Goal: Task Accomplishment & Management: Complete application form

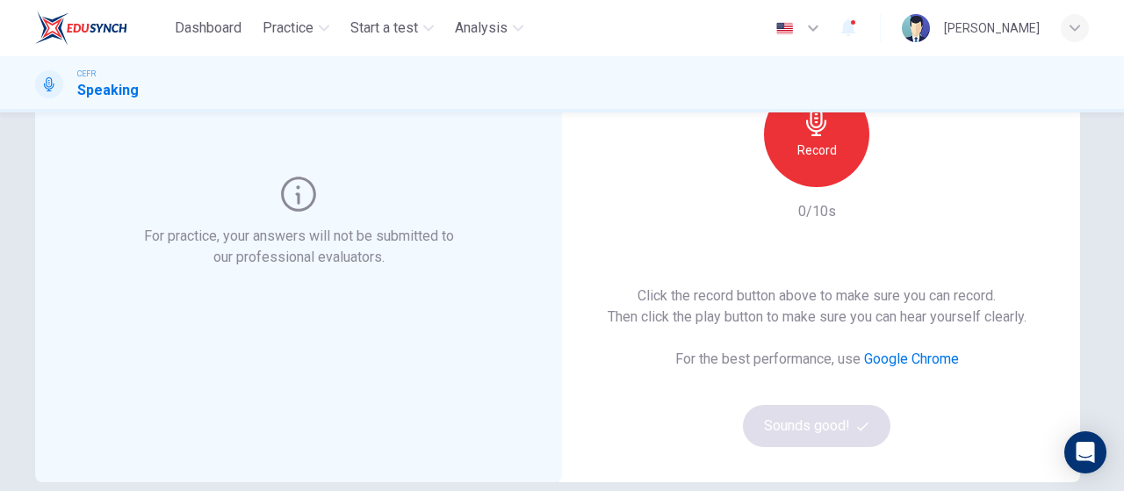
scroll to position [192, 0]
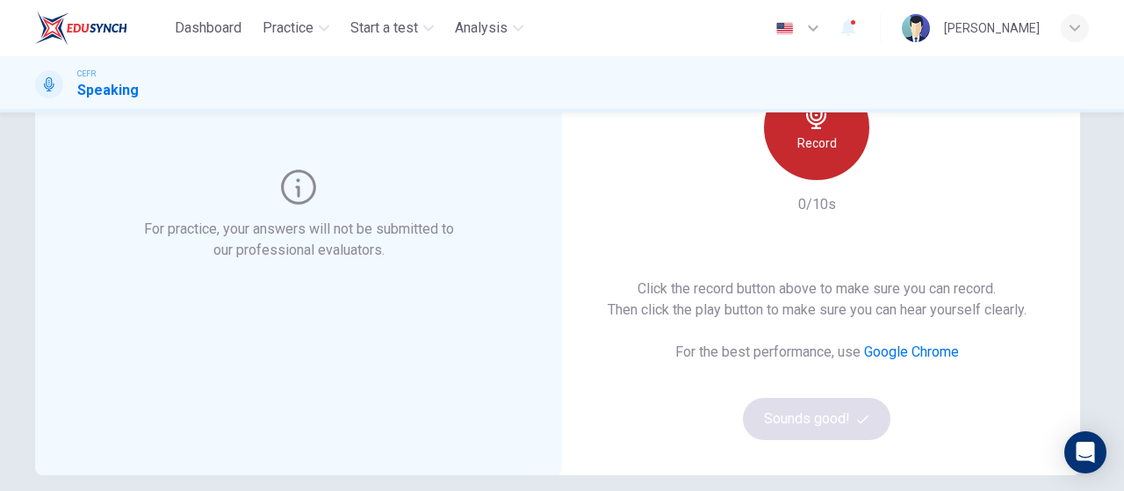
click at [805, 155] on div "Record" at bounding box center [816, 127] width 105 height 105
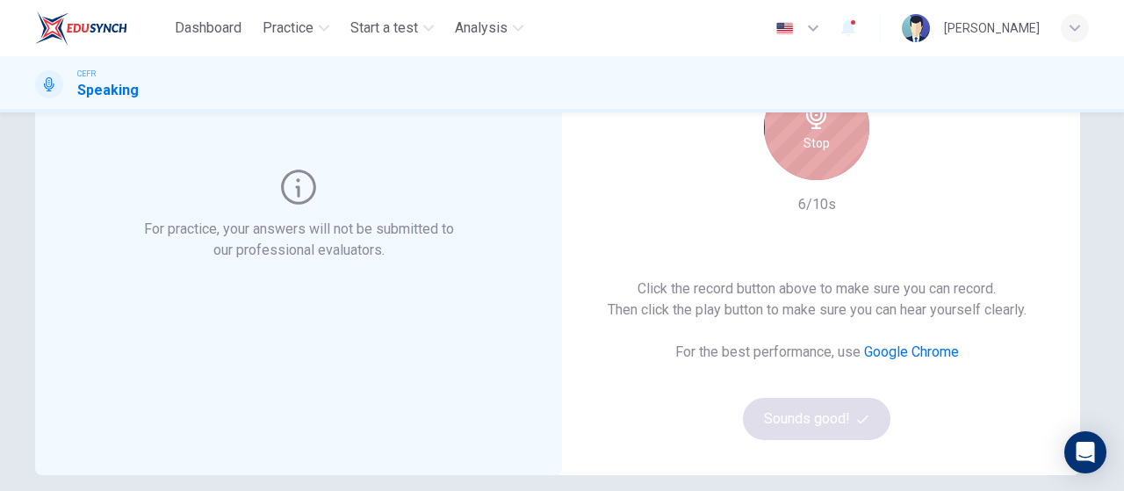
click at [812, 161] on div "Stop" at bounding box center [816, 127] width 105 height 105
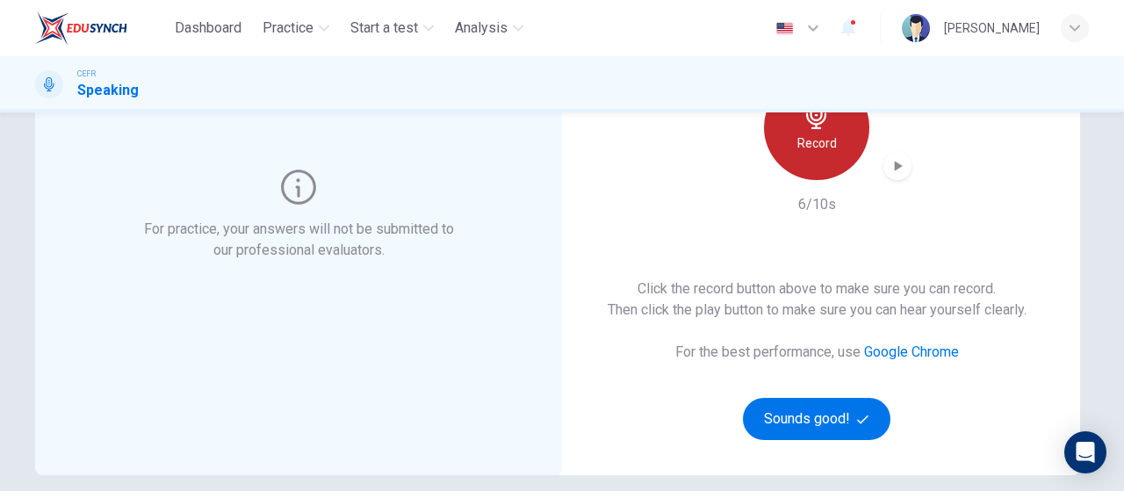
click at [824, 147] on h6 "Record" at bounding box center [818, 143] width 40 height 21
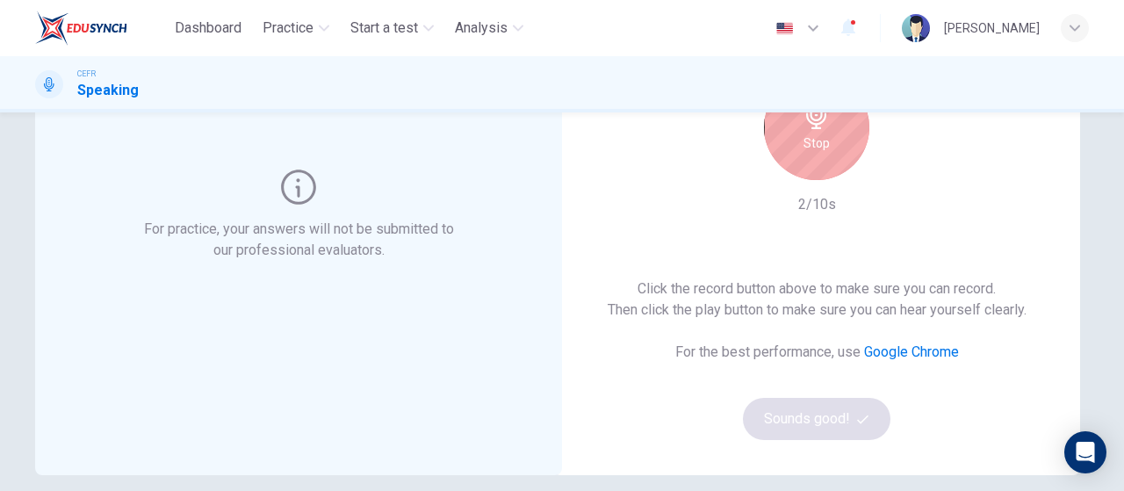
click at [824, 147] on h6 "Stop" at bounding box center [817, 143] width 26 height 21
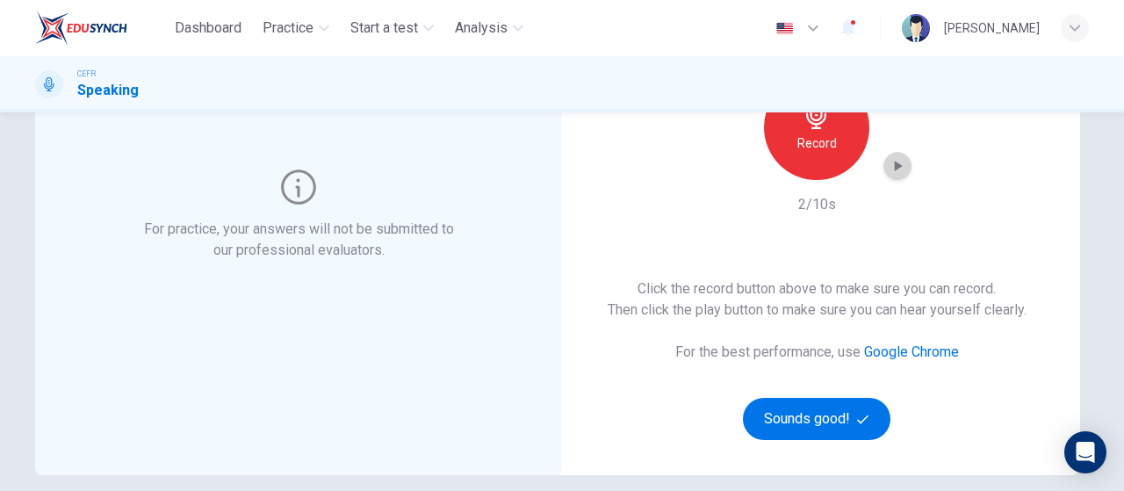
click at [884, 163] on div "button" at bounding box center [898, 166] width 28 height 28
click at [1044, 191] on div "This Section Requires a Microphone Record 2/10s Click the record button above t…" at bounding box center [816, 215] width 527 height 520
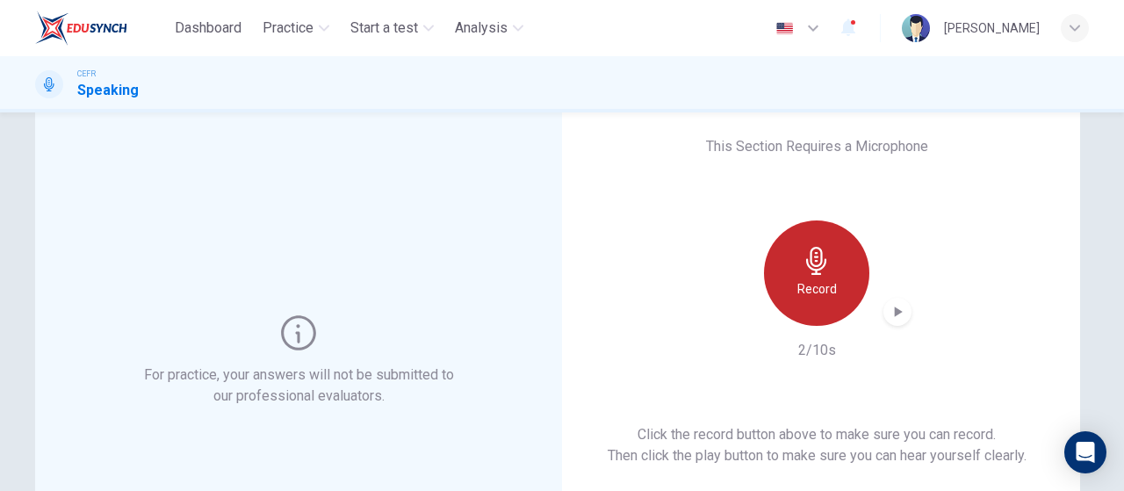
click at [794, 240] on div "Record" at bounding box center [816, 272] width 105 height 105
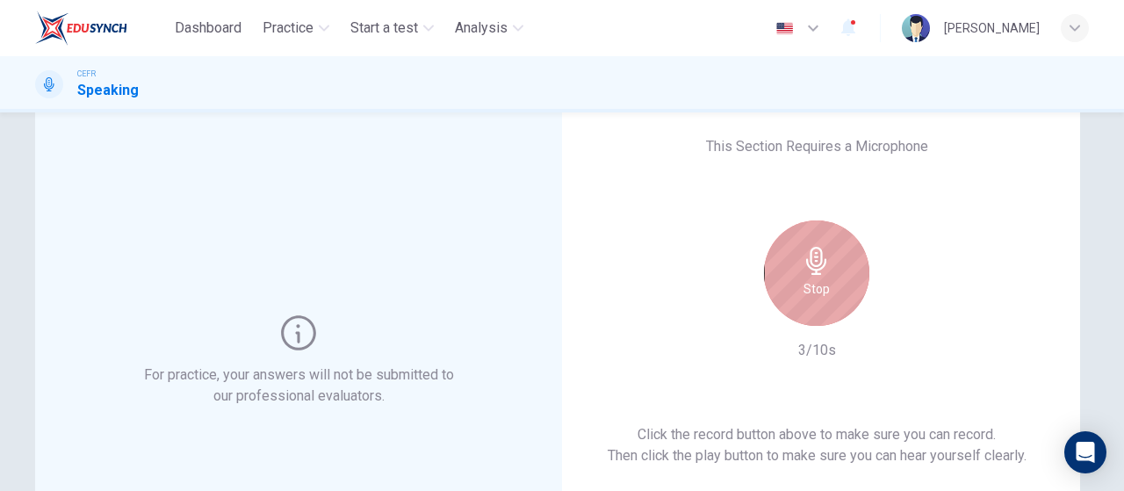
click at [794, 240] on div "Stop" at bounding box center [816, 272] width 105 height 105
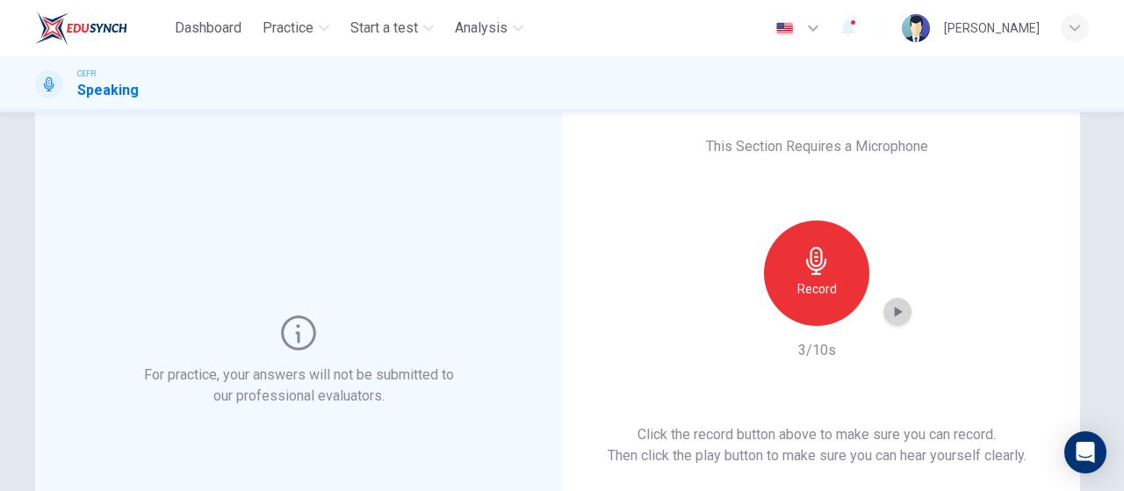
click at [895, 315] on icon "button" at bounding box center [899, 312] width 8 height 11
click at [893, 315] on icon "button" at bounding box center [898, 312] width 18 height 18
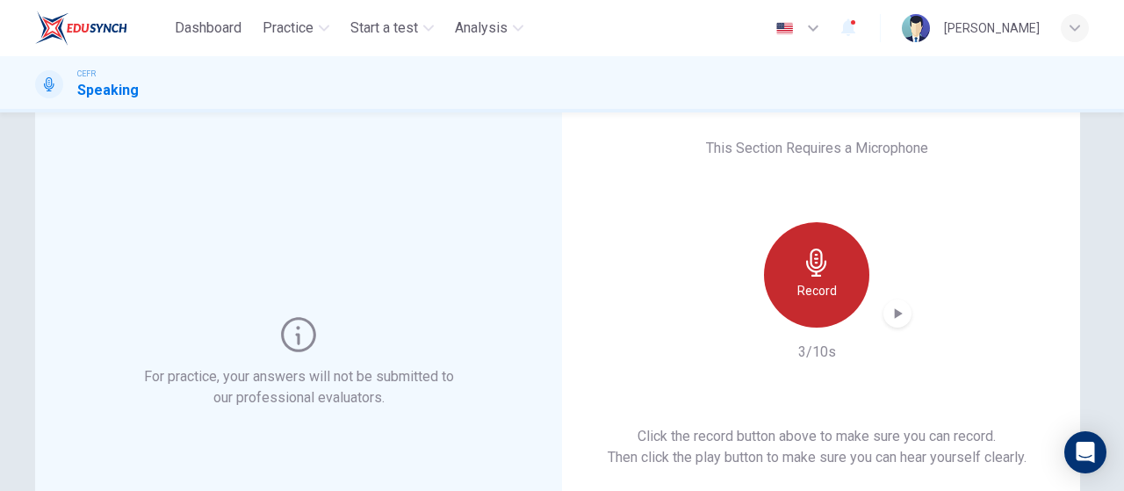
click at [817, 275] on icon "button" at bounding box center [817, 263] width 28 height 28
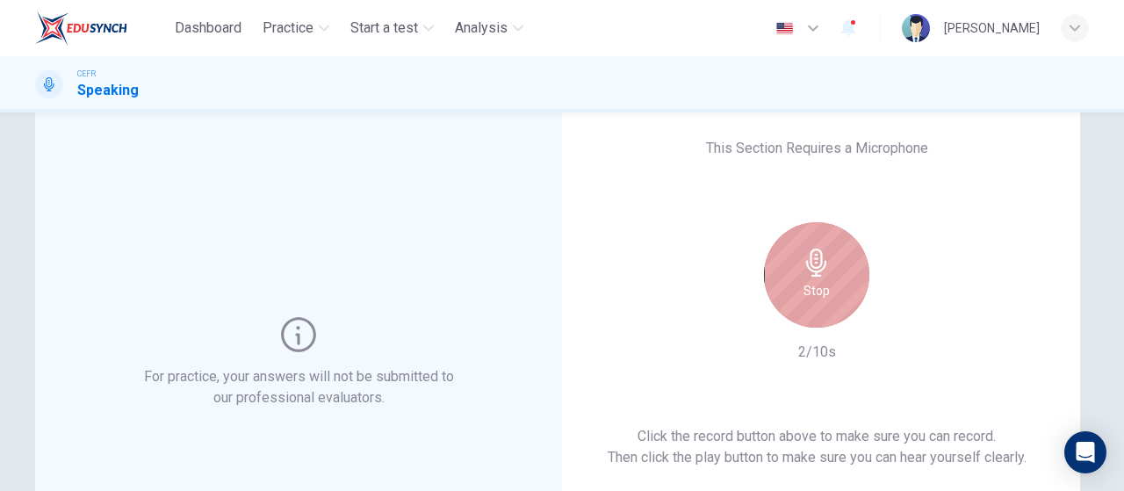
click at [817, 275] on icon "button" at bounding box center [817, 263] width 28 height 28
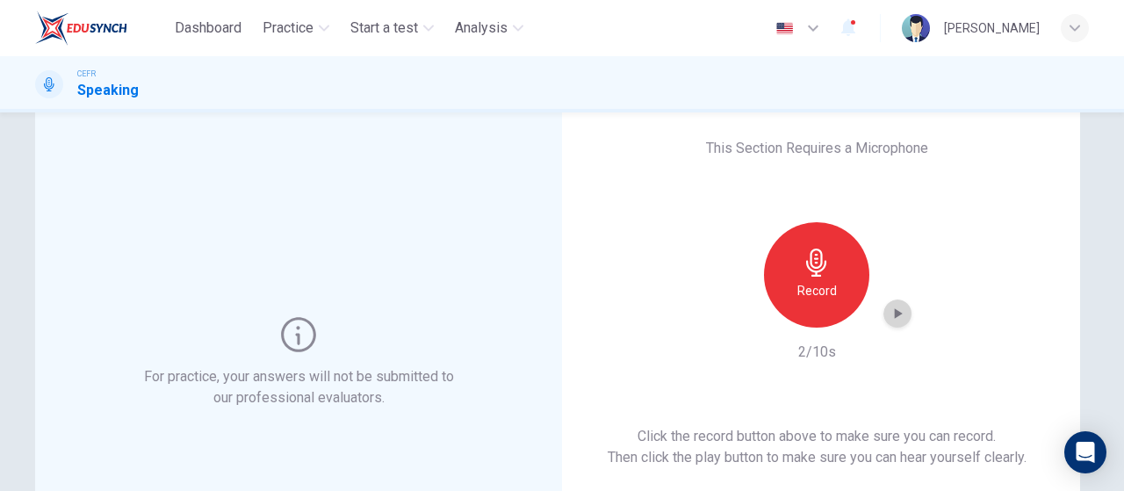
click at [894, 318] on icon "button" at bounding box center [898, 314] width 18 height 18
click at [889, 312] on icon "button" at bounding box center [898, 314] width 18 height 18
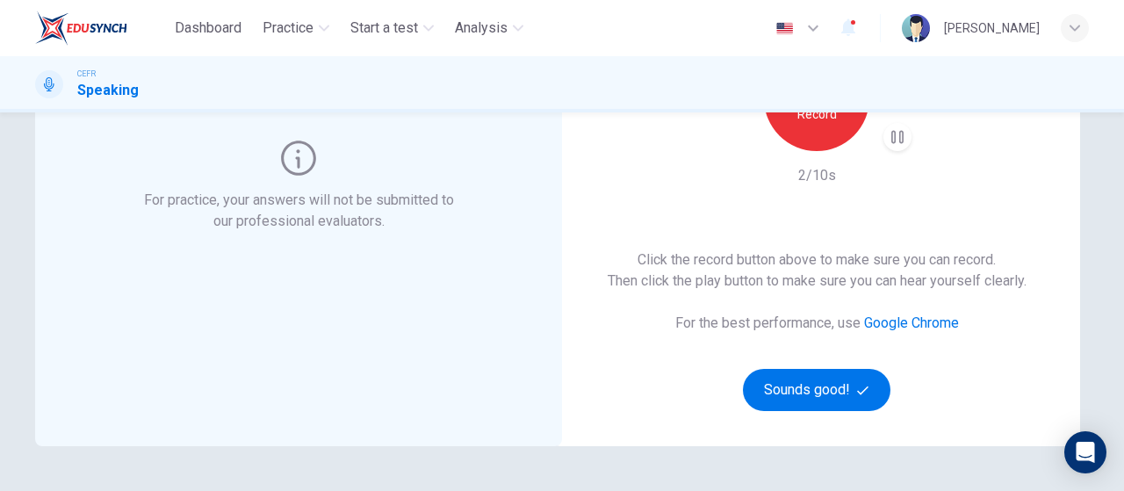
scroll to position [61, 0]
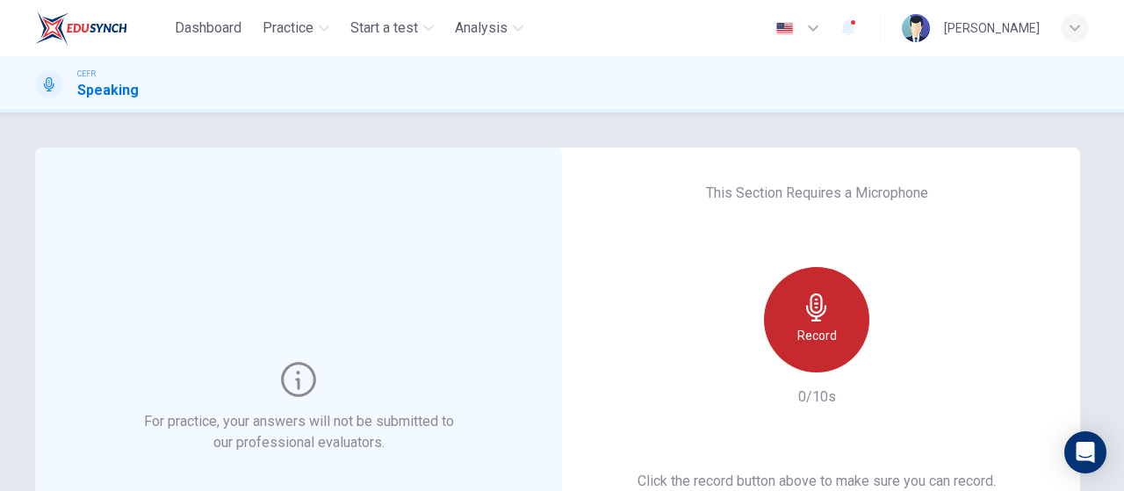
click at [808, 295] on icon "button" at bounding box center [816, 307] width 20 height 28
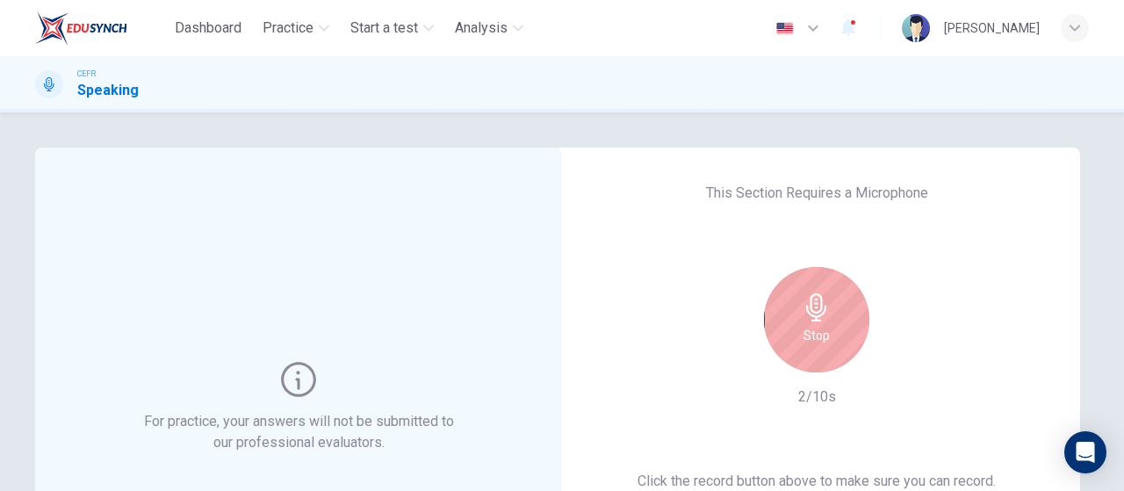
click at [808, 295] on icon "button" at bounding box center [816, 307] width 20 height 28
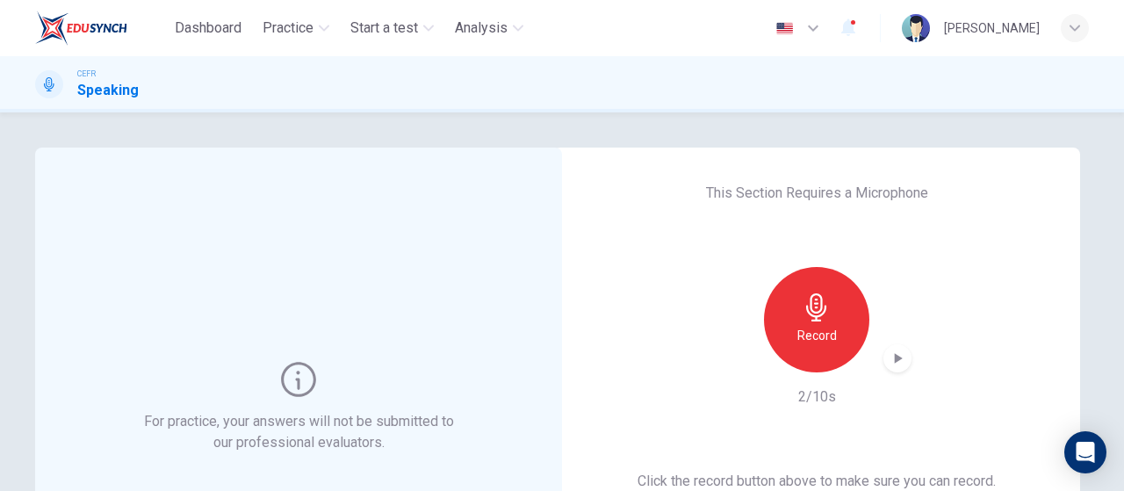
click at [825, 340] on h6 "Record" at bounding box center [818, 335] width 40 height 21
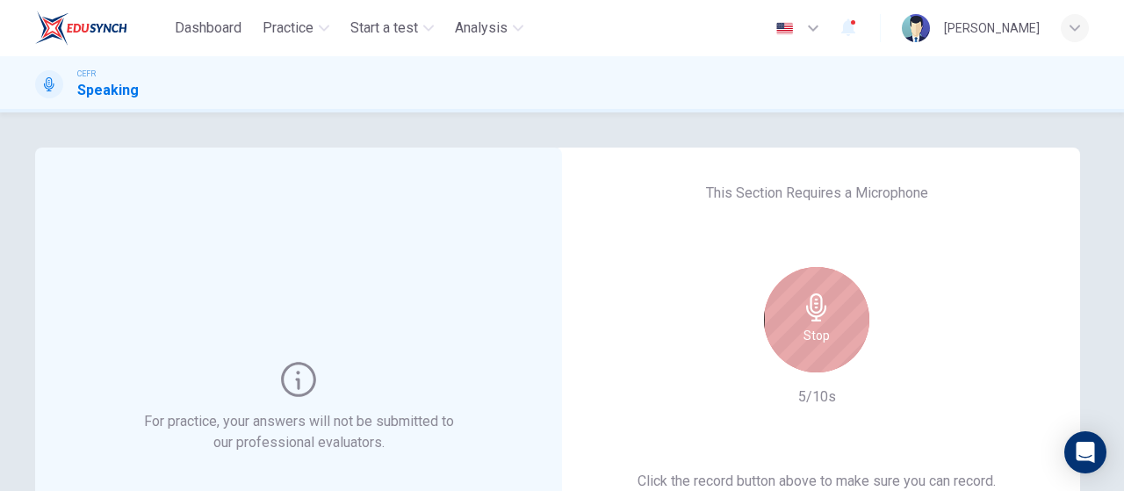
click at [825, 340] on div "Stop" at bounding box center [816, 319] width 105 height 105
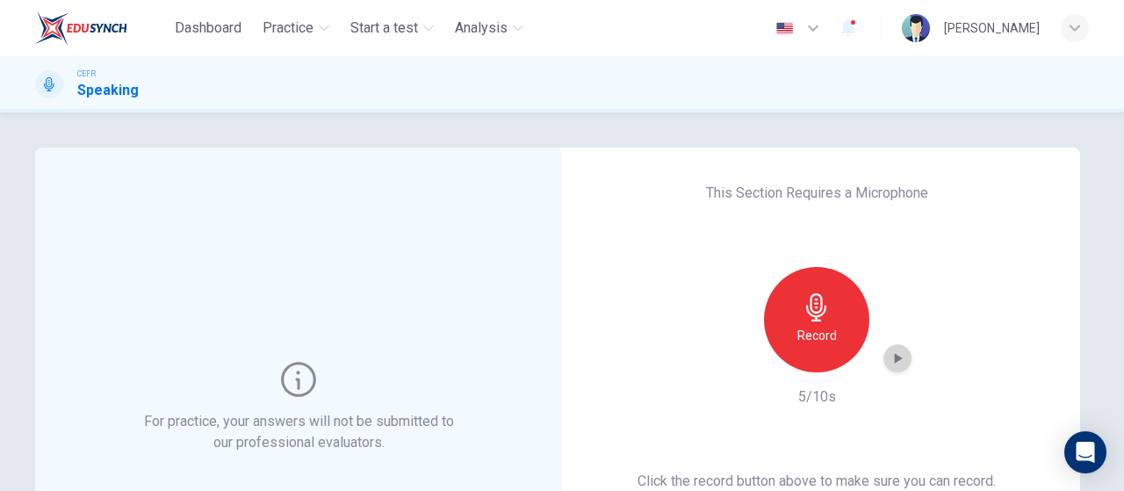
click at [894, 352] on icon "button" at bounding box center [898, 359] width 18 height 18
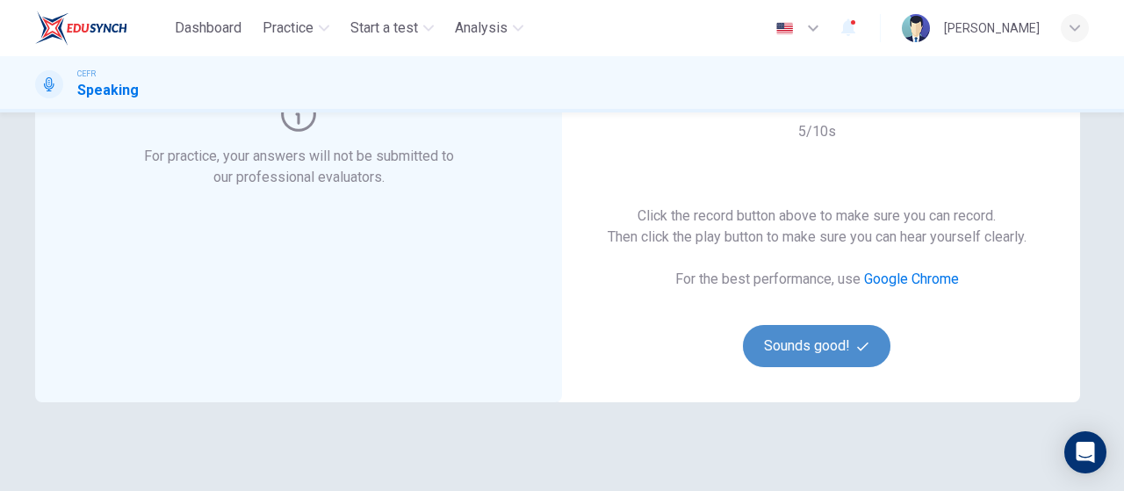
click at [838, 335] on button "Sounds good!" at bounding box center [817, 346] width 148 height 42
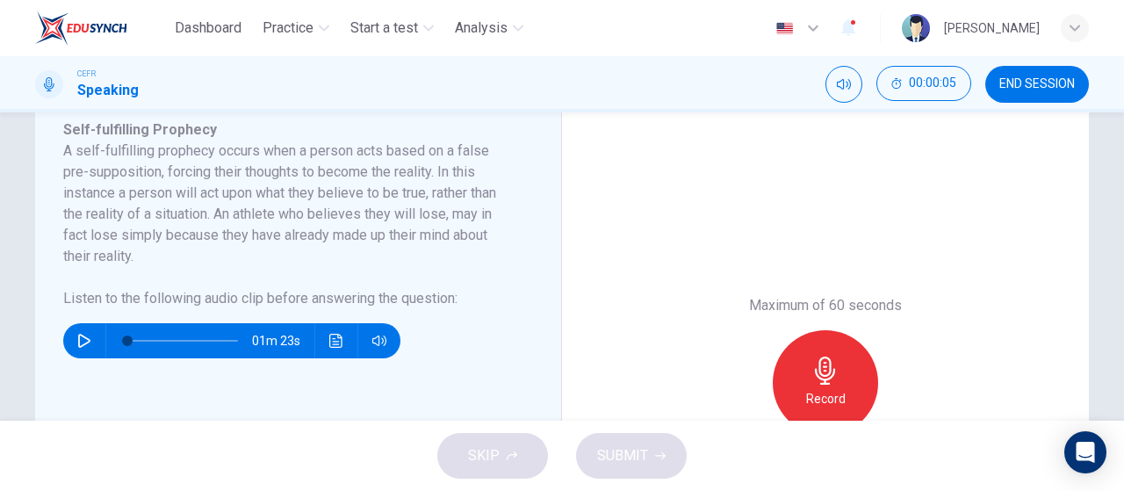
scroll to position [318, 0]
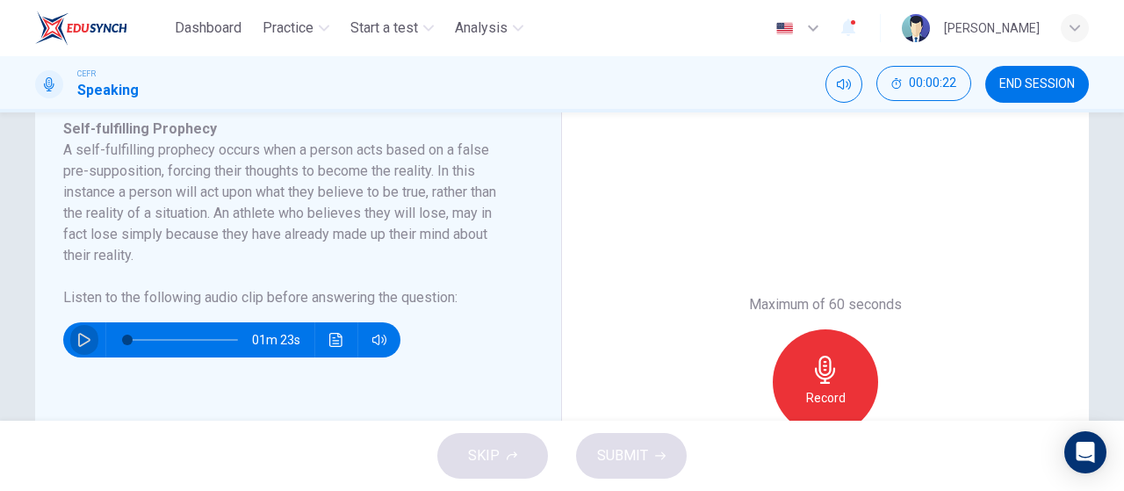
click at [77, 343] on icon "button" at bounding box center [84, 340] width 14 height 14
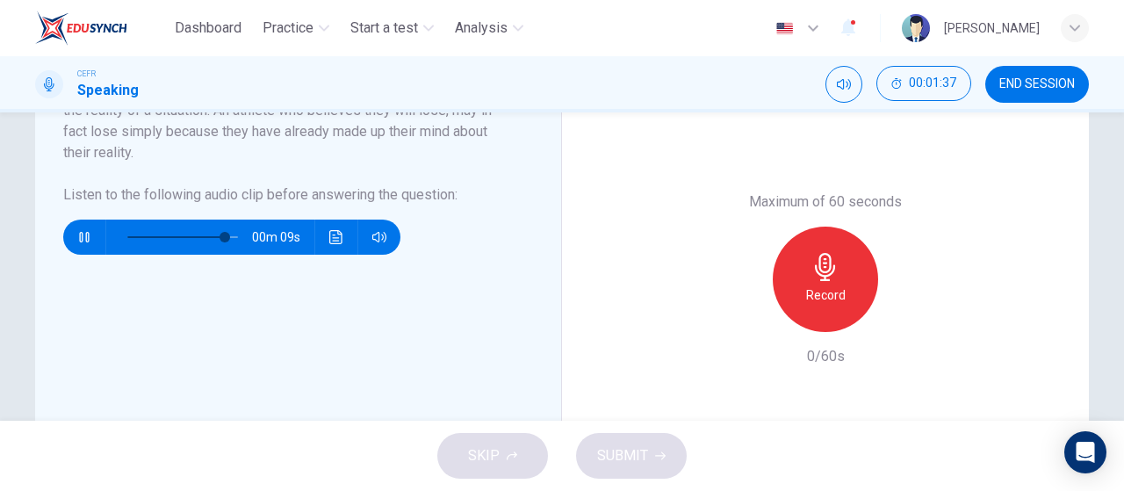
scroll to position [422, 0]
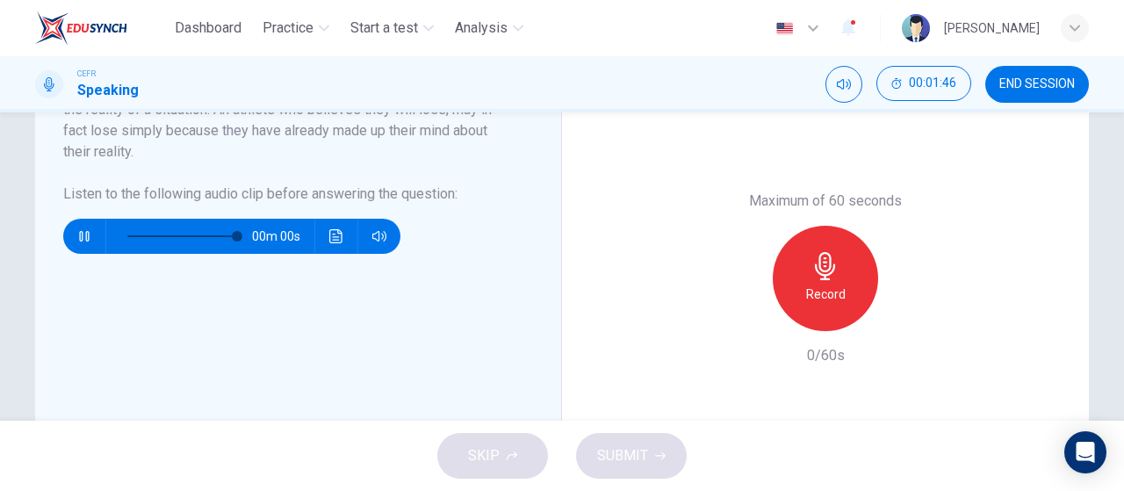
type input "0"
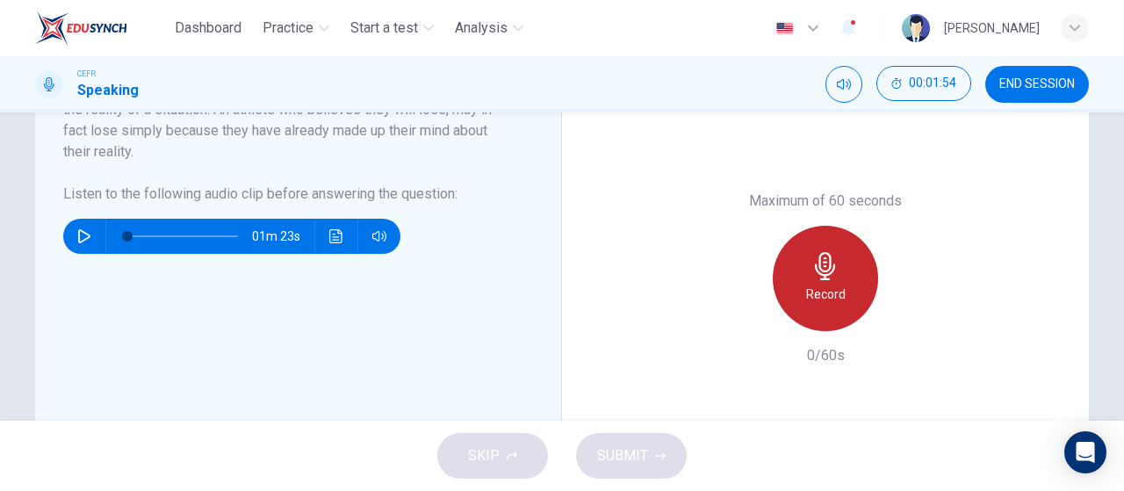
click at [839, 286] on h6 "Record" at bounding box center [826, 294] width 40 height 21
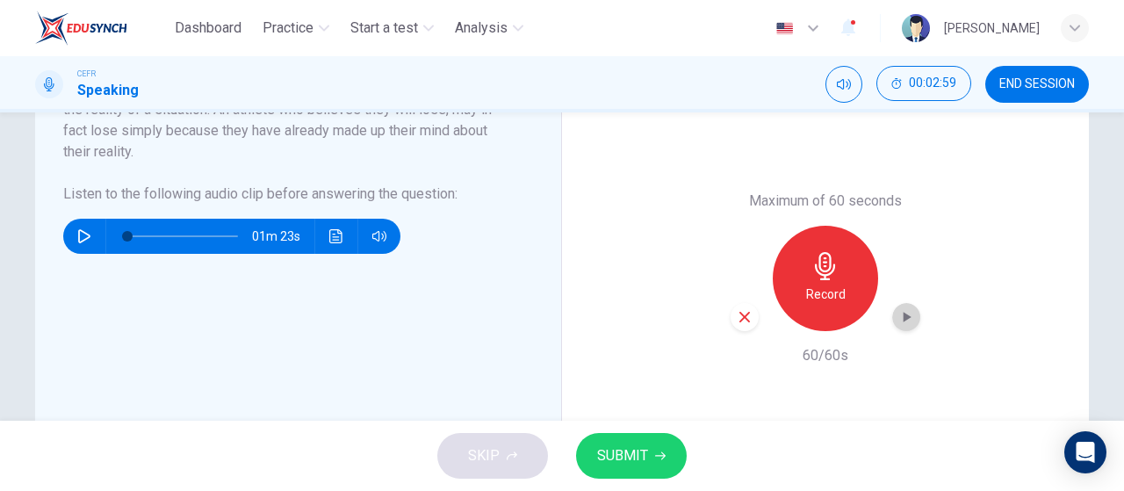
click at [904, 320] on icon "button" at bounding box center [908, 317] width 8 height 11
click at [661, 473] on button "SUBMIT" at bounding box center [631, 456] width 111 height 46
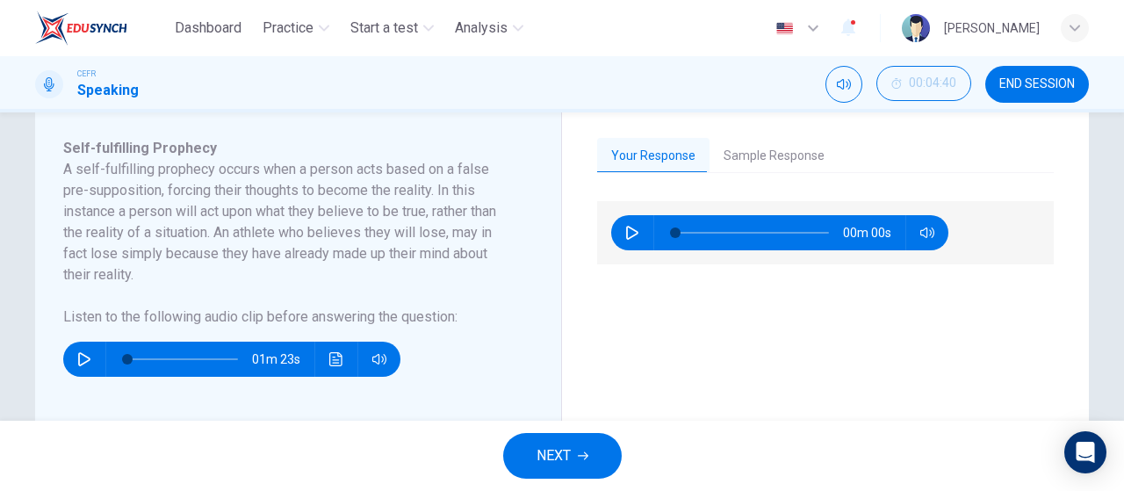
scroll to position [285, 0]
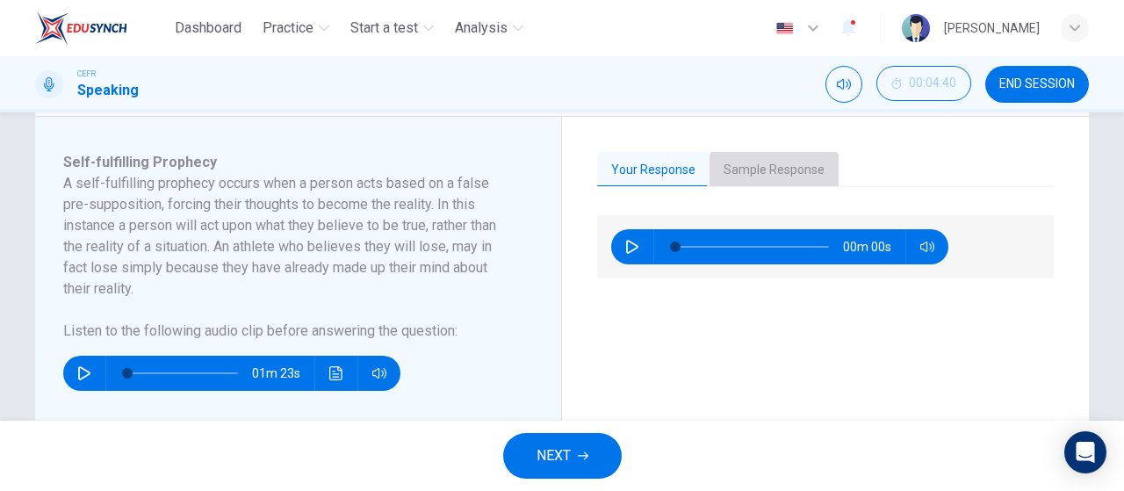
click at [774, 169] on button "Sample Response" at bounding box center [774, 170] width 129 height 37
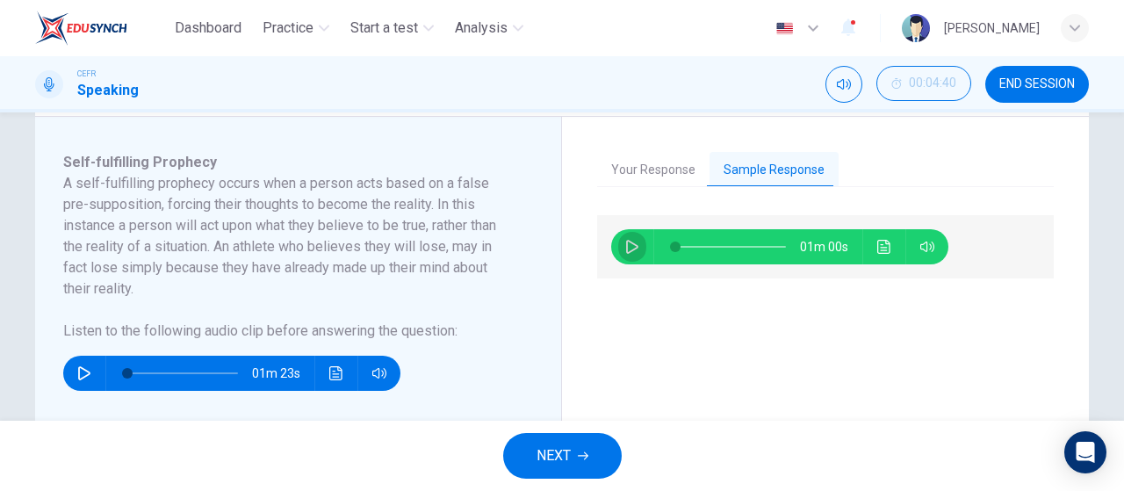
click at [631, 249] on icon "button" at bounding box center [632, 247] width 12 height 14
click at [868, 300] on div "00m 32s" at bounding box center [825, 454] width 457 height 478
type input "98"
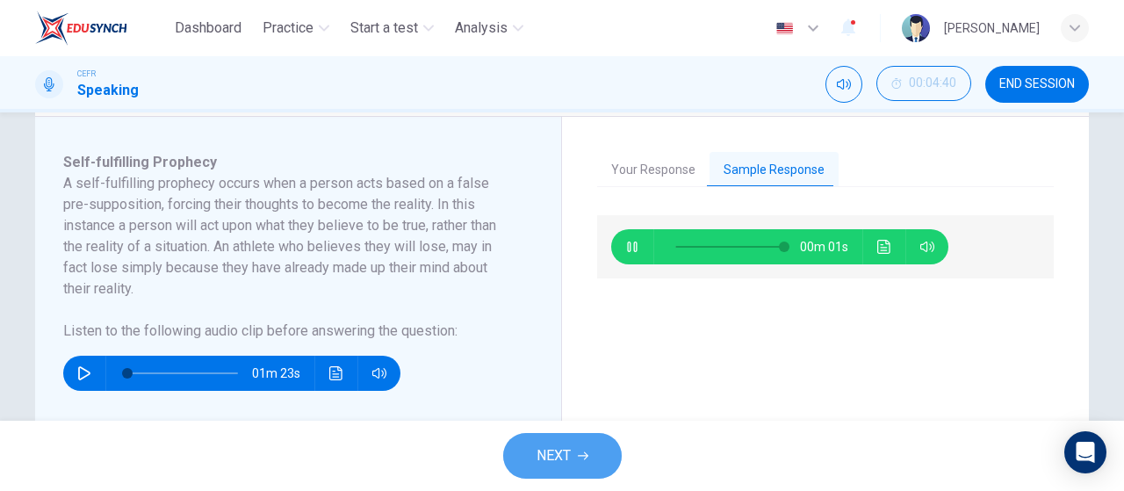
click at [594, 449] on button "NEXT" at bounding box center [562, 456] width 119 height 46
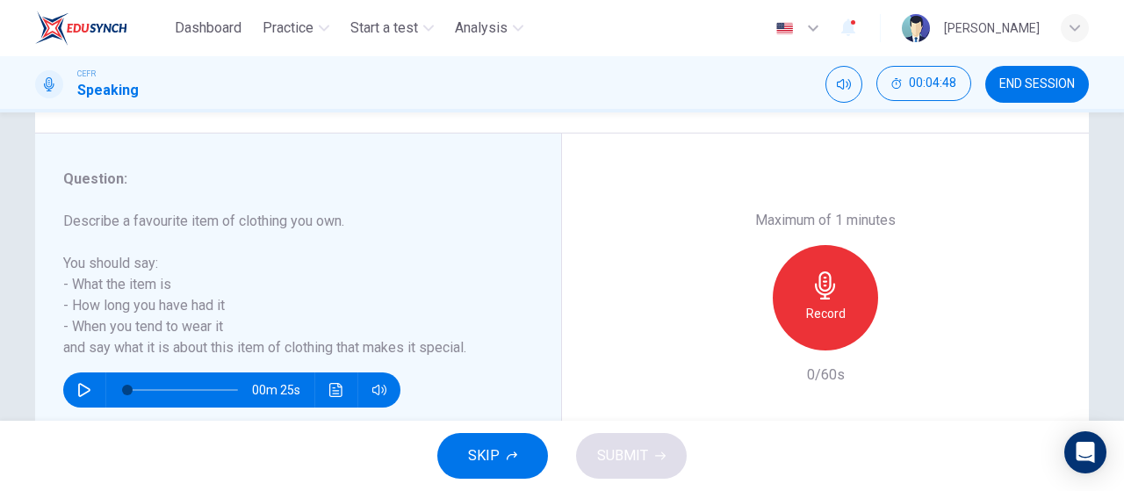
scroll to position [301, 0]
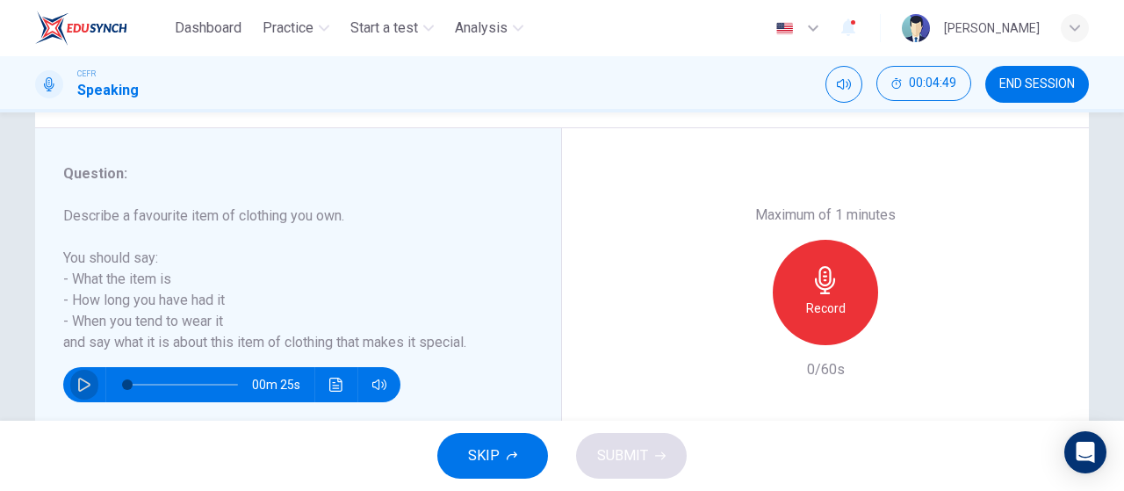
click at [70, 372] on button "button" at bounding box center [84, 384] width 28 height 35
click at [619, 313] on div "Maximum of 1 minutes Record 0/60s" at bounding box center [825, 292] width 527 height 329
type input "0"
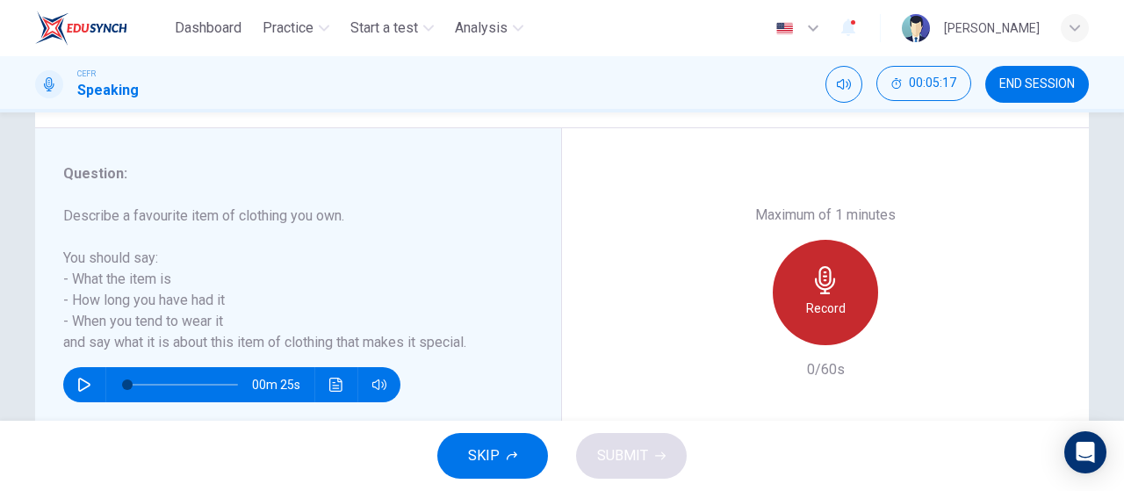
click at [826, 296] on div "Record" at bounding box center [825, 292] width 105 height 105
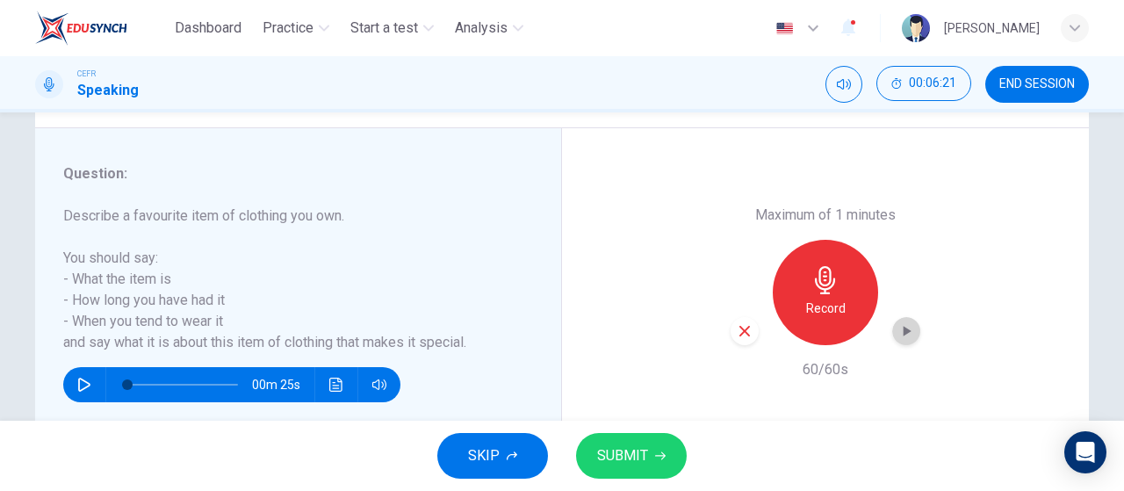
click at [908, 336] on icon "button" at bounding box center [907, 331] width 18 height 18
click at [745, 329] on icon "button" at bounding box center [745, 331] width 16 height 16
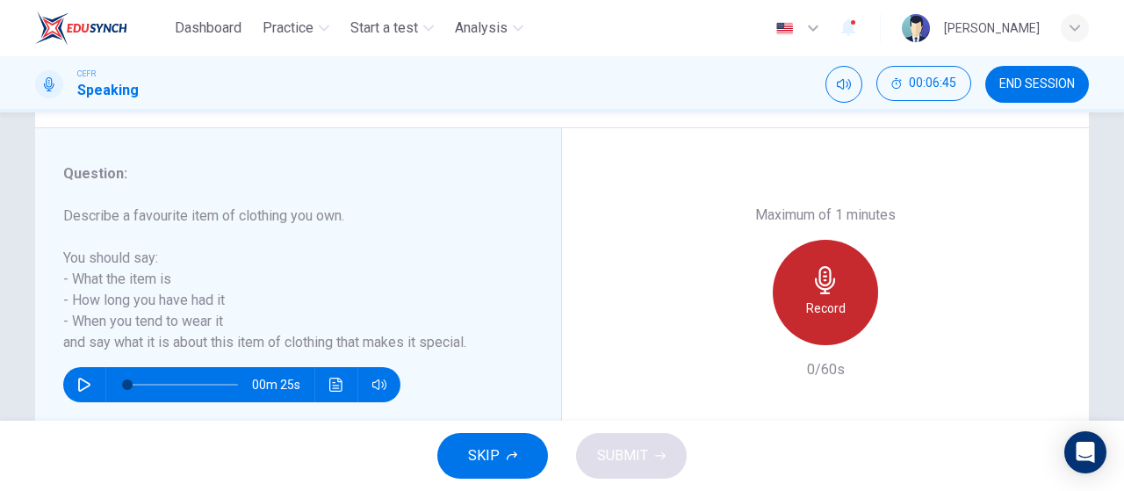
click at [817, 287] on icon "button" at bounding box center [825, 280] width 20 height 28
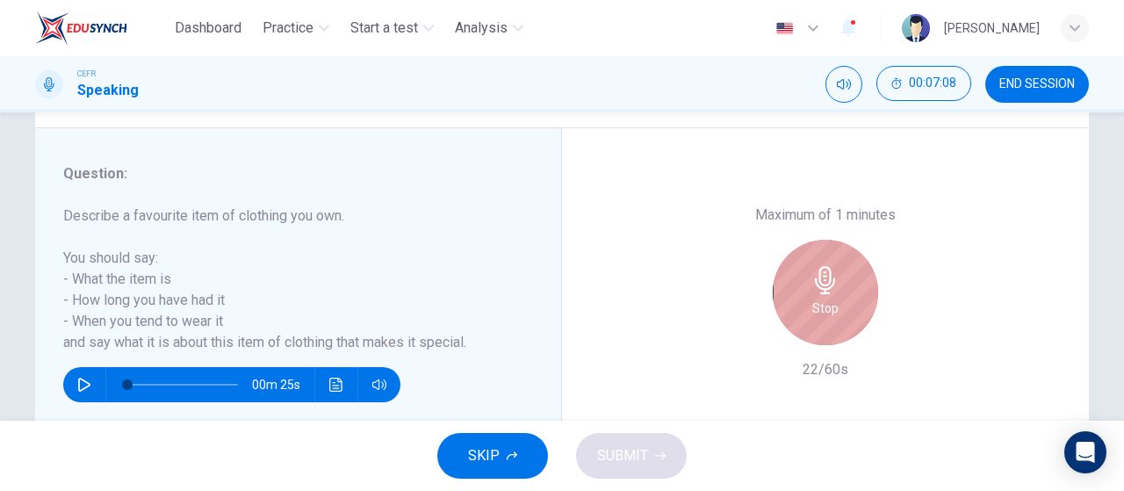
click at [817, 287] on icon "button" at bounding box center [825, 280] width 20 height 28
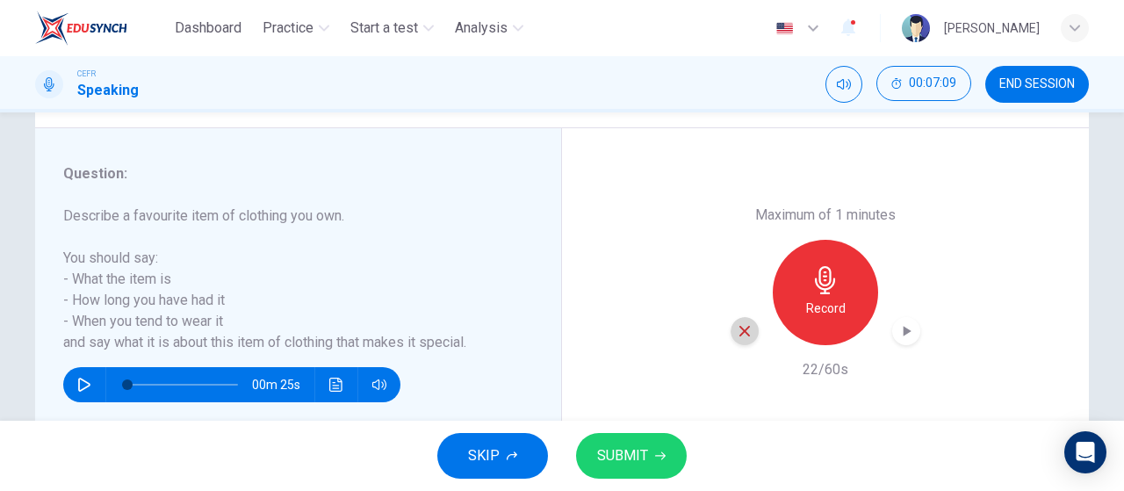
click at [731, 336] on div "button" at bounding box center [745, 331] width 28 height 28
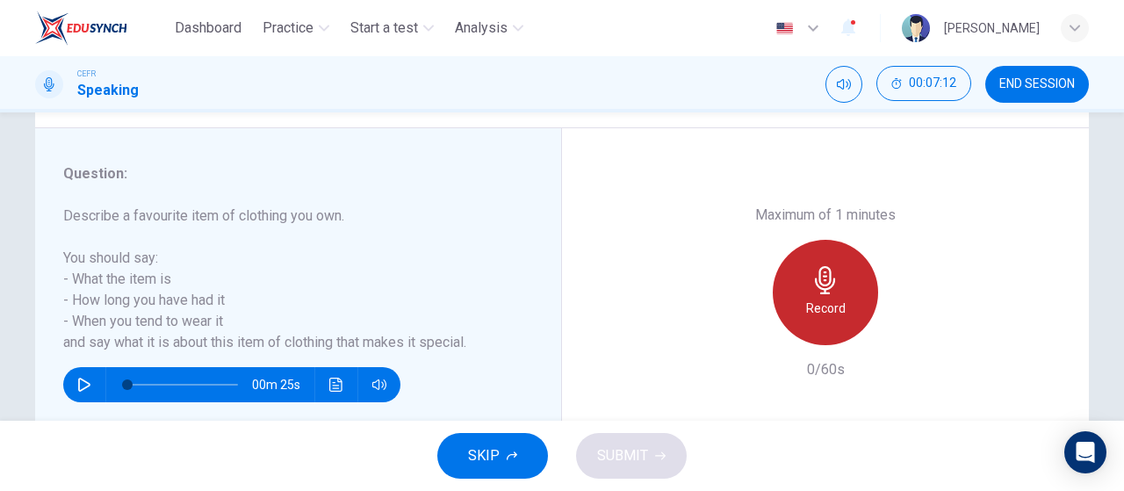
click at [820, 307] on h6 "Record" at bounding box center [826, 308] width 40 height 21
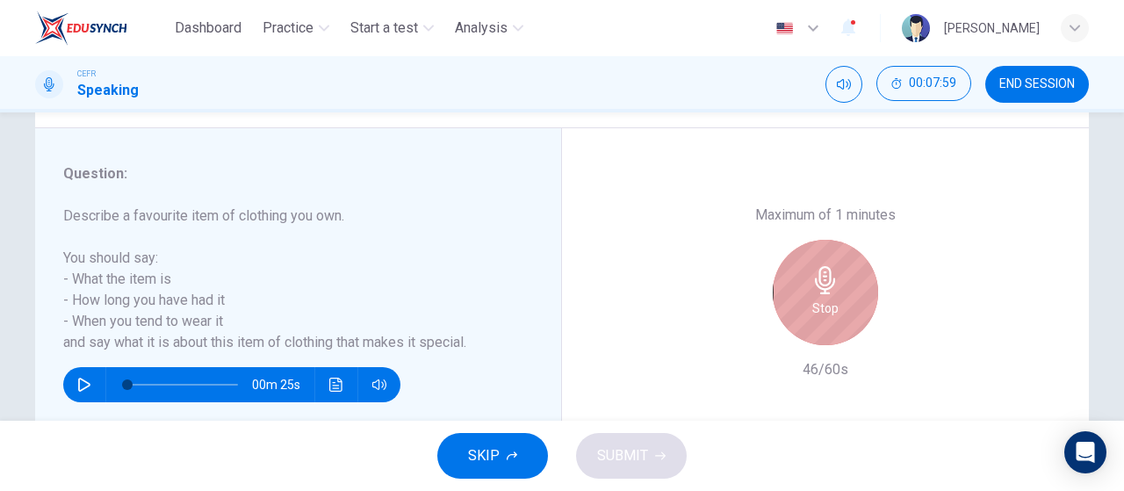
click at [820, 307] on h6 "Stop" at bounding box center [826, 308] width 26 height 21
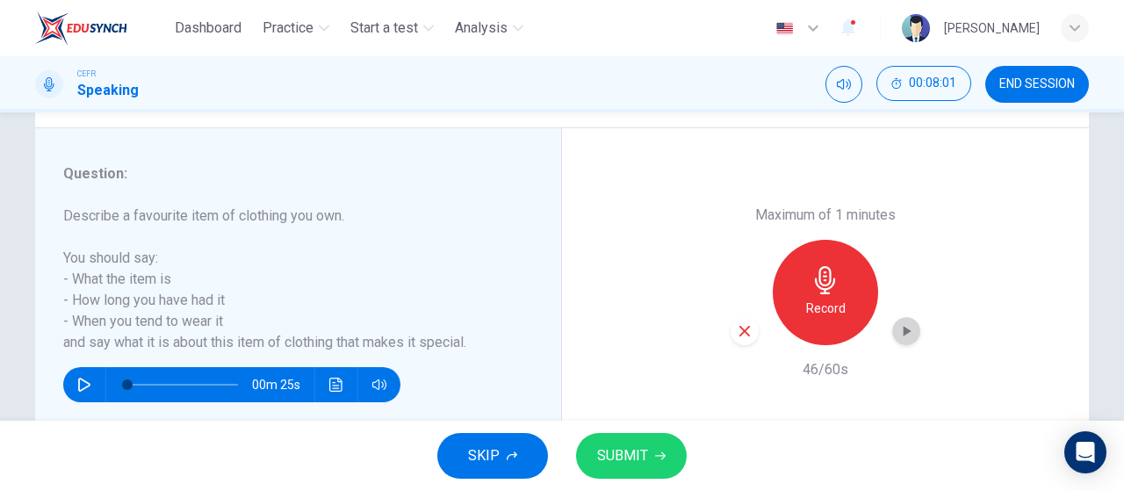
click at [899, 335] on icon "button" at bounding box center [907, 331] width 18 height 18
click at [601, 458] on span "SUBMIT" at bounding box center [622, 456] width 51 height 25
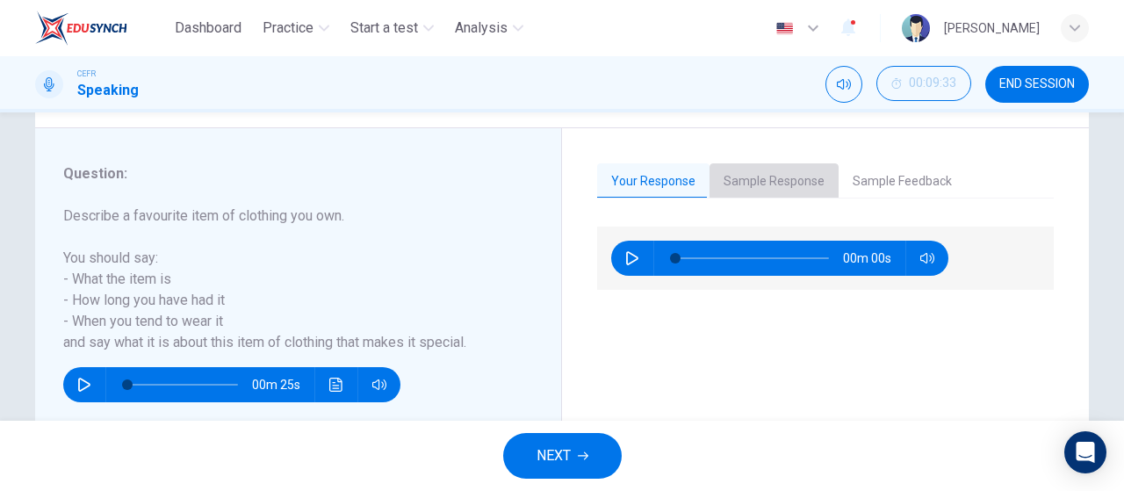
click at [771, 182] on button "Sample Response" at bounding box center [774, 181] width 129 height 37
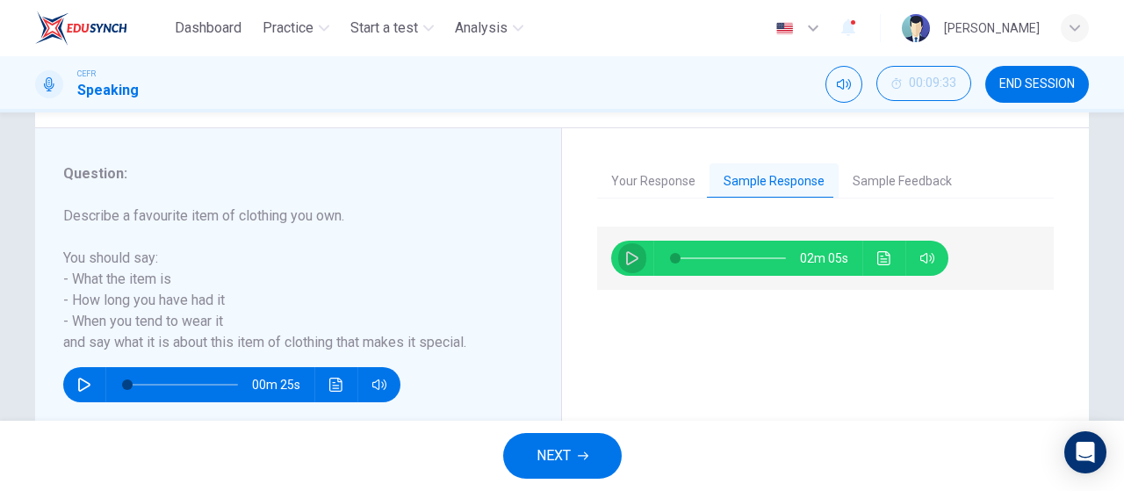
click at [625, 256] on icon "button" at bounding box center [632, 258] width 14 height 14
click at [683, 257] on span at bounding box center [687, 258] width 11 height 11
click at [697, 257] on span at bounding box center [701, 258] width 11 height 11
type input "0"
click at [599, 456] on button "NEXT" at bounding box center [562, 456] width 119 height 46
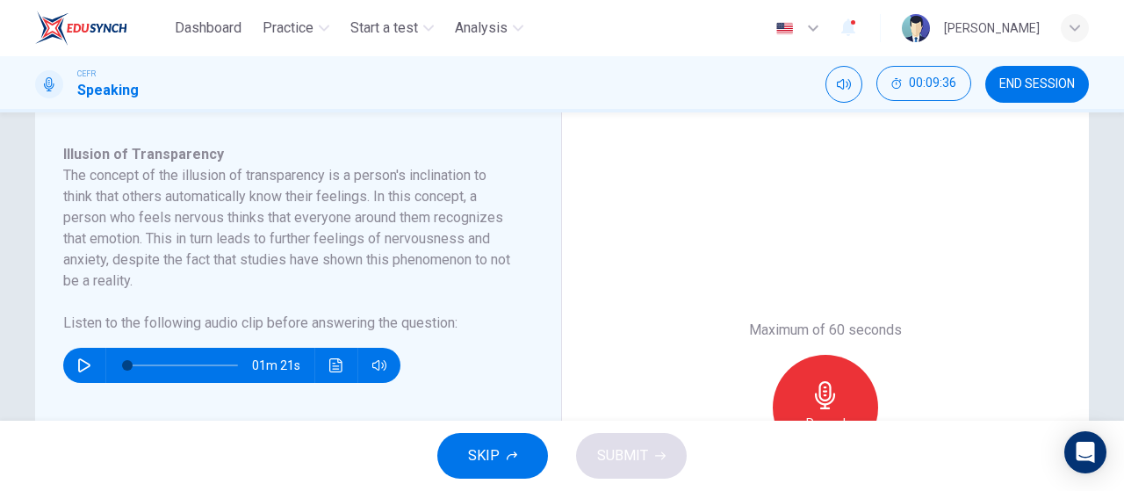
scroll to position [290, 0]
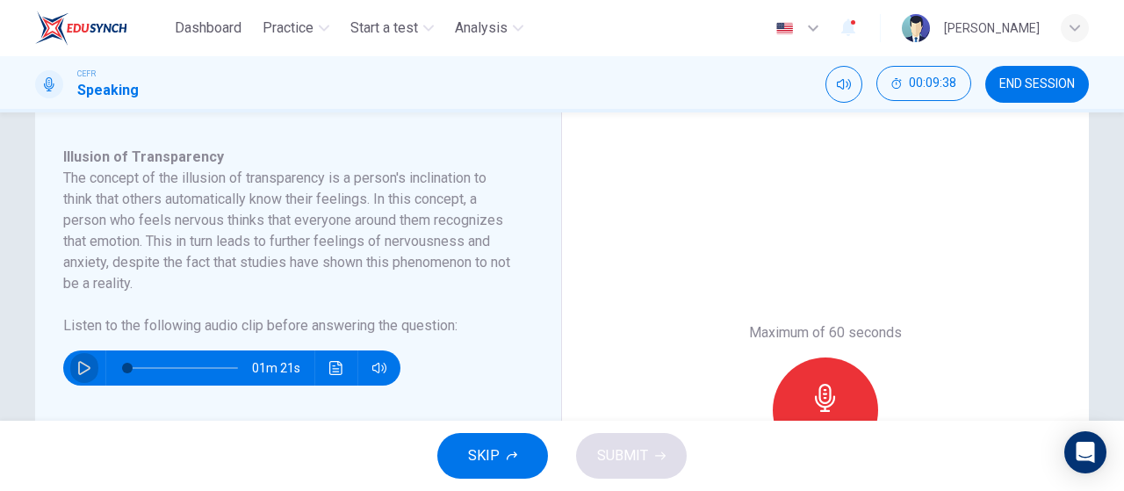
click at [80, 365] on icon "button" at bounding box center [84, 368] width 12 height 14
click at [752, 458] on div "SKIP SUBMIT" at bounding box center [562, 456] width 1124 height 70
type input "0"
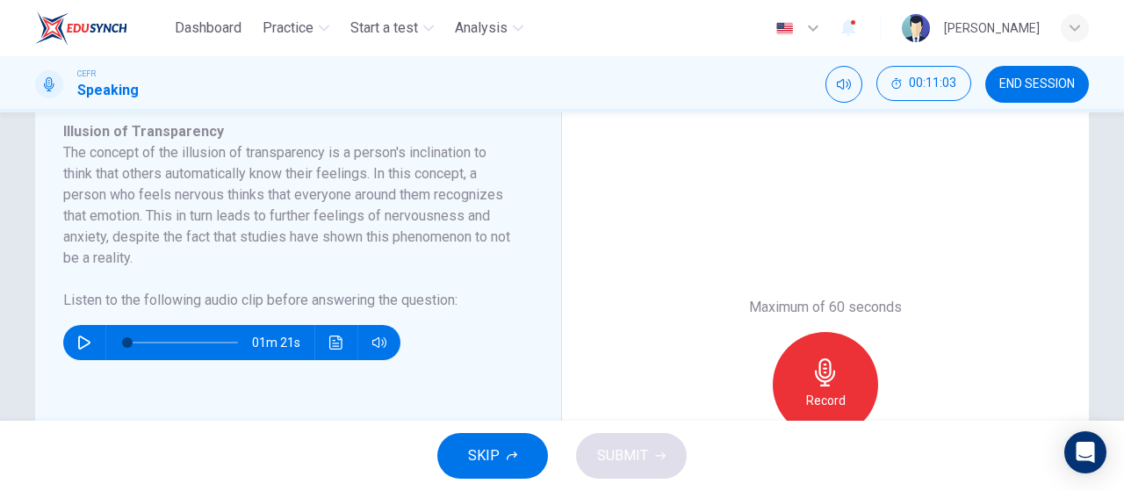
scroll to position [316, 0]
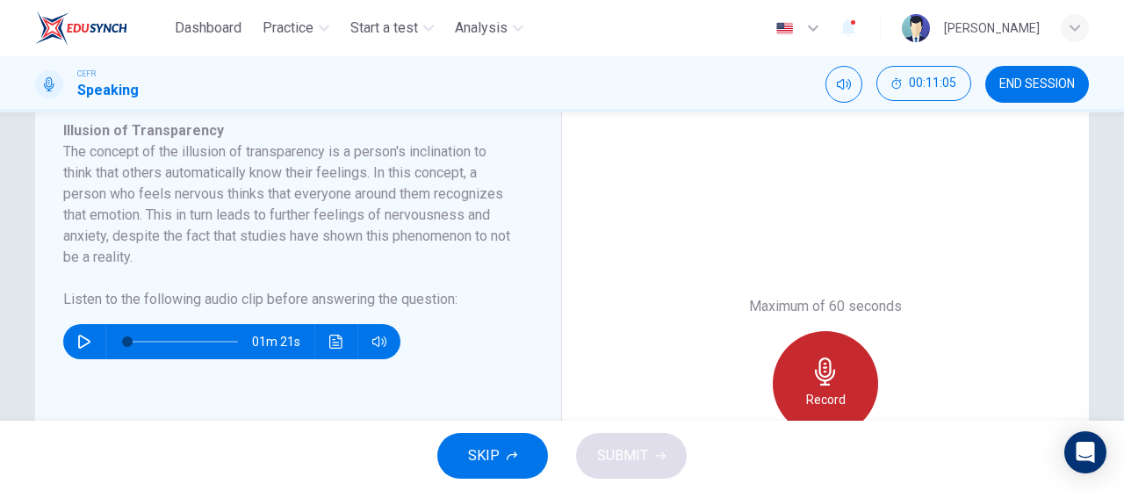
click at [819, 347] on div "Record" at bounding box center [825, 383] width 105 height 105
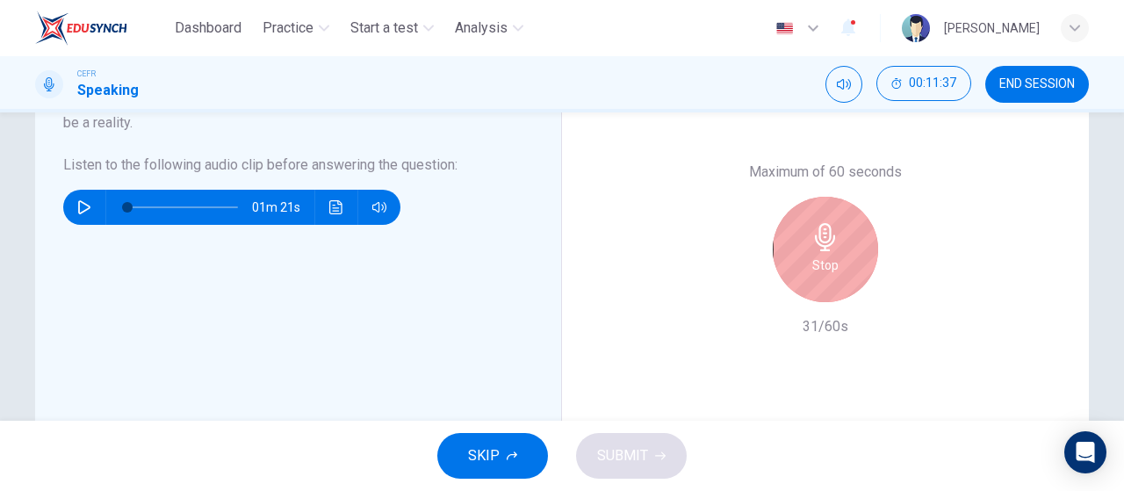
scroll to position [451, 0]
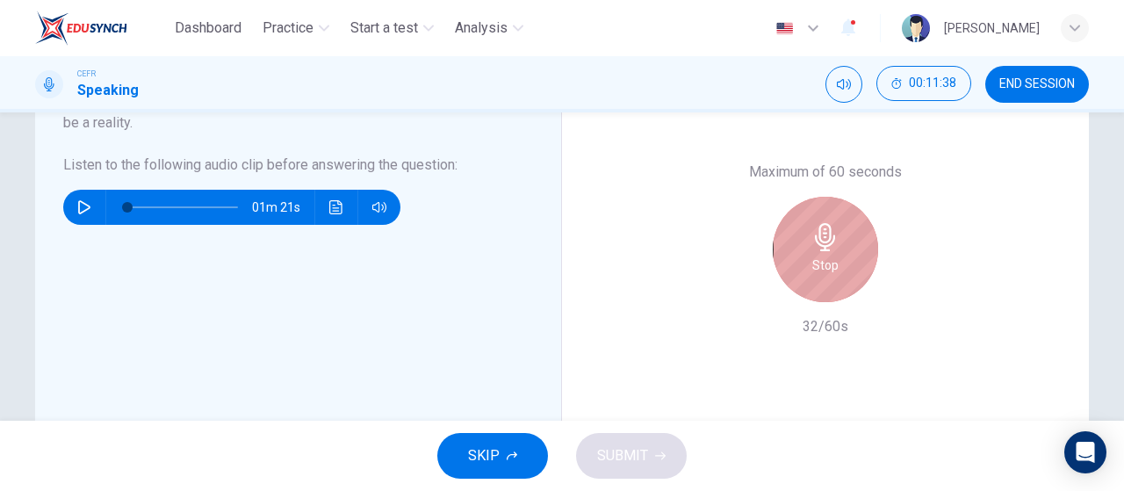
click at [813, 257] on h6 "Stop" at bounding box center [826, 265] width 26 height 21
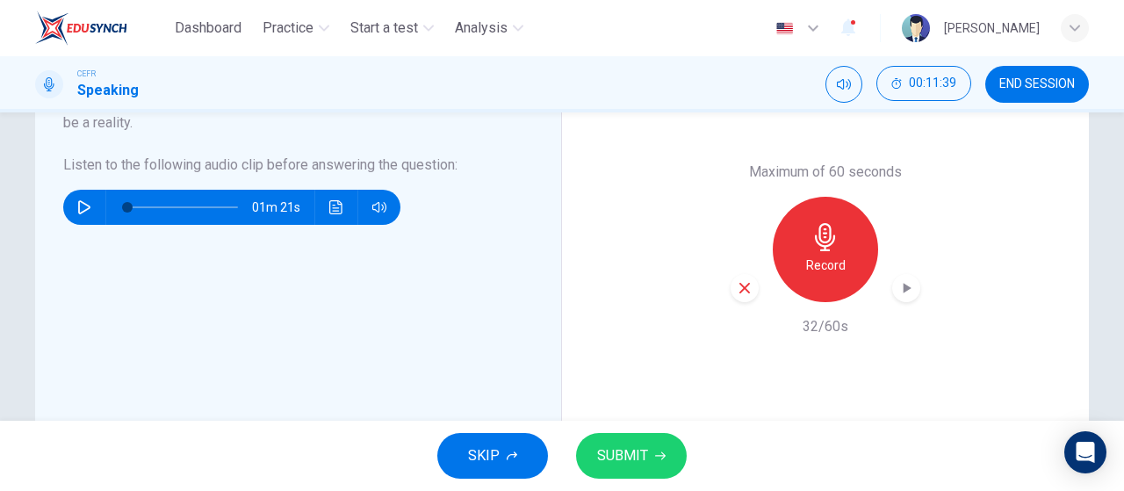
click at [741, 285] on icon "button" at bounding box center [745, 288] width 11 height 11
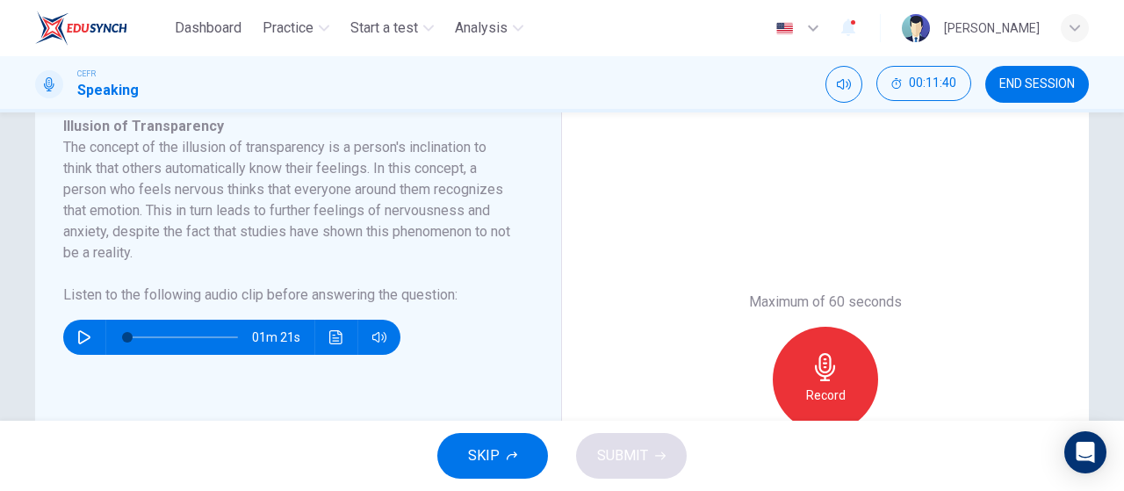
scroll to position [305, 0]
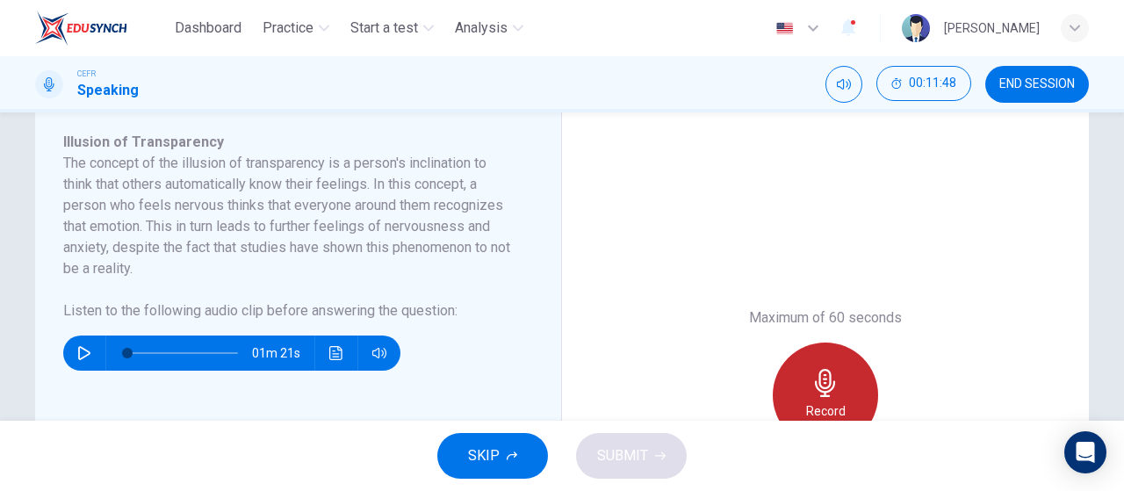
click at [843, 386] on div "Record" at bounding box center [825, 395] width 105 height 105
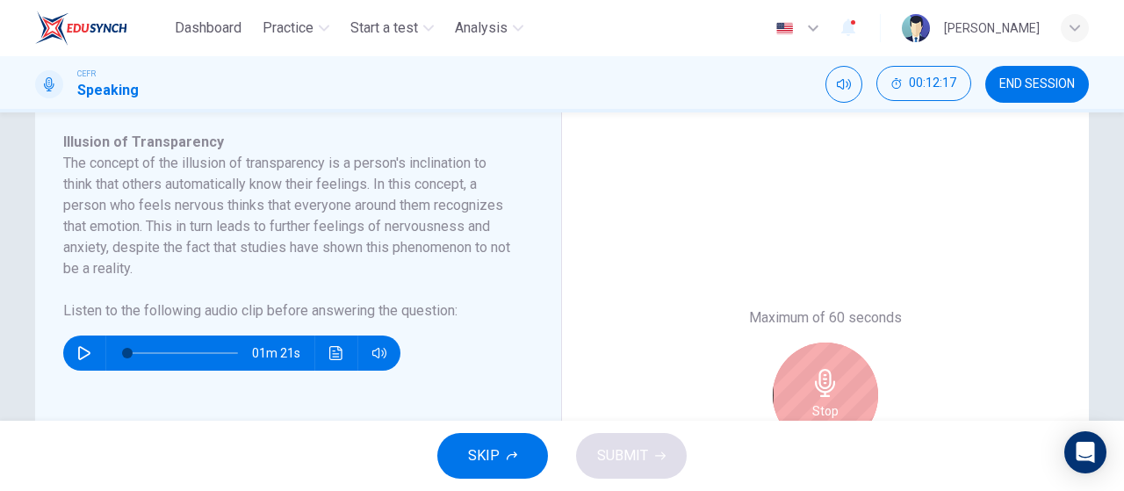
scroll to position [484, 0]
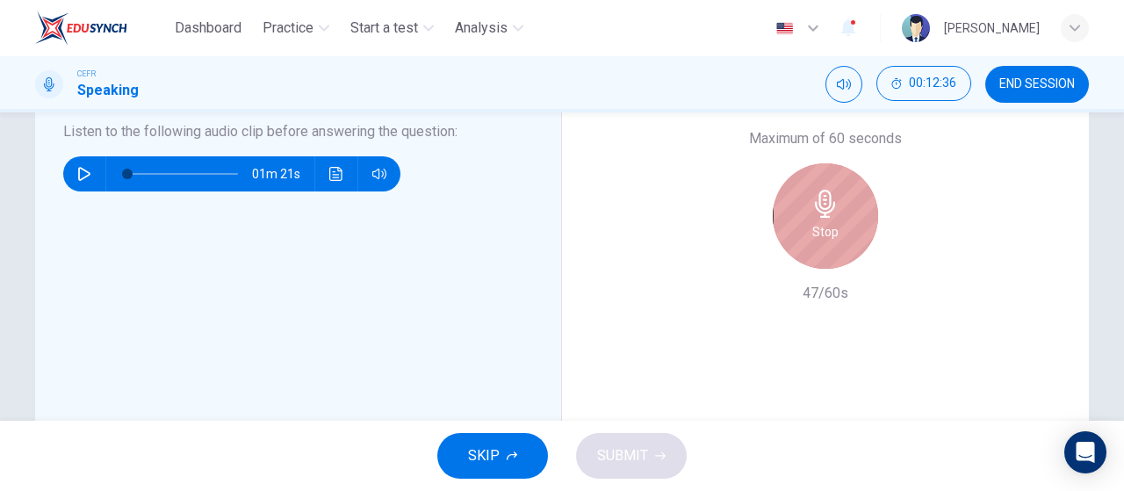
click at [796, 259] on div "Stop" at bounding box center [825, 215] width 105 height 105
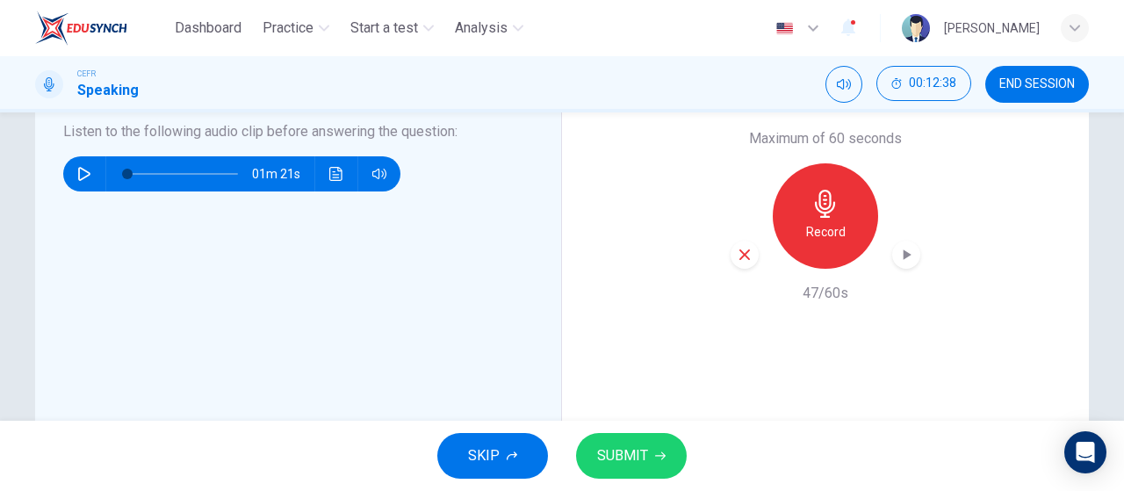
click at [904, 256] on icon "button" at bounding box center [908, 254] width 8 height 11
click at [903, 256] on icon "button" at bounding box center [907, 255] width 18 height 18
click at [644, 450] on span "SUBMIT" at bounding box center [622, 456] width 51 height 25
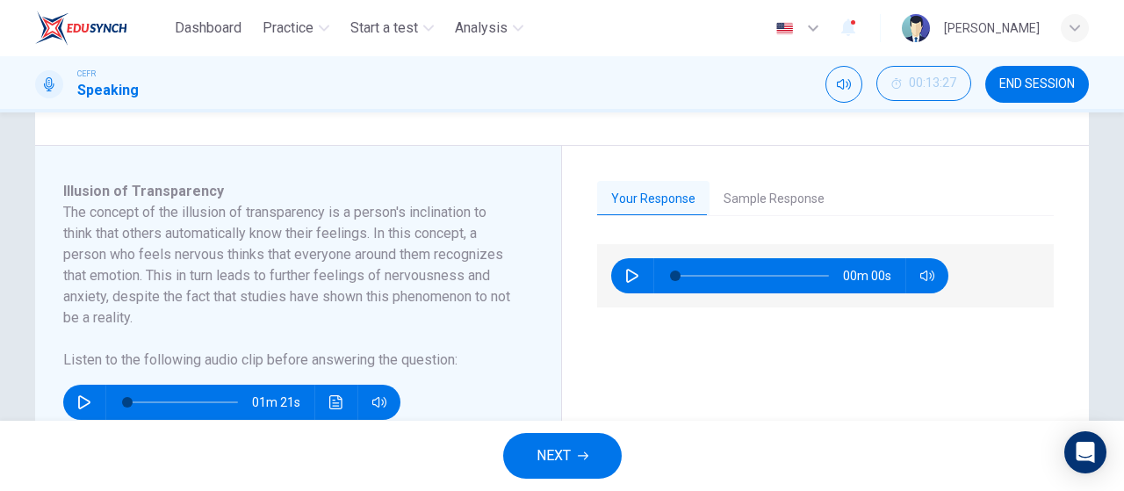
scroll to position [249, 0]
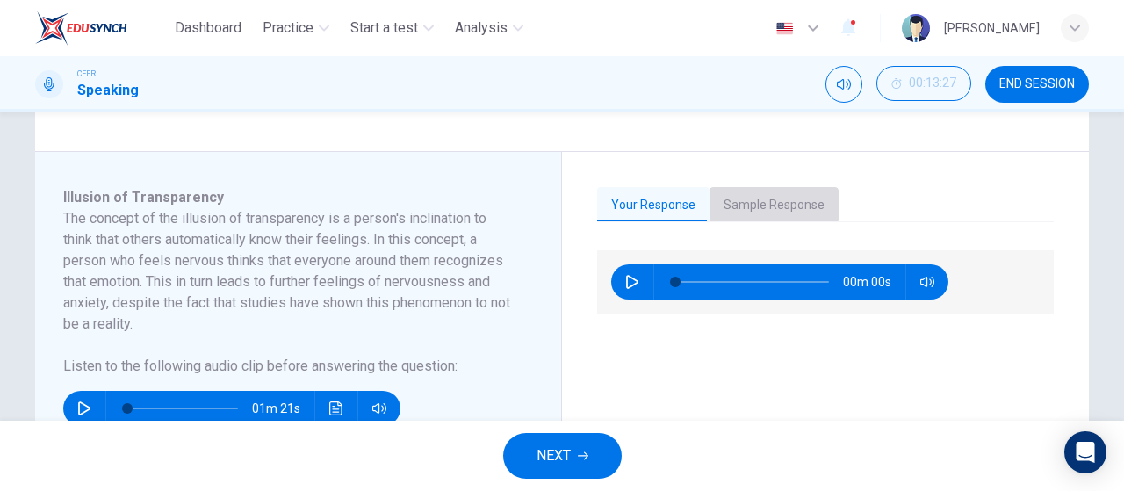
click at [748, 199] on button "Sample Response" at bounding box center [774, 205] width 129 height 37
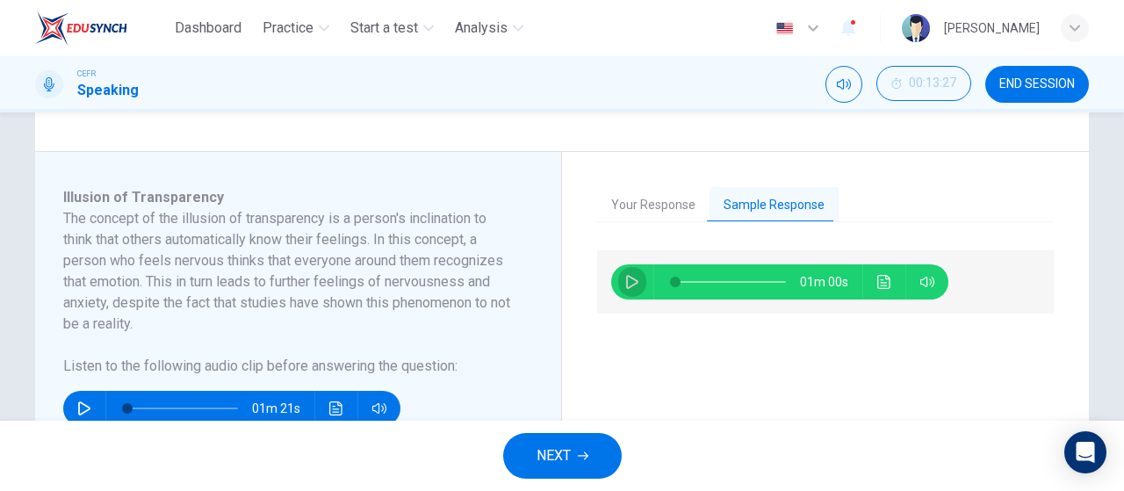
click at [618, 273] on button "button" at bounding box center [632, 281] width 28 height 35
click at [805, 351] on div "00m 55s" at bounding box center [825, 489] width 457 height 478
type input "0"
click at [558, 457] on span "NEXT" at bounding box center [554, 456] width 34 height 25
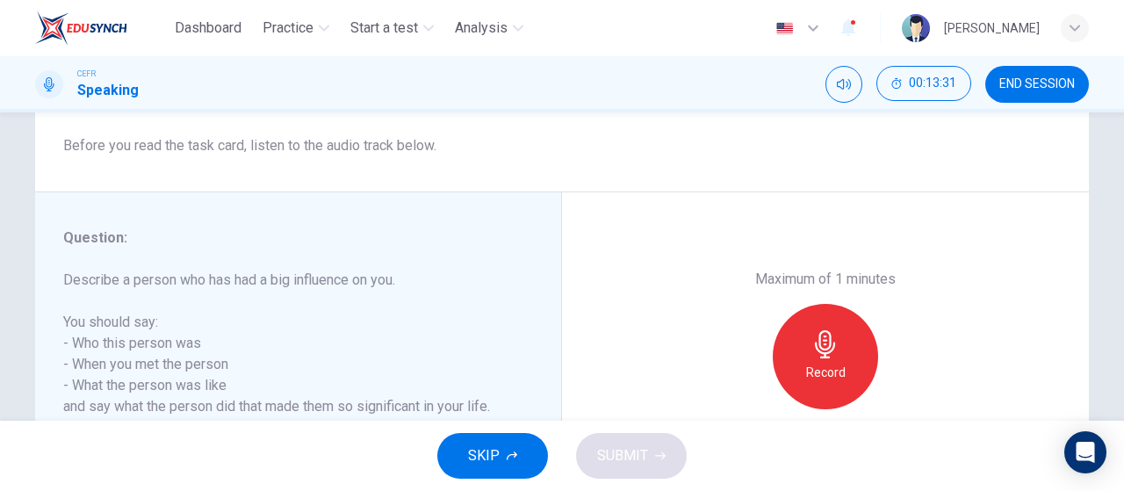
scroll to position [372, 0]
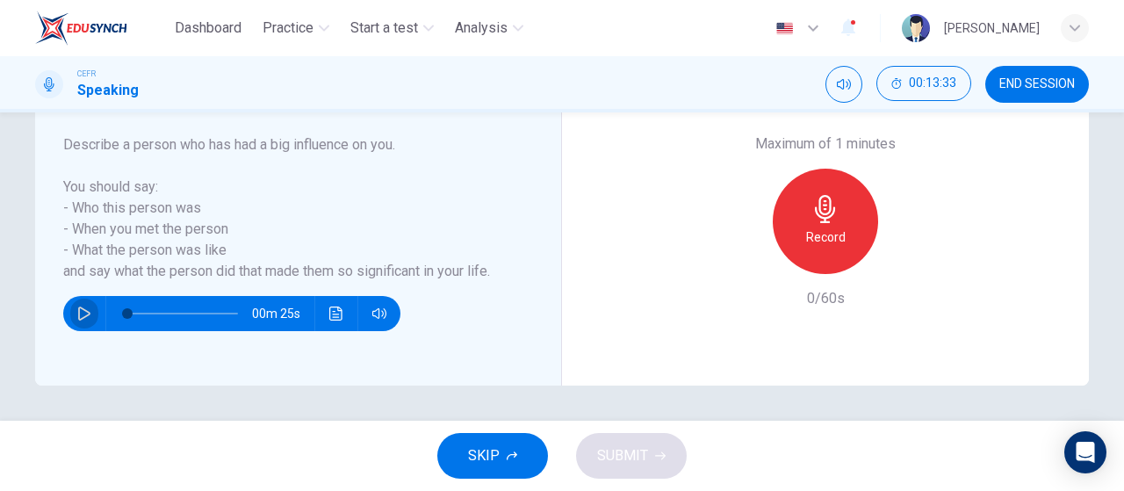
click at [76, 325] on button "button" at bounding box center [84, 313] width 28 height 35
click at [569, 310] on div "Maximum of 1 minutes Record 0/60s" at bounding box center [825, 221] width 527 height 329
type input "0"
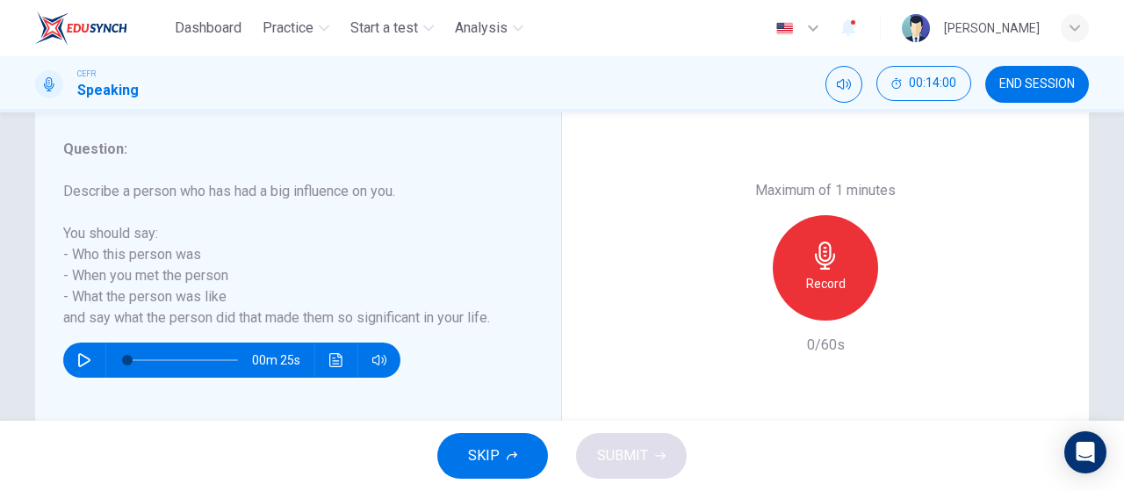
scroll to position [343, 0]
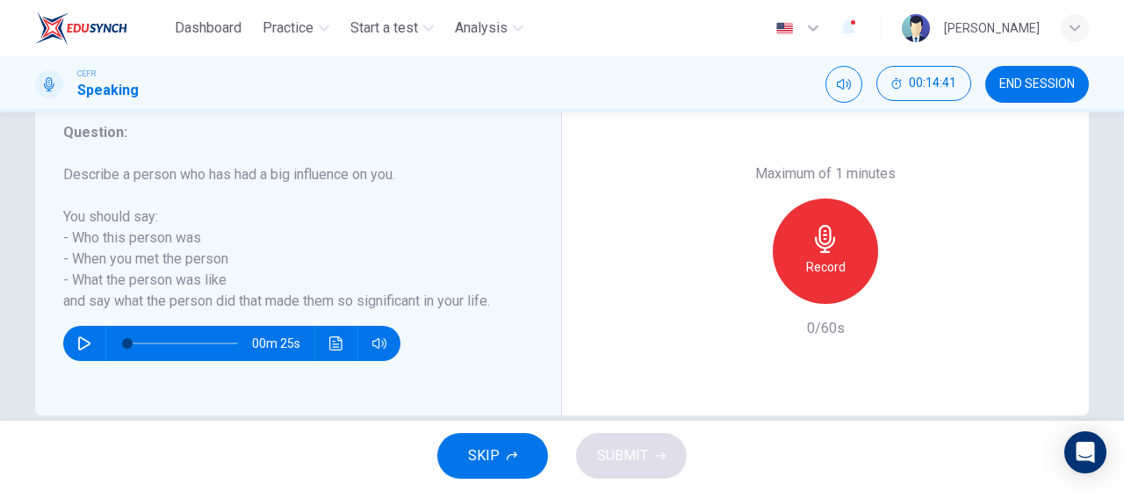
click at [818, 245] on icon "button" at bounding box center [826, 239] width 28 height 28
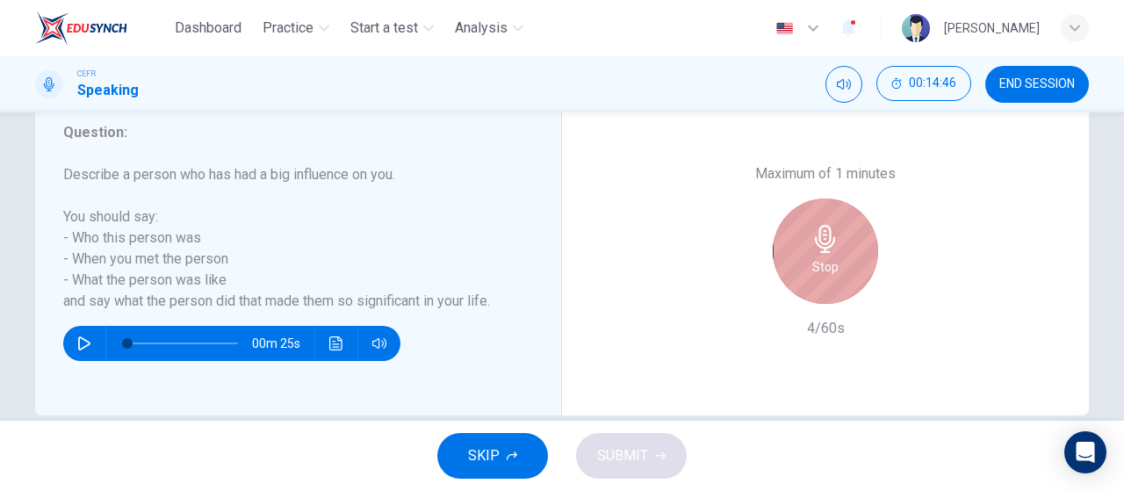
click at [818, 245] on icon "button" at bounding box center [826, 239] width 28 height 28
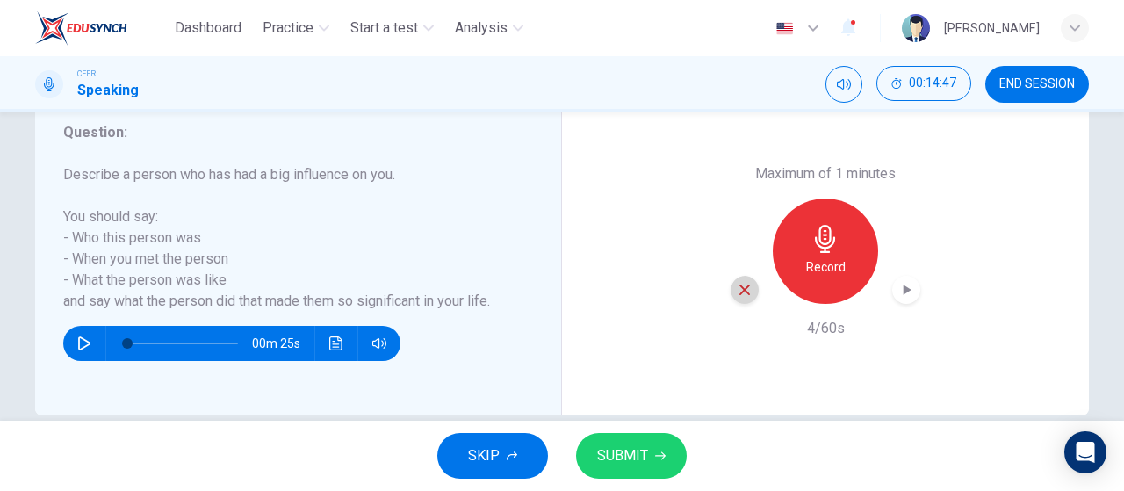
click at [738, 293] on icon "button" at bounding box center [745, 290] width 16 height 16
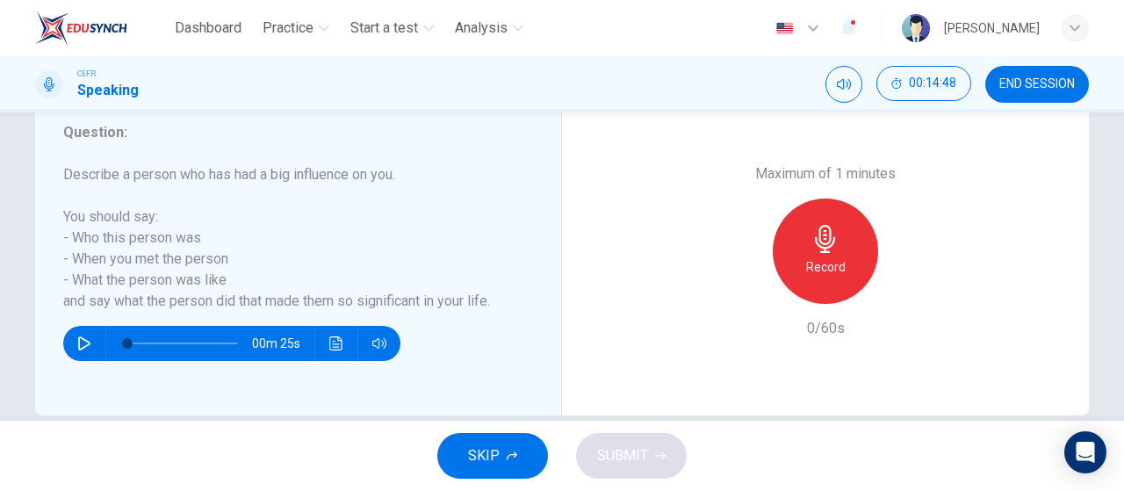
click at [821, 259] on h6 "Record" at bounding box center [826, 267] width 40 height 21
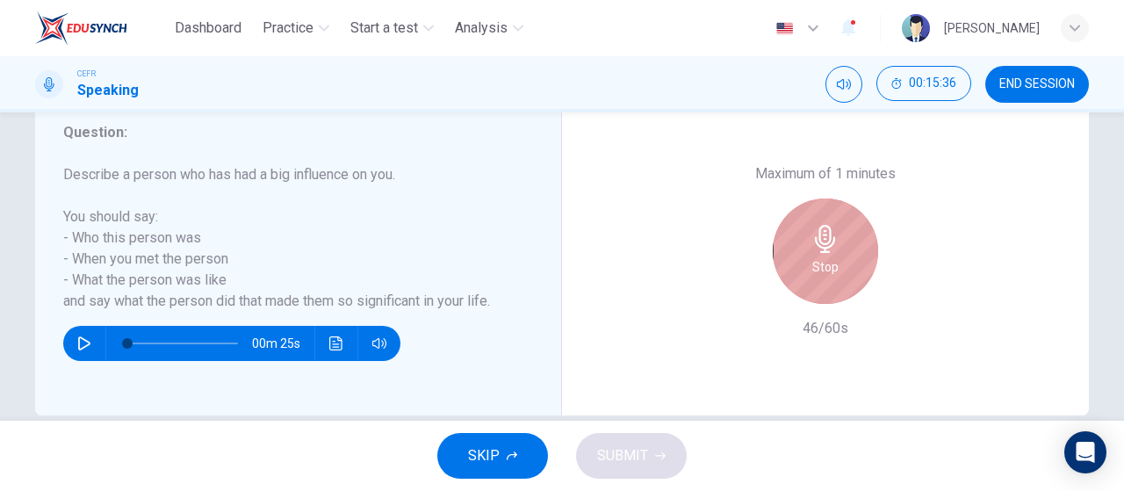
click at [821, 259] on h6 "Stop" at bounding box center [826, 267] width 26 height 21
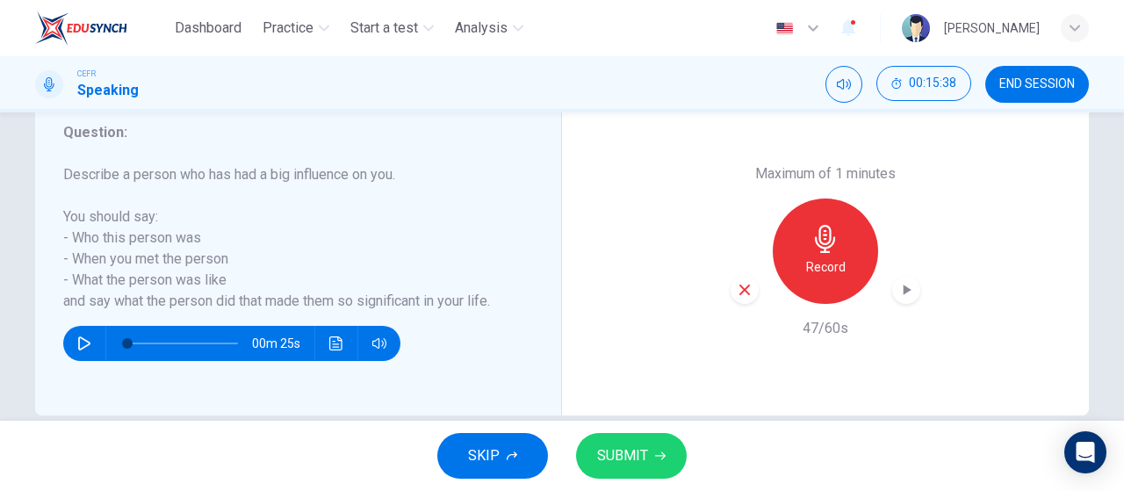
click at [911, 290] on div "button" at bounding box center [907, 290] width 28 height 28
click at [737, 293] on icon "button" at bounding box center [745, 290] width 16 height 16
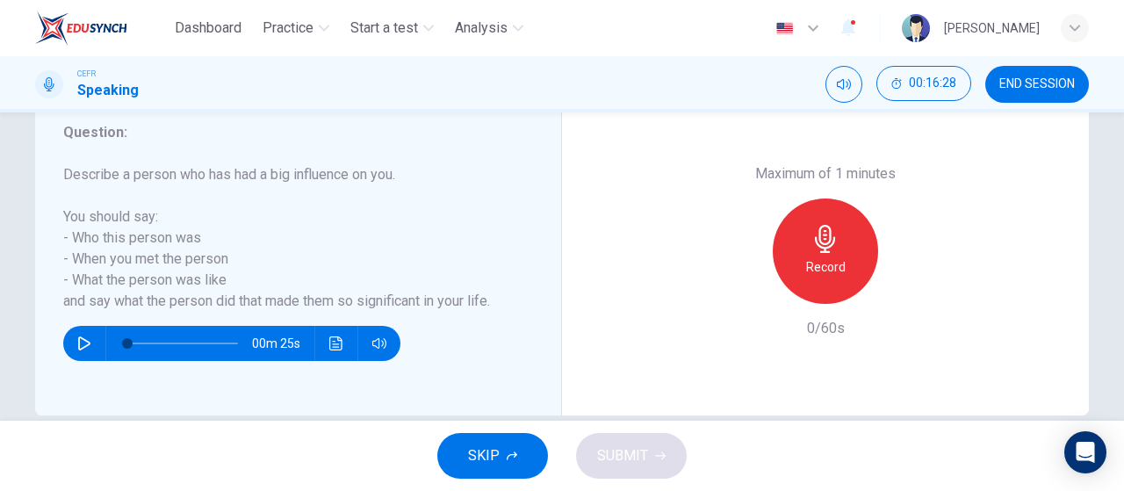
click at [825, 264] on h6 "Record" at bounding box center [826, 267] width 40 height 21
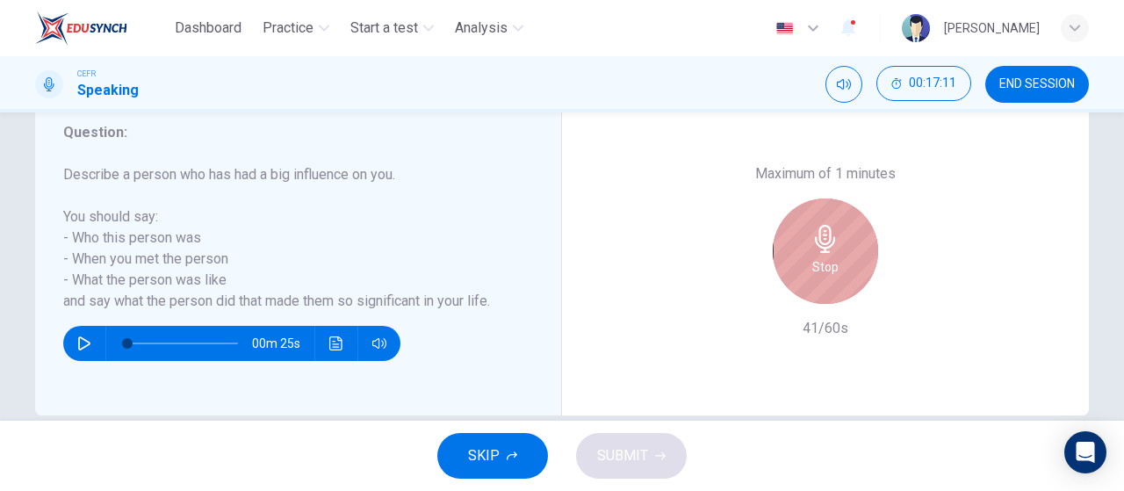
click at [825, 264] on h6 "Stop" at bounding box center [826, 267] width 26 height 21
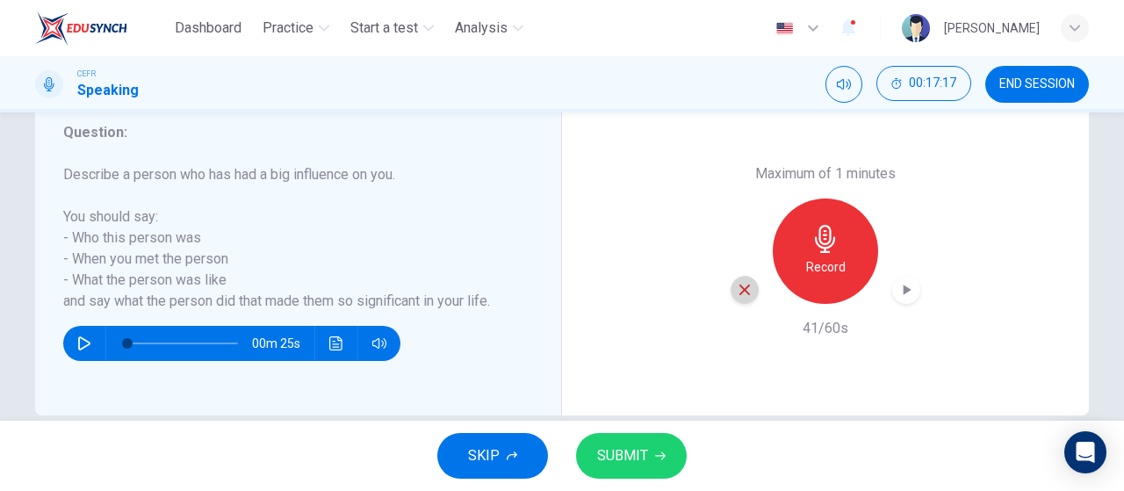
click at [740, 300] on div "button" at bounding box center [745, 290] width 28 height 28
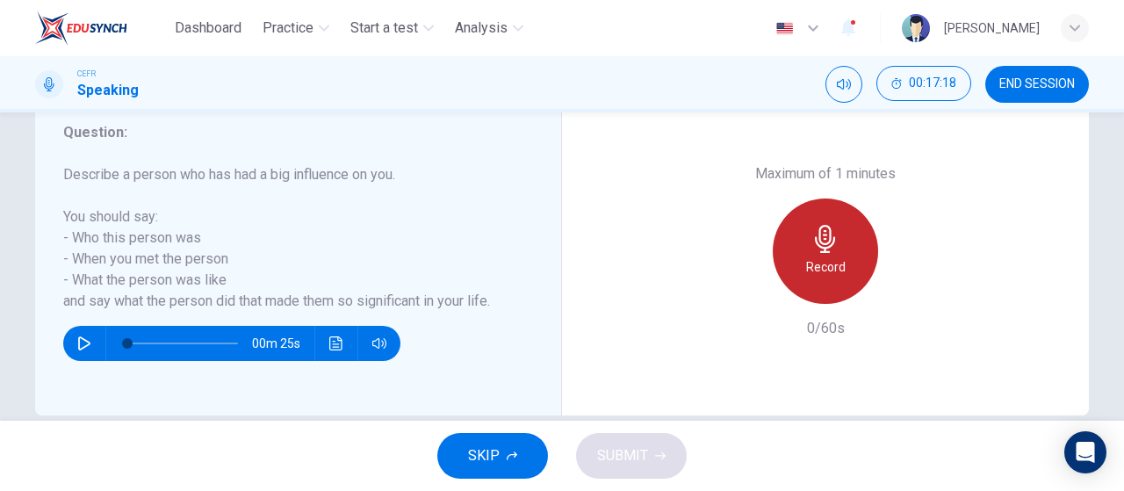
click at [811, 260] on h6 "Record" at bounding box center [826, 267] width 40 height 21
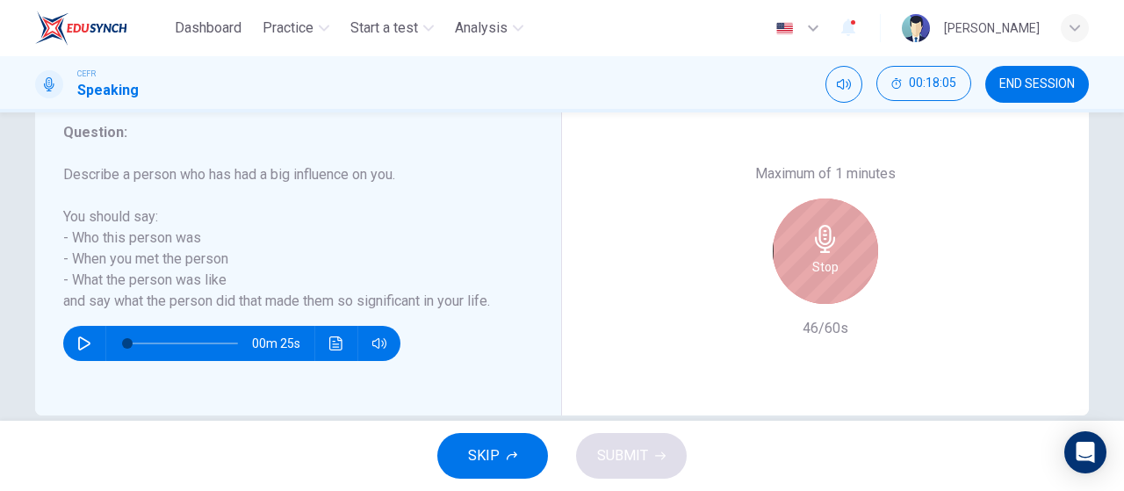
click at [813, 260] on h6 "Stop" at bounding box center [826, 267] width 26 height 21
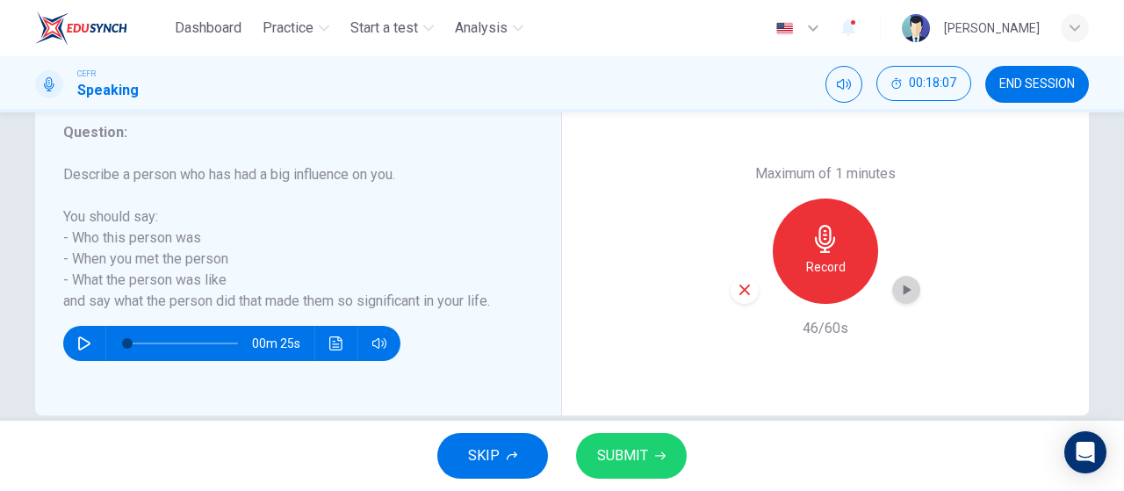
click at [898, 295] on icon "button" at bounding box center [907, 290] width 18 height 18
click at [738, 290] on icon "button" at bounding box center [745, 290] width 16 height 16
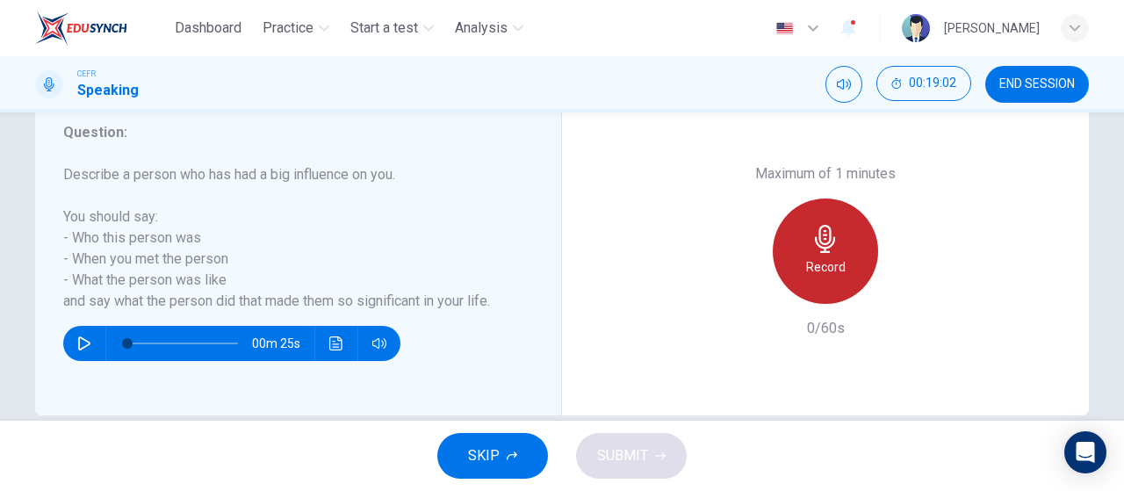
click at [861, 247] on div "Record" at bounding box center [825, 251] width 105 height 105
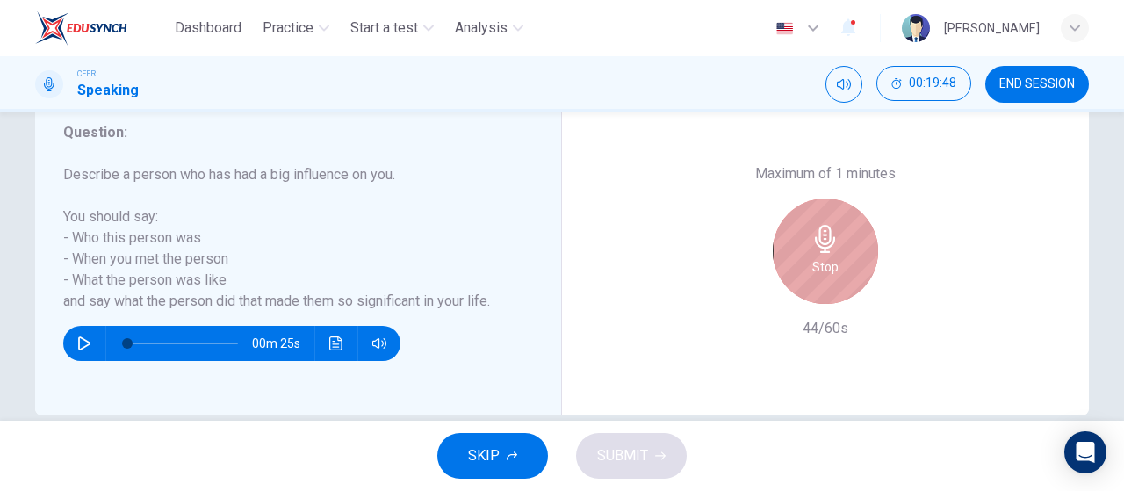
click at [861, 247] on div "Stop" at bounding box center [825, 251] width 105 height 105
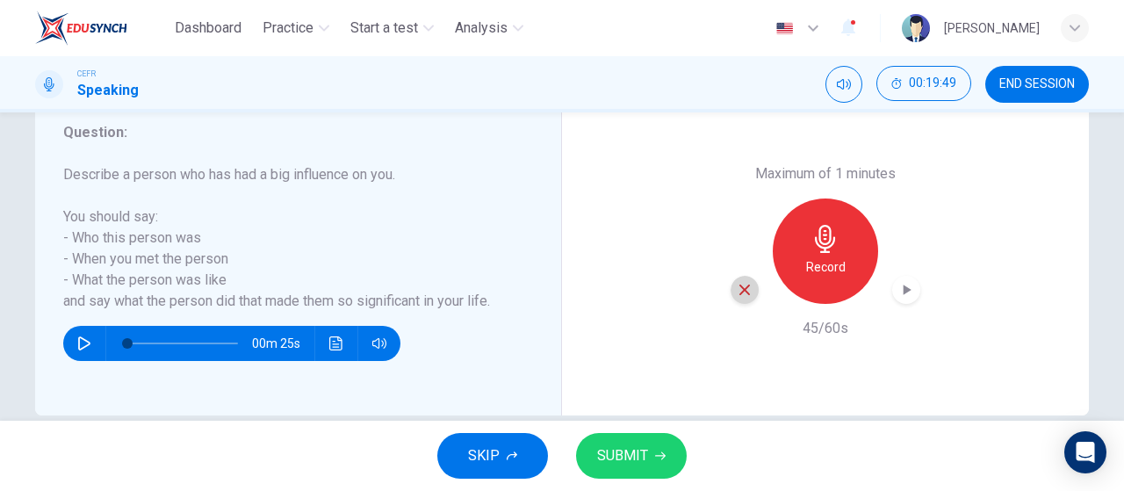
click at [737, 285] on icon "button" at bounding box center [745, 290] width 16 height 16
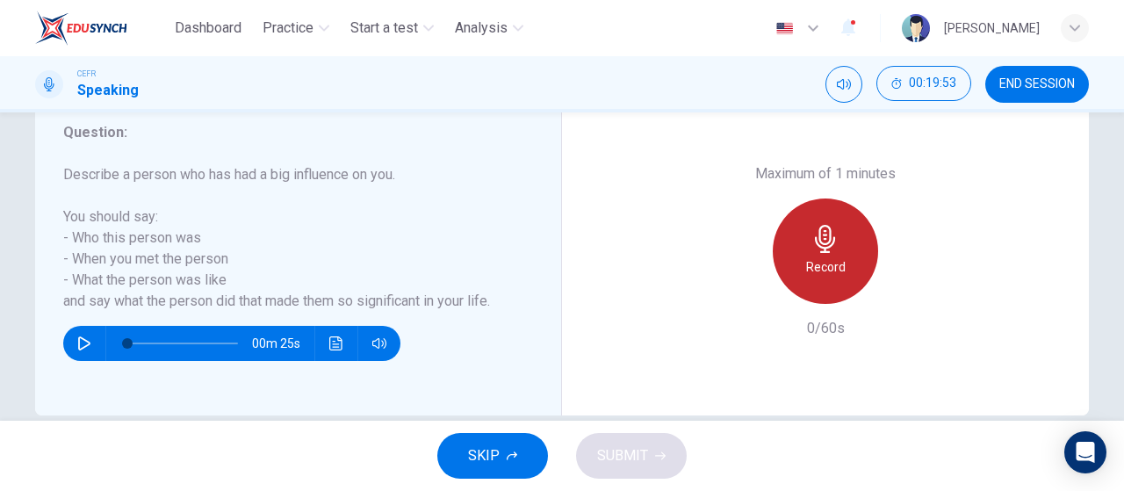
click at [866, 243] on div "Record" at bounding box center [825, 251] width 105 height 105
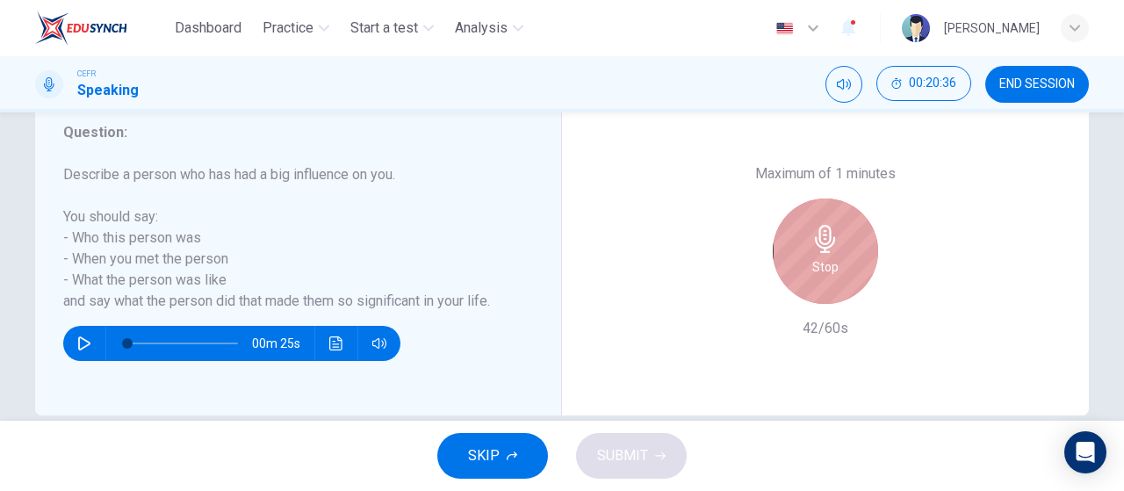
click at [866, 243] on div "Stop" at bounding box center [825, 251] width 105 height 105
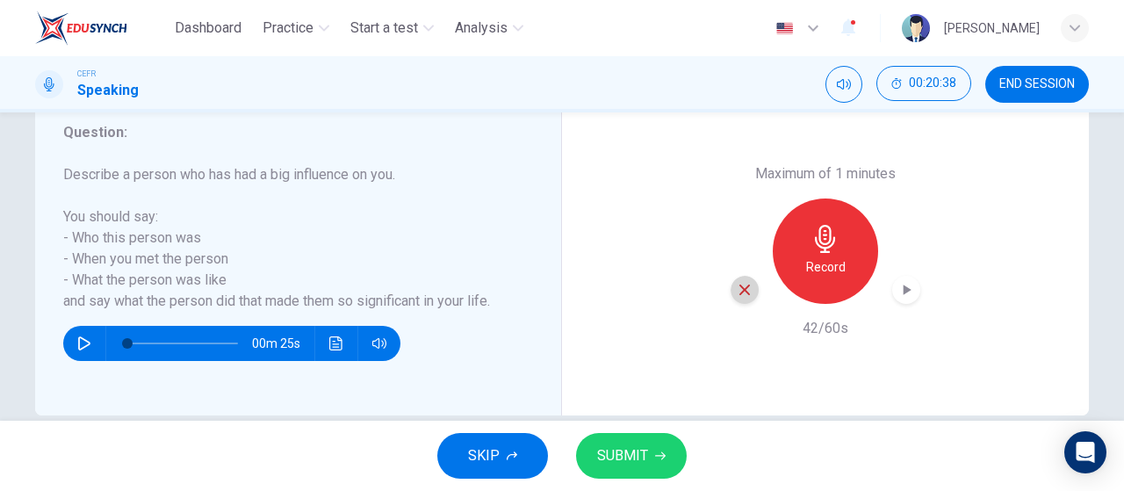
click at [737, 289] on icon "button" at bounding box center [745, 290] width 16 height 16
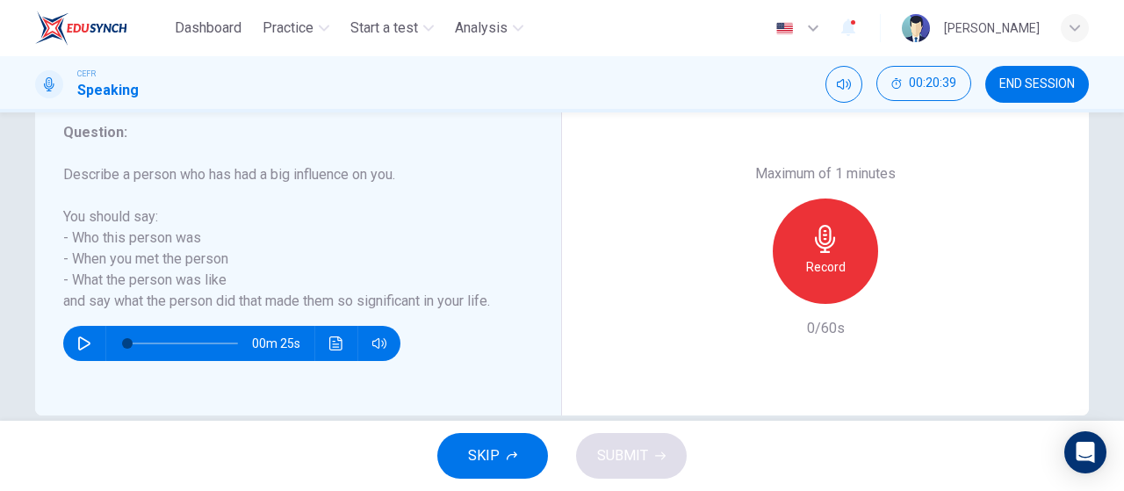
click at [831, 257] on h6 "Record" at bounding box center [826, 267] width 40 height 21
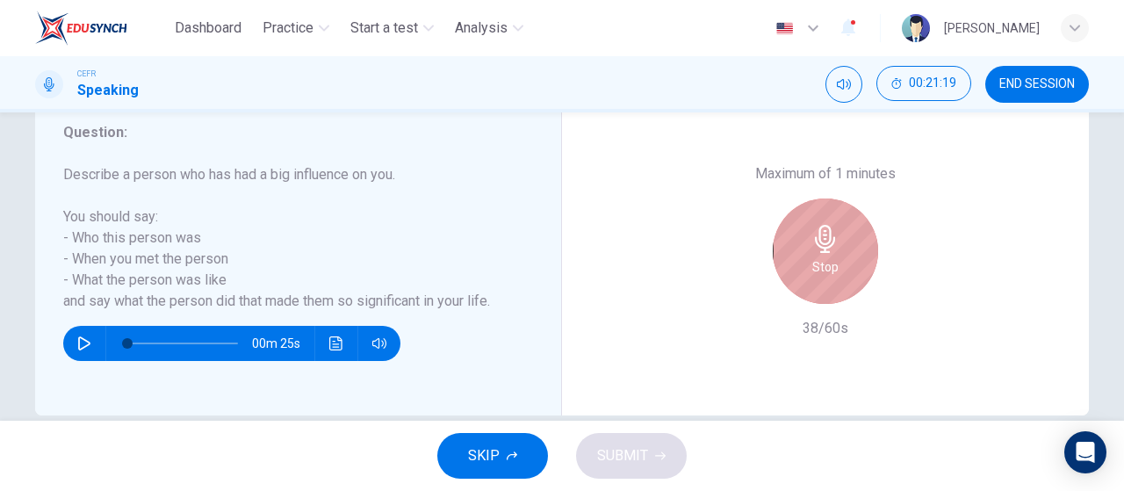
click at [831, 257] on h6 "Stop" at bounding box center [826, 267] width 26 height 21
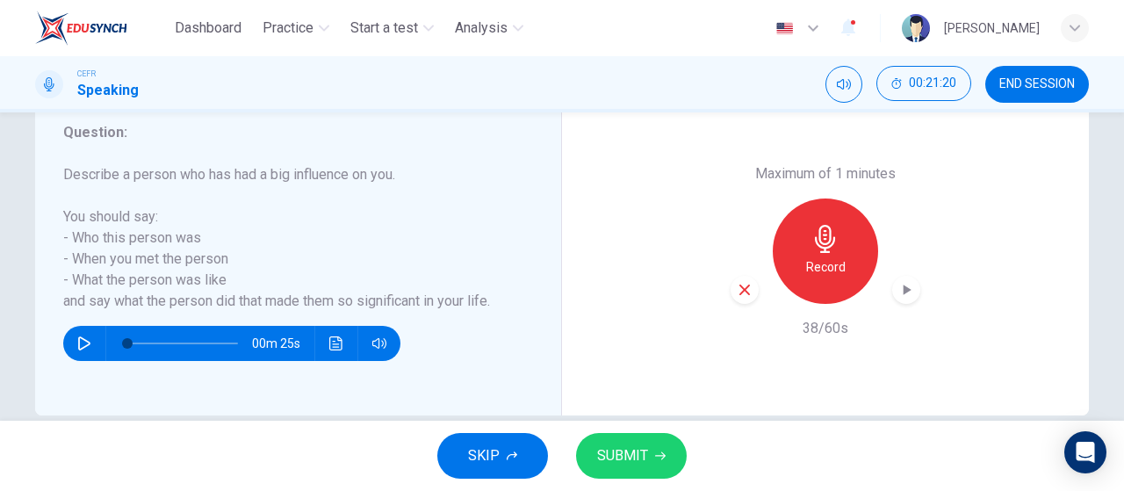
click at [737, 287] on icon "button" at bounding box center [745, 290] width 16 height 16
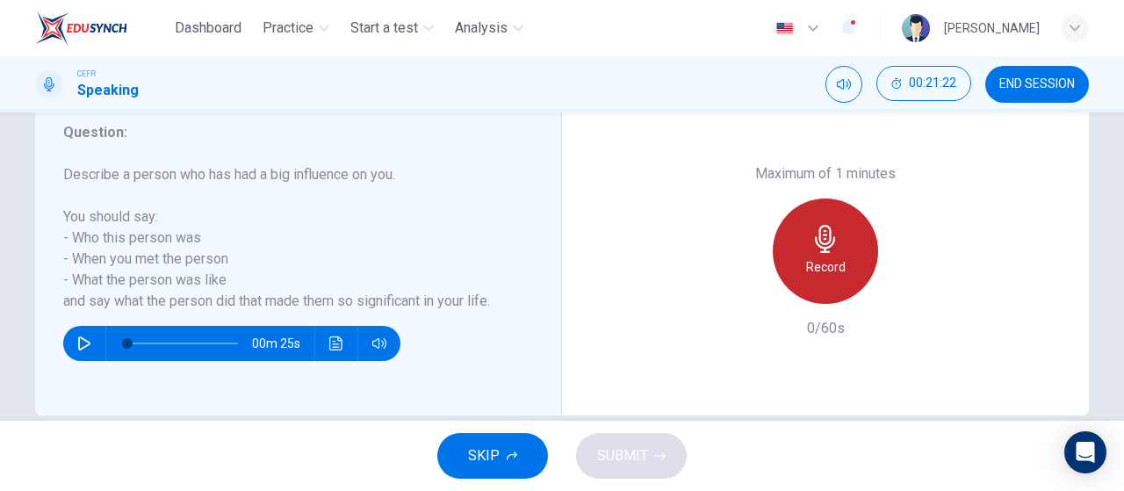
click at [817, 243] on icon "button" at bounding box center [825, 239] width 20 height 28
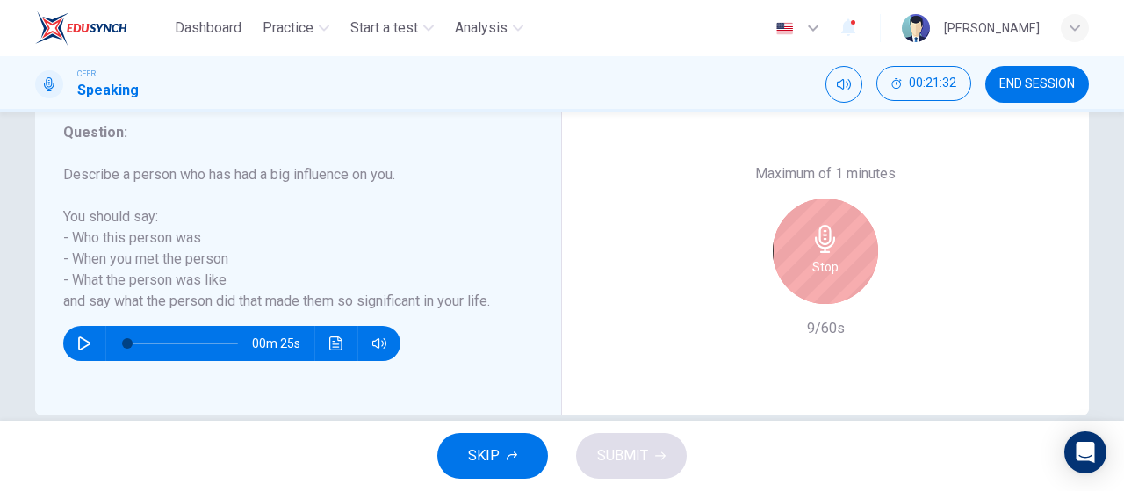
click at [817, 243] on icon "button" at bounding box center [825, 239] width 20 height 28
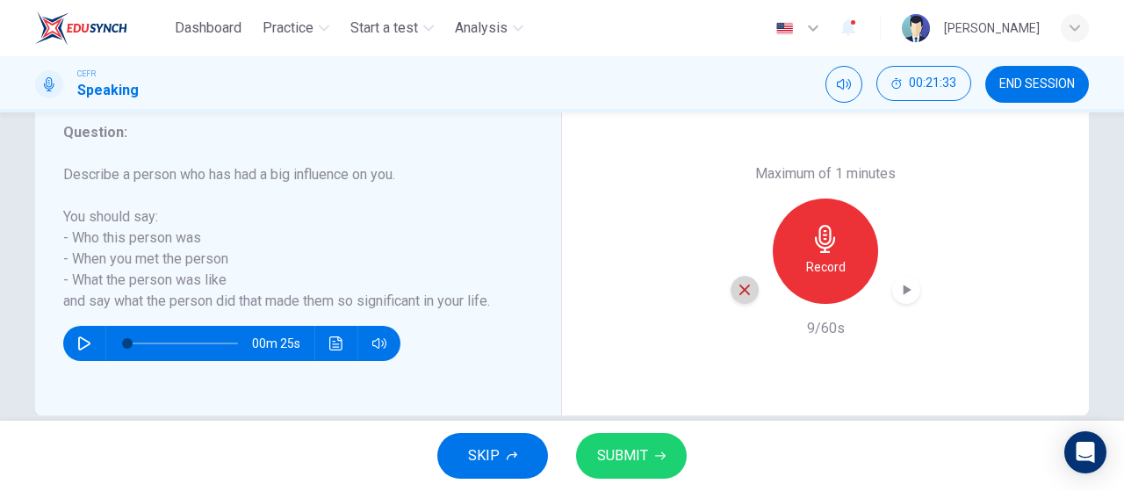
click at [743, 293] on icon "button" at bounding box center [745, 290] width 11 height 11
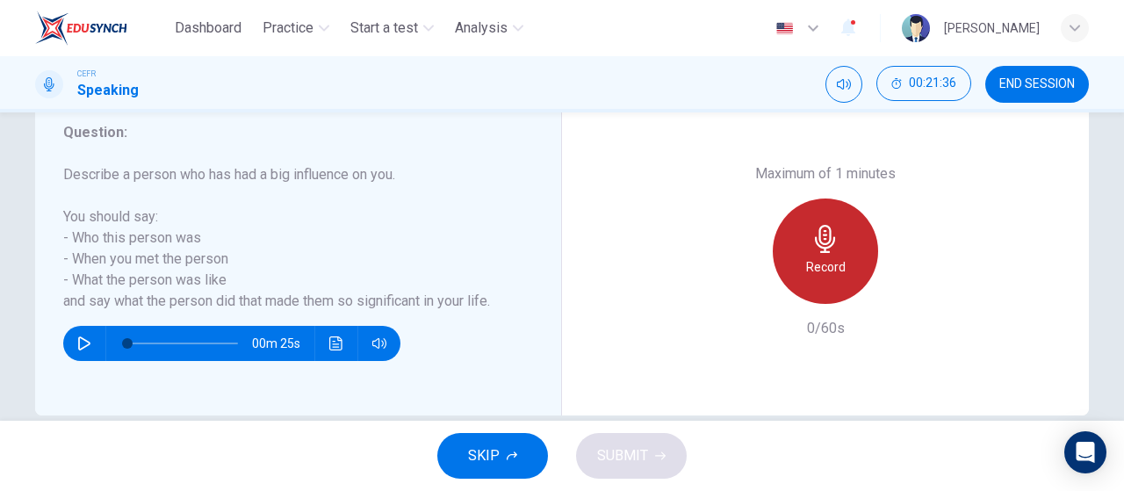
click at [812, 242] on icon "button" at bounding box center [826, 239] width 28 height 28
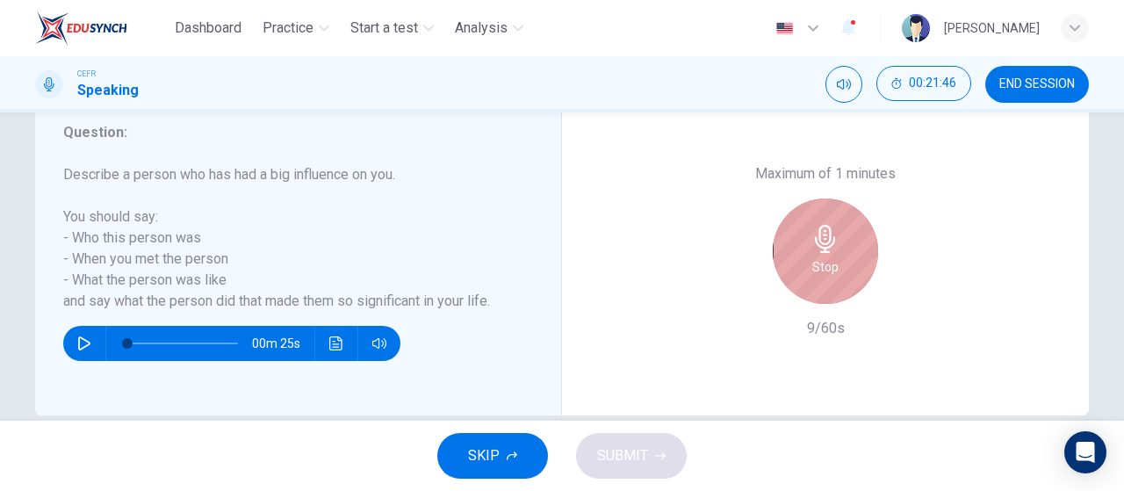
click at [812, 242] on icon "button" at bounding box center [826, 239] width 28 height 28
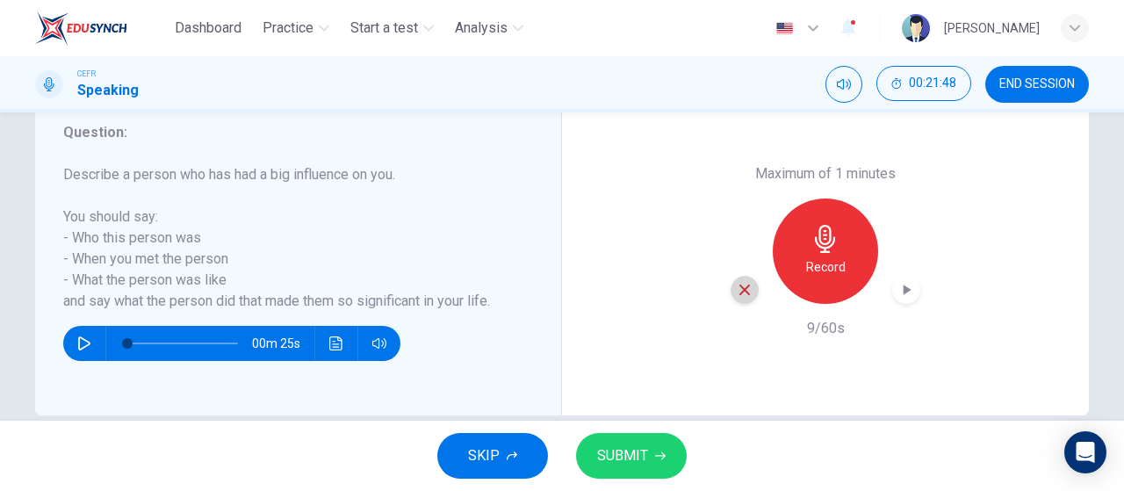
click at [737, 290] on icon "button" at bounding box center [745, 290] width 16 height 16
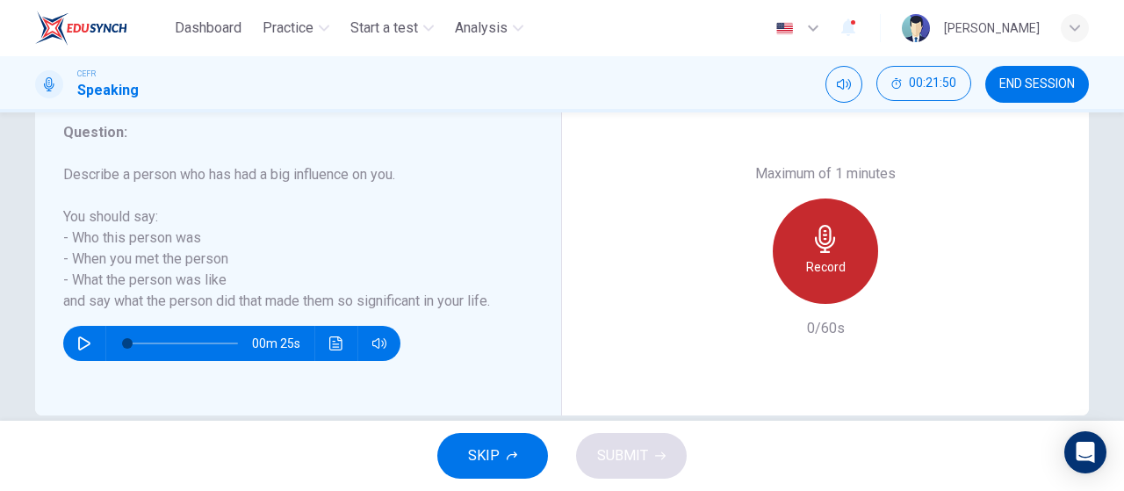
click at [828, 254] on div "Record" at bounding box center [825, 251] width 105 height 105
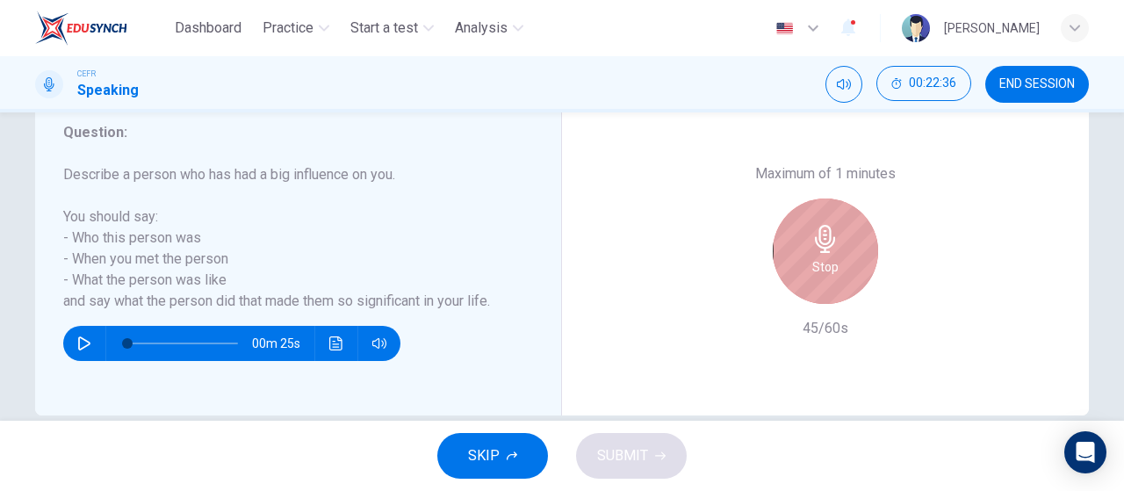
click at [828, 254] on div "Stop" at bounding box center [825, 251] width 105 height 105
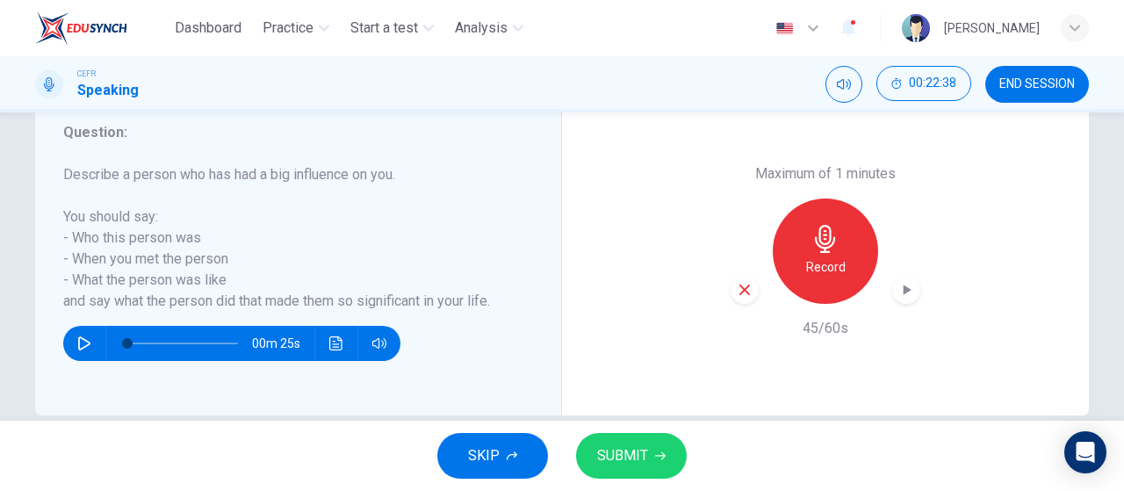
click at [898, 290] on icon "button" at bounding box center [907, 290] width 18 height 18
click at [747, 288] on icon "button" at bounding box center [745, 290] width 16 height 16
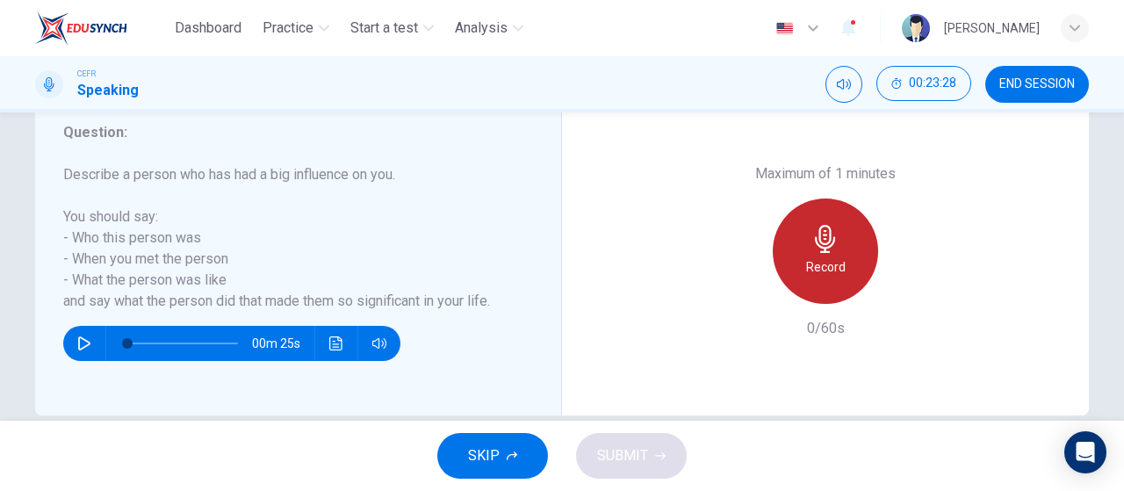
click at [811, 254] on div "Record" at bounding box center [825, 251] width 105 height 105
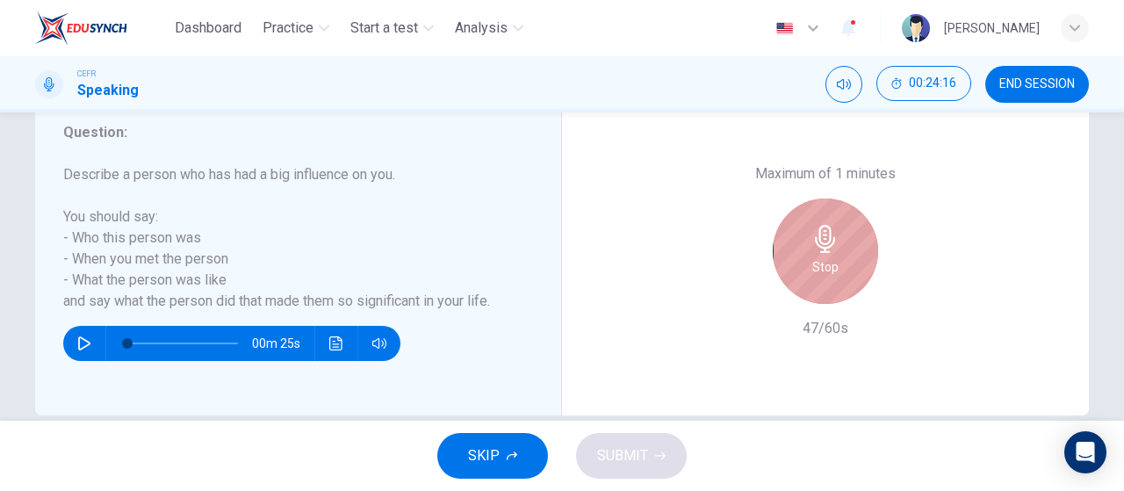
click at [811, 254] on div "Stop" at bounding box center [825, 251] width 105 height 105
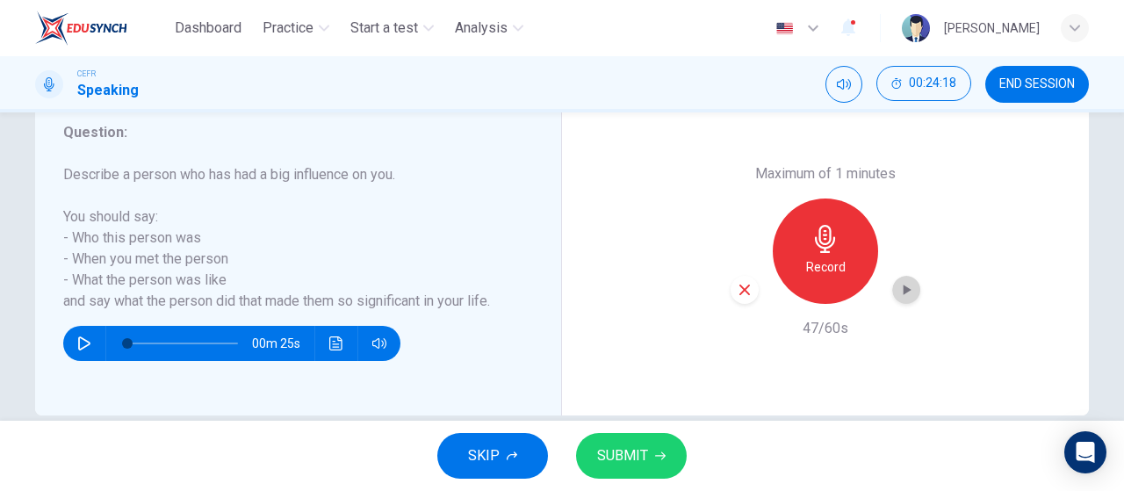
click at [893, 291] on div "button" at bounding box center [907, 290] width 28 height 28
click at [598, 454] on span "SUBMIT" at bounding box center [622, 456] width 51 height 25
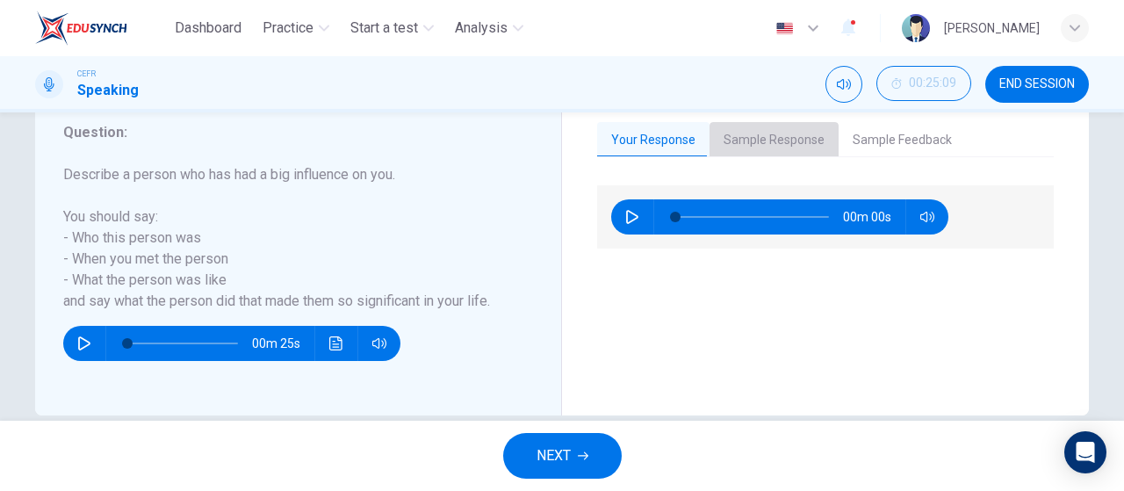
click at [785, 137] on button "Sample Response" at bounding box center [774, 140] width 129 height 37
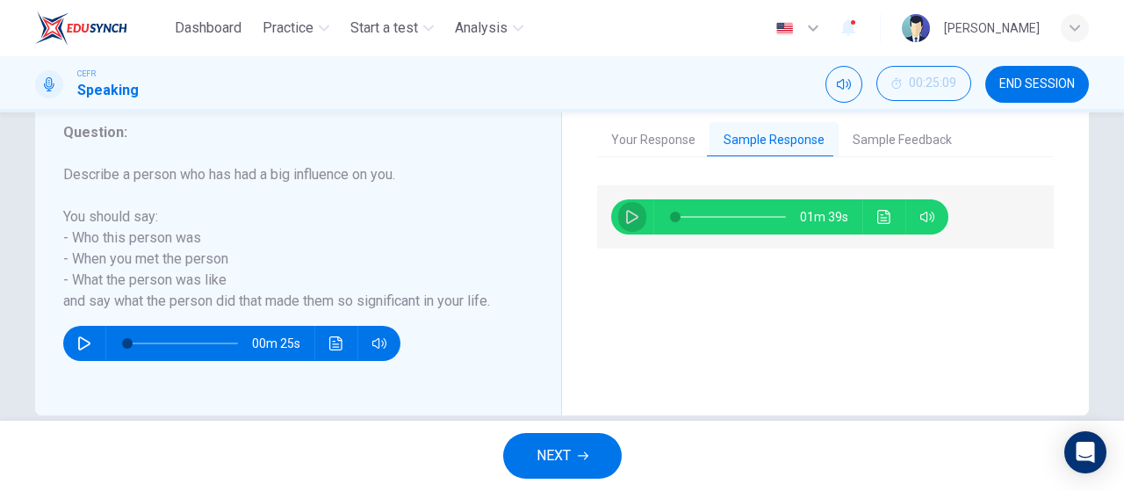
click at [619, 219] on button "button" at bounding box center [632, 216] width 28 height 35
click at [691, 216] on span at bounding box center [731, 217] width 111 height 25
click at [985, 342] on div "01m 04s" at bounding box center [825, 289] width 457 height 209
type input "99"
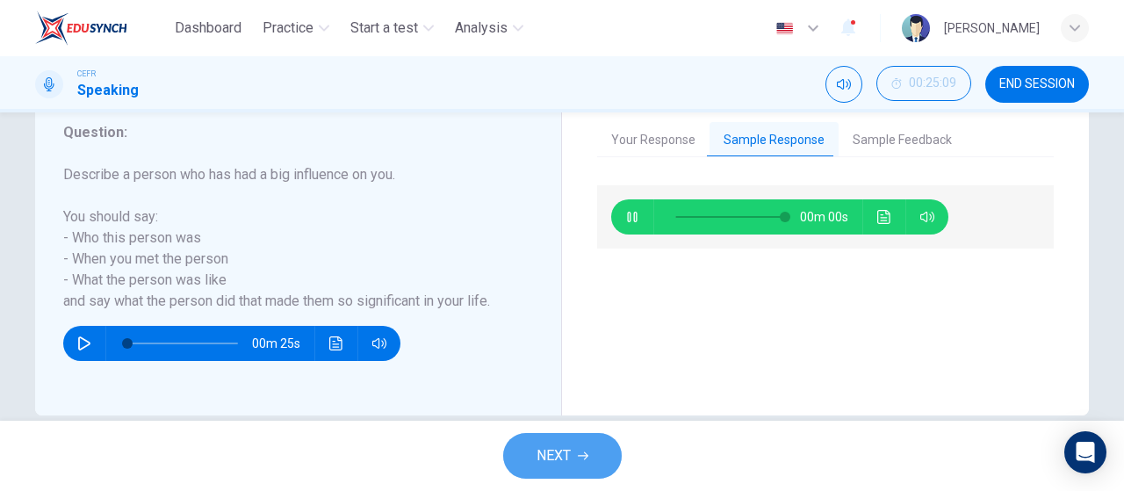
click at [596, 449] on button "NEXT" at bounding box center [562, 456] width 119 height 46
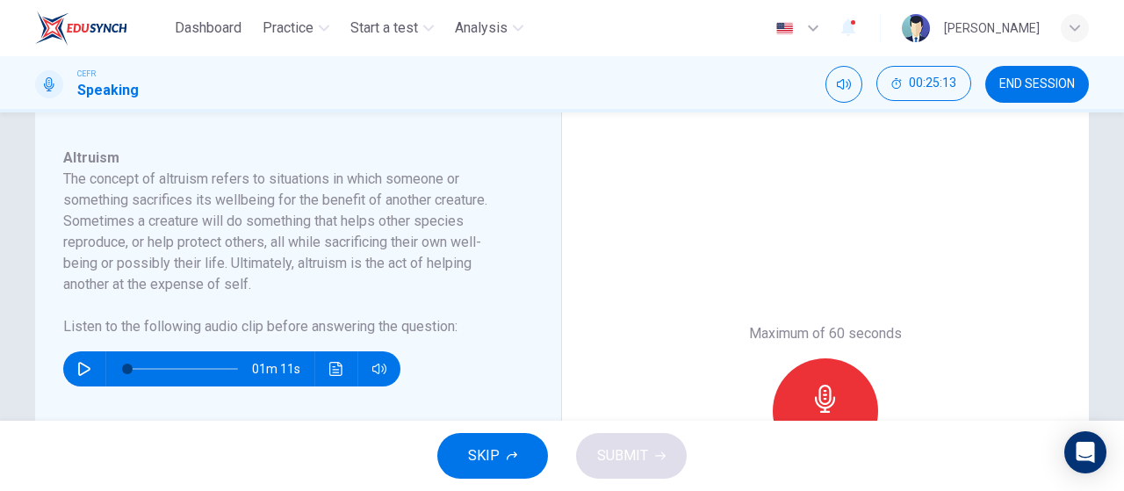
scroll to position [290, 0]
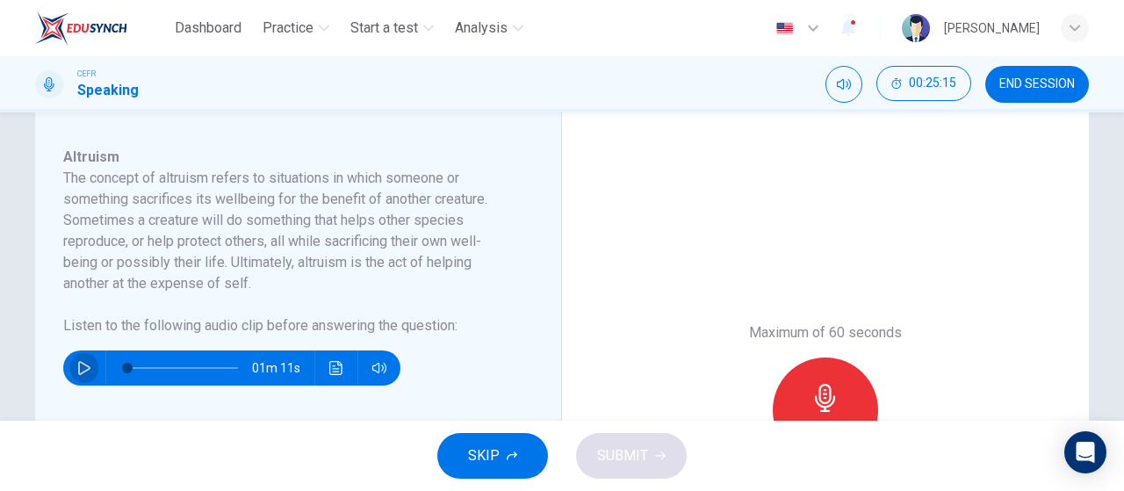
click at [77, 365] on icon "button" at bounding box center [84, 368] width 14 height 14
type input "0"
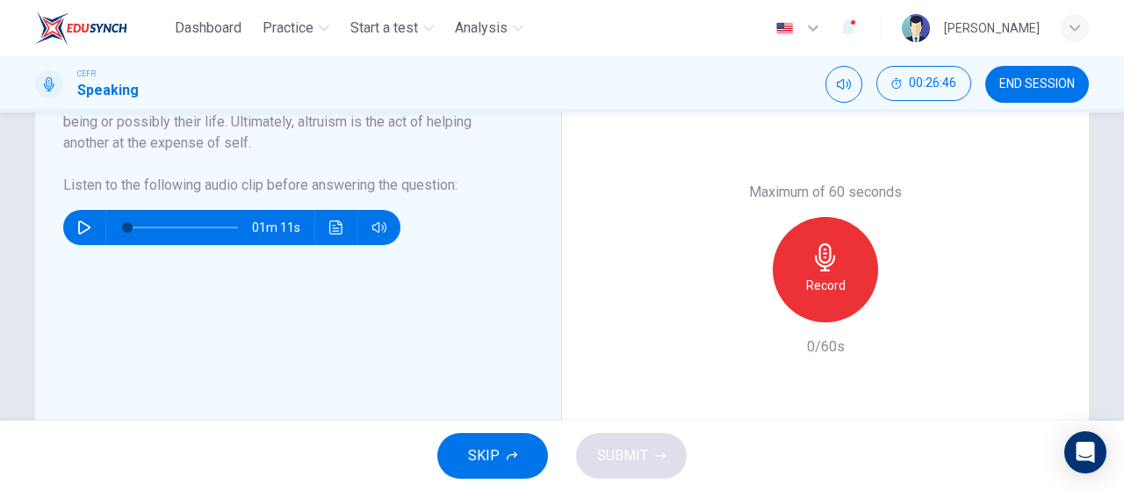
scroll to position [385, 0]
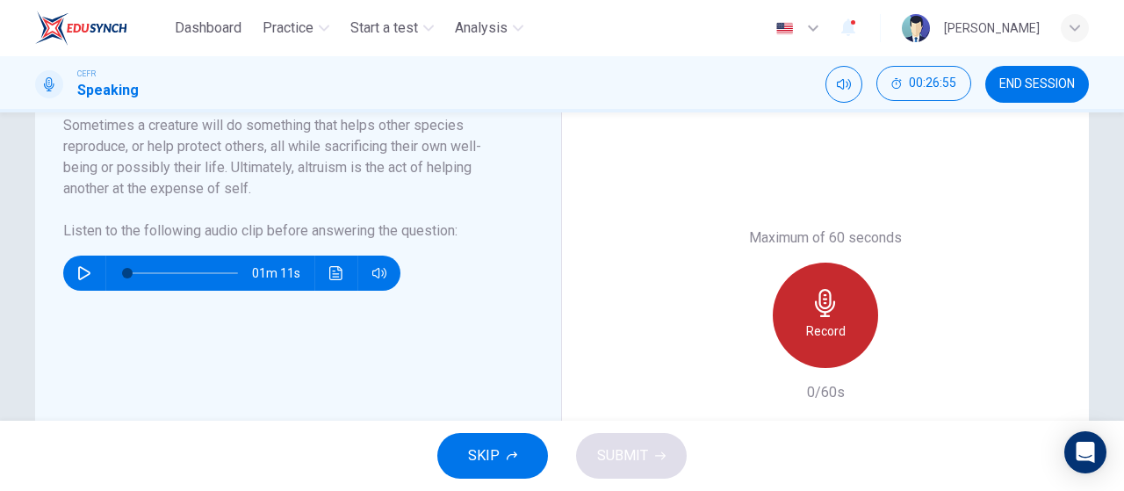
click at [838, 277] on div "Record" at bounding box center [825, 315] width 105 height 105
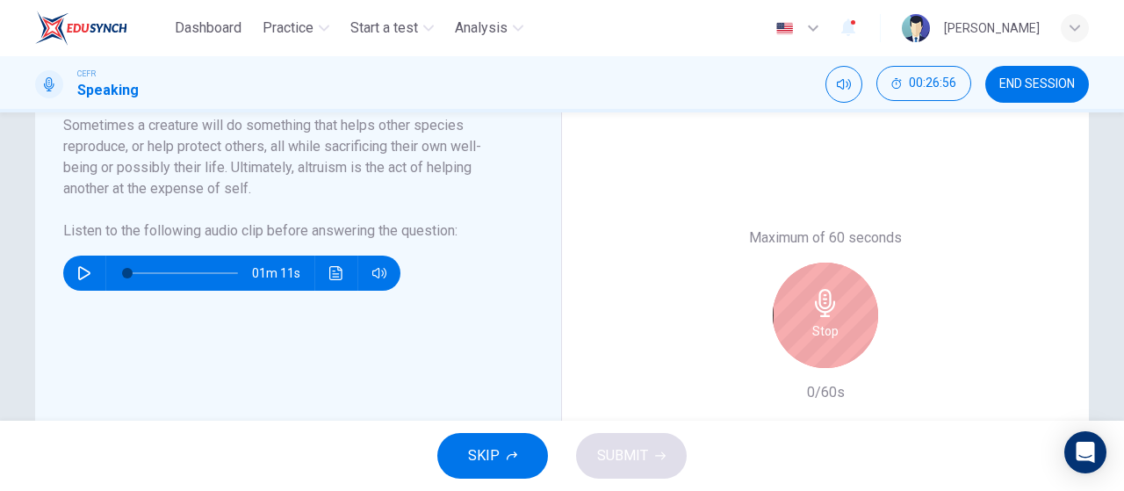
scroll to position [314, 0]
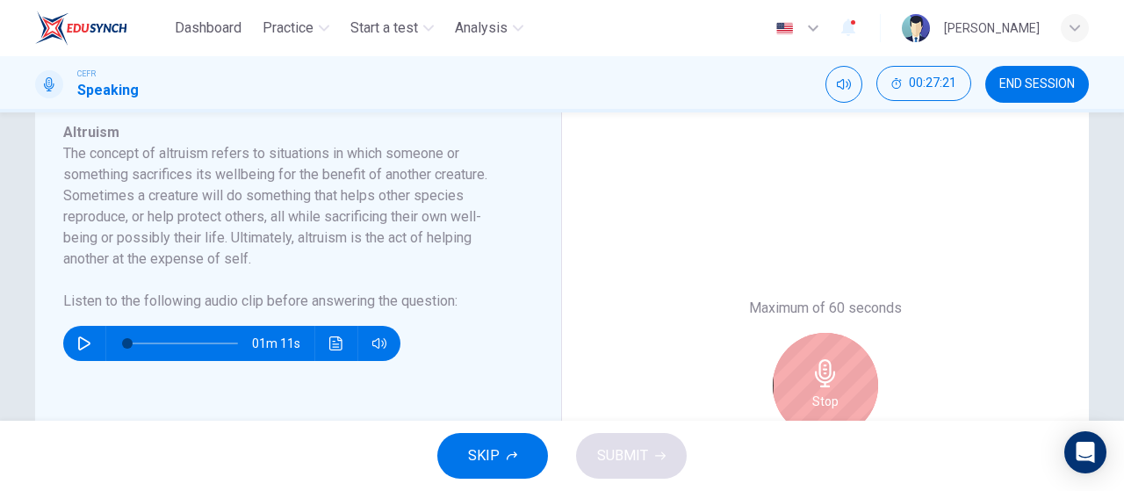
click at [838, 277] on div "Maximum of 60 seconds Stop 24/60s" at bounding box center [825, 385] width 527 height 597
click at [827, 375] on icon "button" at bounding box center [826, 373] width 28 height 28
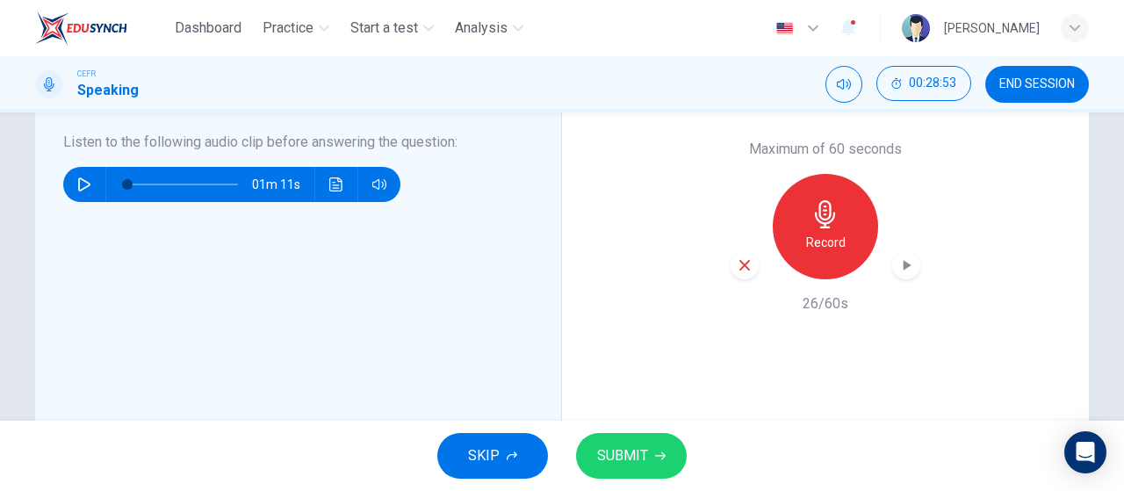
scroll to position [474, 0]
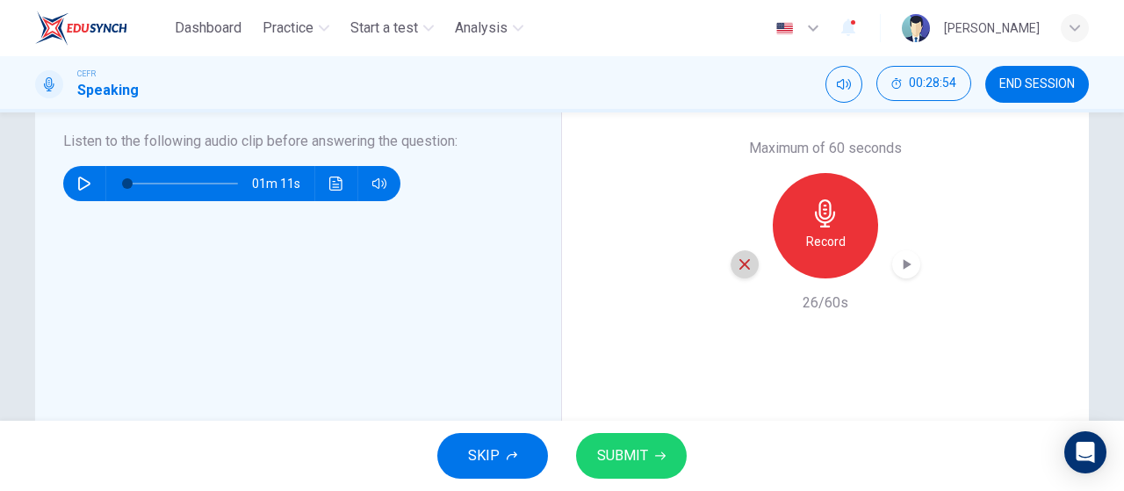
click at [737, 269] on icon "button" at bounding box center [745, 265] width 16 height 16
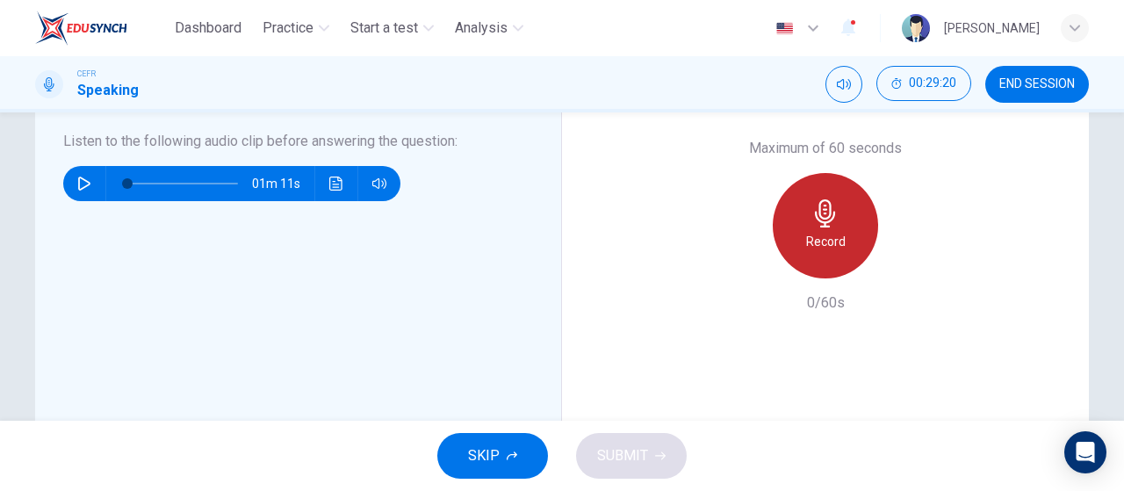
click at [844, 257] on div "Record" at bounding box center [825, 225] width 105 height 105
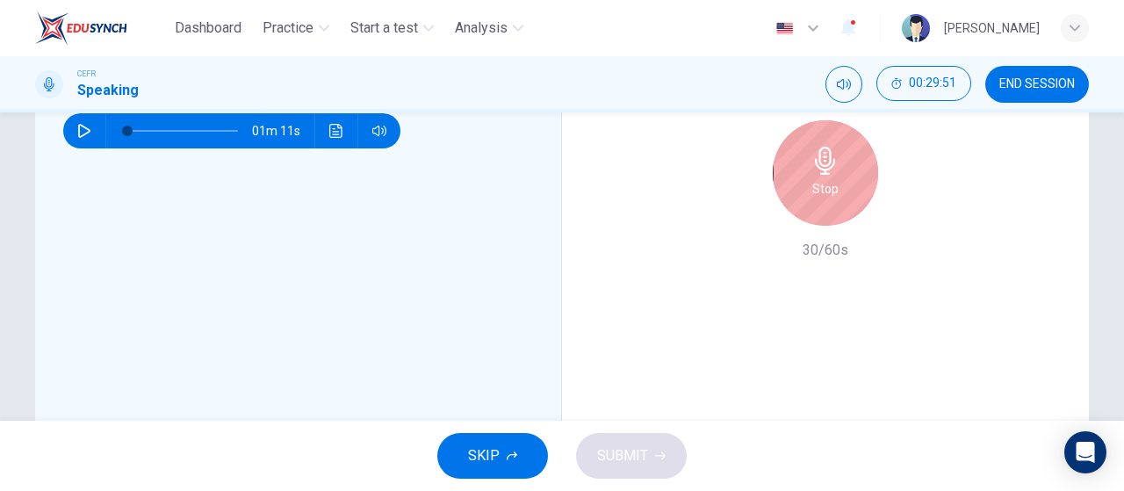
scroll to position [466, 0]
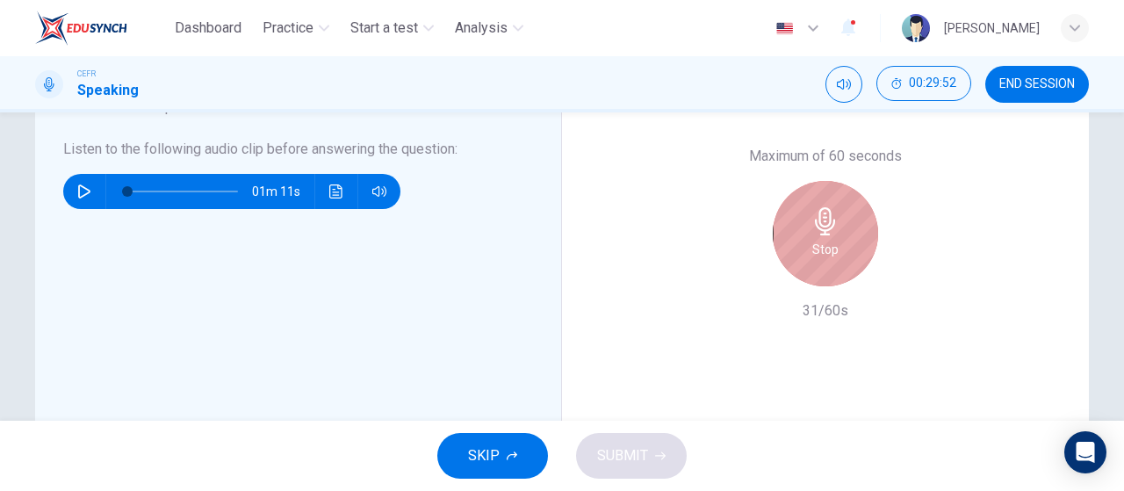
click at [835, 247] on div "Stop" at bounding box center [825, 233] width 105 height 105
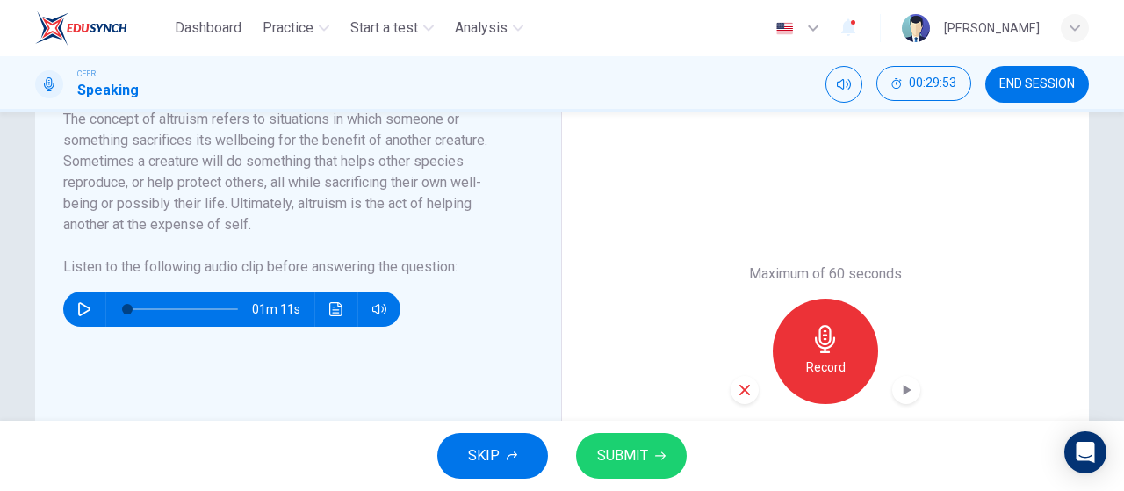
scroll to position [351, 0]
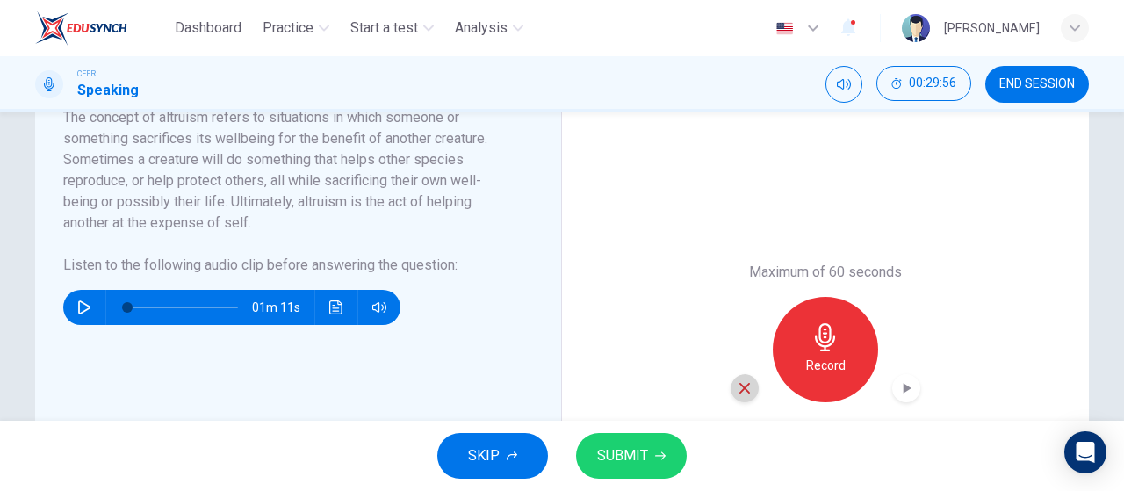
click at [737, 387] on icon "button" at bounding box center [745, 388] width 16 height 16
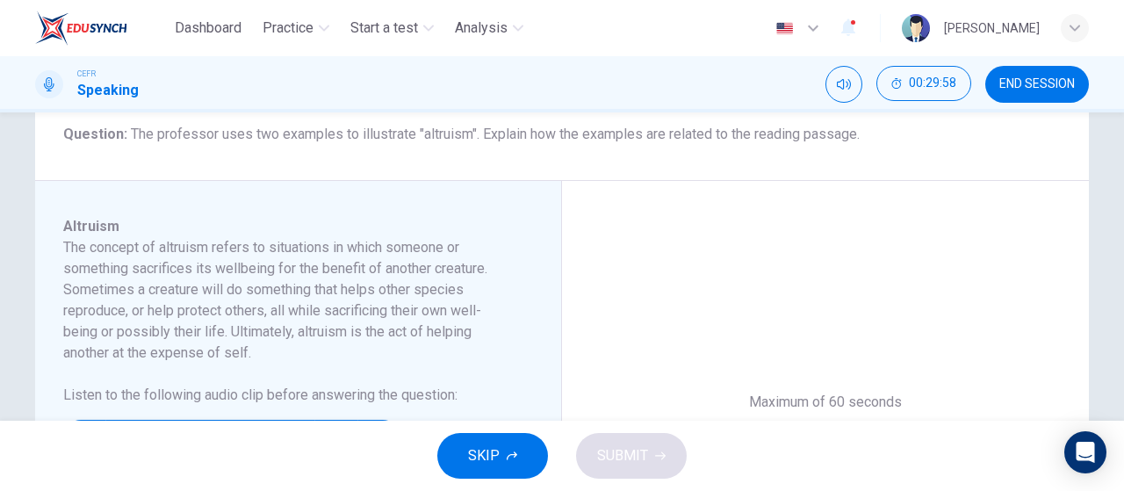
scroll to position [301, 0]
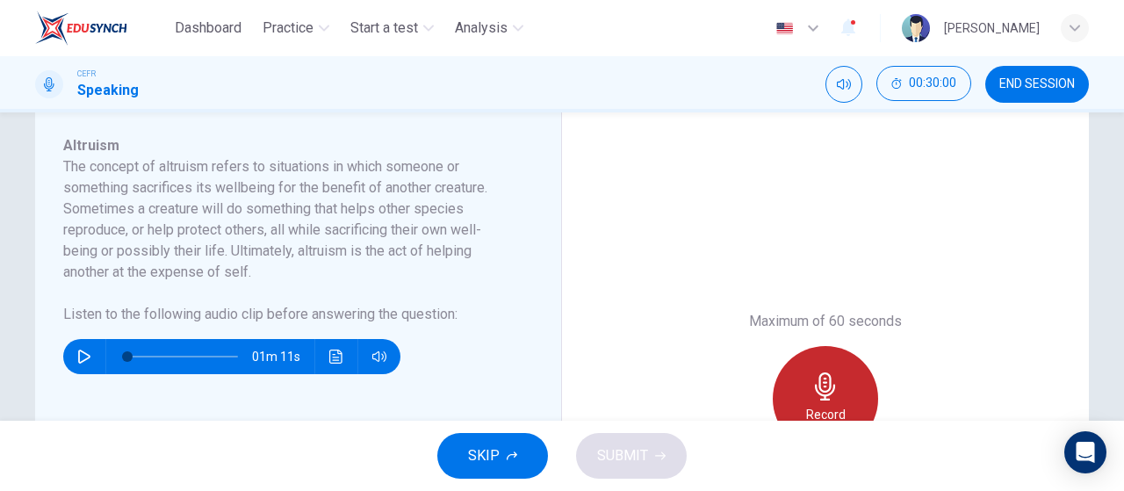
click at [826, 371] on div "Record" at bounding box center [825, 398] width 105 height 105
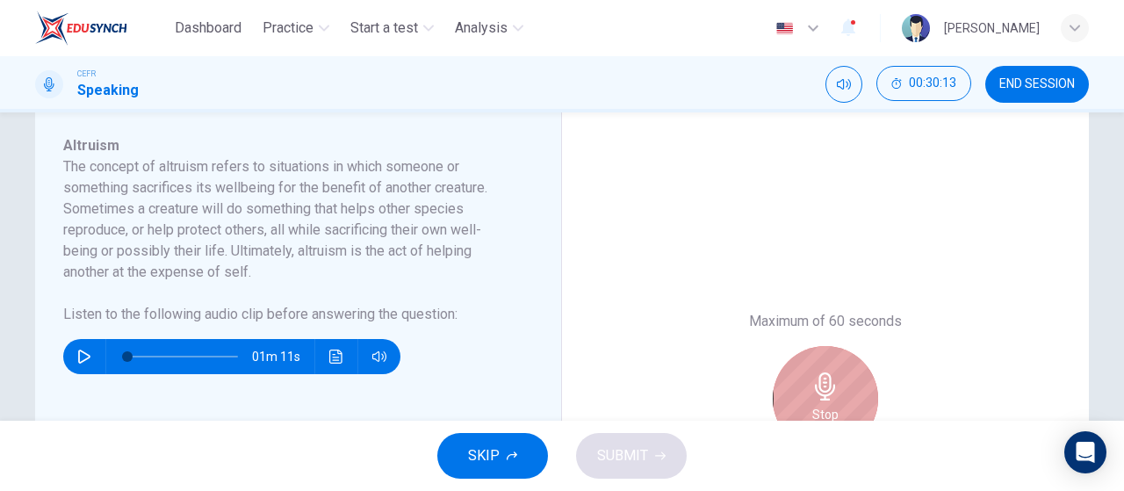
click at [826, 371] on div "Stop" at bounding box center [825, 398] width 105 height 105
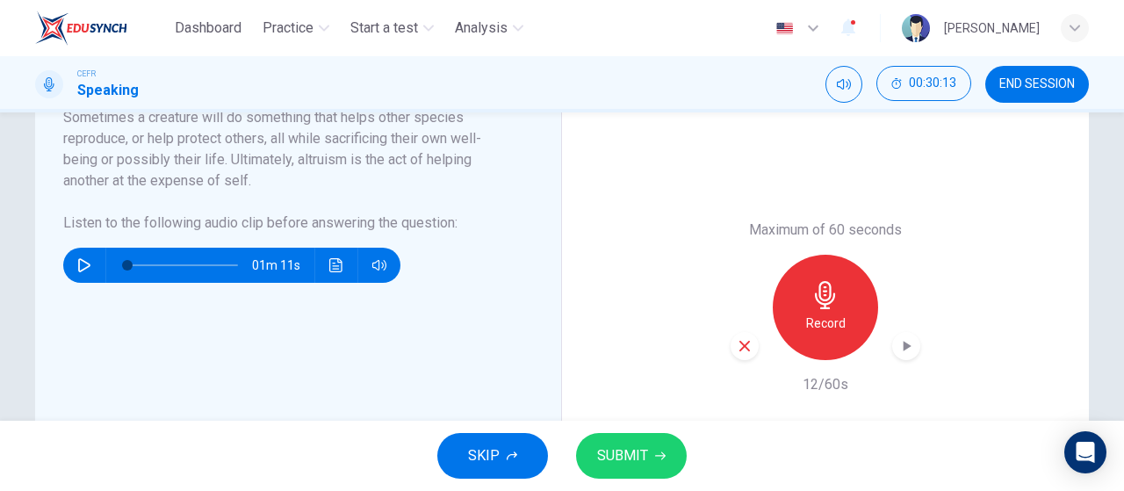
scroll to position [406, 0]
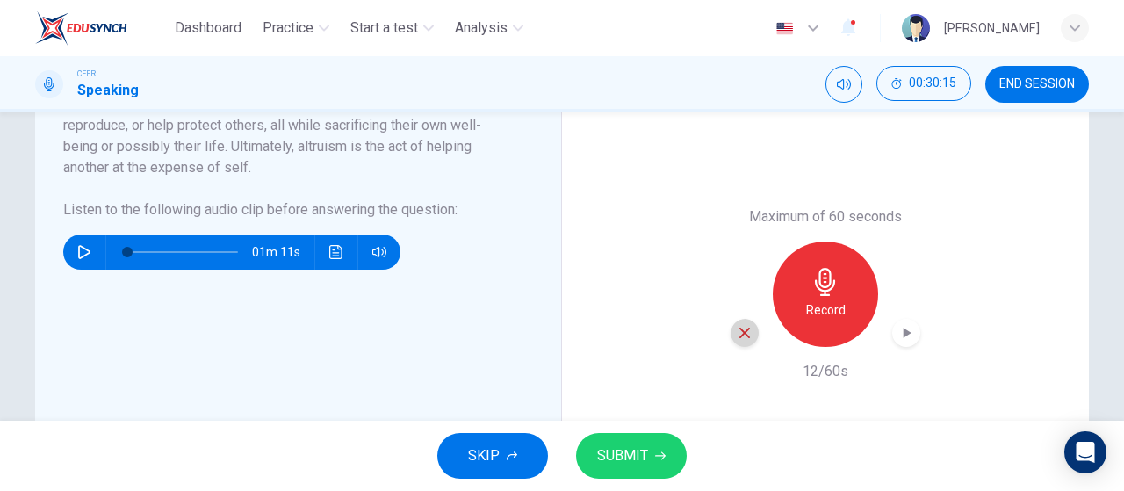
click at [731, 331] on div "button" at bounding box center [745, 333] width 28 height 28
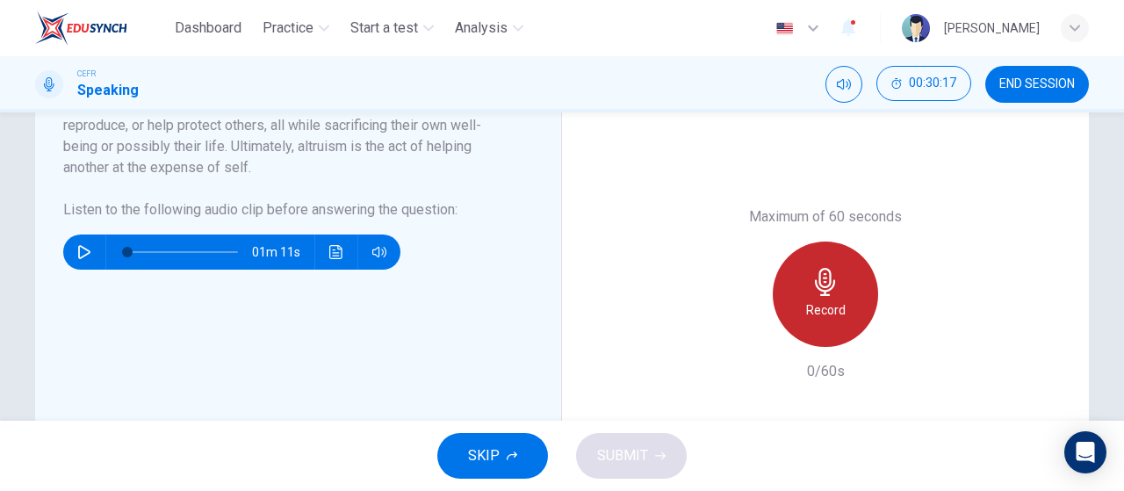
click at [820, 305] on h6 "Record" at bounding box center [826, 310] width 40 height 21
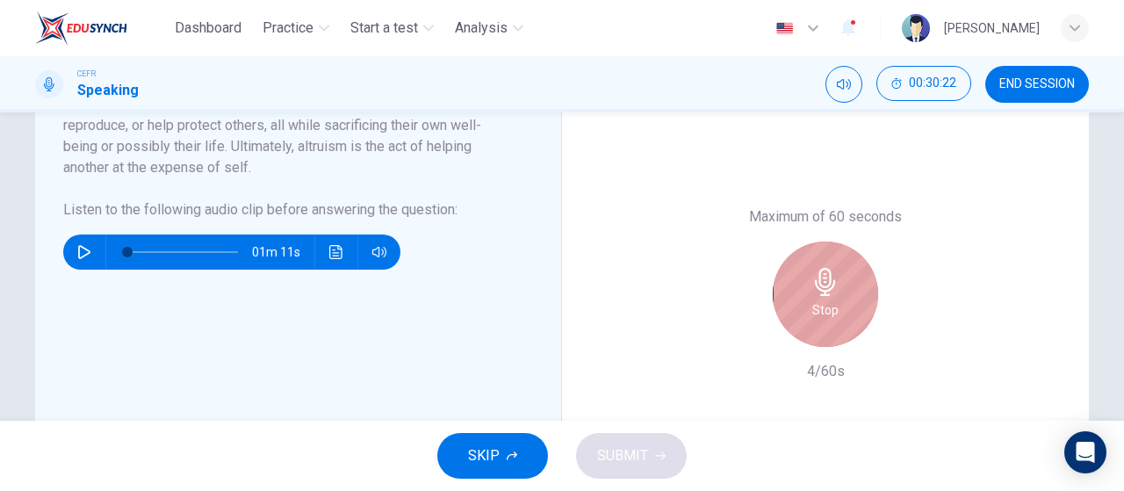
click at [820, 305] on h6 "Stop" at bounding box center [826, 310] width 26 height 21
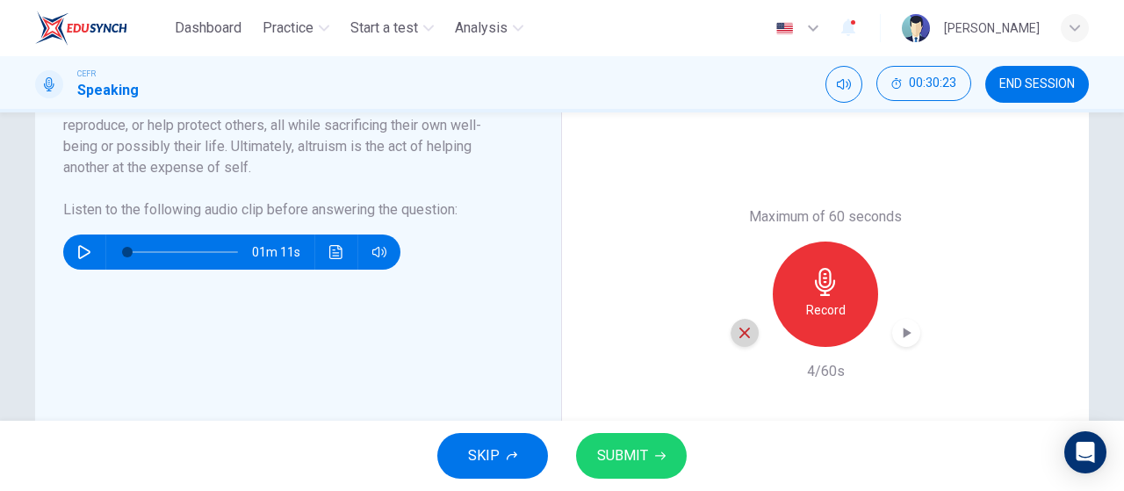
click at [741, 337] on icon "button" at bounding box center [745, 333] width 16 height 16
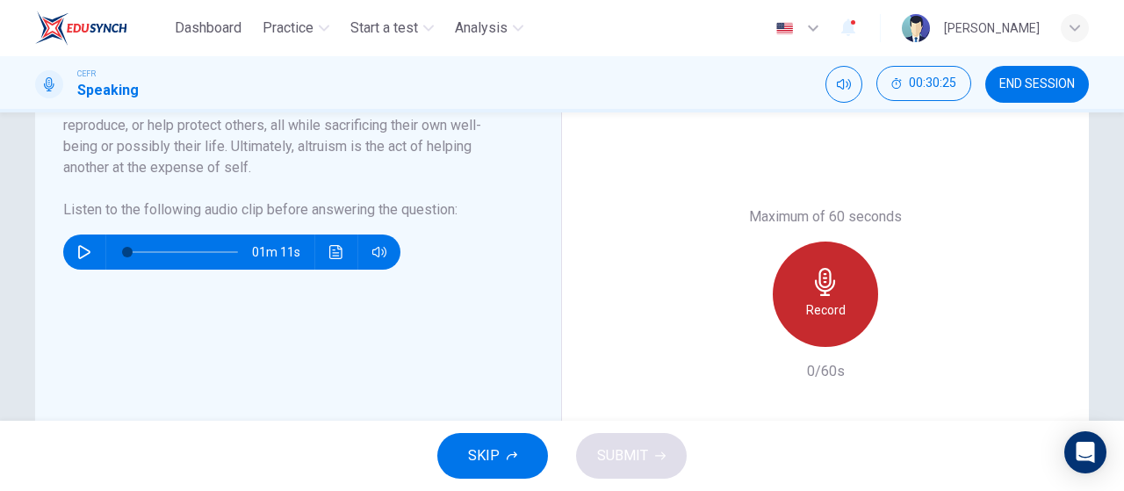
click at [799, 307] on div "Record" at bounding box center [825, 294] width 105 height 105
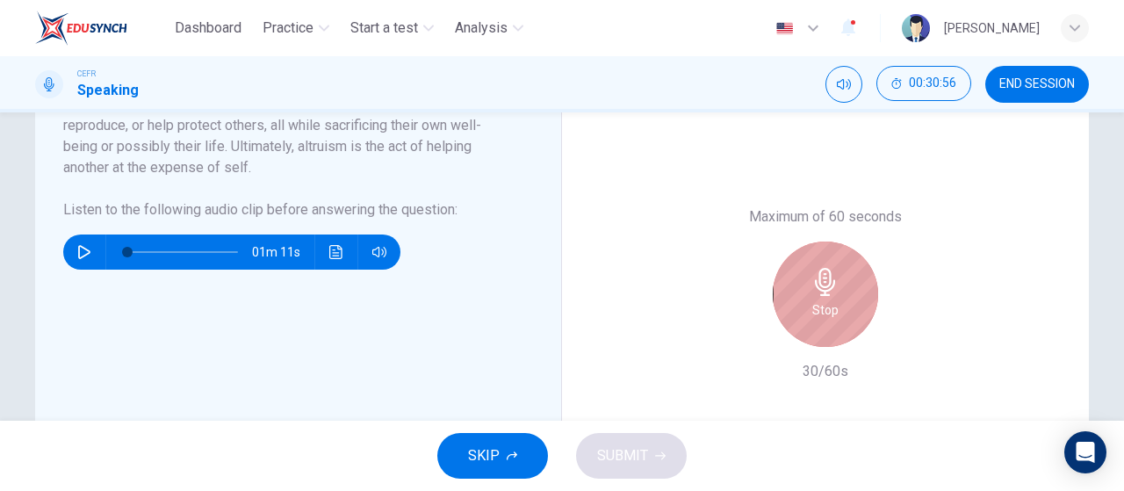
click at [799, 307] on div "Stop" at bounding box center [825, 294] width 105 height 105
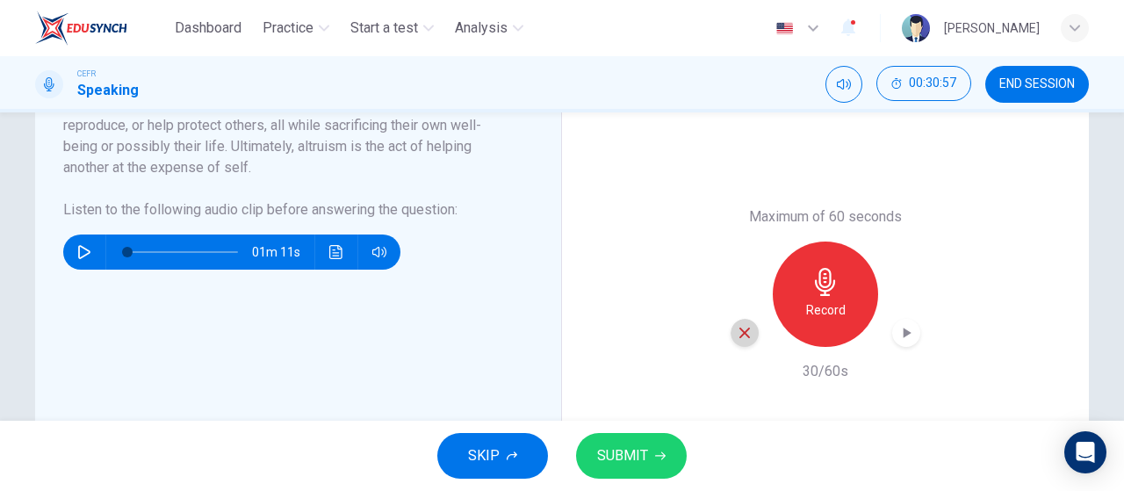
click at [740, 335] on icon "button" at bounding box center [745, 333] width 11 height 11
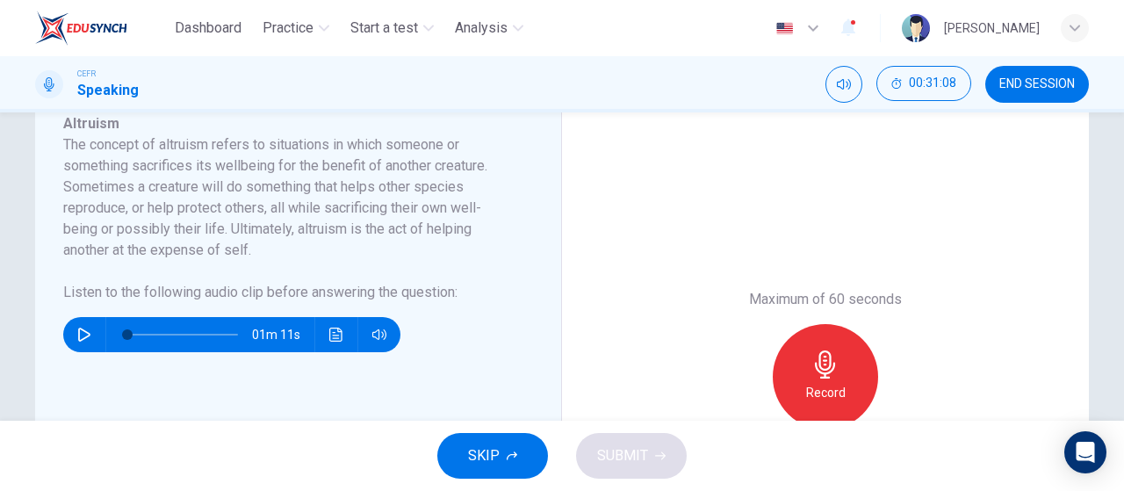
scroll to position [396, 0]
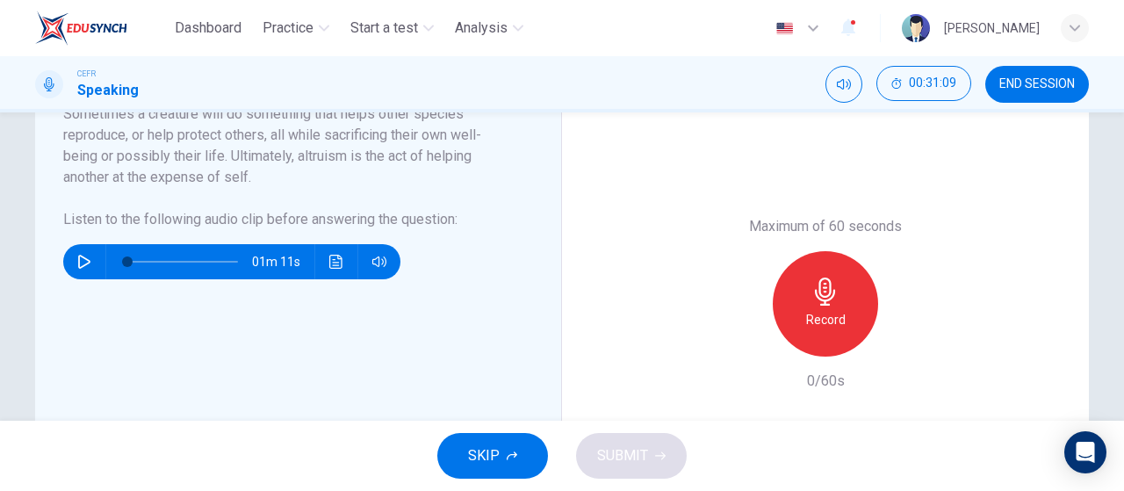
click at [787, 305] on div "Record" at bounding box center [825, 303] width 105 height 105
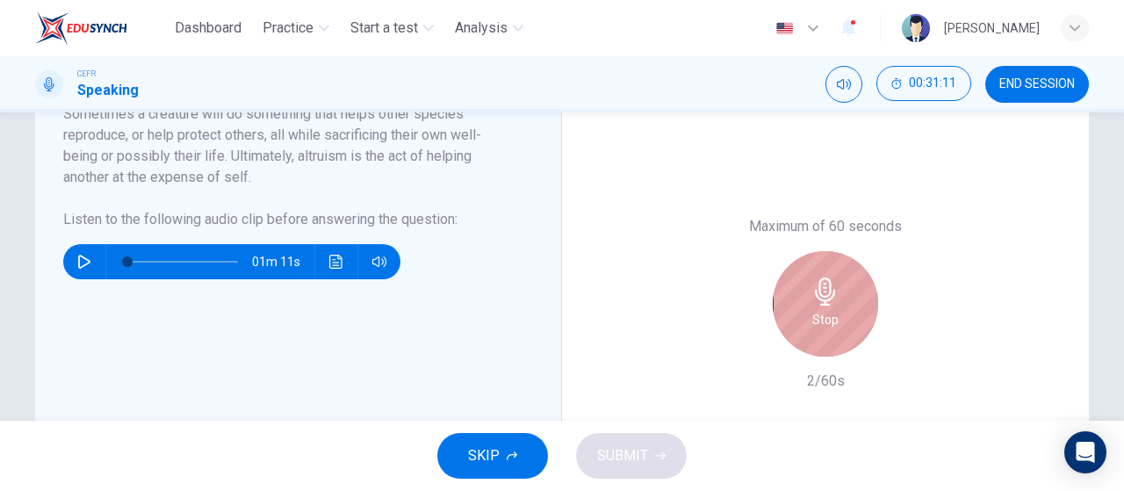
click at [787, 305] on div "Stop" at bounding box center [825, 303] width 105 height 105
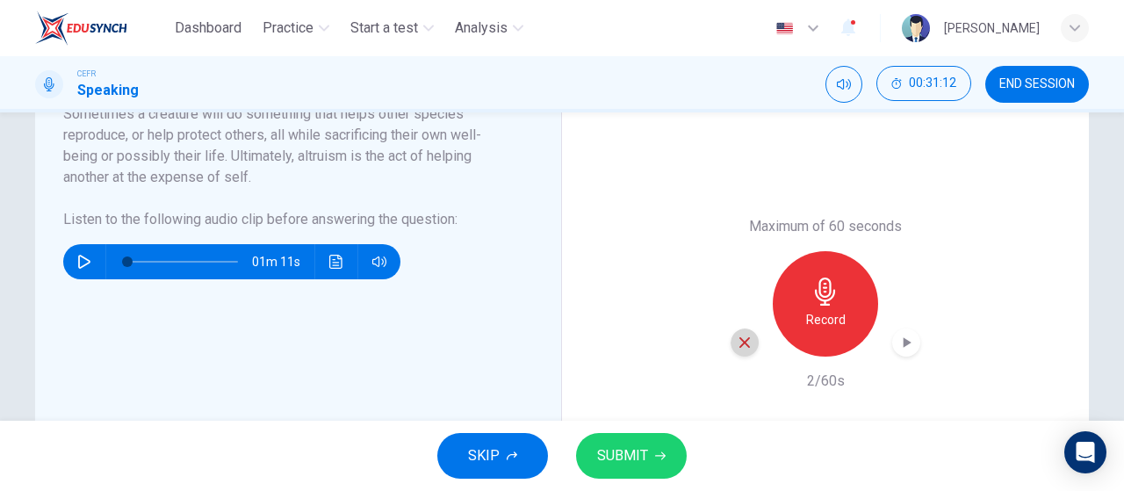
click at [747, 335] on icon "button" at bounding box center [745, 343] width 16 height 16
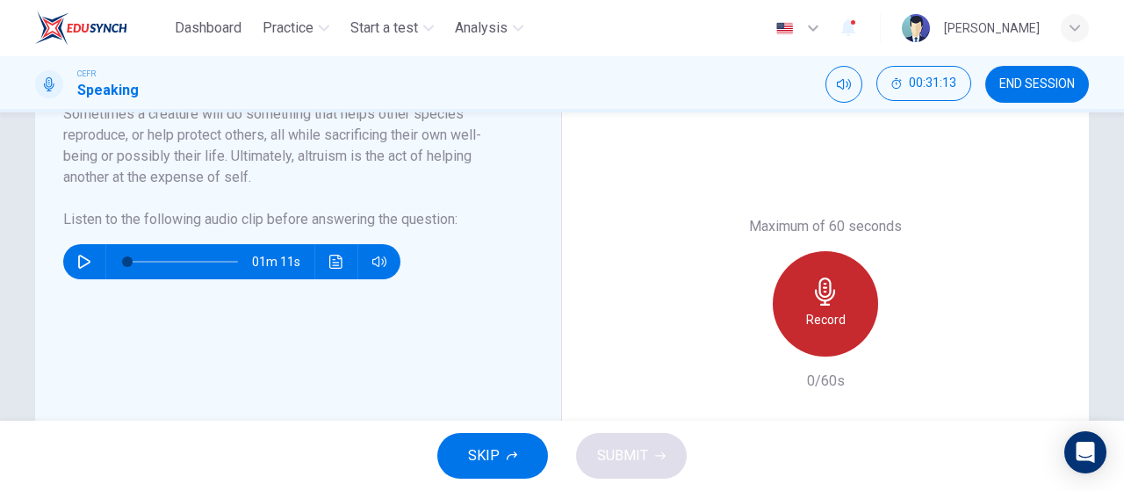
click at [820, 310] on h6 "Record" at bounding box center [826, 319] width 40 height 21
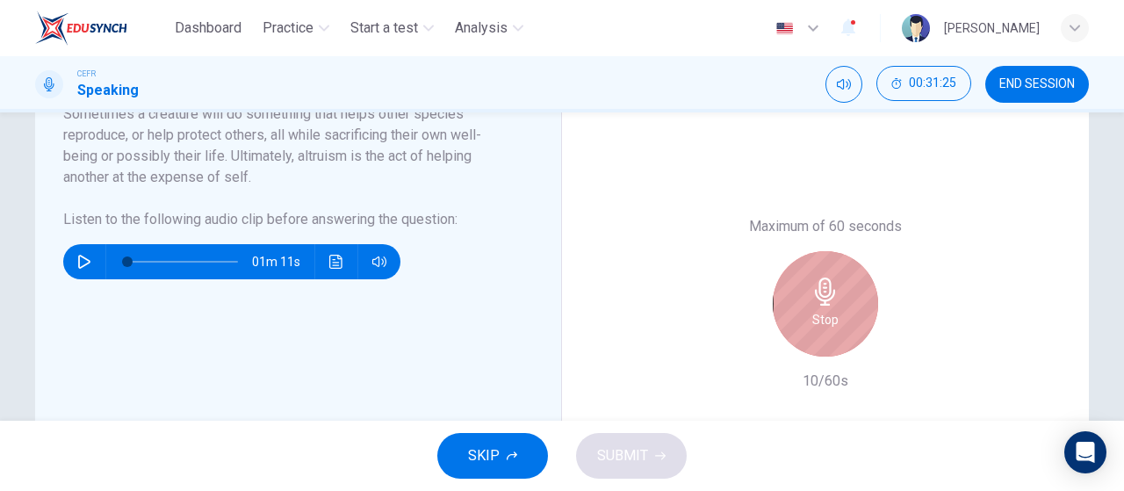
click at [820, 310] on h6 "Stop" at bounding box center [826, 319] width 26 height 21
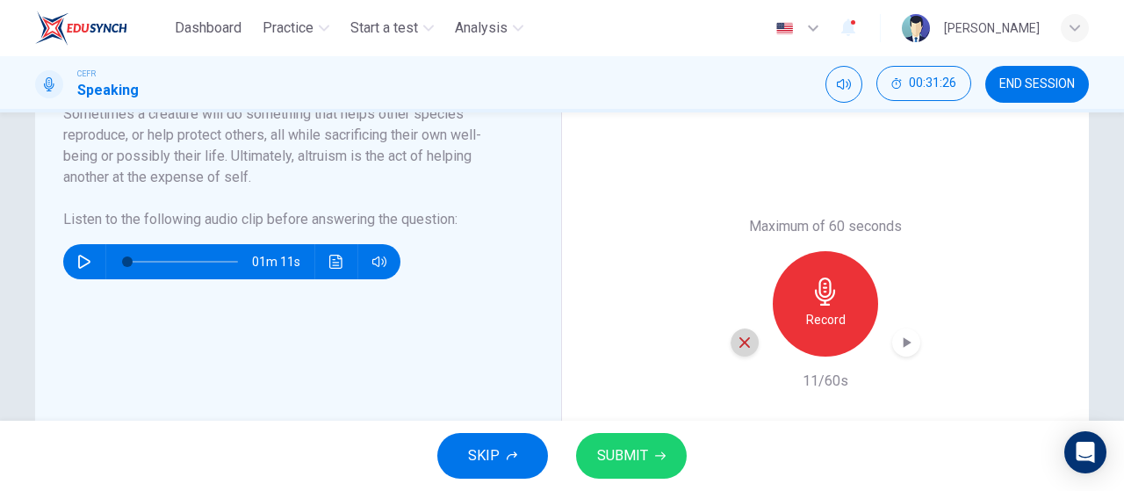
click at [741, 340] on icon "button" at bounding box center [745, 342] width 11 height 11
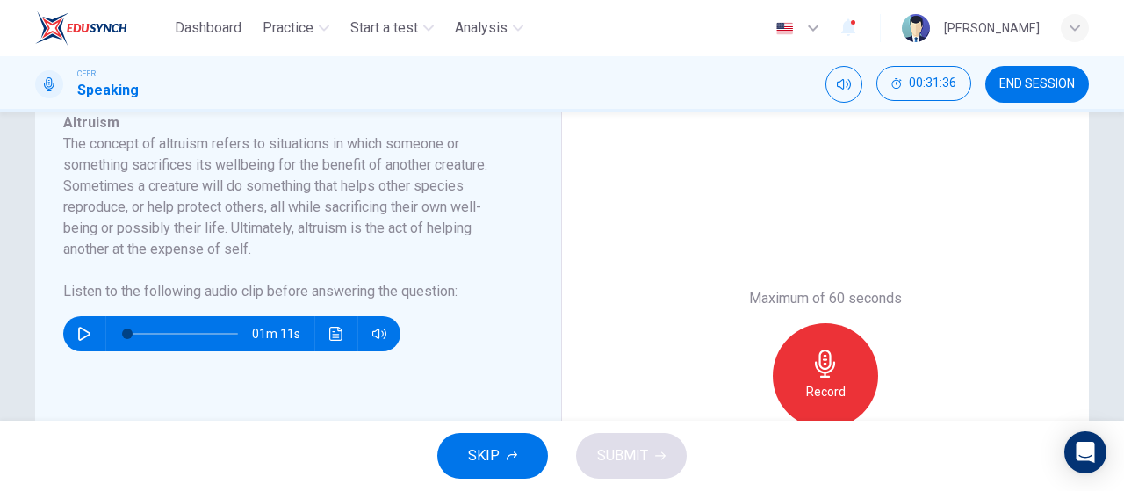
scroll to position [336, 0]
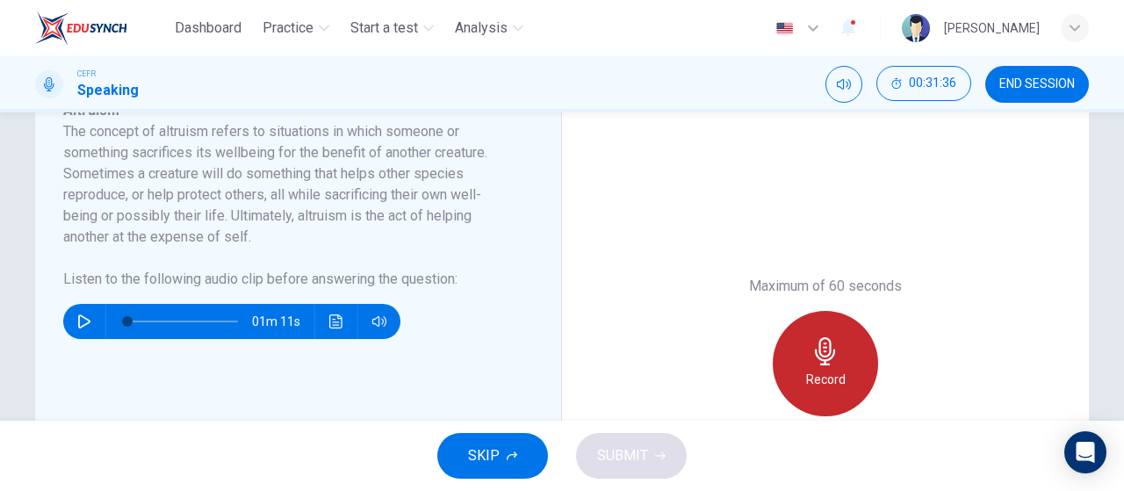
click at [847, 334] on div "Record" at bounding box center [825, 363] width 105 height 105
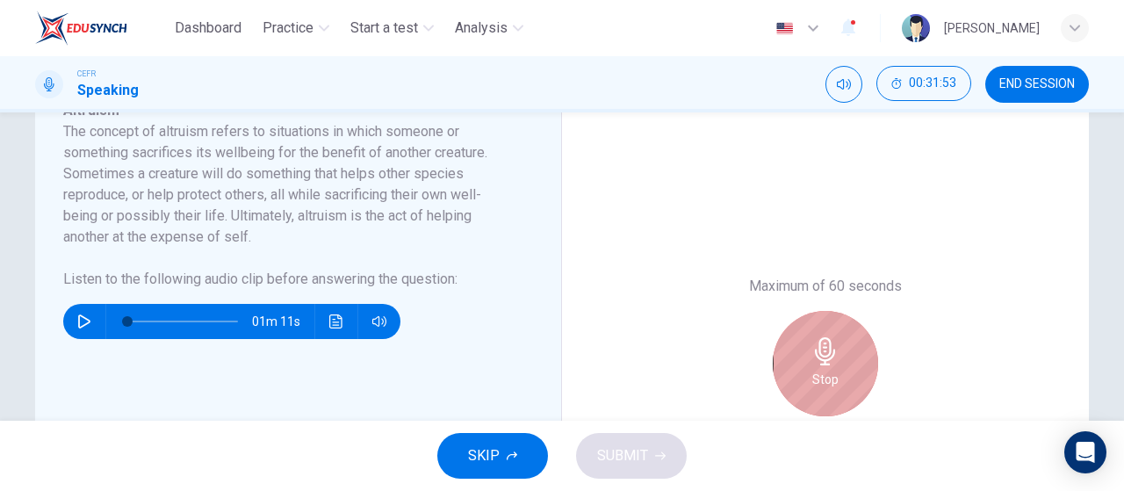
click at [847, 334] on div "Stop" at bounding box center [825, 363] width 105 height 105
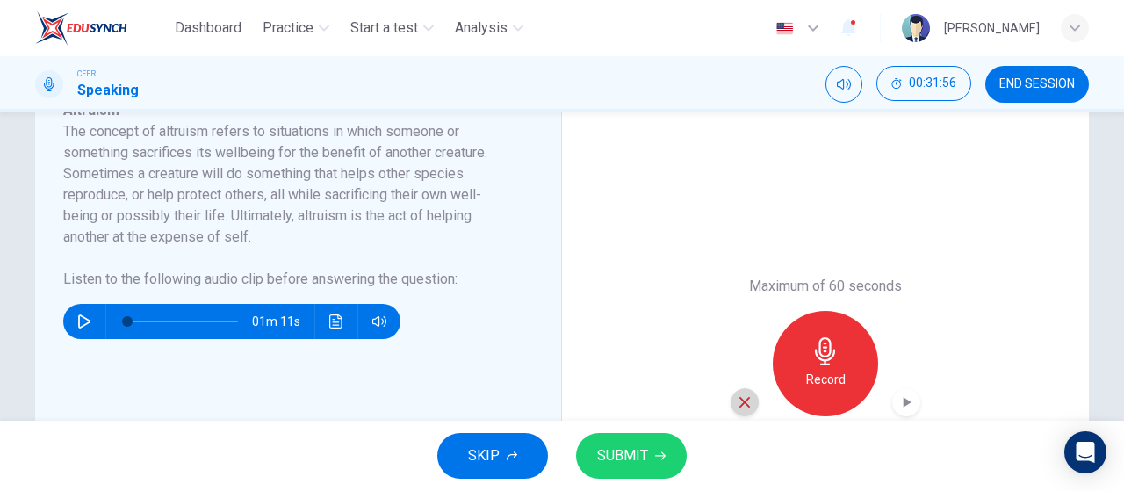
click at [742, 408] on icon "button" at bounding box center [745, 402] width 16 height 16
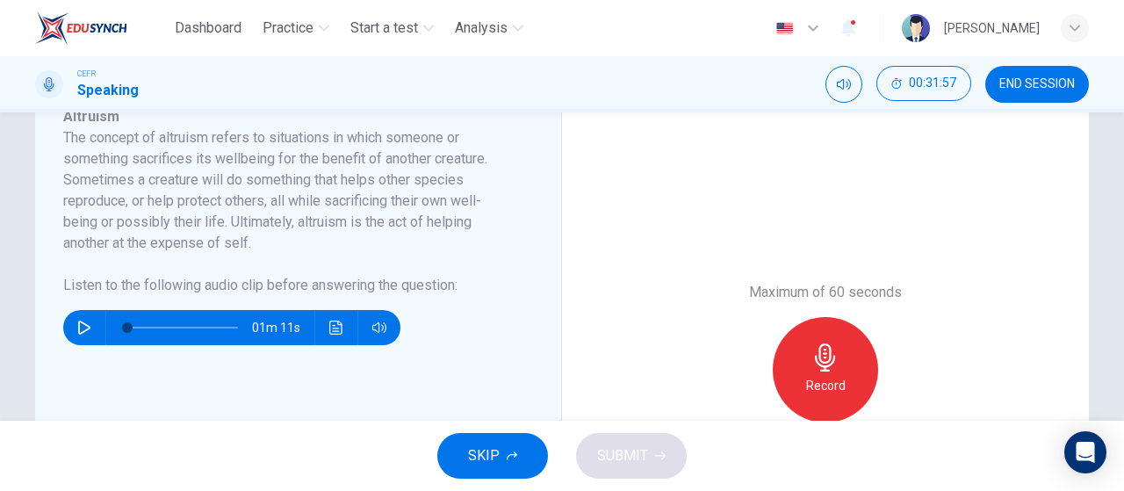
scroll to position [329, 0]
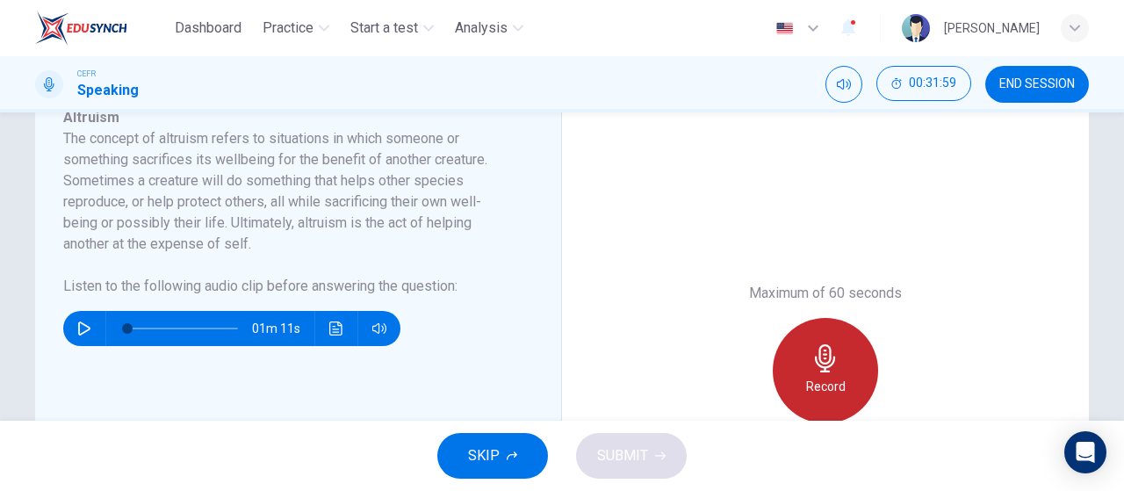
click at [822, 368] on icon "button" at bounding box center [826, 358] width 28 height 28
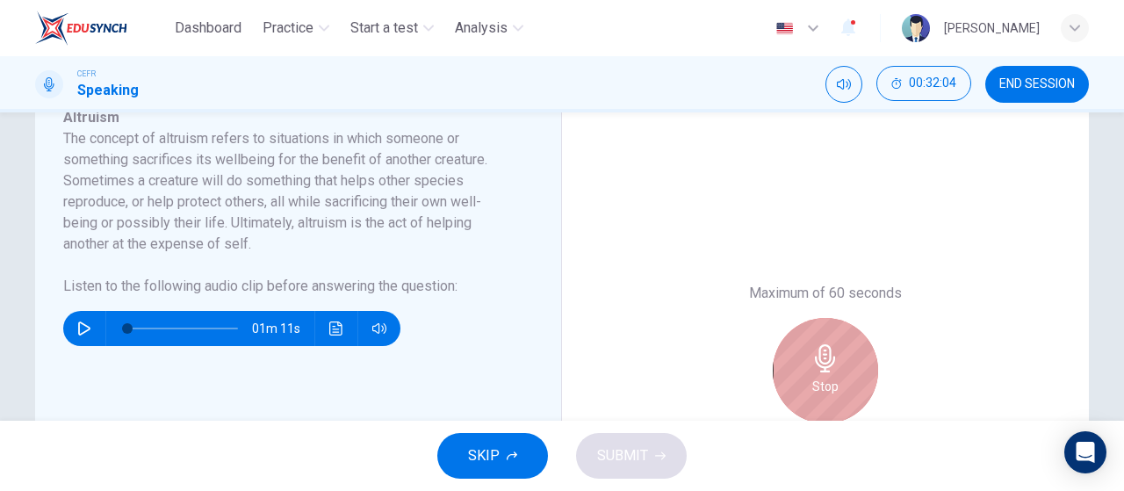
click at [822, 368] on icon "button" at bounding box center [826, 358] width 28 height 28
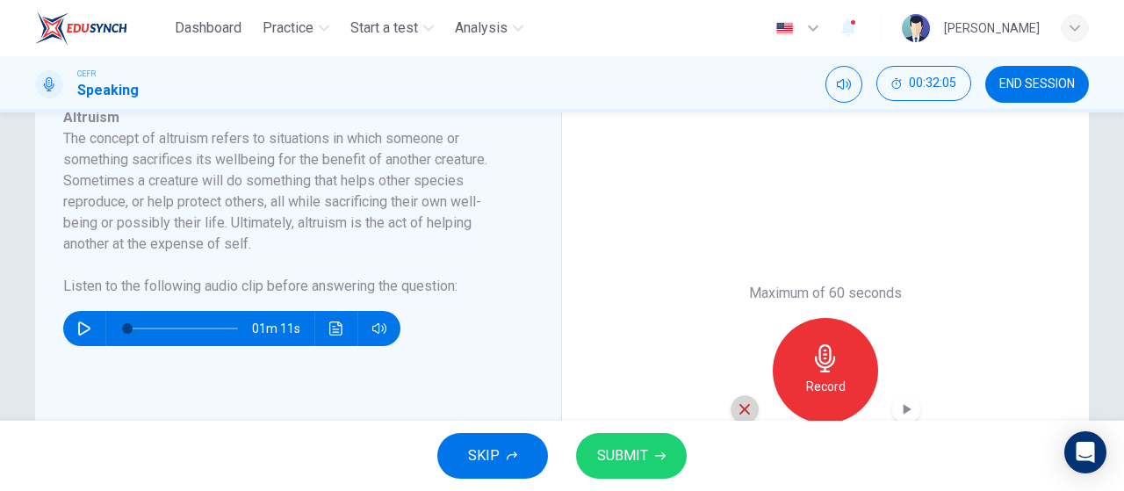
click at [738, 401] on icon "button" at bounding box center [745, 409] width 16 height 16
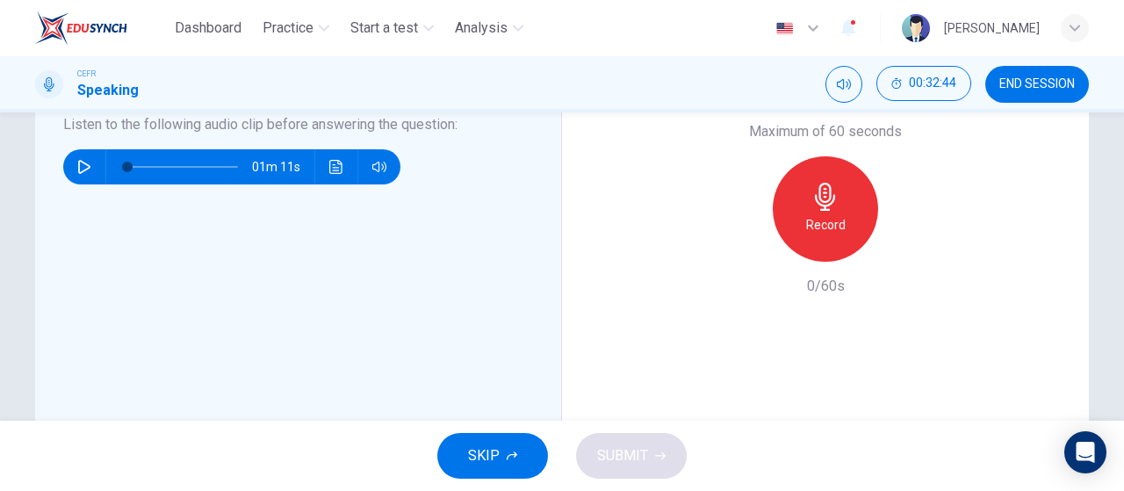
scroll to position [382, 0]
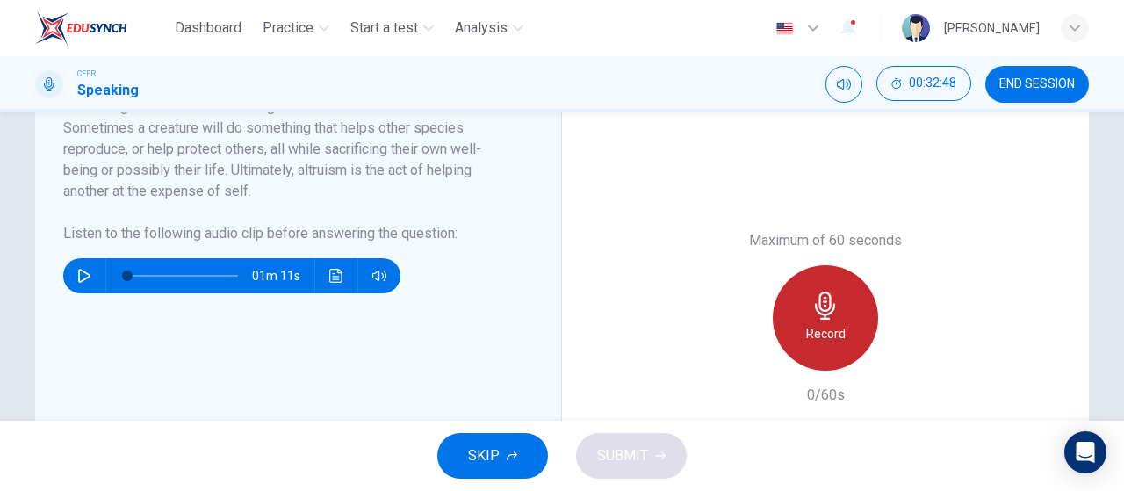
click at [812, 317] on icon "button" at bounding box center [826, 306] width 28 height 28
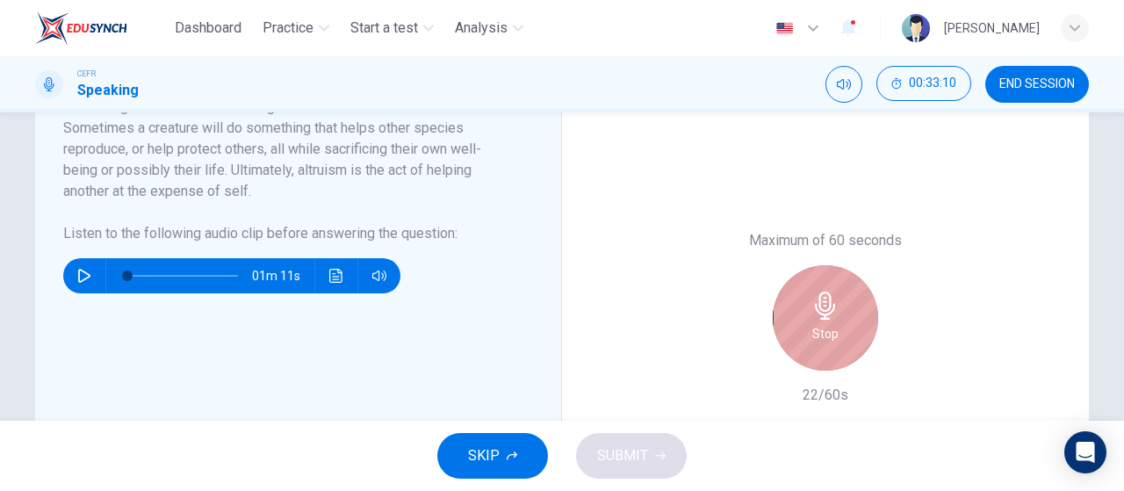
click at [812, 317] on icon "button" at bounding box center [826, 306] width 28 height 28
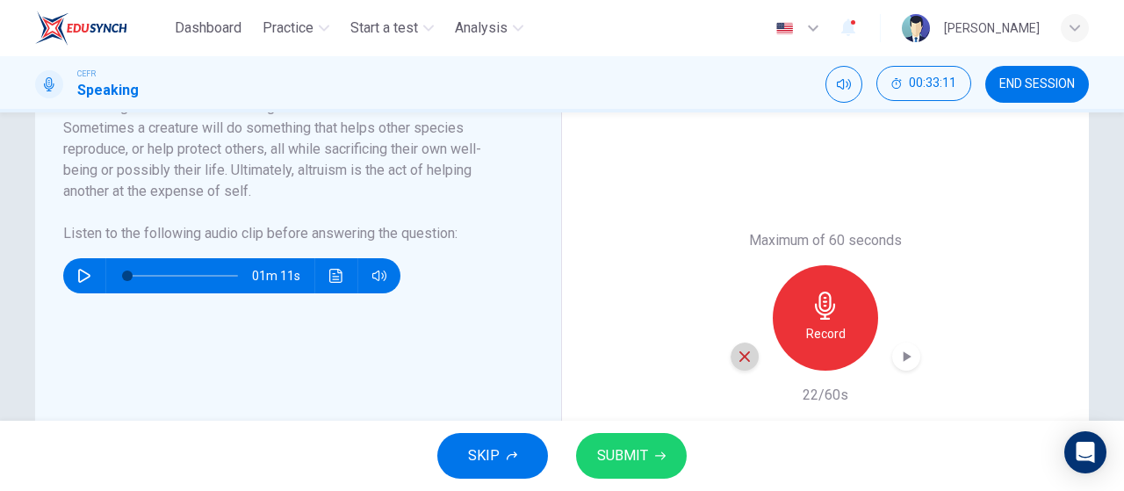
click at [740, 351] on icon "button" at bounding box center [745, 357] width 16 height 16
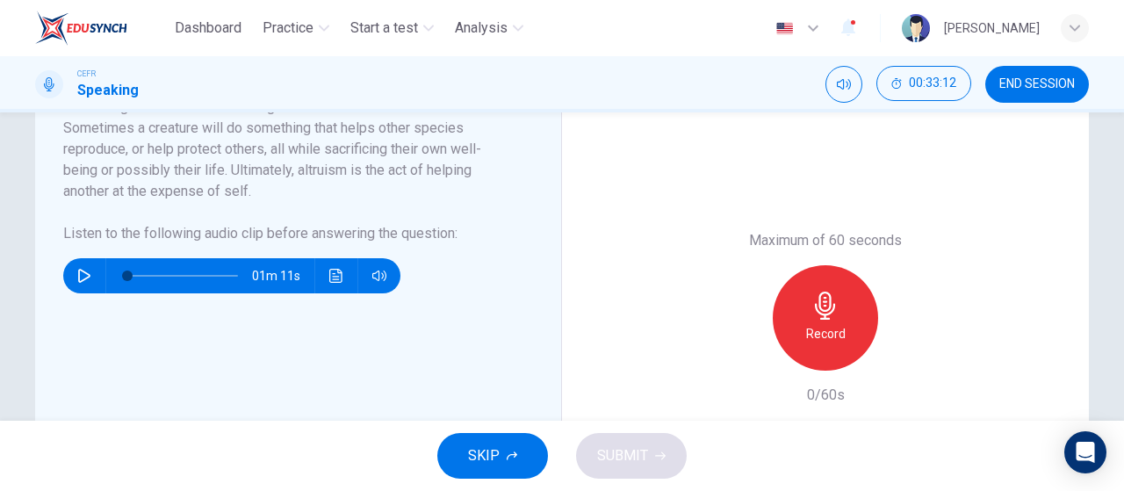
scroll to position [332, 0]
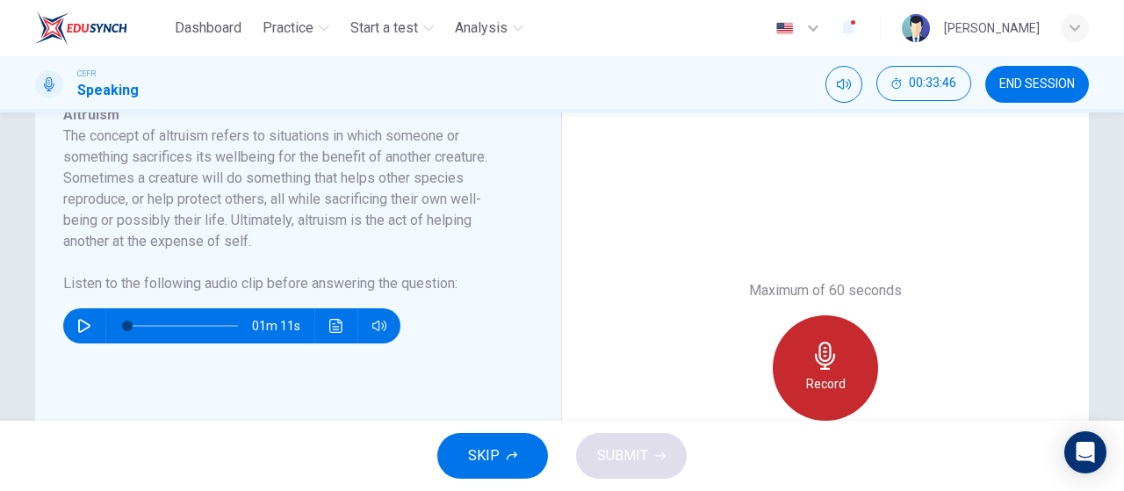
click at [826, 355] on icon "button" at bounding box center [825, 356] width 20 height 28
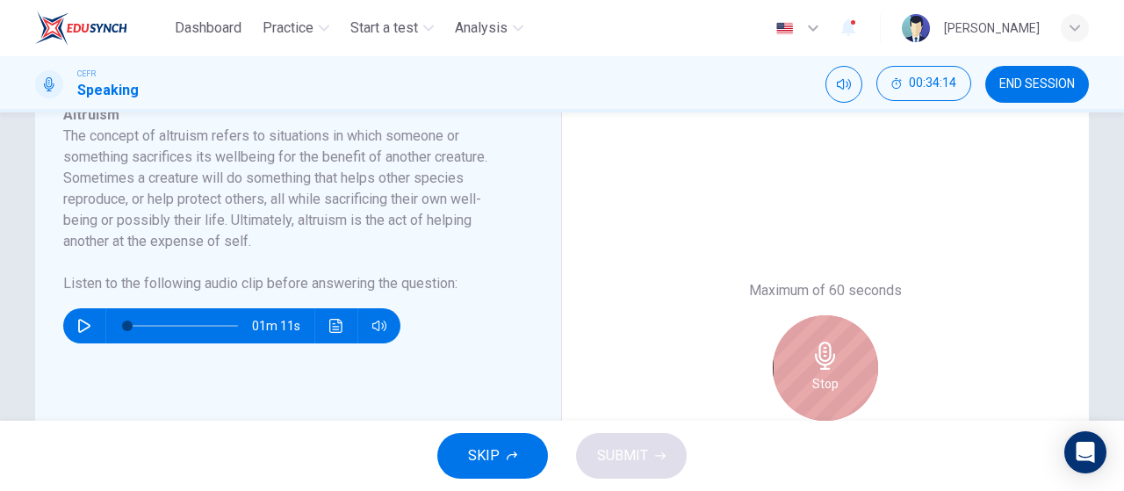
click at [826, 355] on icon "button" at bounding box center [825, 356] width 20 height 28
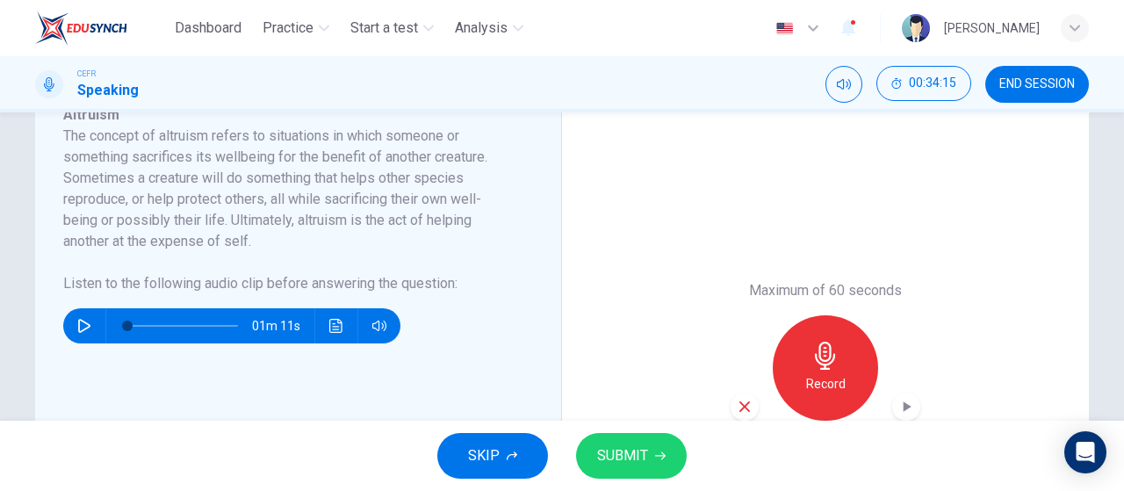
click at [741, 406] on icon "button" at bounding box center [745, 406] width 11 height 11
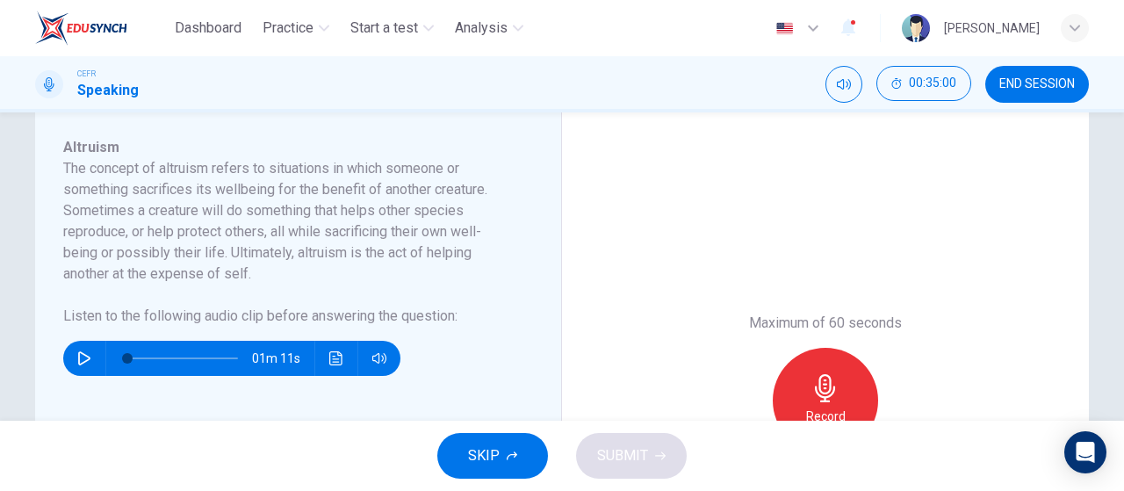
scroll to position [299, 0]
click at [822, 357] on div "Record" at bounding box center [825, 401] width 105 height 105
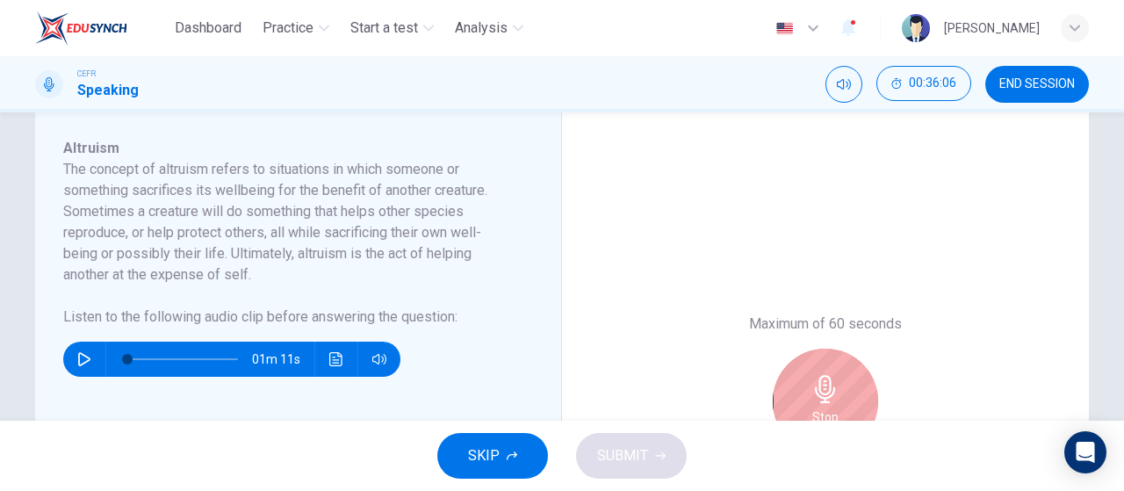
click at [822, 357] on div "Stop" at bounding box center [825, 401] width 105 height 105
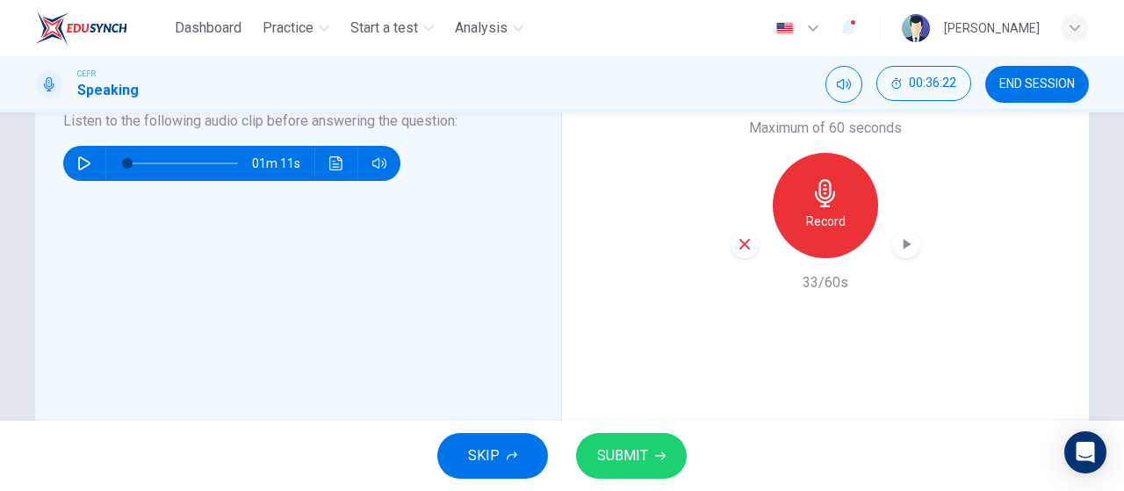
scroll to position [500, 0]
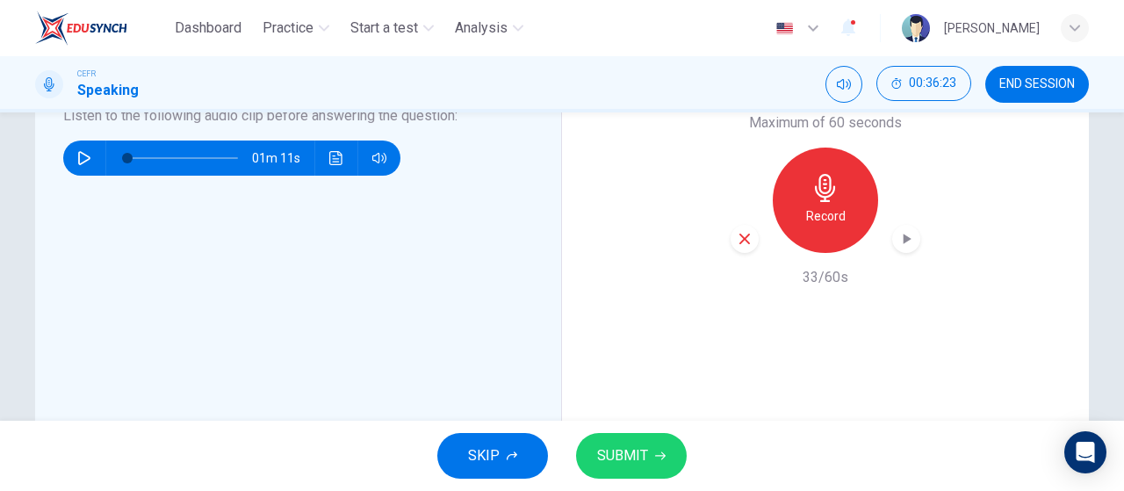
click at [755, 236] on div "Record" at bounding box center [826, 200] width 190 height 105
click at [747, 236] on icon "button" at bounding box center [745, 239] width 16 height 16
click at [808, 223] on h6 "Record" at bounding box center [826, 216] width 40 height 21
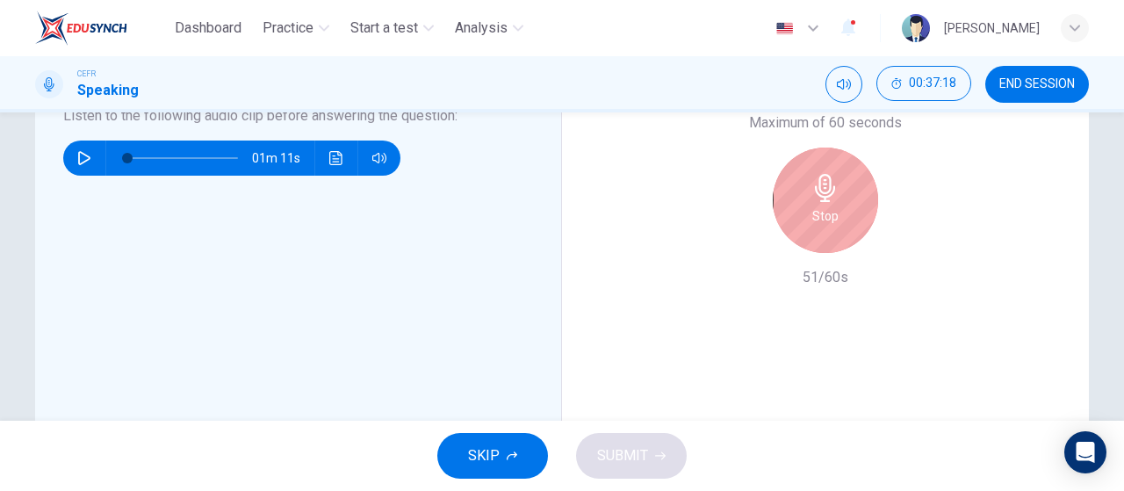
click at [813, 223] on h6 "Stop" at bounding box center [826, 216] width 26 height 21
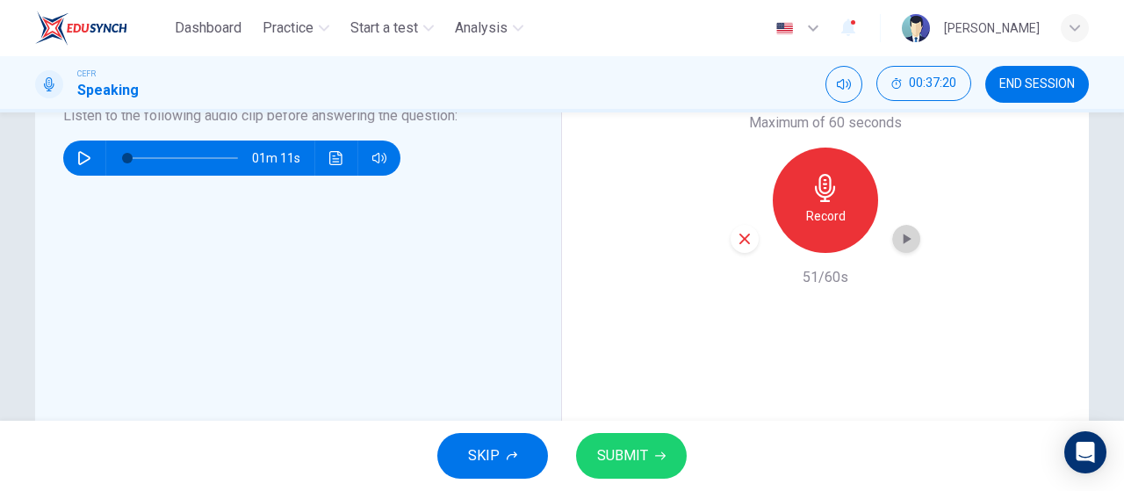
click at [904, 240] on icon "button" at bounding box center [908, 239] width 8 height 11
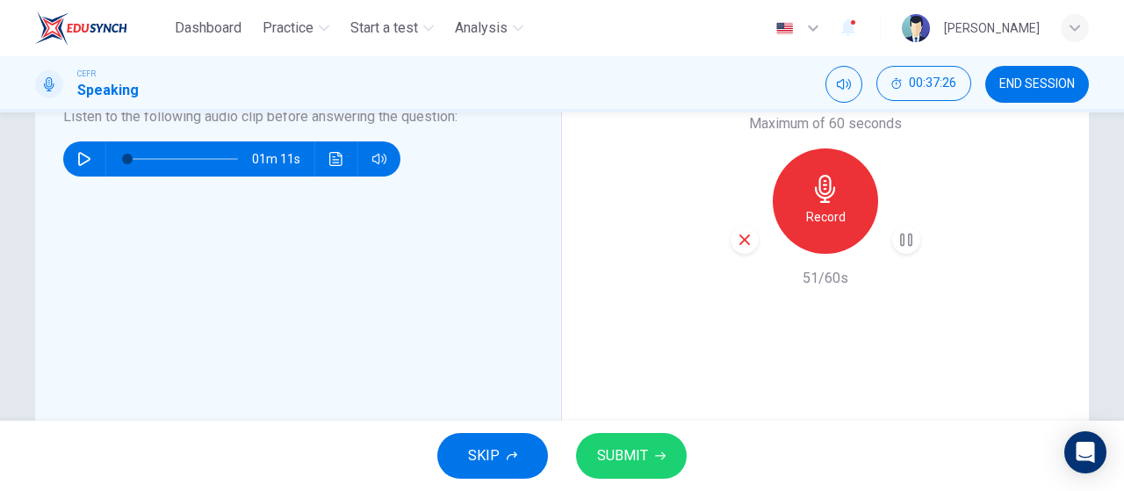
scroll to position [502, 0]
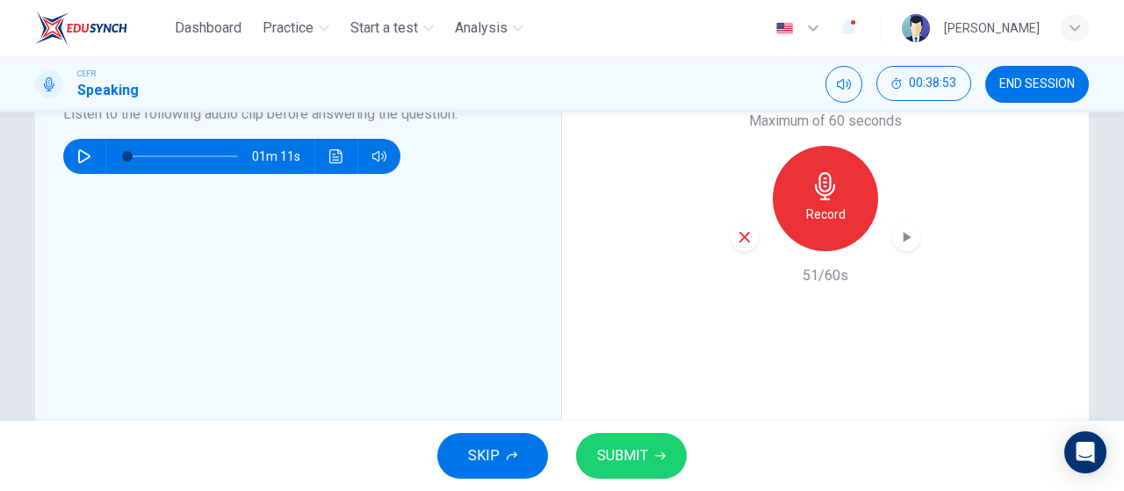
click at [752, 240] on div "button" at bounding box center [745, 237] width 28 height 28
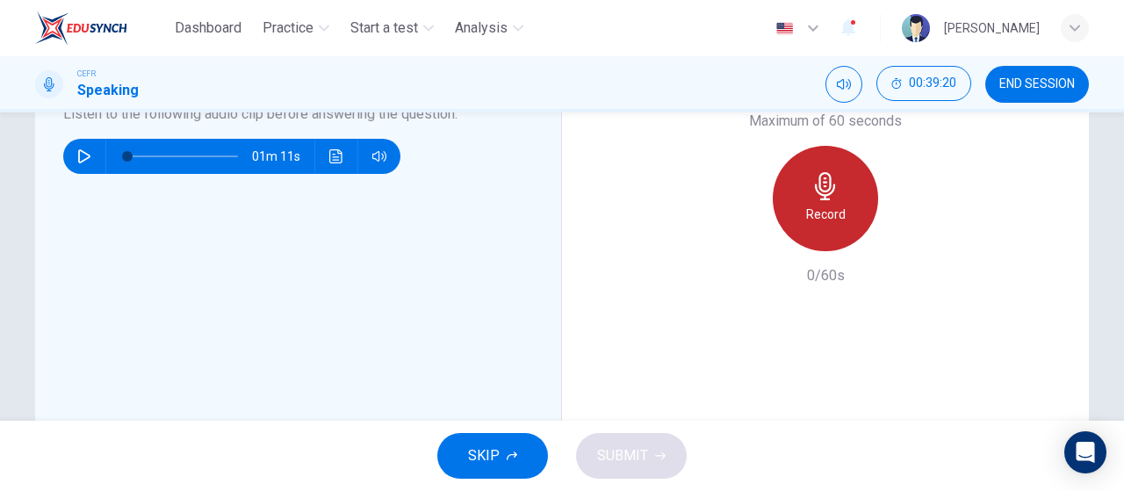
click at [838, 229] on div "Record" at bounding box center [825, 198] width 105 height 105
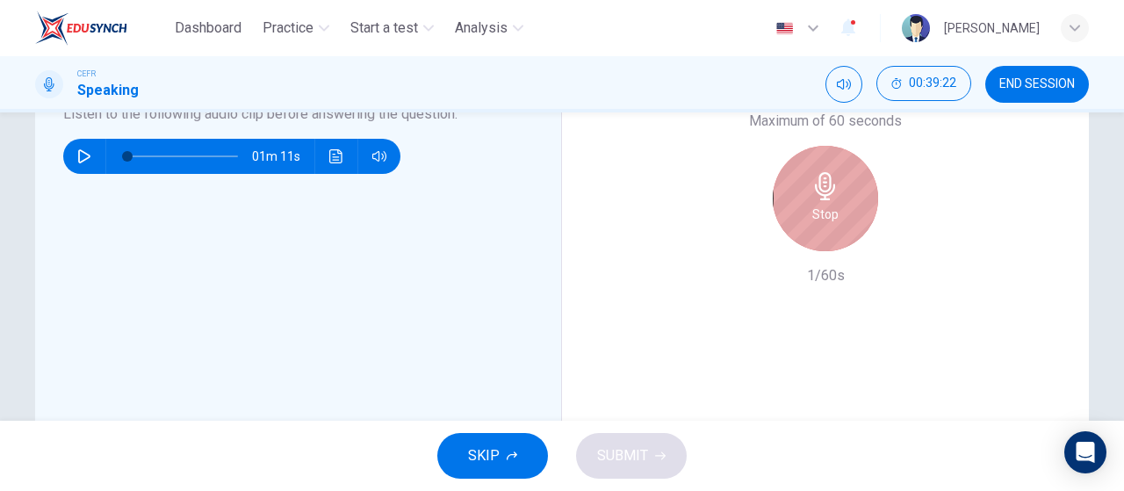
click at [838, 229] on div "Stop" at bounding box center [825, 198] width 105 height 105
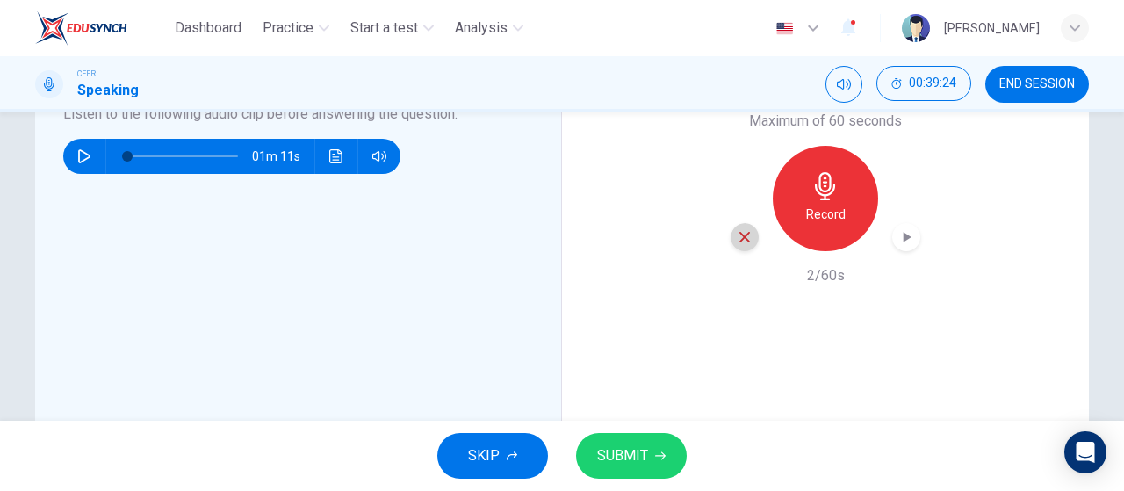
click at [745, 238] on icon "button" at bounding box center [745, 237] width 16 height 16
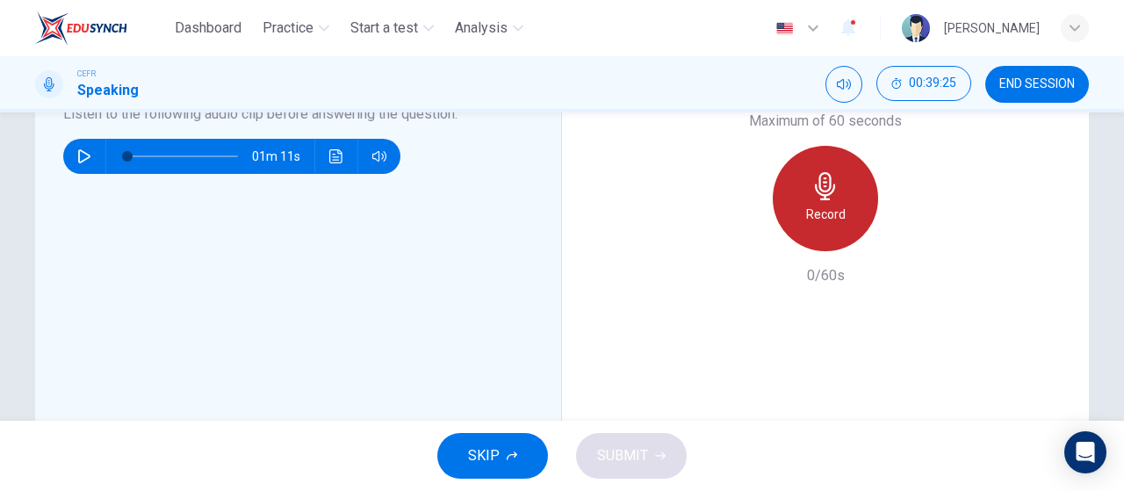
click at [803, 186] on div "Record" at bounding box center [825, 198] width 105 height 105
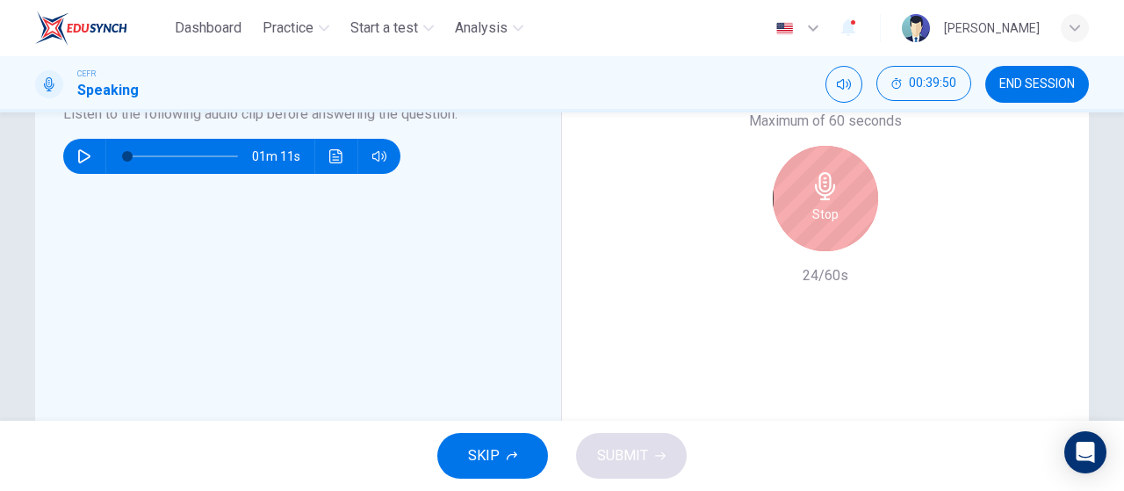
click at [803, 186] on div "Stop" at bounding box center [825, 198] width 105 height 105
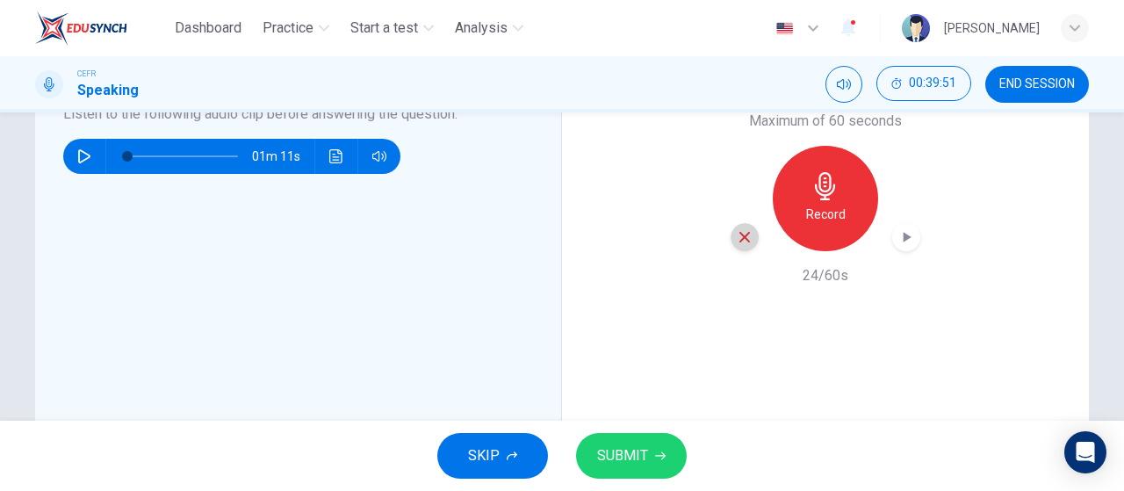
click at [742, 236] on icon "button" at bounding box center [745, 237] width 16 height 16
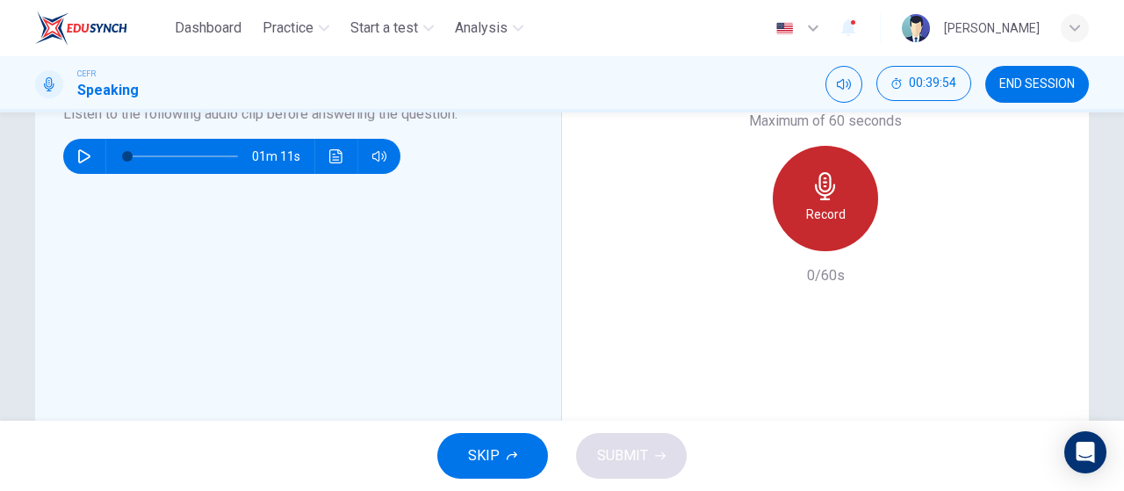
click at [790, 209] on div "Record" at bounding box center [825, 198] width 105 height 105
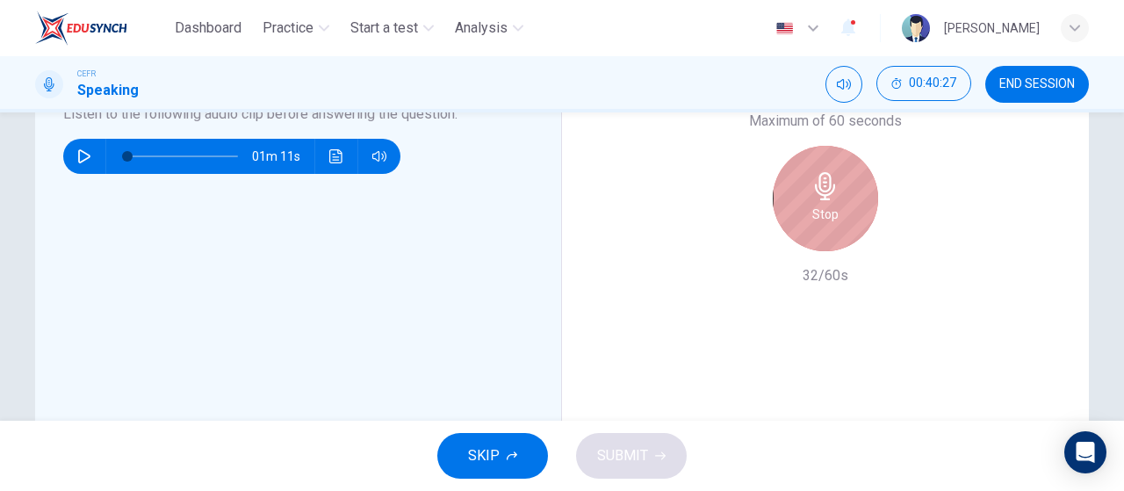
click at [790, 209] on div "Stop" at bounding box center [825, 198] width 105 height 105
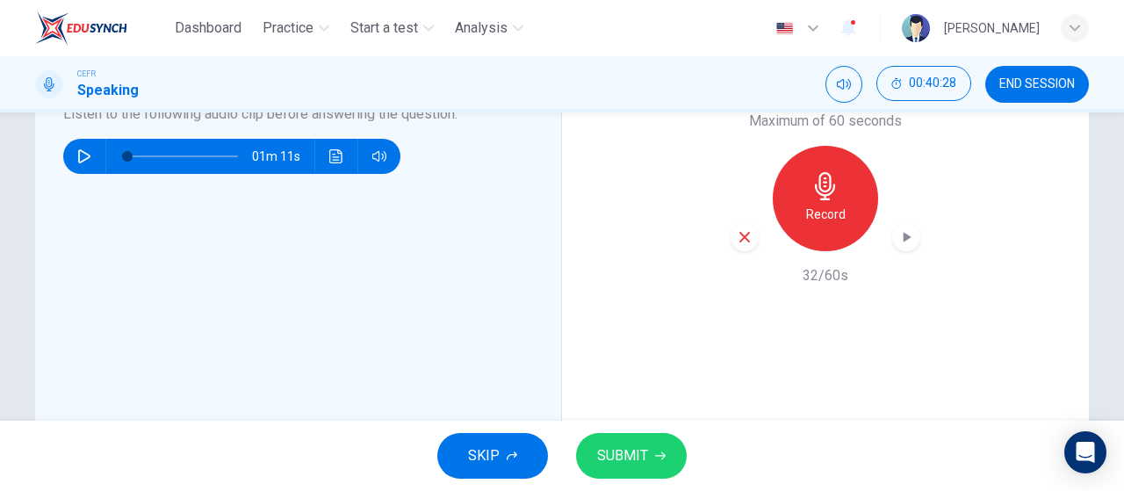
click at [743, 243] on icon "button" at bounding box center [745, 237] width 16 height 16
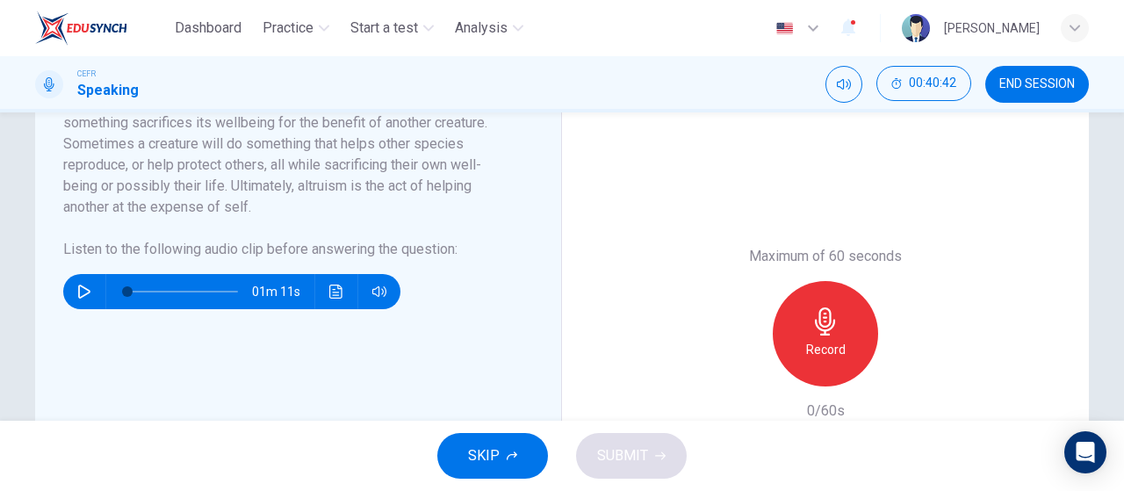
scroll to position [369, 0]
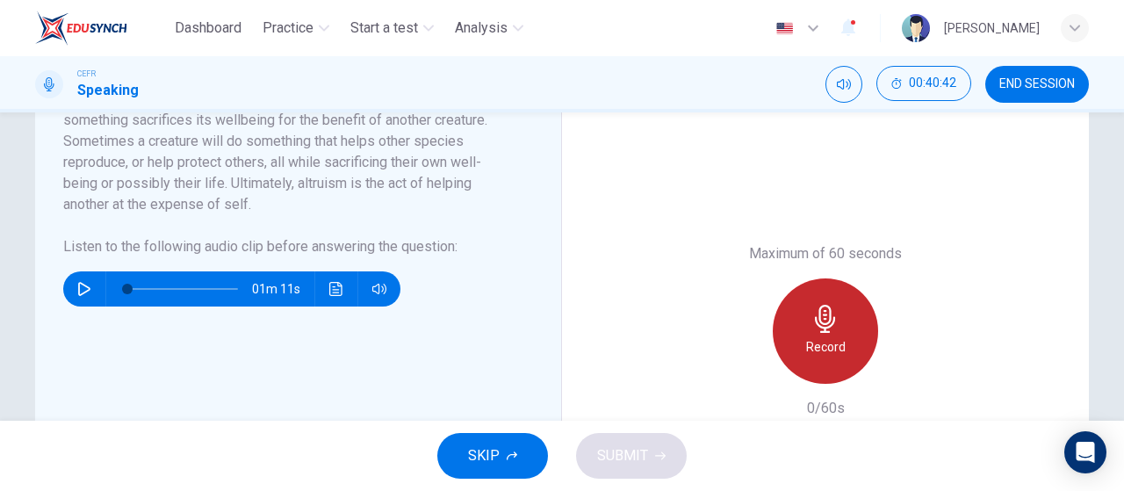
click at [819, 333] on div "Record" at bounding box center [825, 330] width 105 height 105
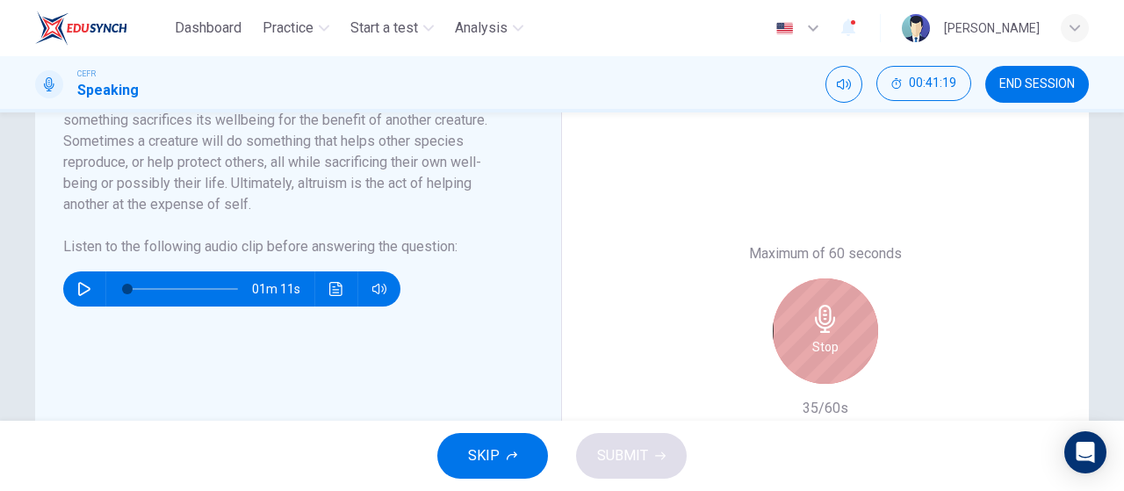
click at [819, 333] on div "Stop" at bounding box center [825, 330] width 105 height 105
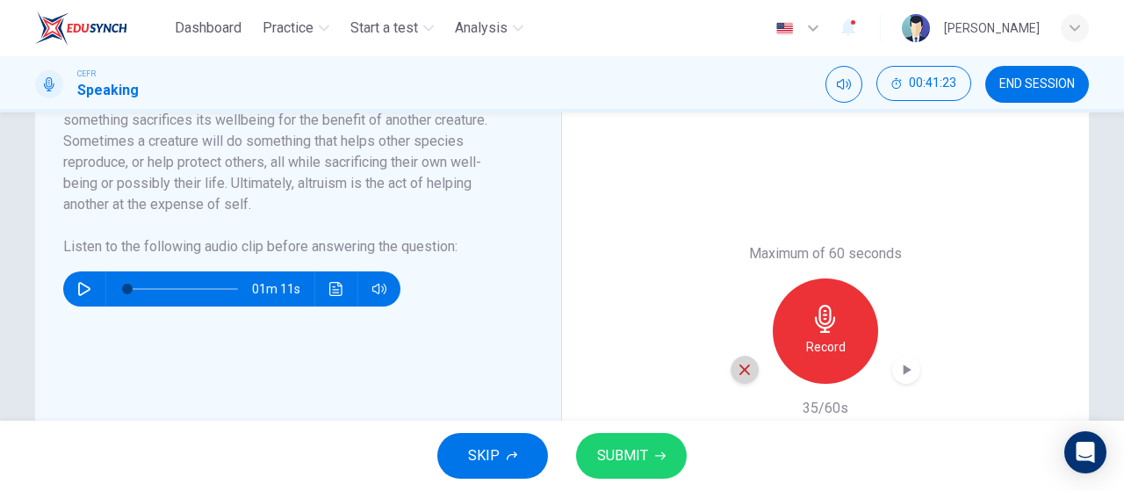
click at [739, 374] on icon "button" at bounding box center [745, 370] width 16 height 16
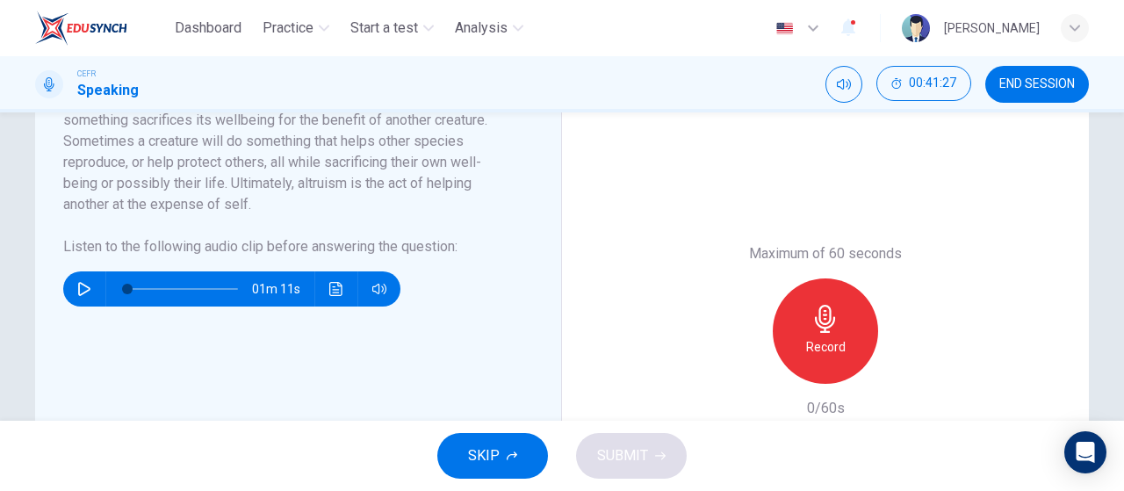
click at [834, 330] on icon "button" at bounding box center [826, 319] width 28 height 28
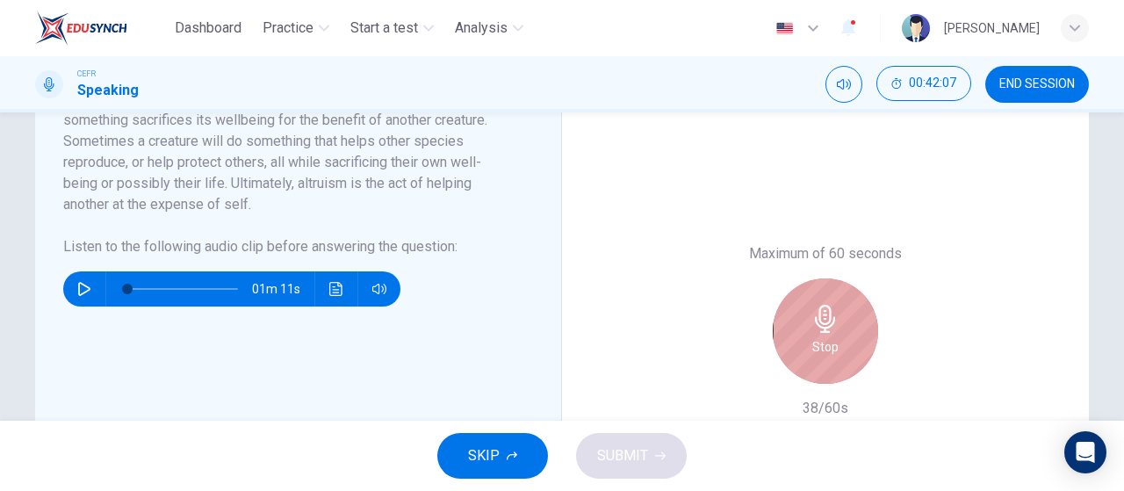
click at [834, 330] on icon "button" at bounding box center [826, 319] width 28 height 28
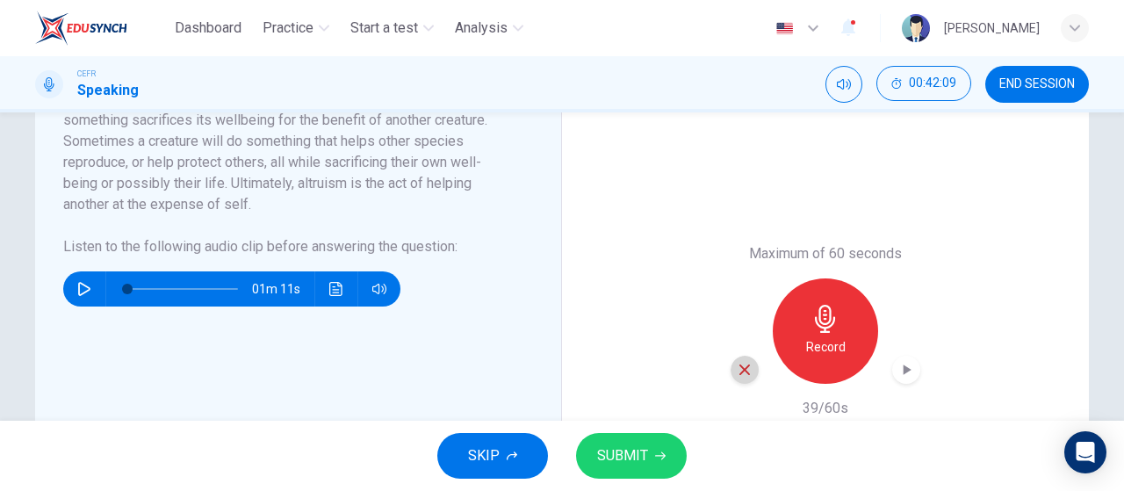
click at [735, 378] on div "button" at bounding box center [745, 370] width 28 height 28
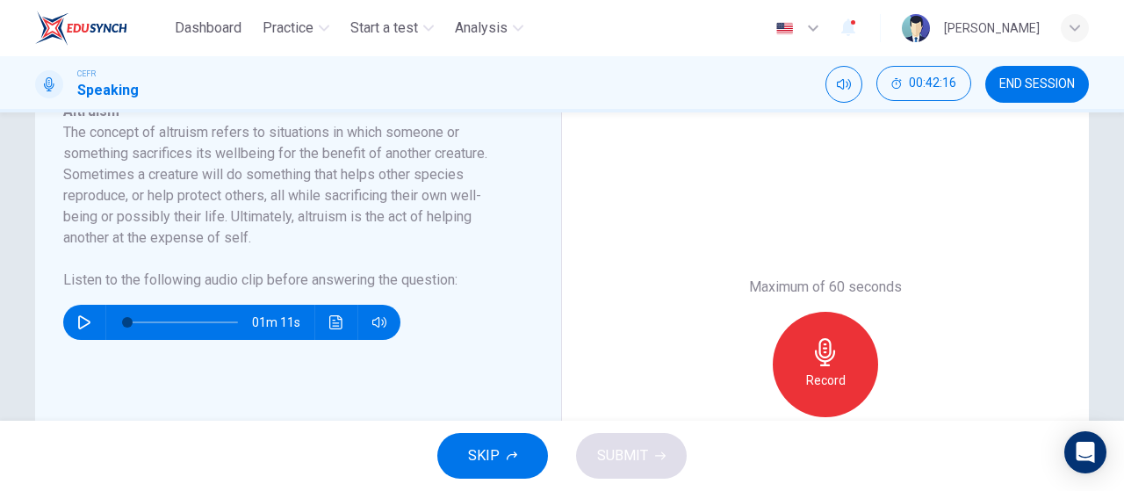
scroll to position [335, 0]
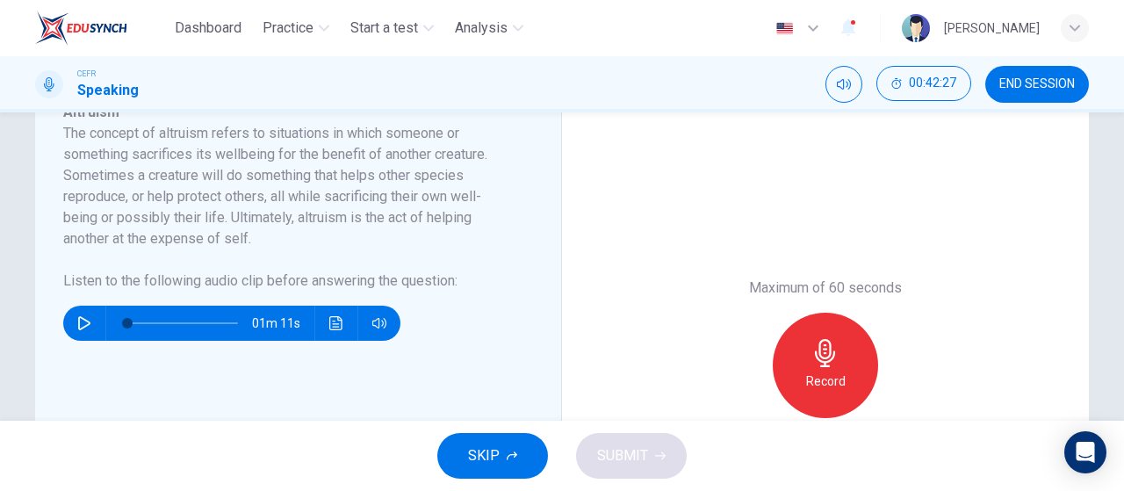
click at [844, 372] on div "Record" at bounding box center [825, 365] width 105 height 105
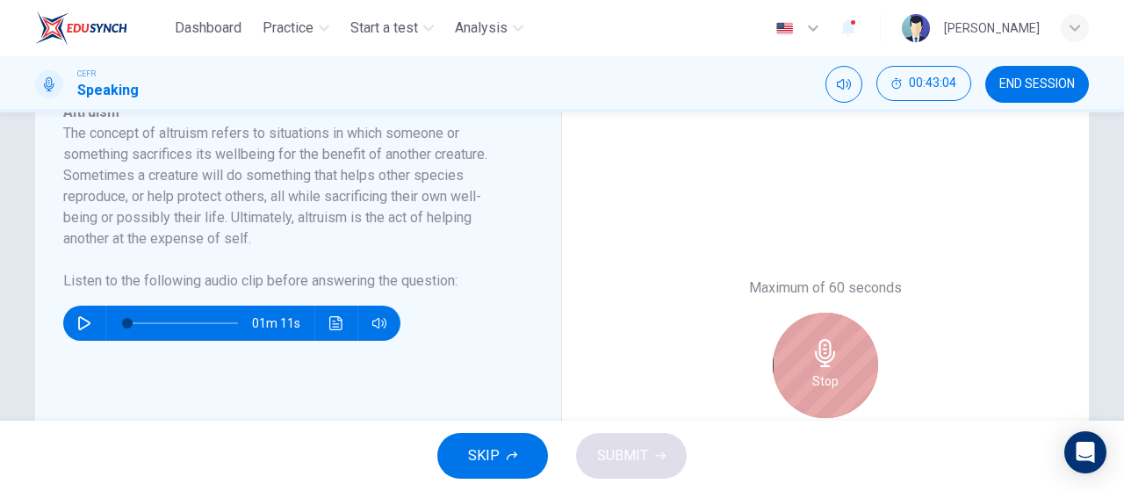
click at [844, 372] on div "Stop" at bounding box center [825, 365] width 105 height 105
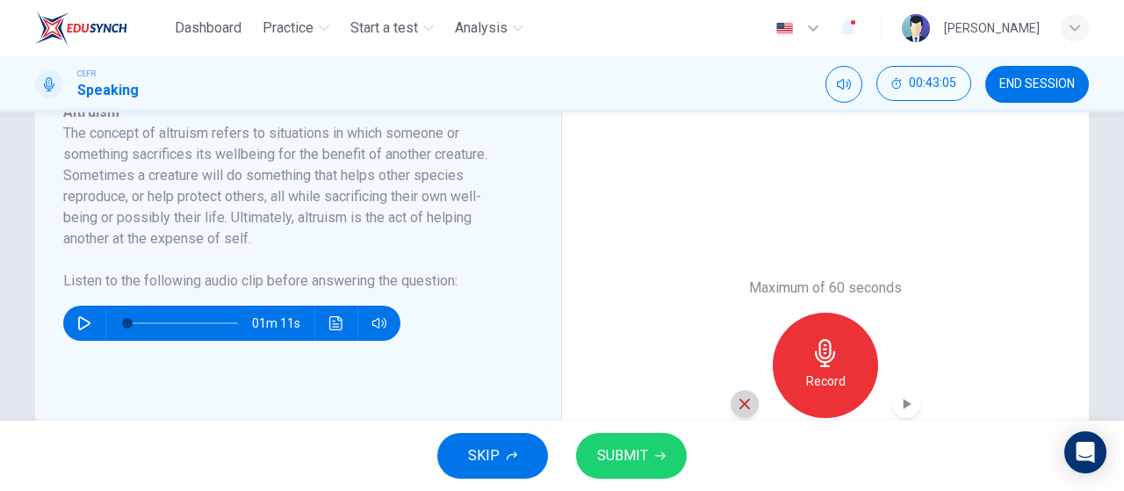
click at [747, 401] on icon "button" at bounding box center [745, 404] width 16 height 16
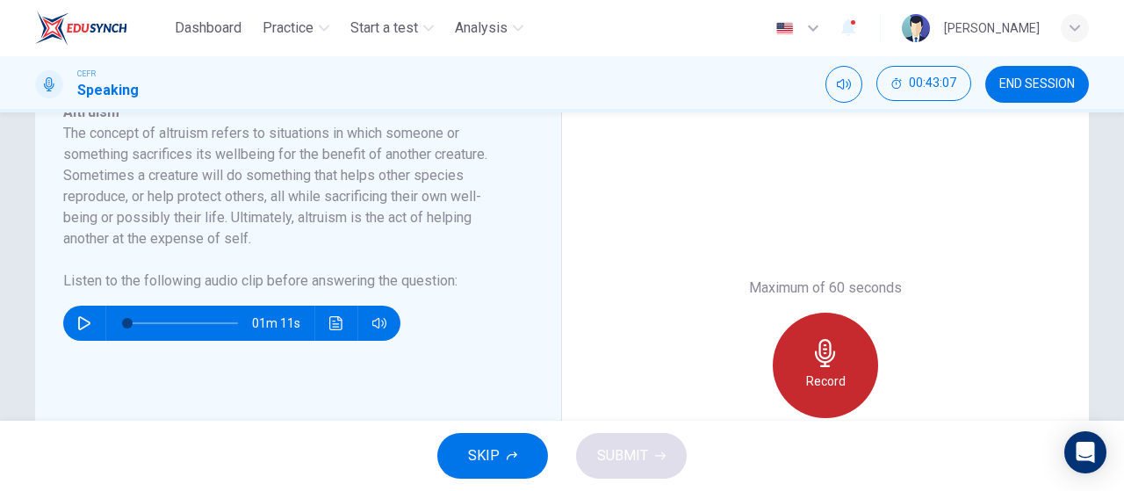
click at [833, 372] on h6 "Record" at bounding box center [826, 381] width 40 height 21
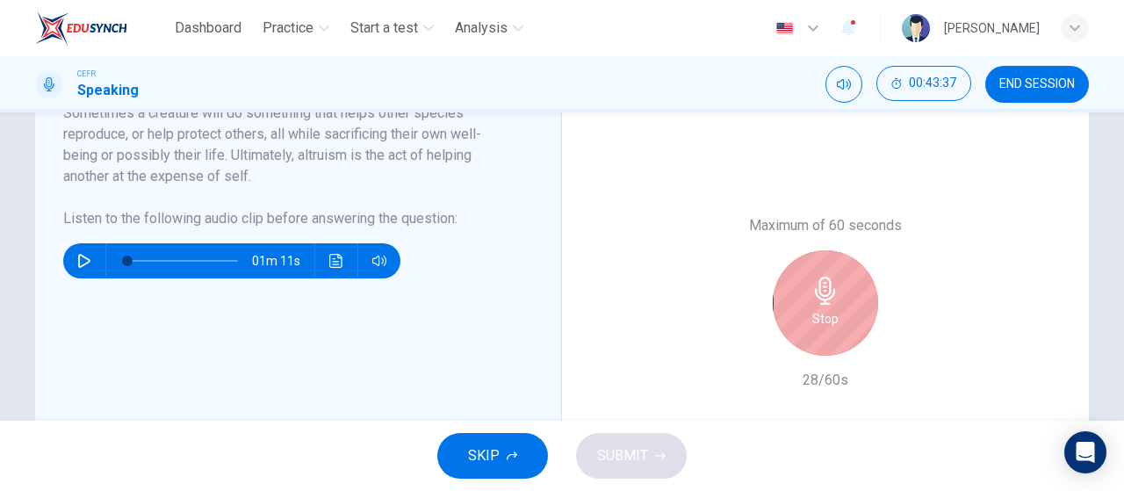
scroll to position [396, 0]
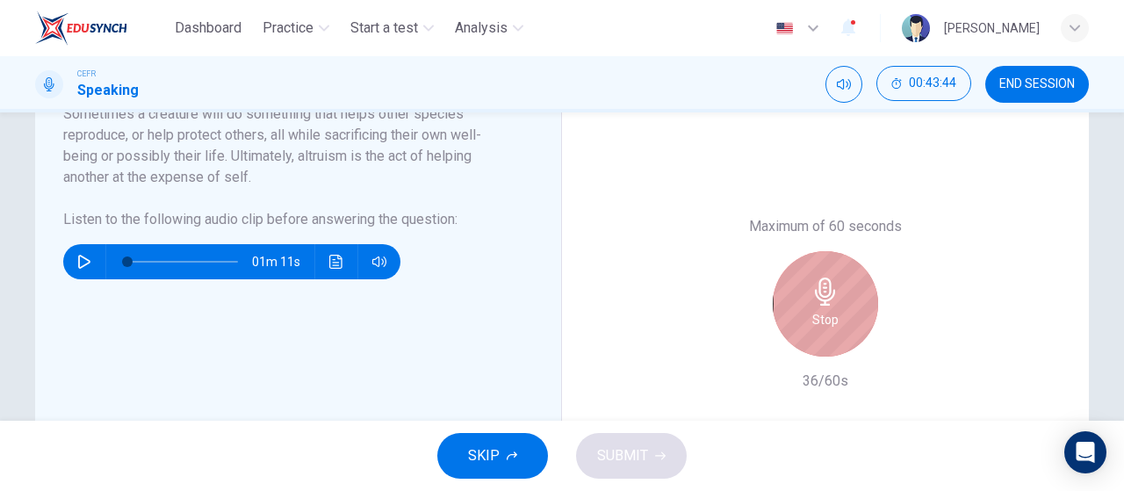
click at [798, 303] on div "Stop" at bounding box center [825, 303] width 105 height 105
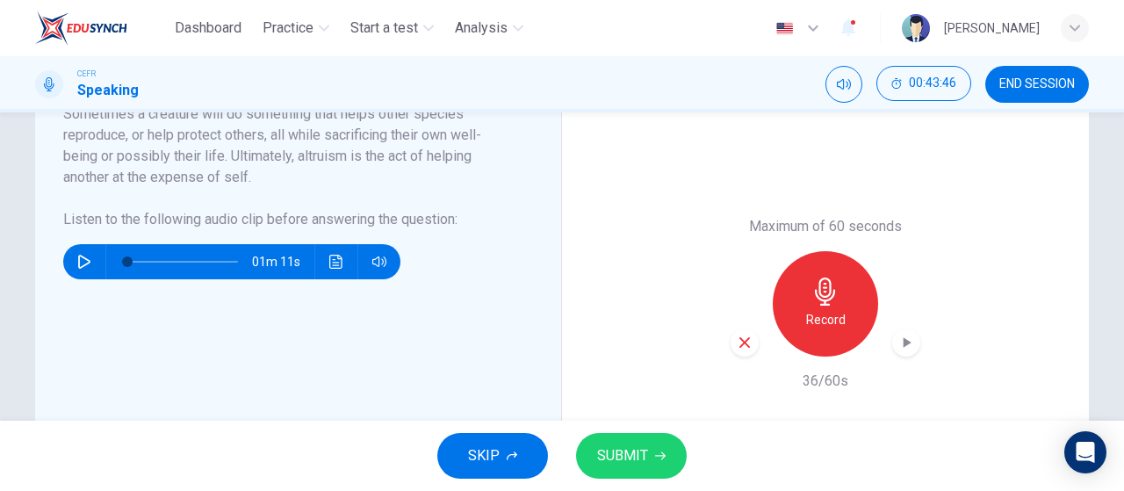
click at [509, 445] on button "SKIP" at bounding box center [492, 456] width 111 height 46
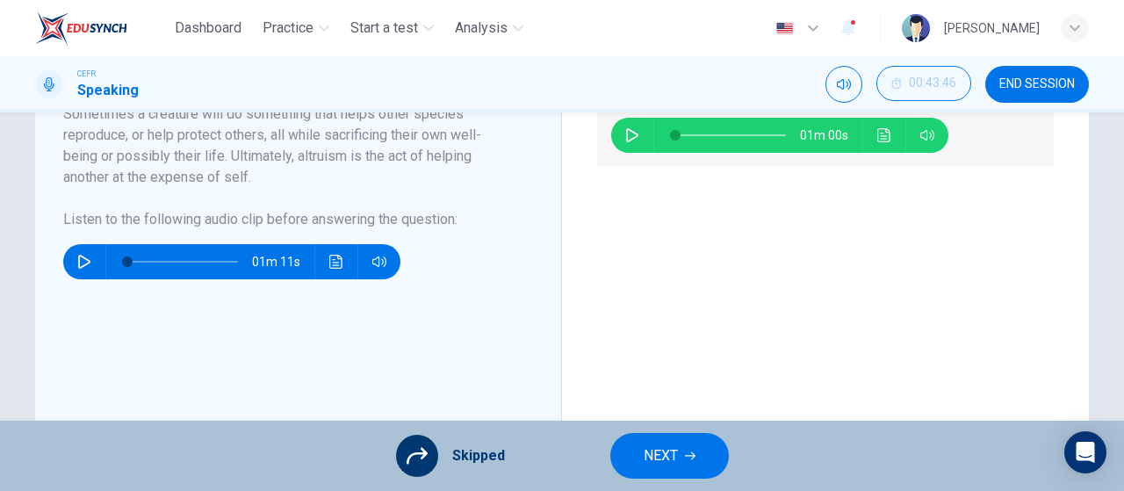
scroll to position [281, 0]
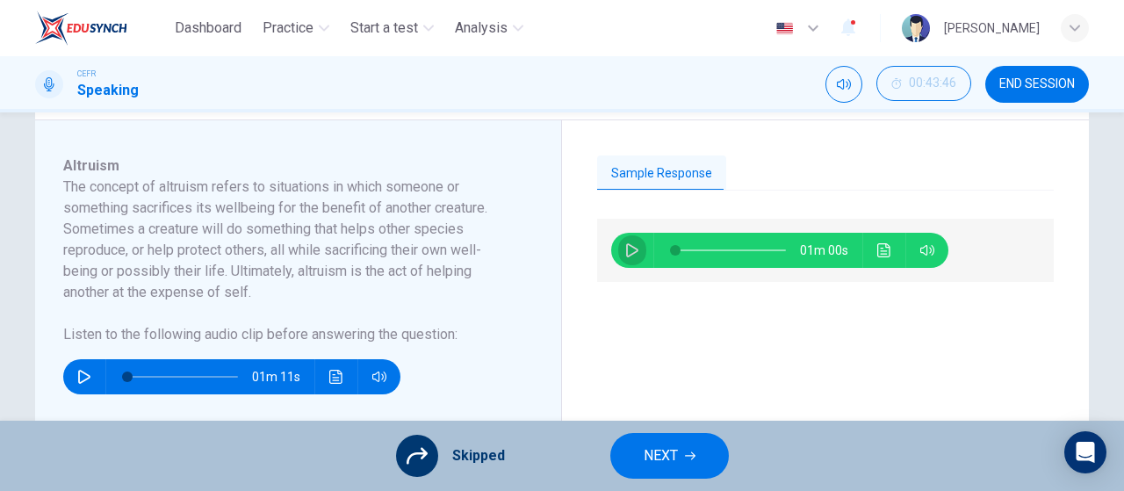
click at [625, 250] on icon "button" at bounding box center [632, 250] width 14 height 14
click at [625, 255] on icon "button" at bounding box center [632, 250] width 14 height 14
type input "56"
click at [678, 462] on button "NEXT" at bounding box center [670, 456] width 119 height 46
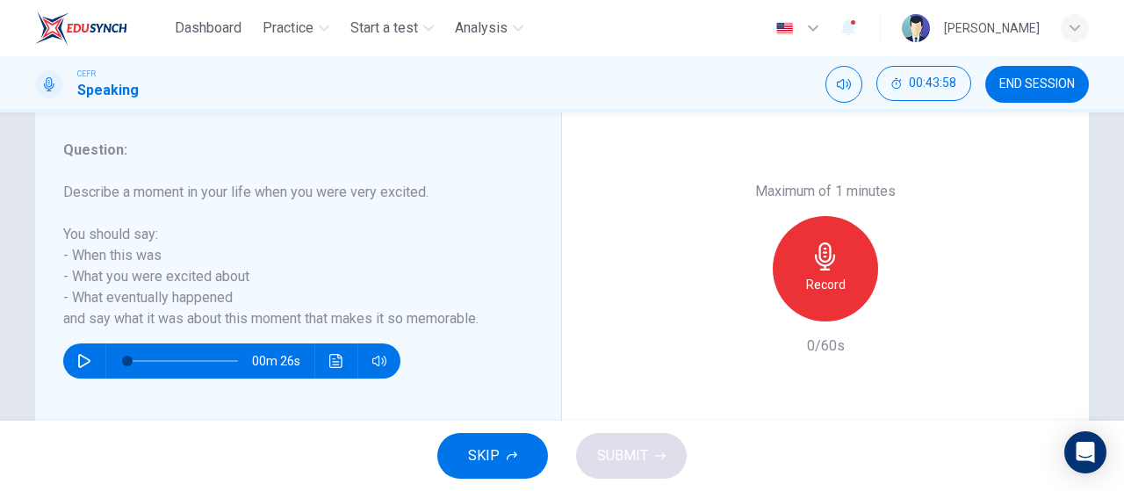
scroll to position [328, 0]
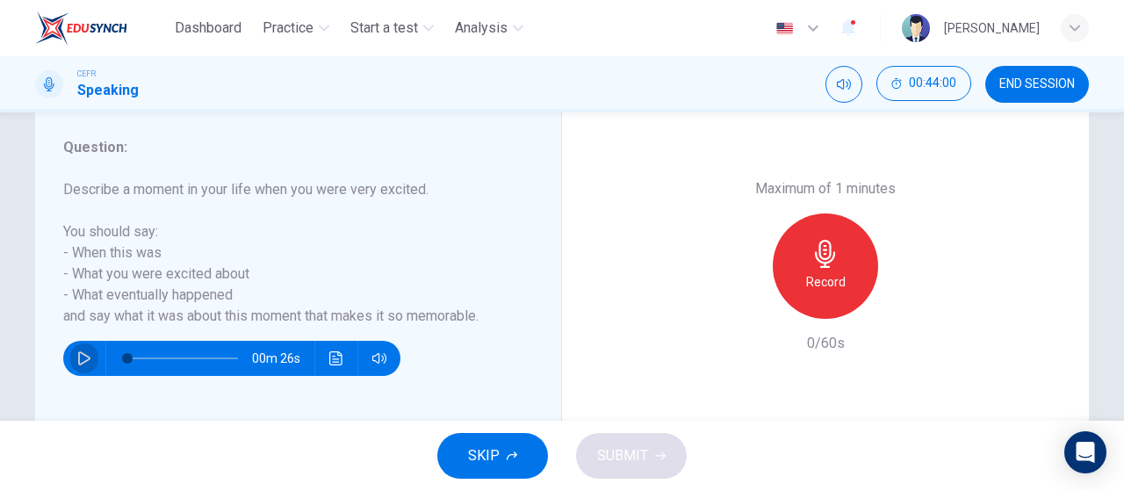
click at [77, 354] on icon "button" at bounding box center [84, 358] width 14 height 14
type input "0"
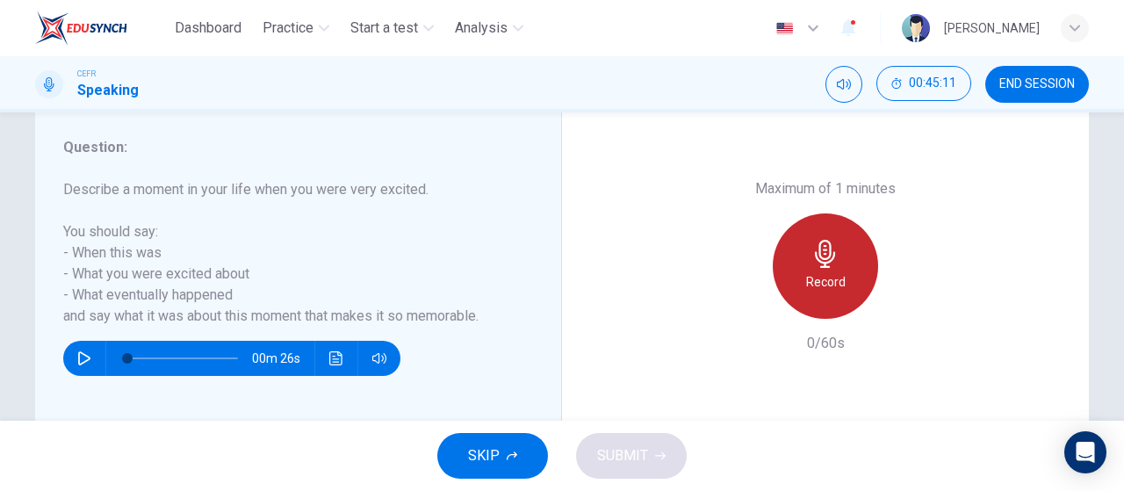
click at [849, 258] on div "Record" at bounding box center [825, 265] width 105 height 105
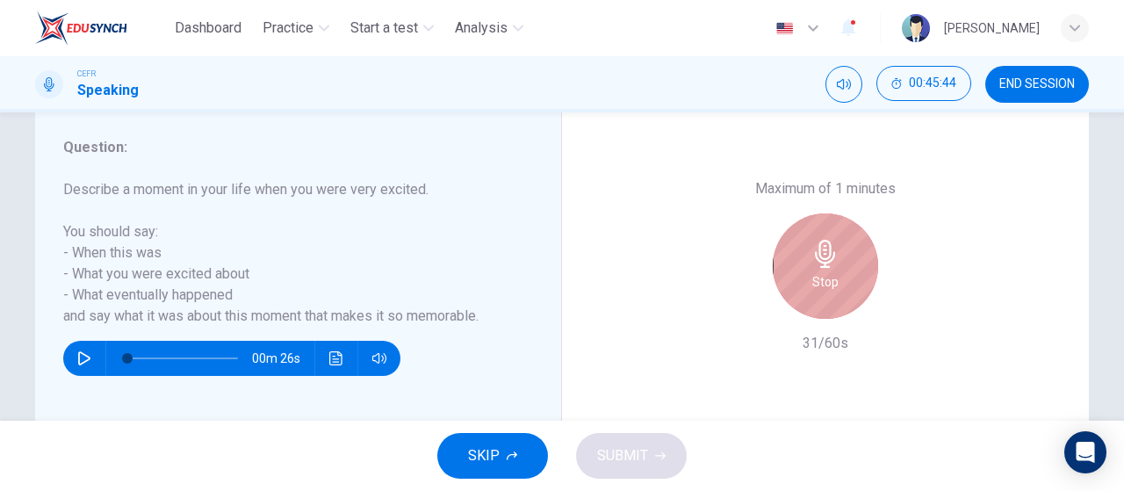
click at [849, 258] on div "Stop" at bounding box center [825, 265] width 105 height 105
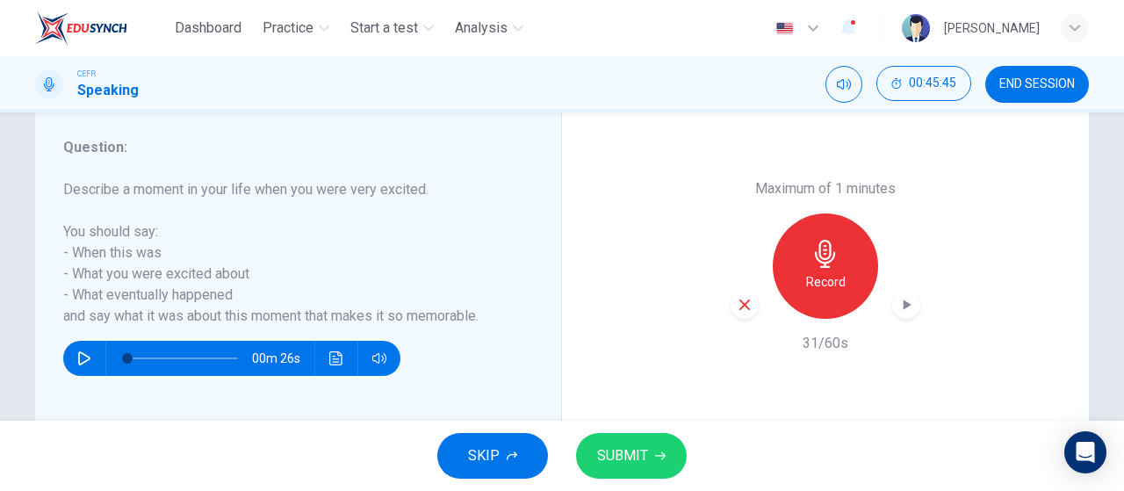
click at [738, 315] on div "button" at bounding box center [745, 305] width 28 height 28
click at [824, 277] on h6 "Record" at bounding box center [826, 281] width 40 height 21
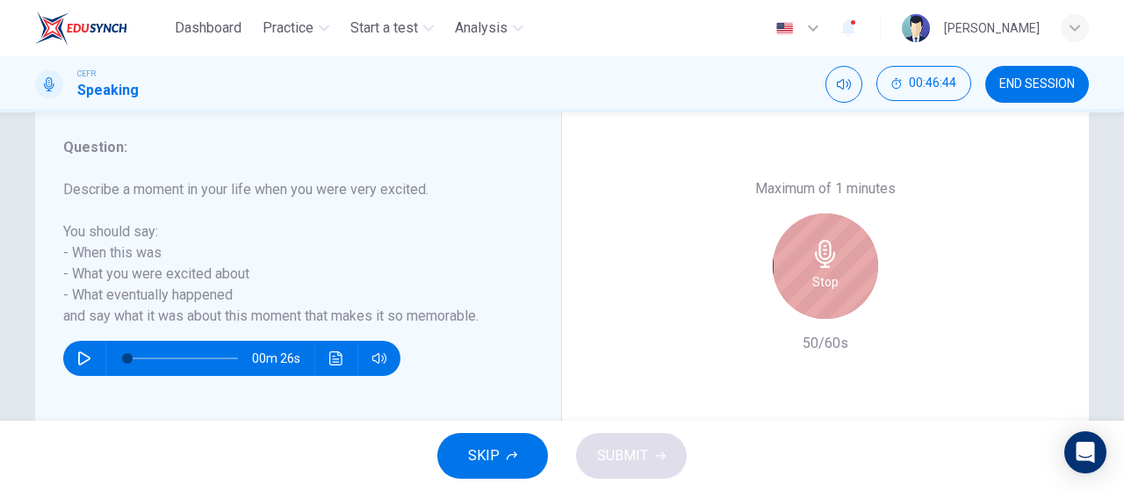
click at [824, 277] on h6 "Stop" at bounding box center [826, 281] width 26 height 21
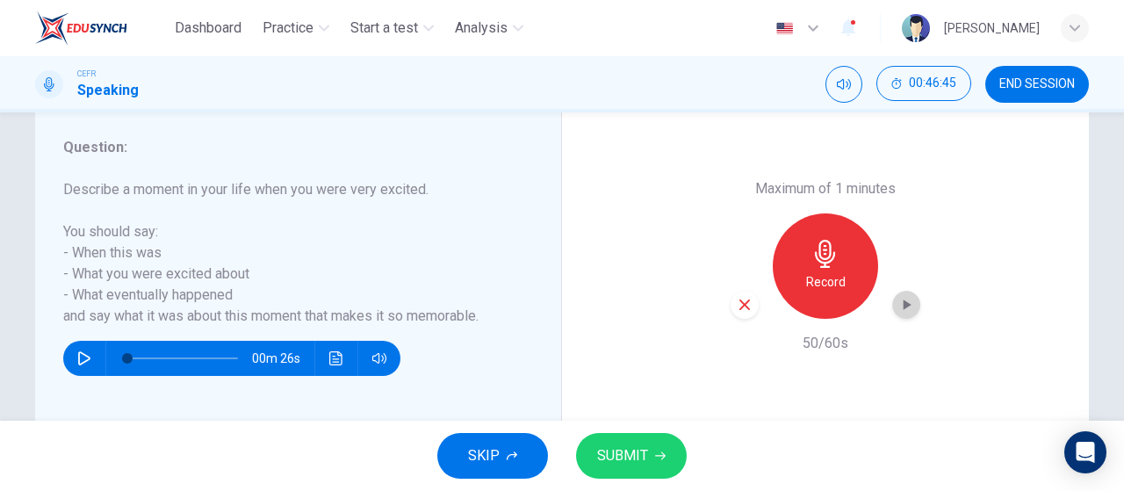
click at [904, 314] on div "button" at bounding box center [907, 305] width 28 height 28
click at [637, 457] on span "SUBMIT" at bounding box center [622, 456] width 51 height 25
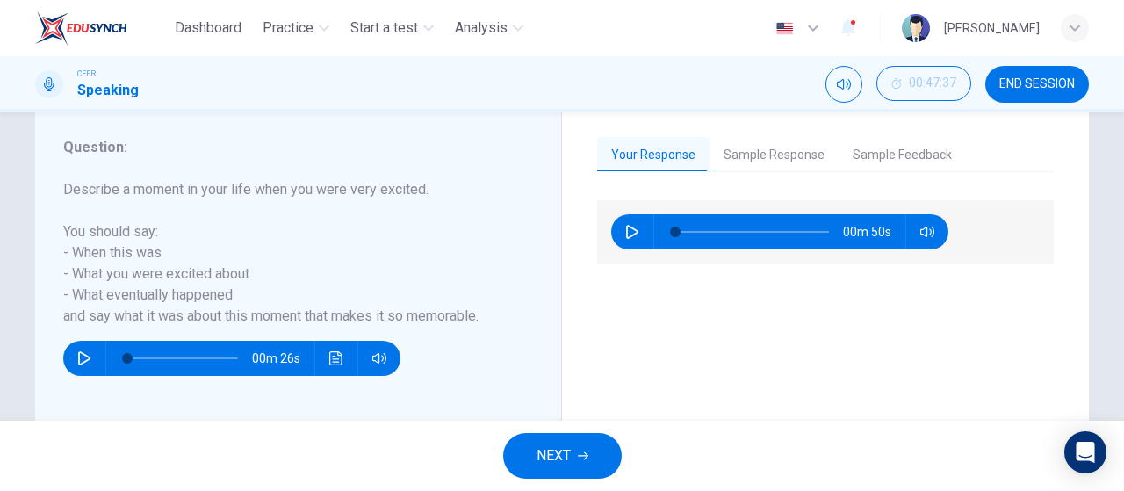
click at [778, 154] on button "Sample Response" at bounding box center [774, 155] width 129 height 37
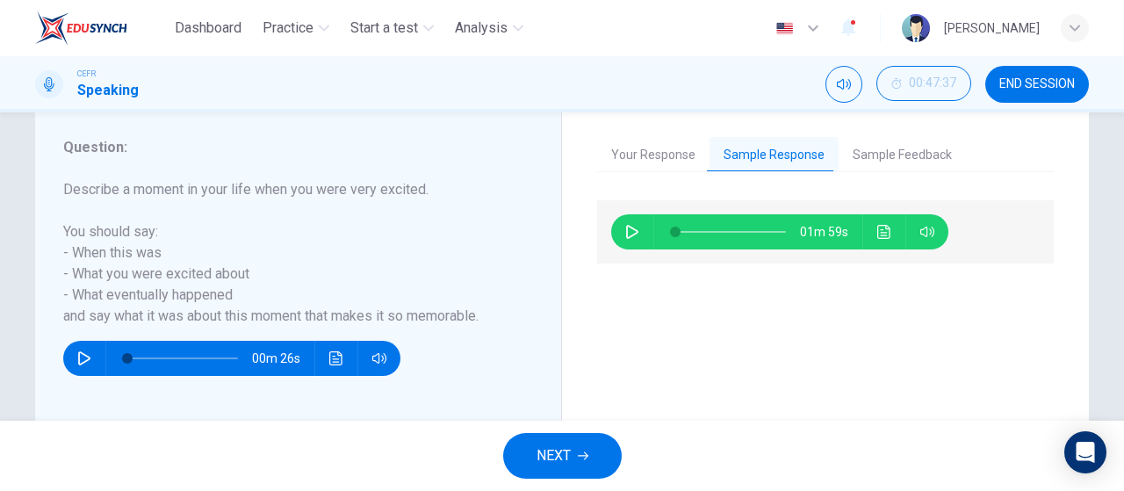
click at [626, 231] on icon "button" at bounding box center [632, 232] width 14 height 14
click at [698, 231] on span at bounding box center [731, 232] width 111 height 25
type input "0"
click at [596, 449] on button "NEXT" at bounding box center [562, 456] width 119 height 46
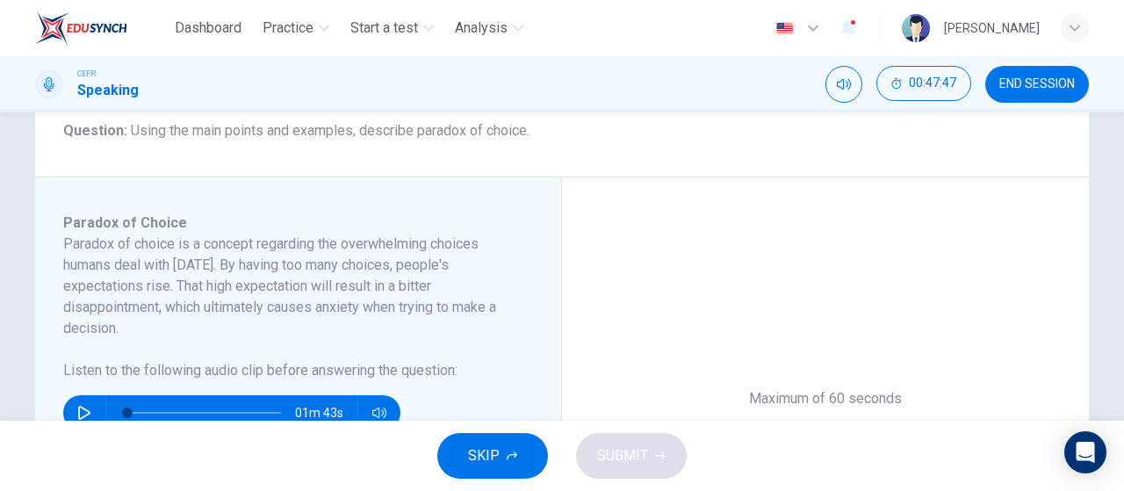
scroll to position [231, 0]
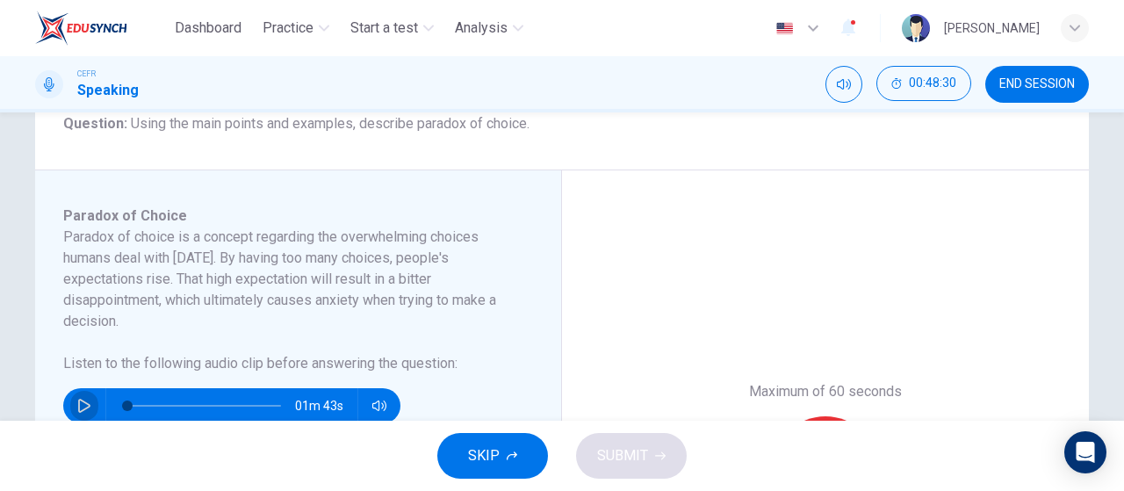
click at [78, 400] on icon "button" at bounding box center [84, 406] width 12 height 14
type input "0"
click at [633, 223] on div "Maximum of 60 seconds Record 0/60s" at bounding box center [825, 468] width 527 height 597
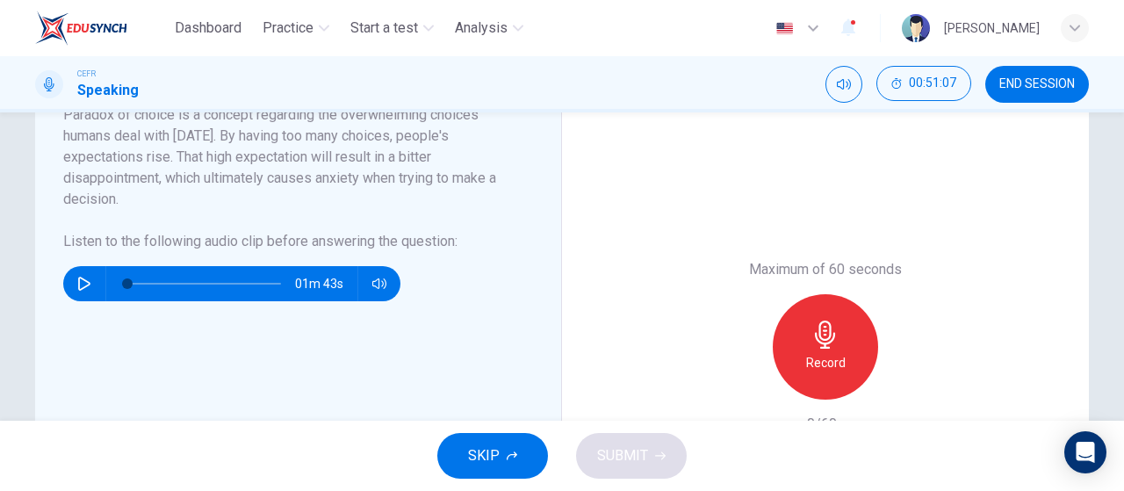
scroll to position [377, 0]
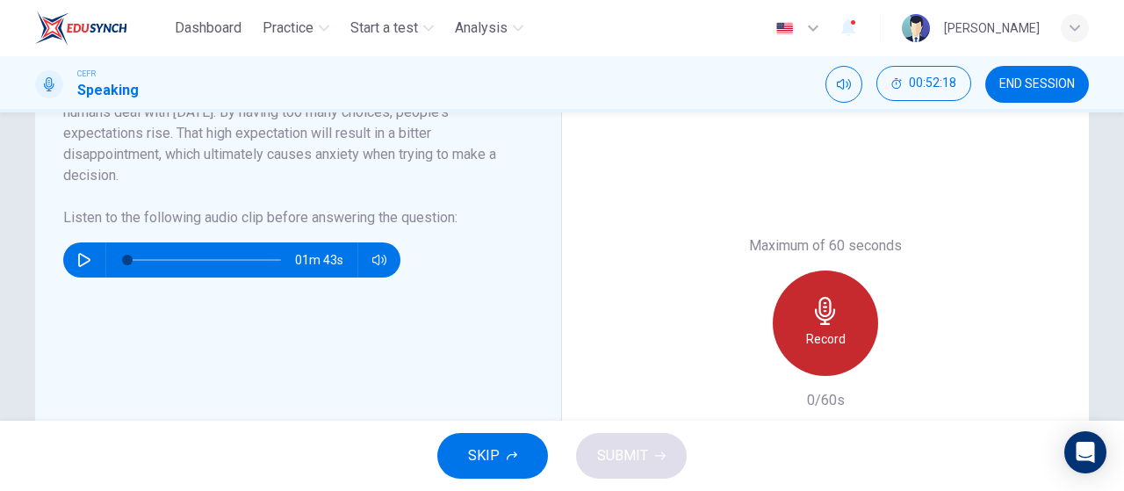
click at [826, 300] on icon "button" at bounding box center [825, 311] width 20 height 28
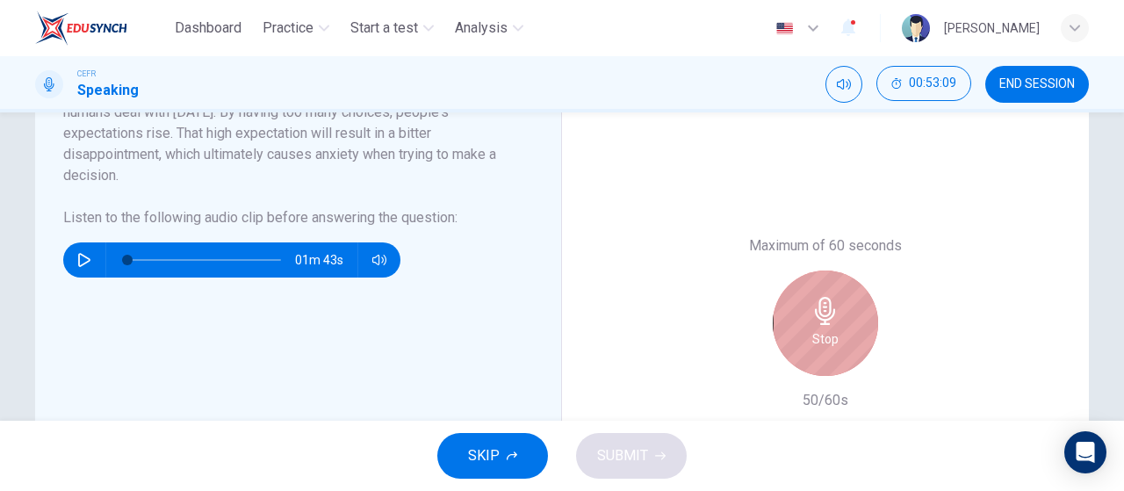
click at [826, 300] on icon "button" at bounding box center [825, 311] width 20 height 28
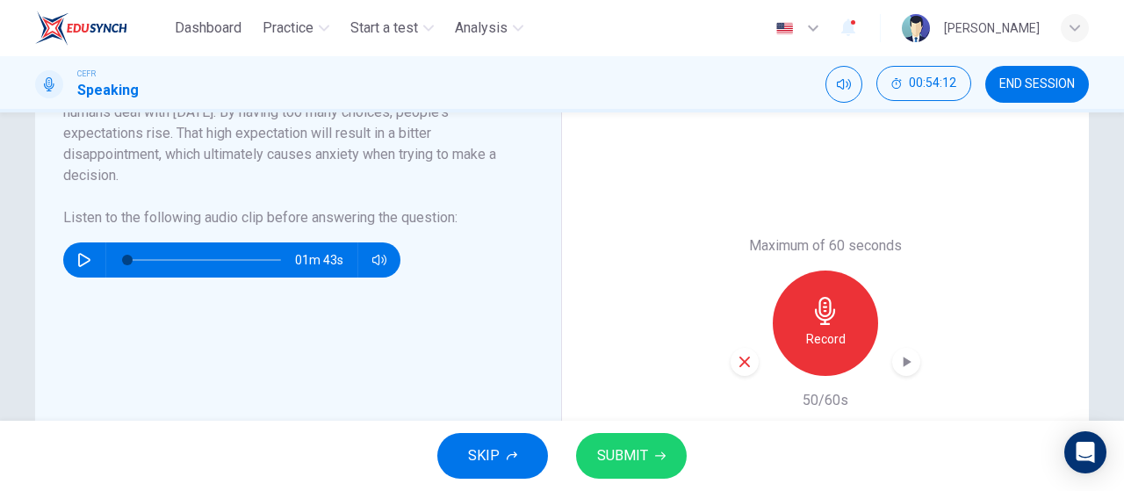
click at [740, 367] on icon "button" at bounding box center [745, 362] width 16 height 16
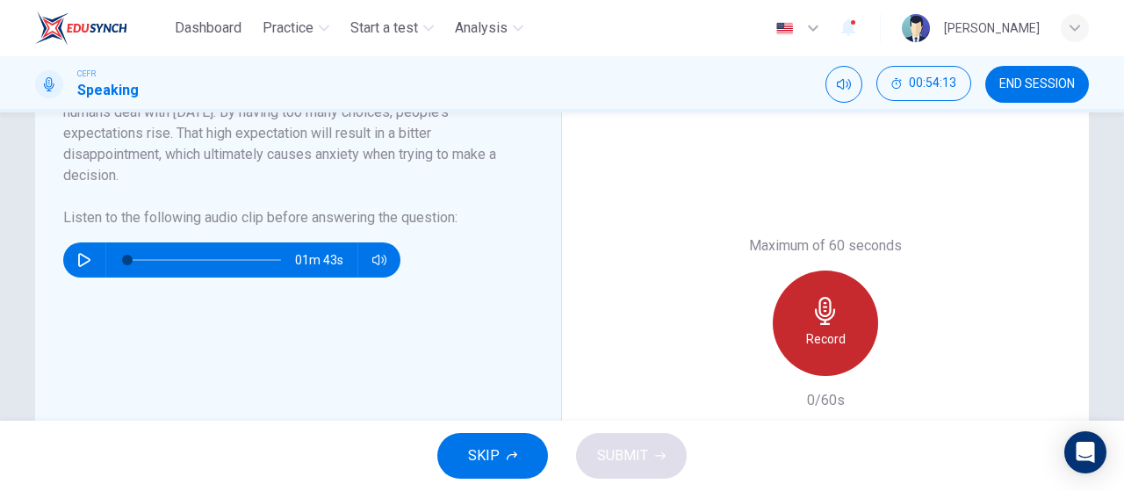
click at [815, 317] on icon "button" at bounding box center [825, 311] width 20 height 28
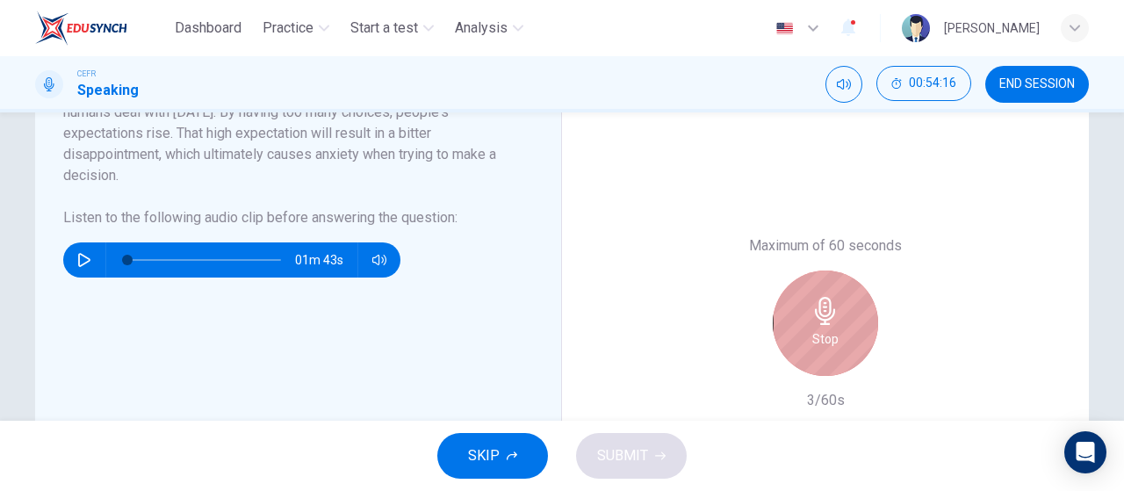
click at [815, 317] on icon "button" at bounding box center [825, 311] width 20 height 28
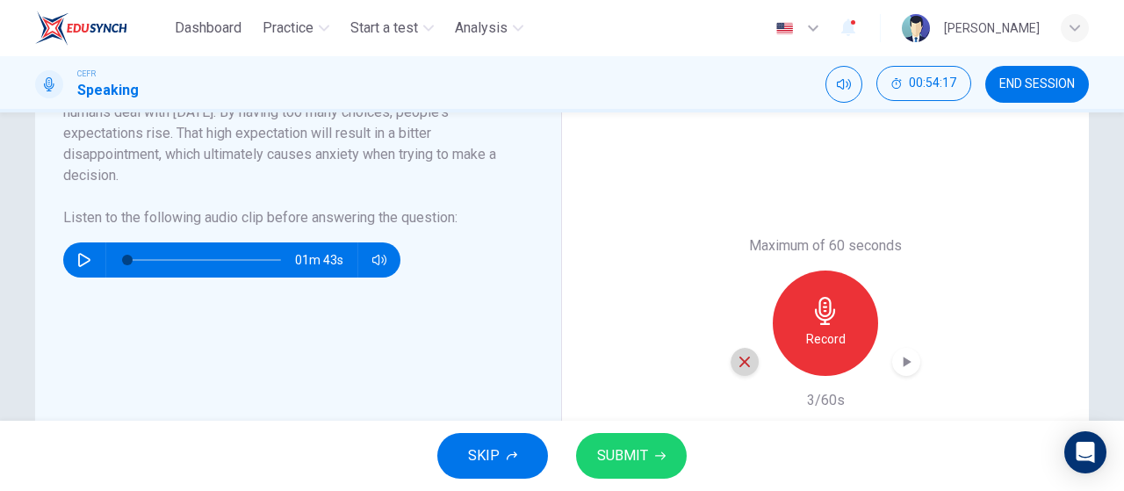
click at [737, 368] on icon "button" at bounding box center [745, 362] width 16 height 16
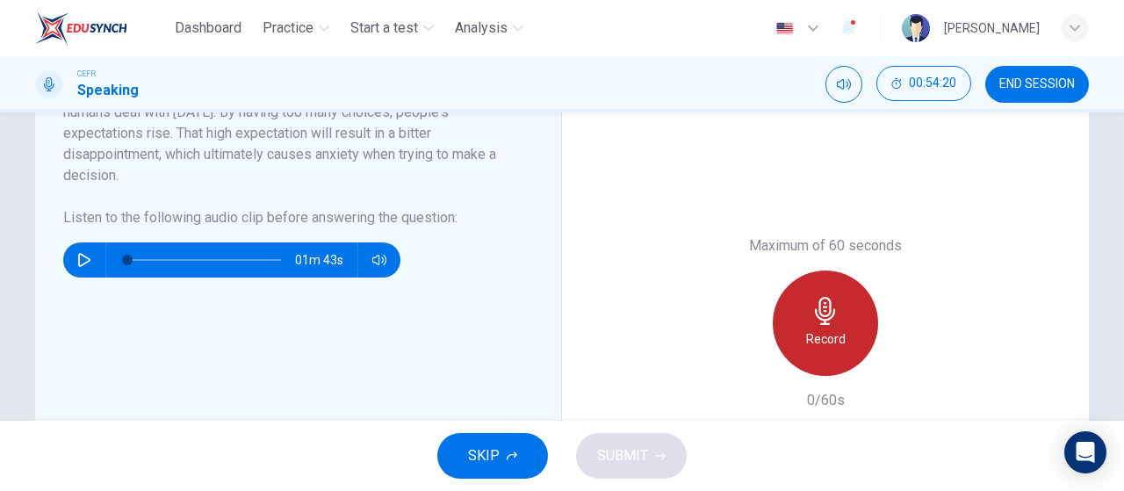
click at [812, 323] on icon "button" at bounding box center [826, 311] width 28 height 28
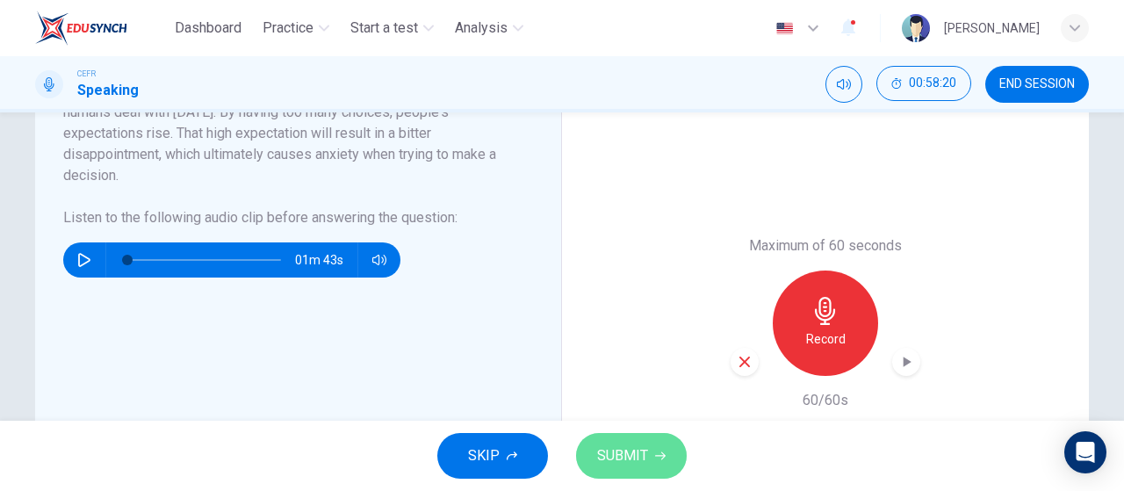
click at [654, 450] on button "SUBMIT" at bounding box center [631, 456] width 111 height 46
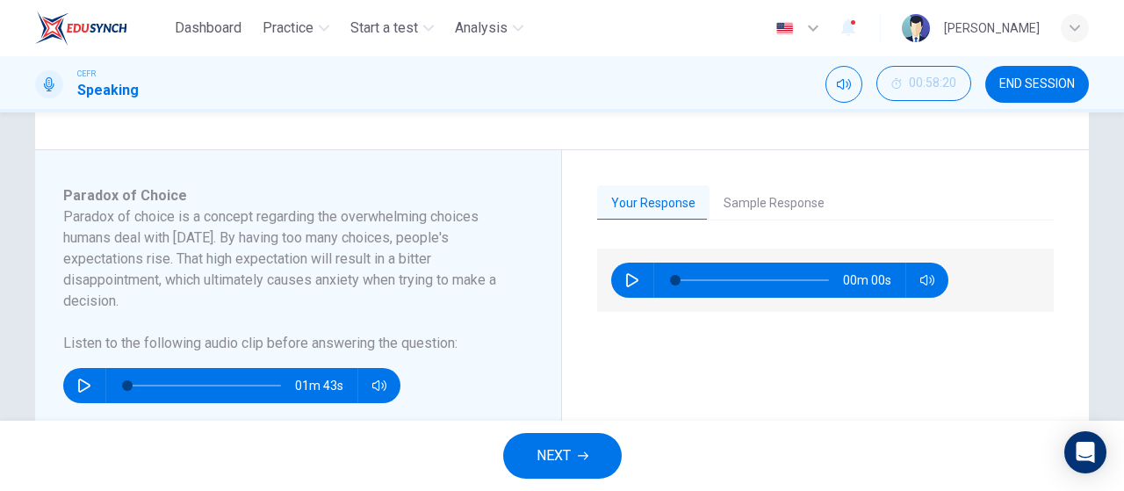
scroll to position [250, 0]
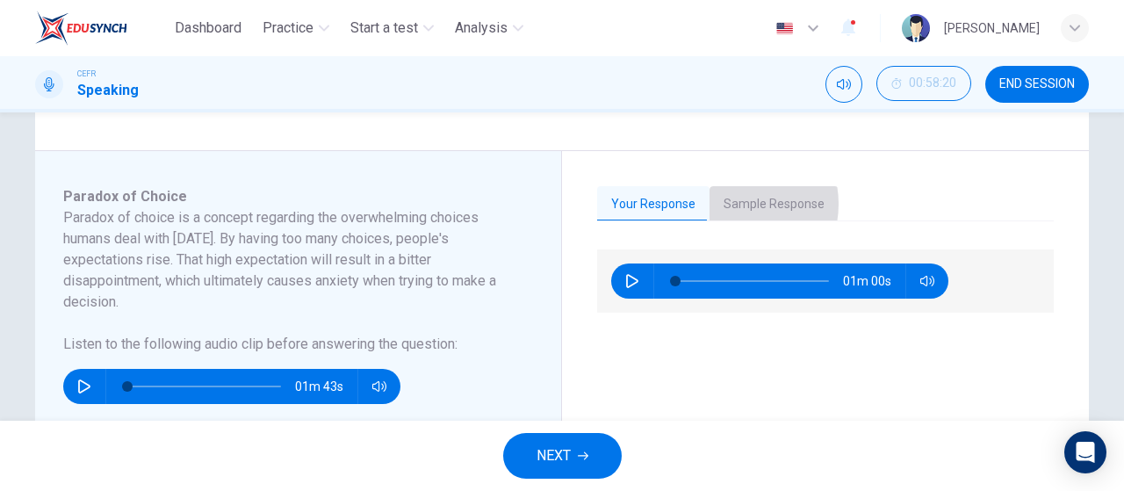
click at [726, 203] on button "Sample Response" at bounding box center [774, 204] width 129 height 37
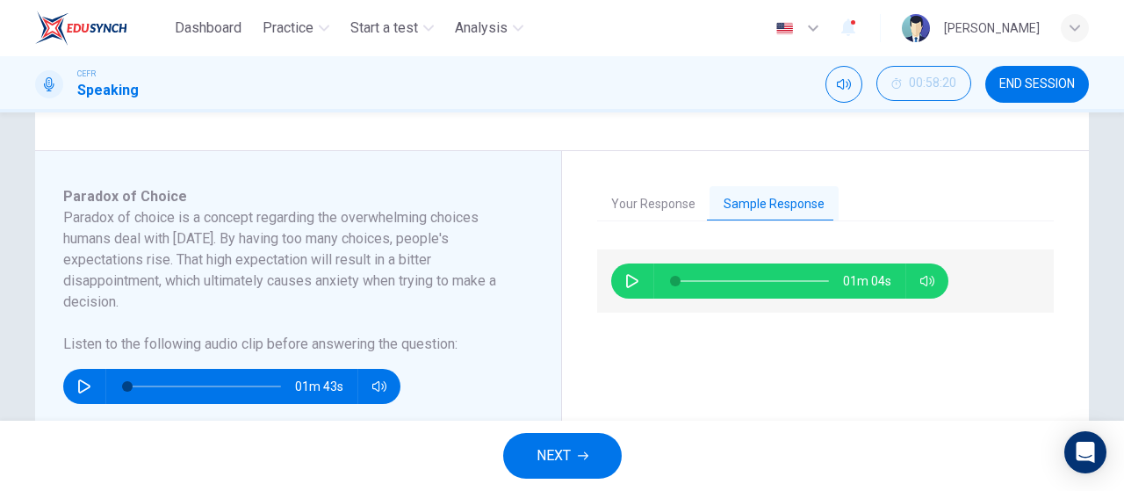
click at [625, 282] on icon "button" at bounding box center [632, 281] width 14 height 14
type input "0"
click at [562, 461] on span "NEXT" at bounding box center [554, 456] width 34 height 25
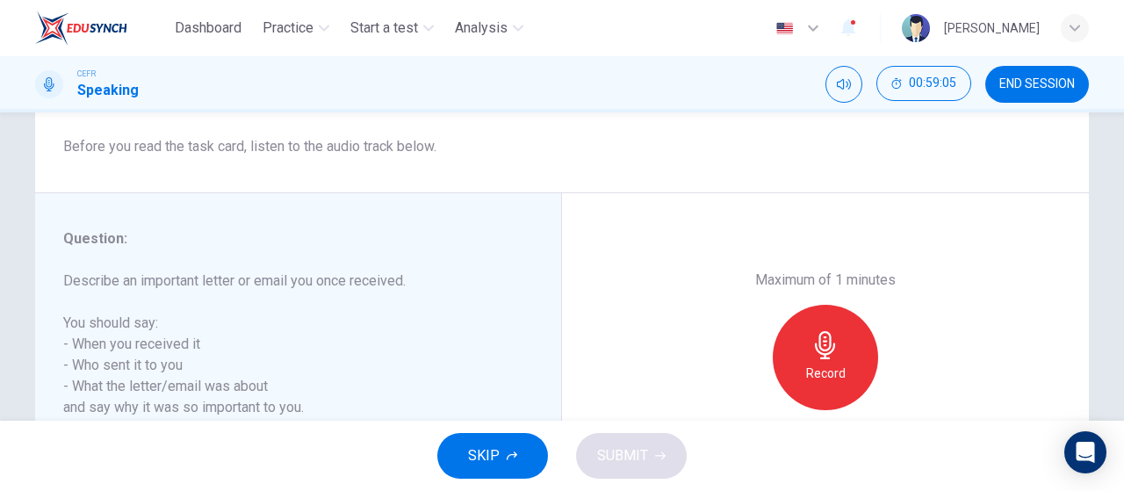
scroll to position [372, 0]
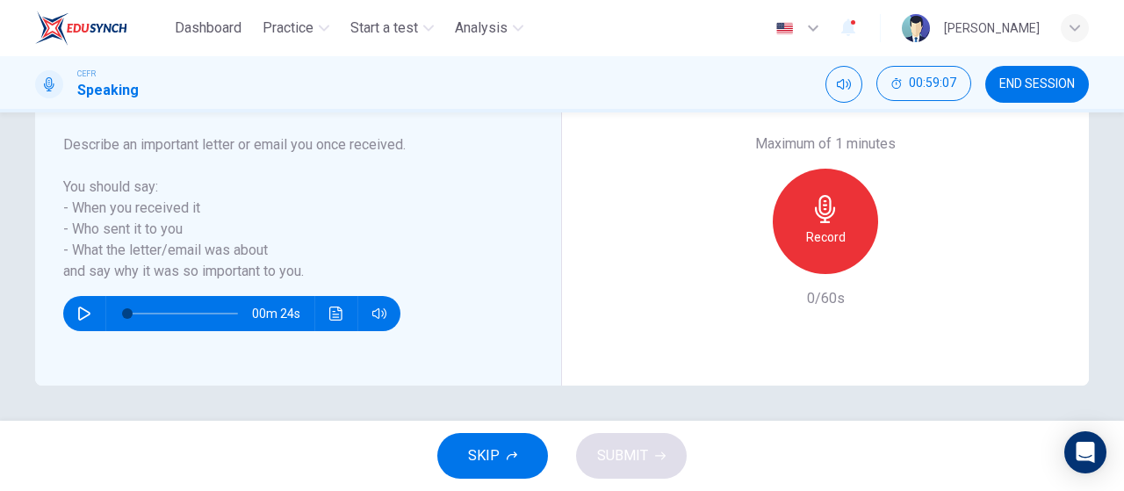
click at [77, 309] on icon "button" at bounding box center [84, 314] width 14 height 14
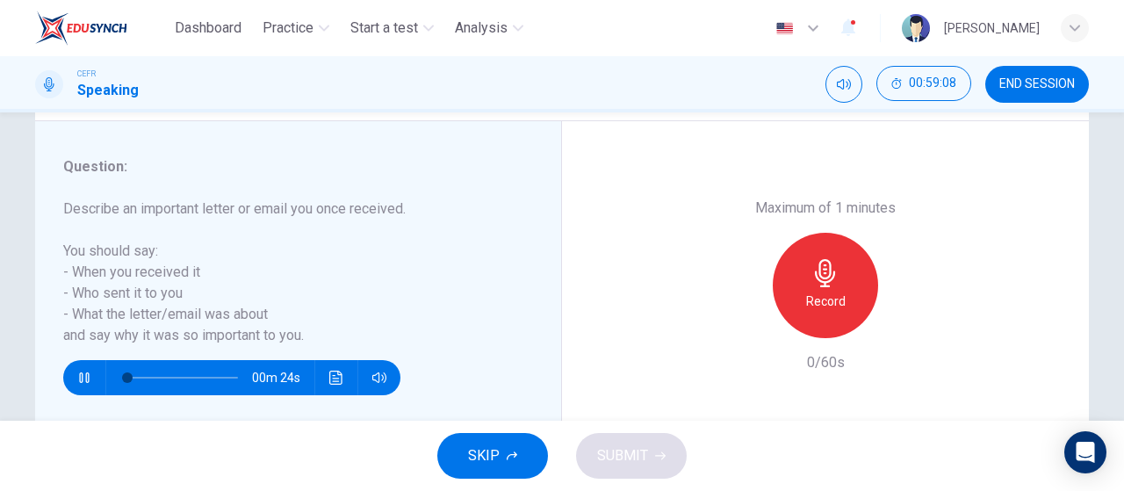
scroll to position [294, 0]
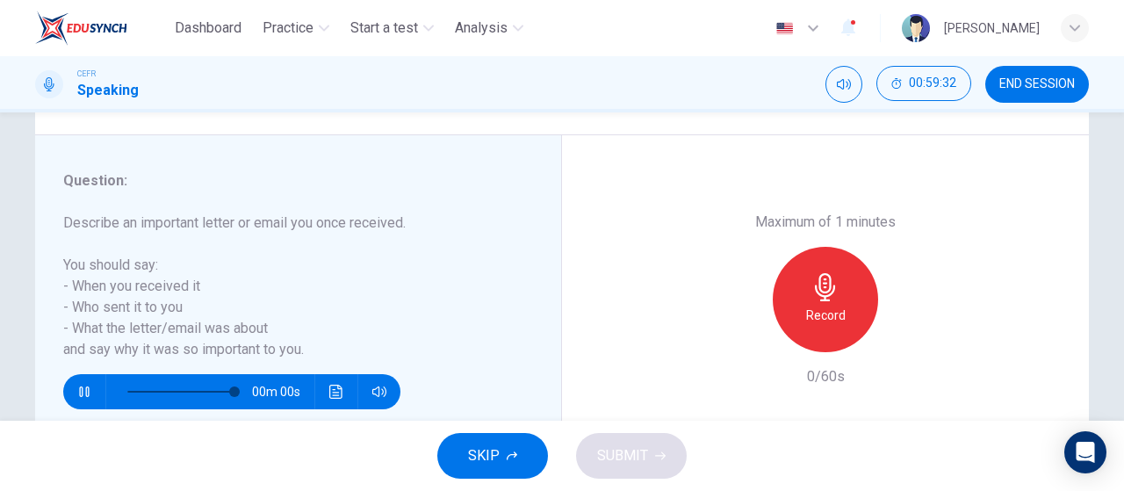
type input "0"
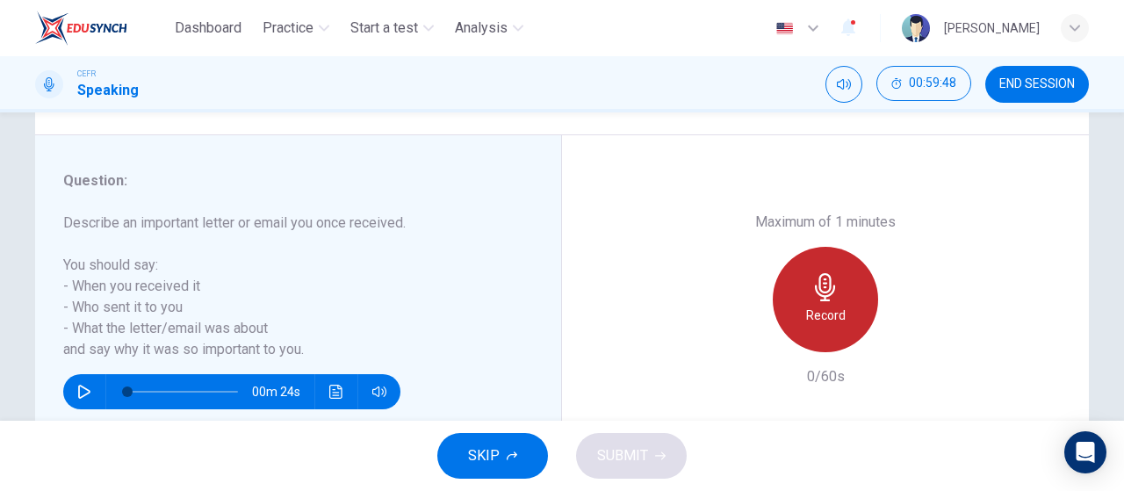
click at [859, 300] on div "Record" at bounding box center [825, 299] width 105 height 105
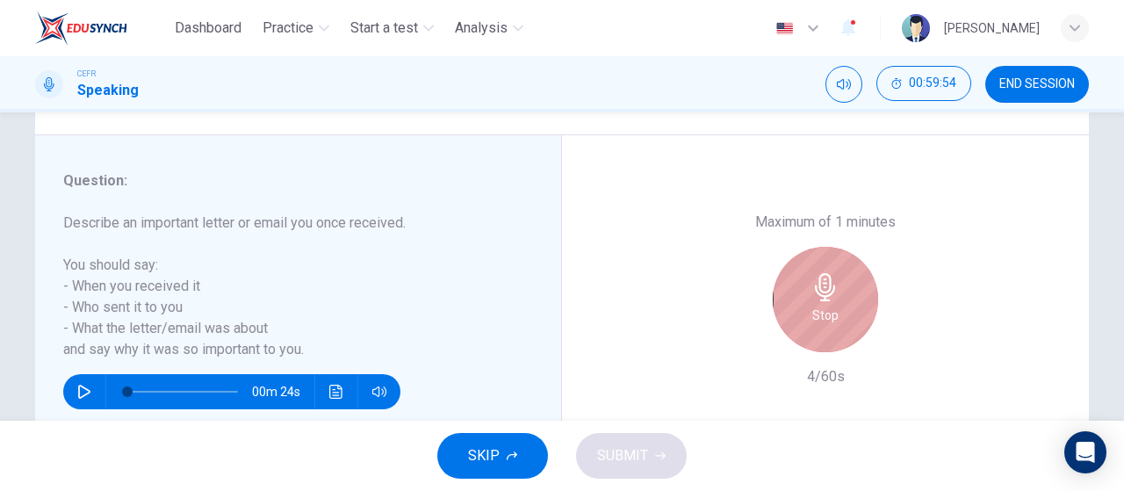
click at [859, 300] on div "Stop" at bounding box center [825, 299] width 105 height 105
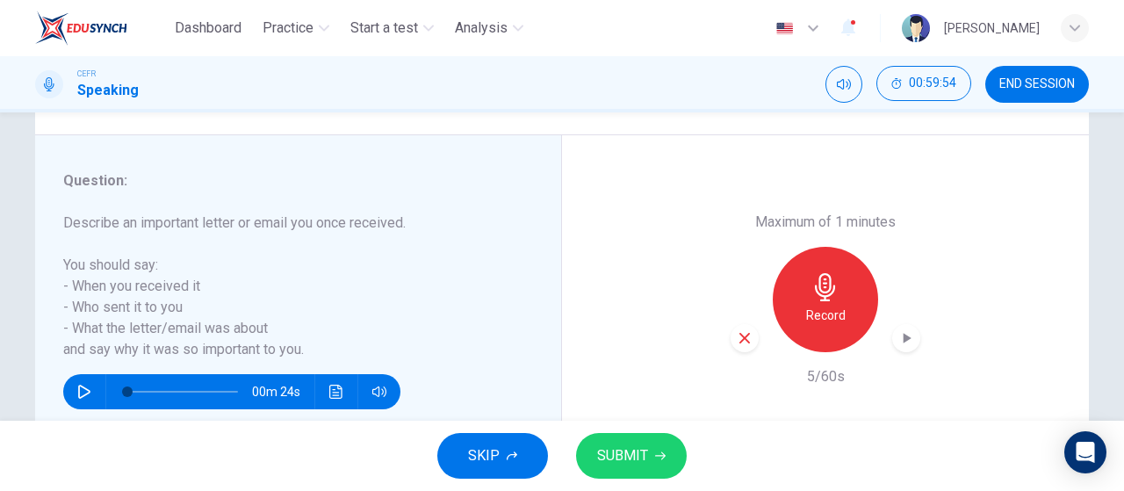
click at [753, 336] on div "button" at bounding box center [745, 338] width 28 height 28
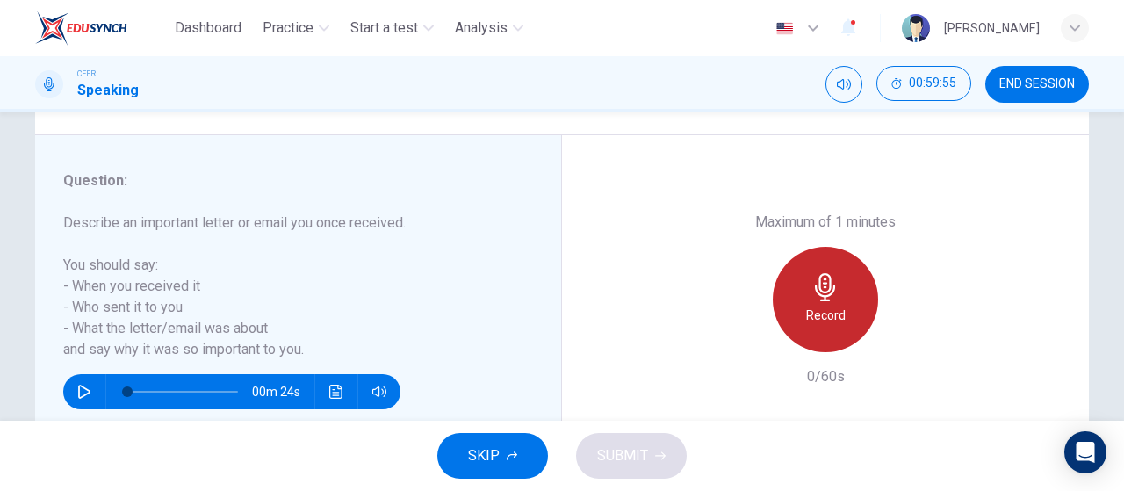
click at [826, 289] on icon "button" at bounding box center [825, 287] width 20 height 28
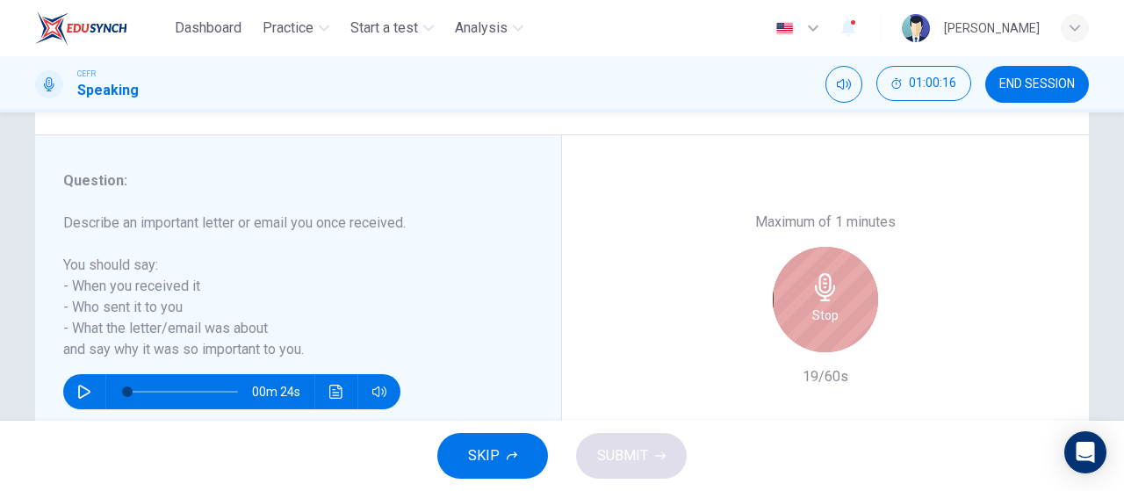
click at [826, 289] on icon "button" at bounding box center [825, 287] width 20 height 28
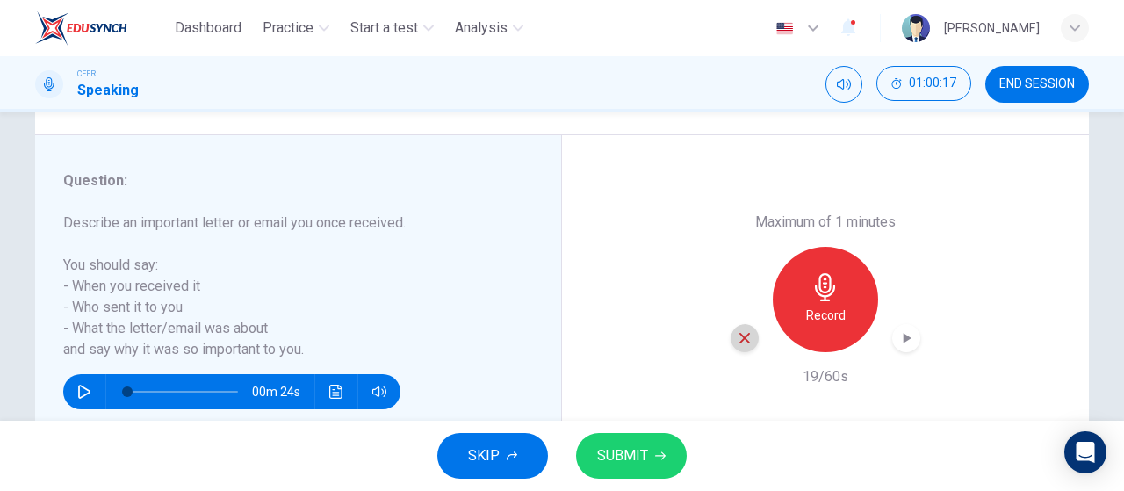
click at [752, 333] on div "button" at bounding box center [745, 338] width 28 height 28
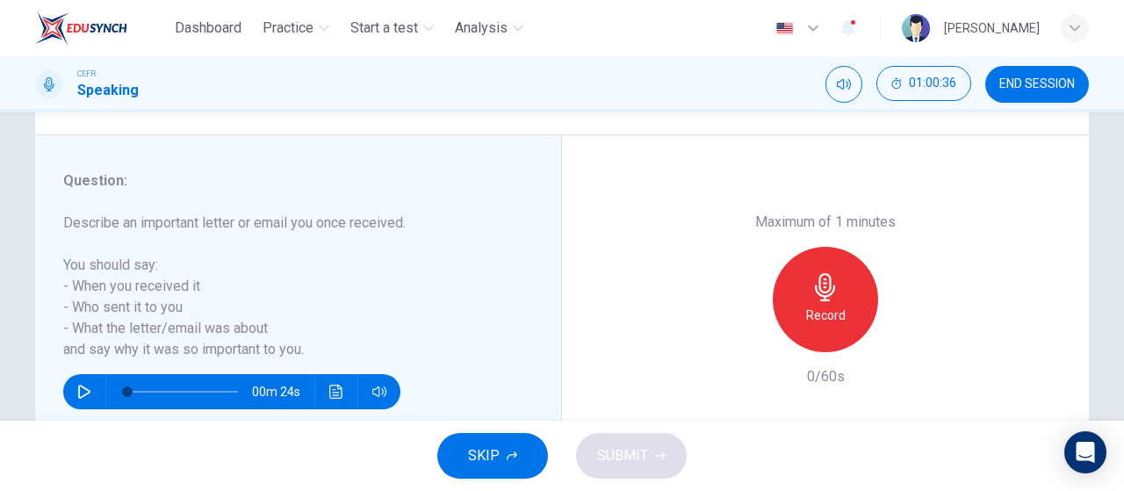
click at [824, 296] on icon "button" at bounding box center [826, 287] width 28 height 28
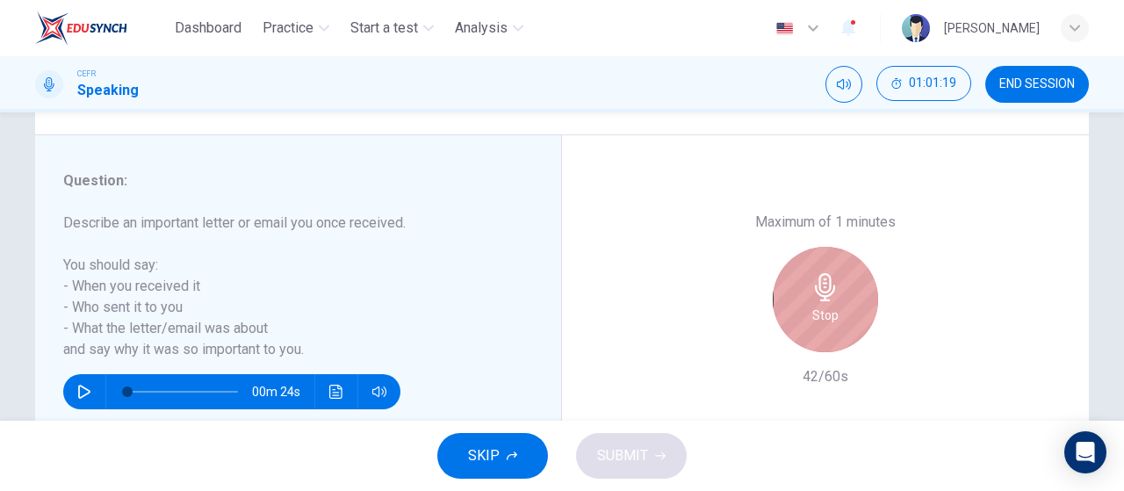
click at [824, 296] on icon "button" at bounding box center [826, 287] width 28 height 28
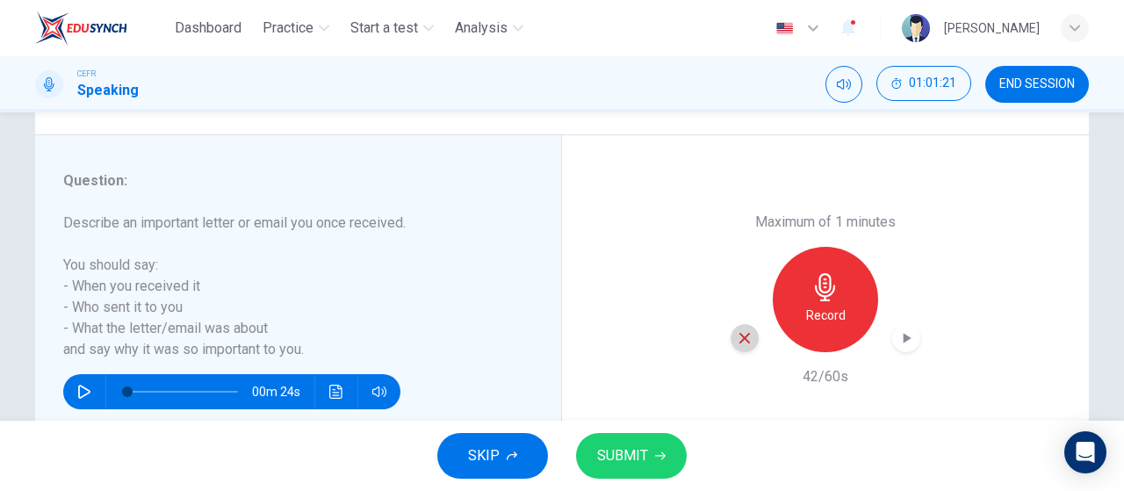
click at [748, 346] on div "button" at bounding box center [745, 338] width 28 height 28
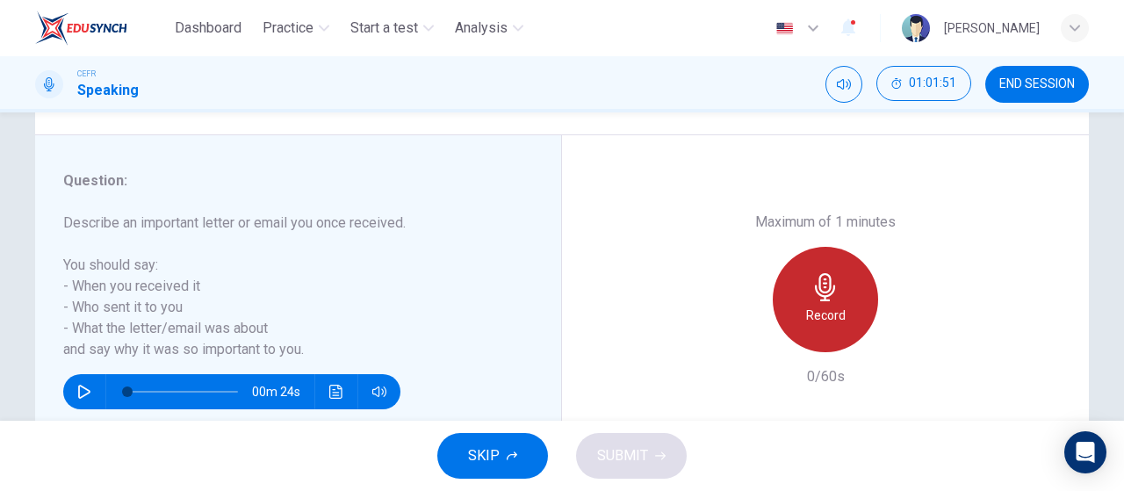
click at [833, 296] on icon "button" at bounding box center [826, 287] width 28 height 28
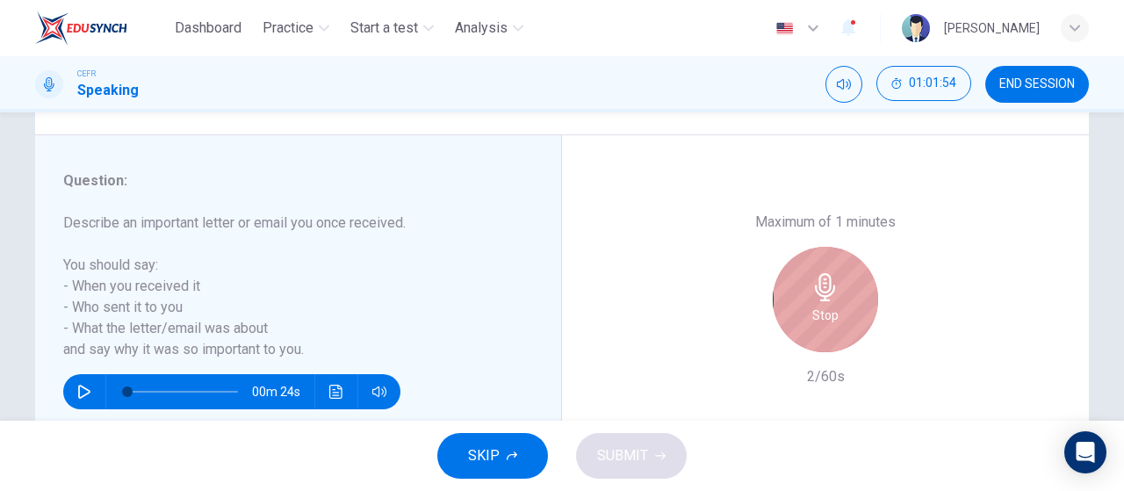
click at [833, 296] on icon "button" at bounding box center [826, 287] width 28 height 28
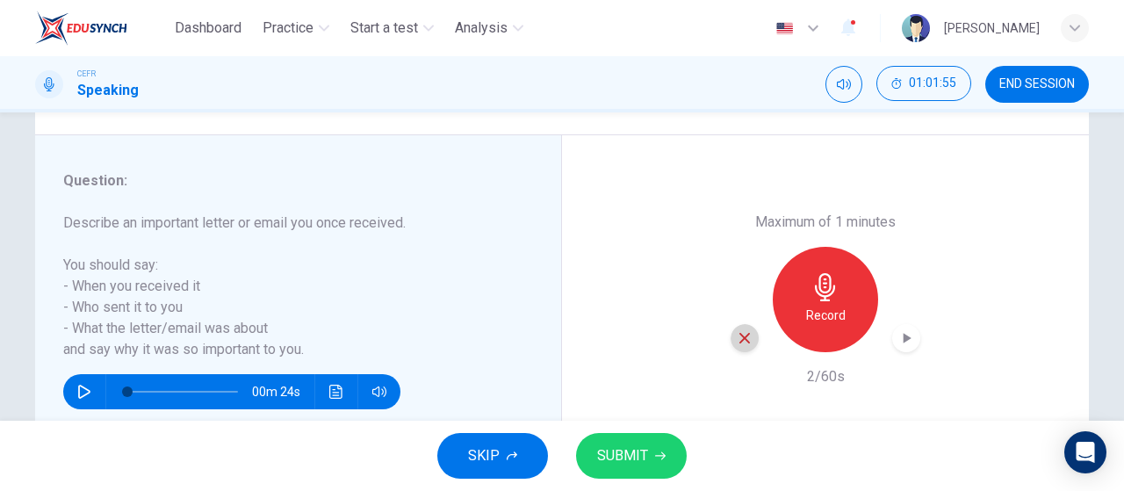
click at [740, 345] on icon "button" at bounding box center [745, 338] width 16 height 16
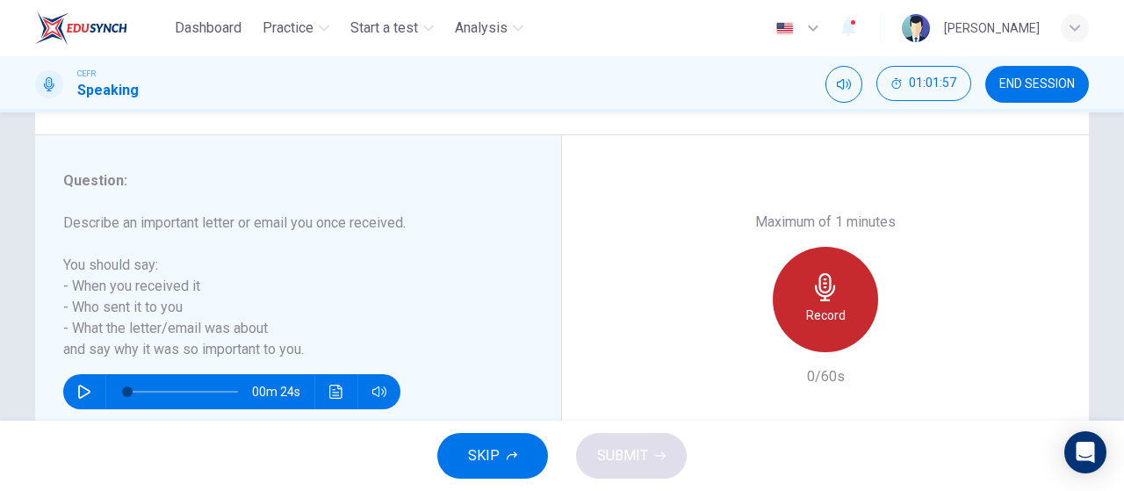
click at [831, 313] on h6 "Record" at bounding box center [826, 315] width 40 height 21
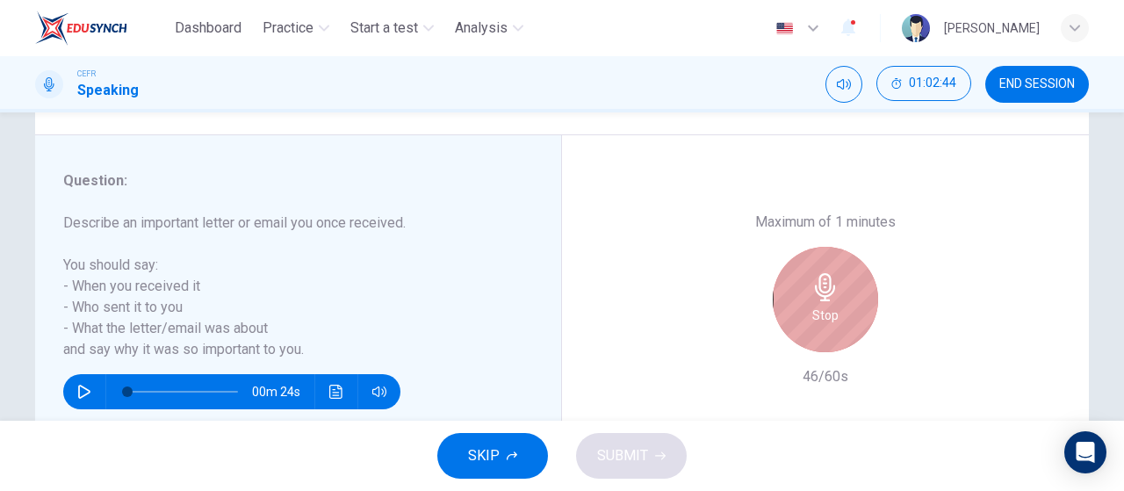
click at [831, 313] on h6 "Stop" at bounding box center [826, 315] width 26 height 21
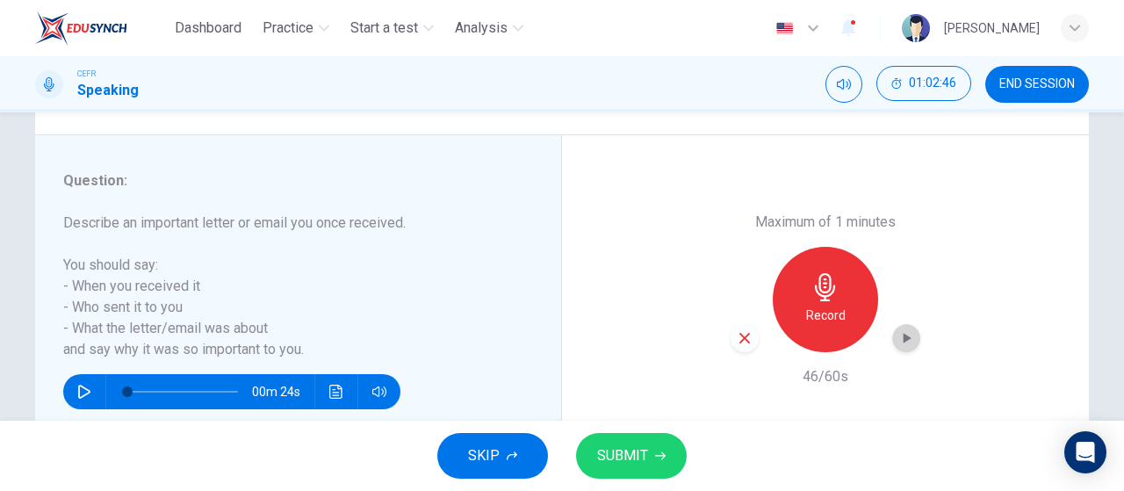
click at [898, 340] on icon "button" at bounding box center [907, 338] width 18 height 18
click at [741, 333] on icon "button" at bounding box center [745, 338] width 16 height 16
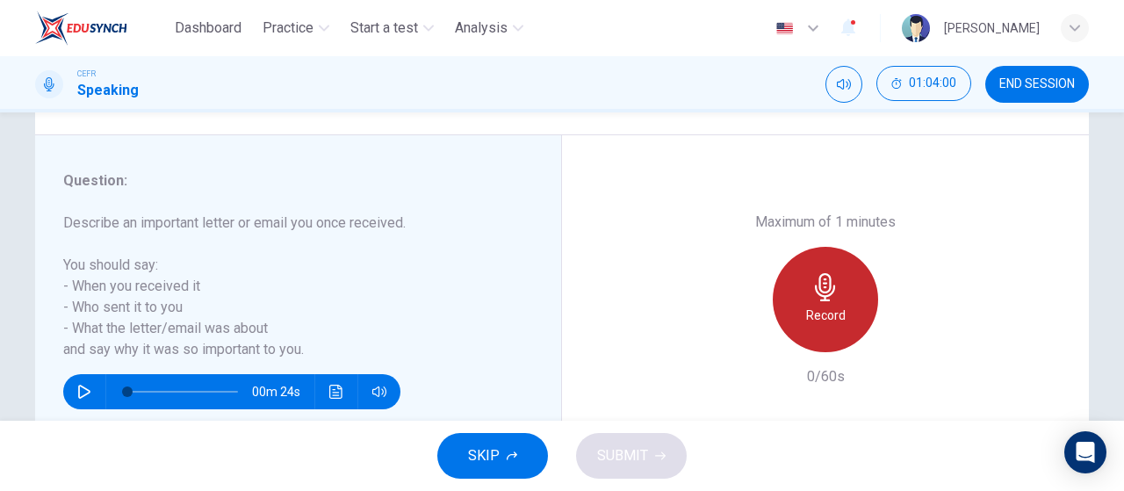
click at [836, 289] on div "Record" at bounding box center [825, 299] width 105 height 105
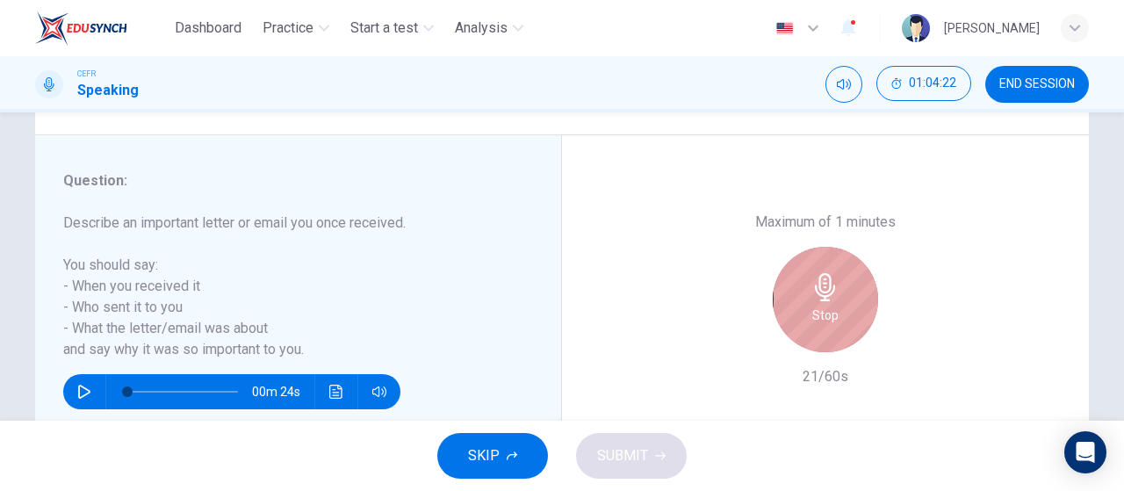
click at [836, 289] on div "Stop" at bounding box center [825, 299] width 105 height 105
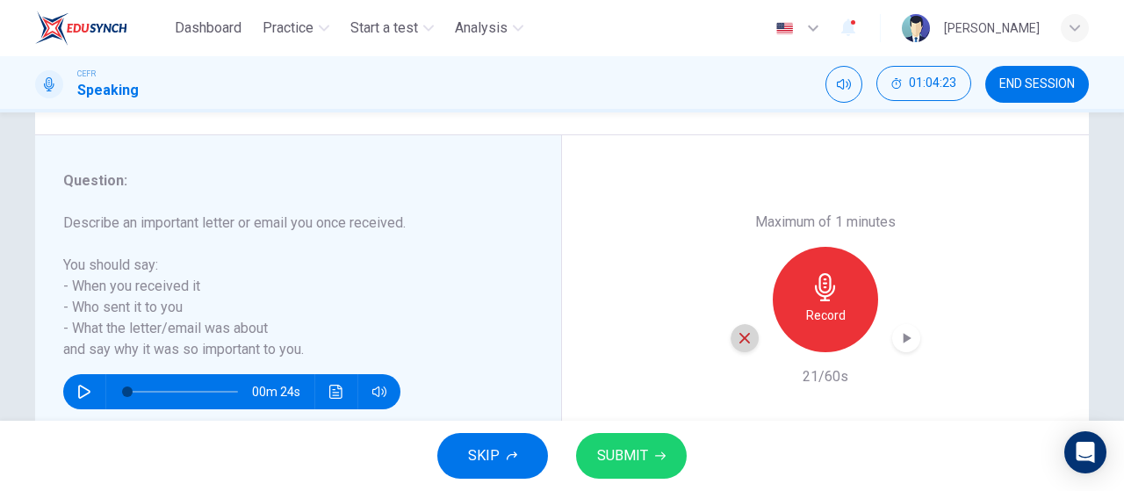
click at [740, 342] on icon "button" at bounding box center [745, 338] width 16 height 16
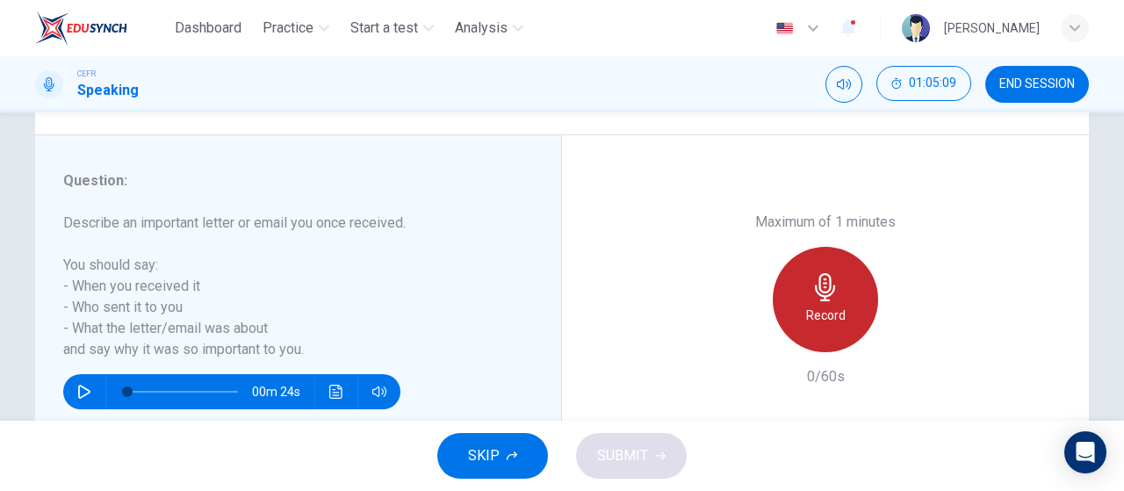
click at [827, 289] on icon "button" at bounding box center [826, 287] width 28 height 28
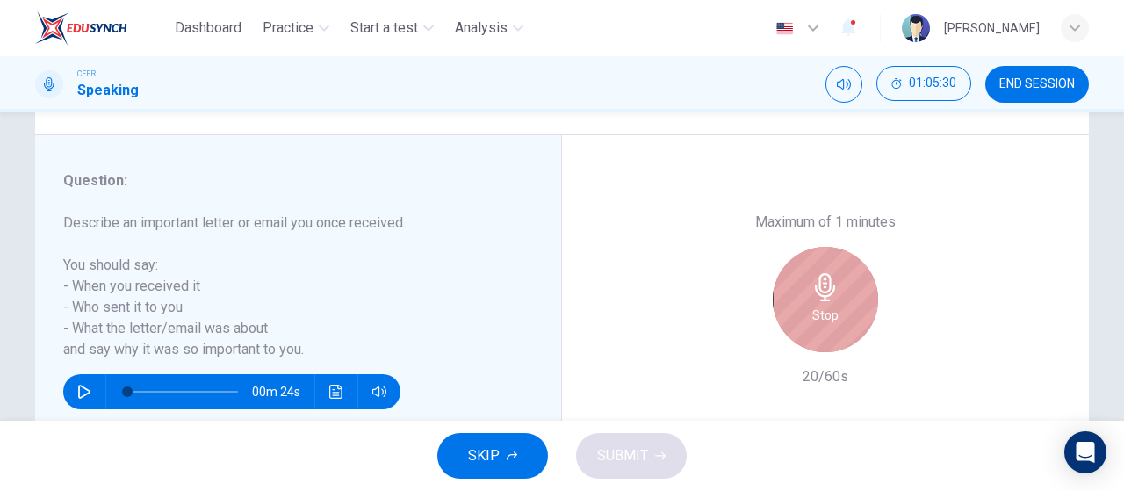
click at [827, 289] on icon "button" at bounding box center [826, 287] width 28 height 28
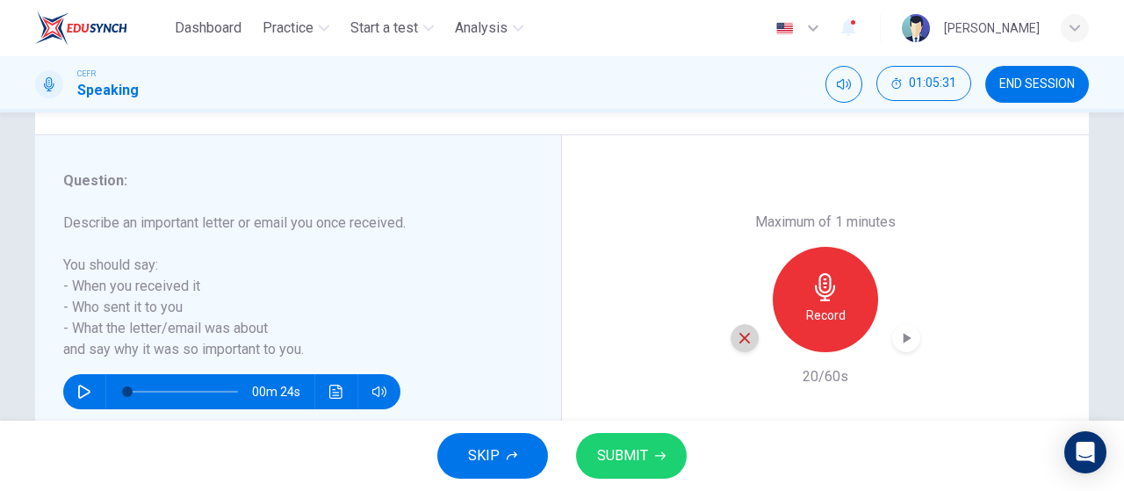
click at [737, 338] on icon "button" at bounding box center [745, 338] width 16 height 16
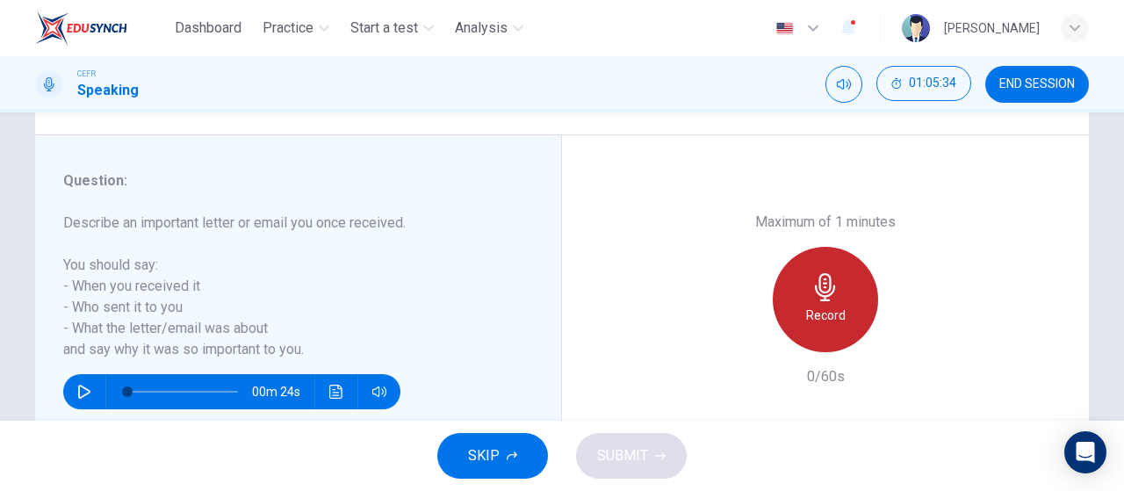
click at [828, 303] on div "Record" at bounding box center [825, 299] width 105 height 105
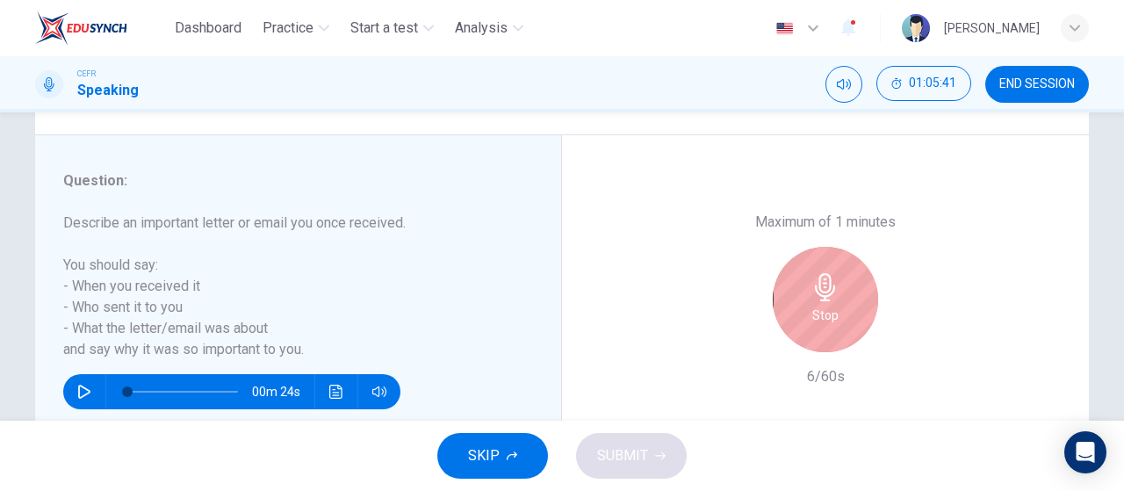
click at [828, 303] on div "Stop" at bounding box center [825, 299] width 105 height 105
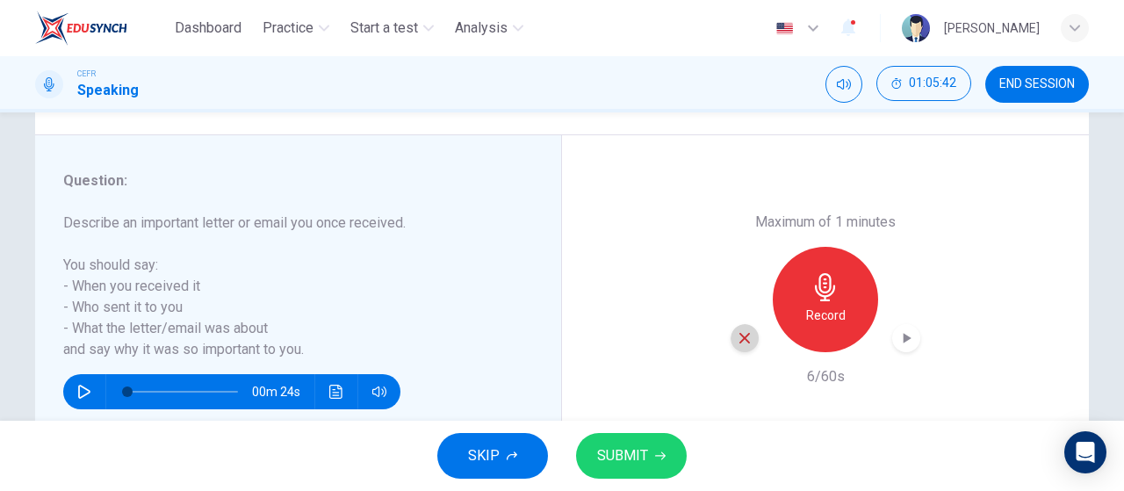
click at [749, 336] on div "button" at bounding box center [745, 338] width 28 height 28
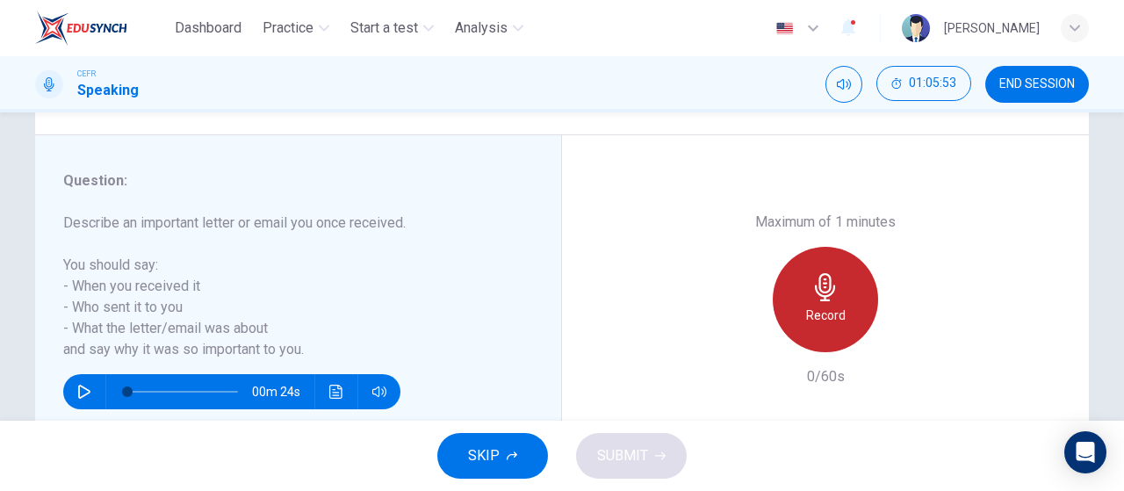
click at [814, 284] on icon "button" at bounding box center [826, 287] width 28 height 28
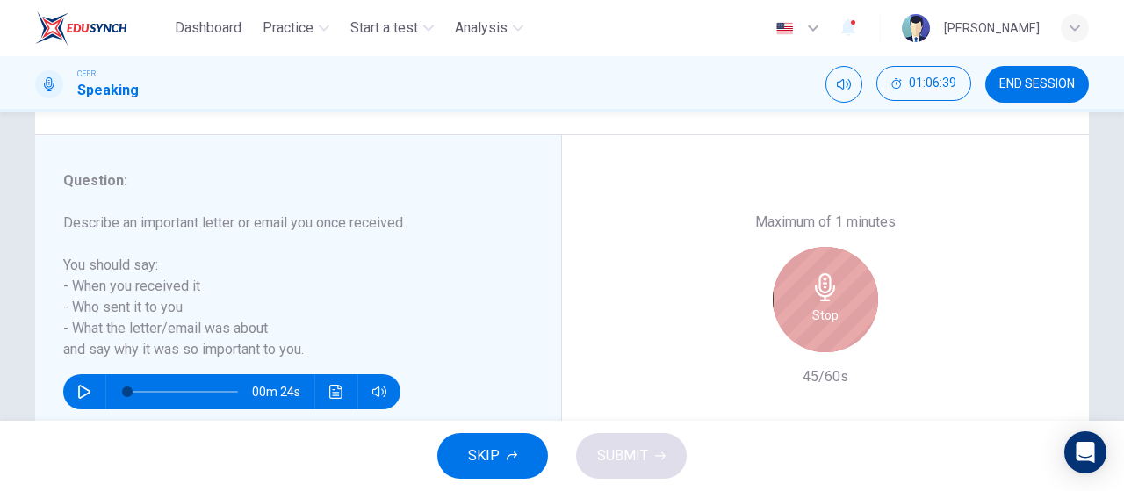
click at [814, 284] on icon "button" at bounding box center [826, 287] width 28 height 28
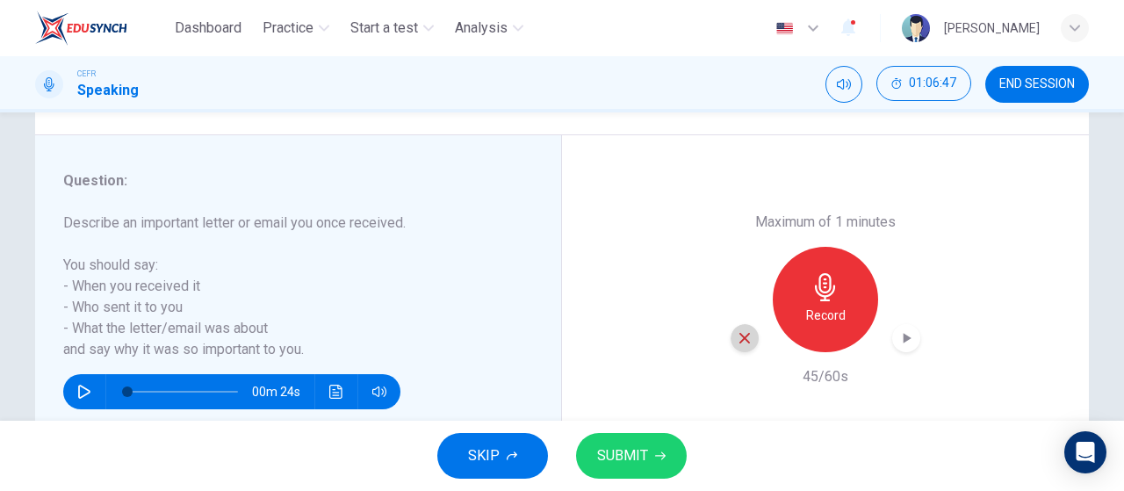
click at [742, 336] on icon "button" at bounding box center [745, 338] width 11 height 11
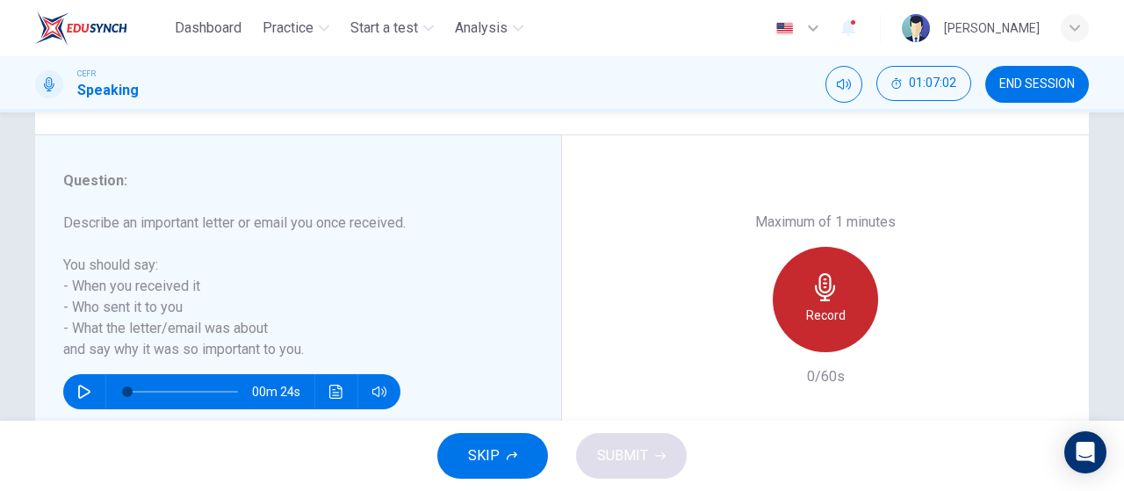
click at [835, 327] on div "Record" at bounding box center [825, 299] width 105 height 105
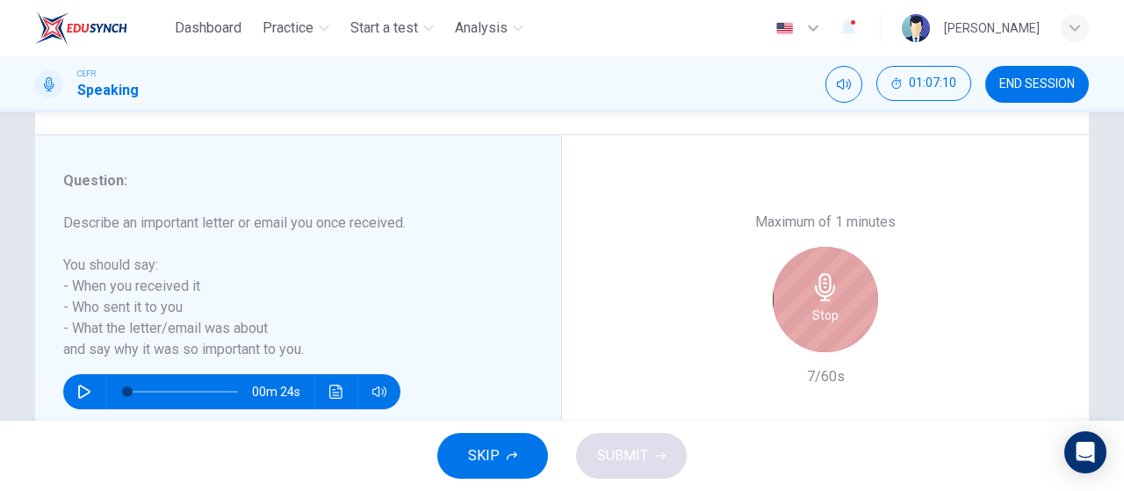
click at [835, 327] on div "Stop" at bounding box center [825, 299] width 105 height 105
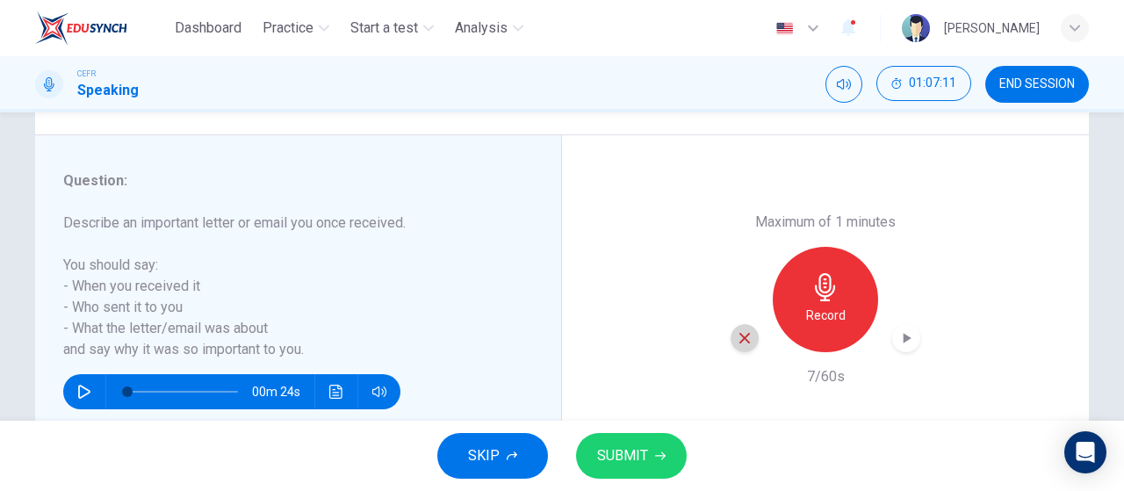
click at [737, 342] on icon "button" at bounding box center [745, 338] width 16 height 16
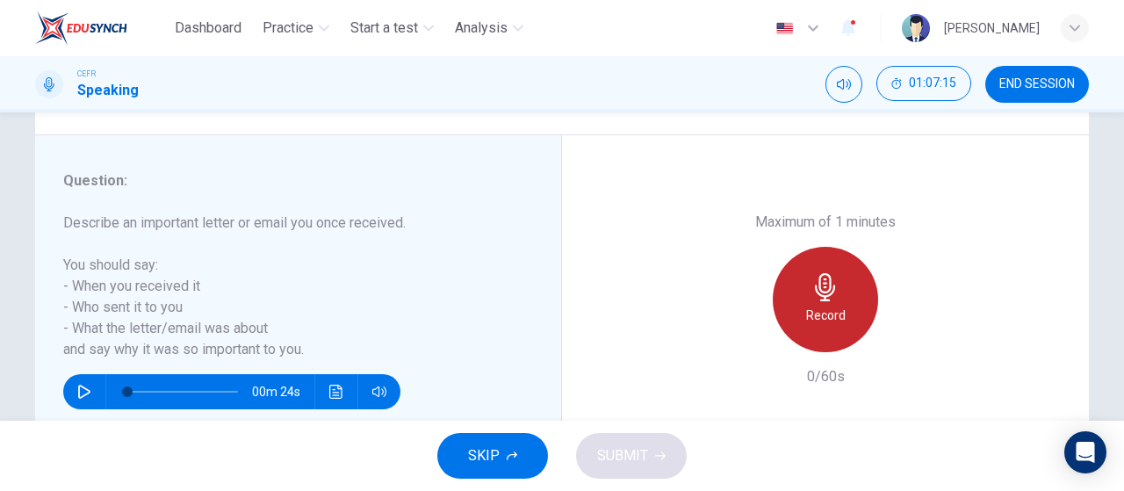
click at [822, 300] on icon "button" at bounding box center [825, 287] width 20 height 28
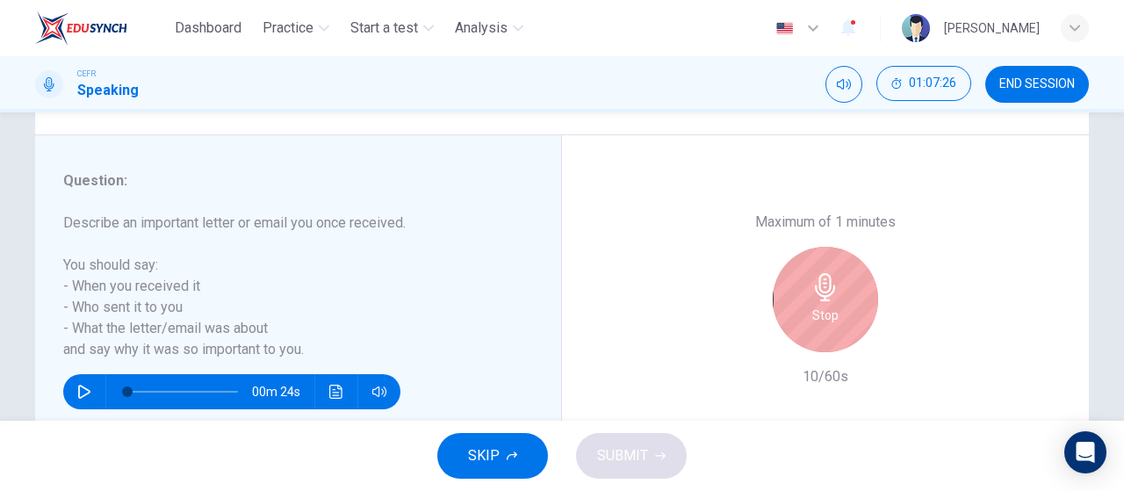
click at [822, 300] on icon "button" at bounding box center [825, 287] width 20 height 28
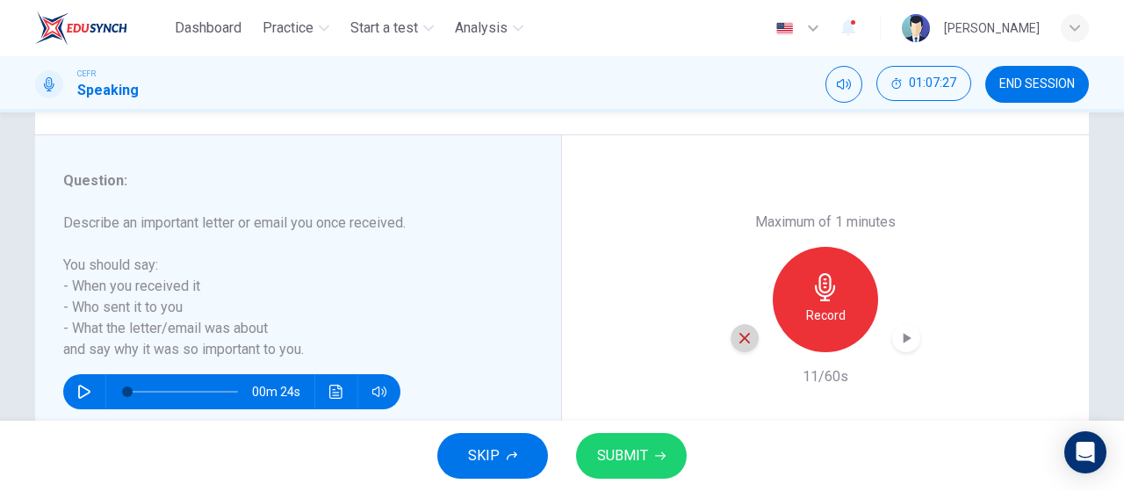
click at [741, 341] on icon "button" at bounding box center [745, 338] width 16 height 16
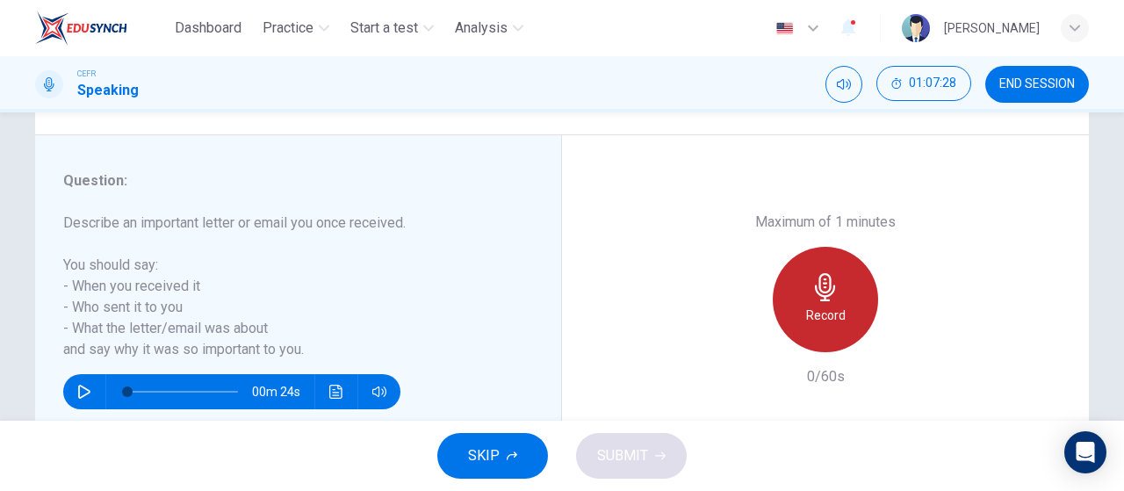
click at [815, 310] on h6 "Record" at bounding box center [826, 315] width 40 height 21
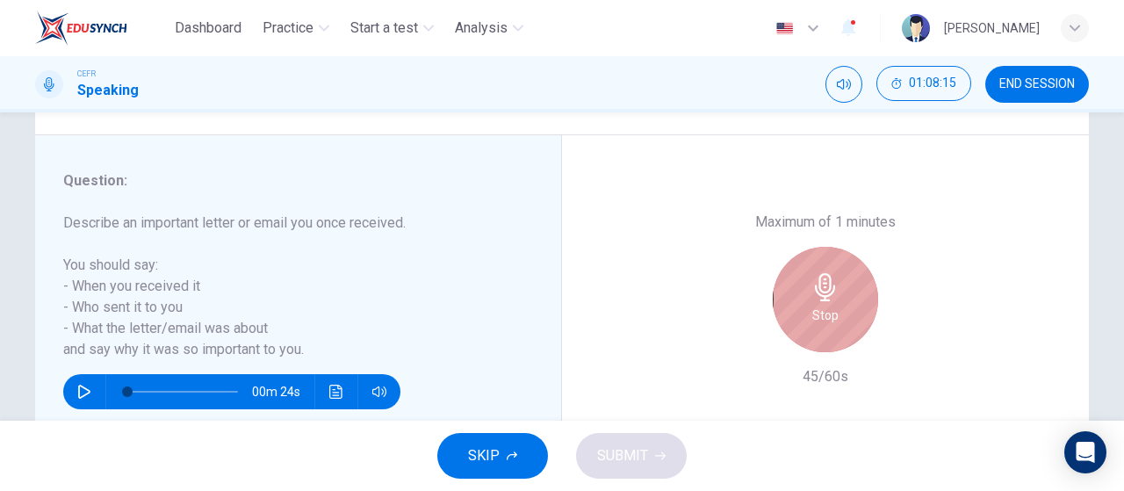
click at [815, 310] on h6 "Stop" at bounding box center [826, 315] width 26 height 21
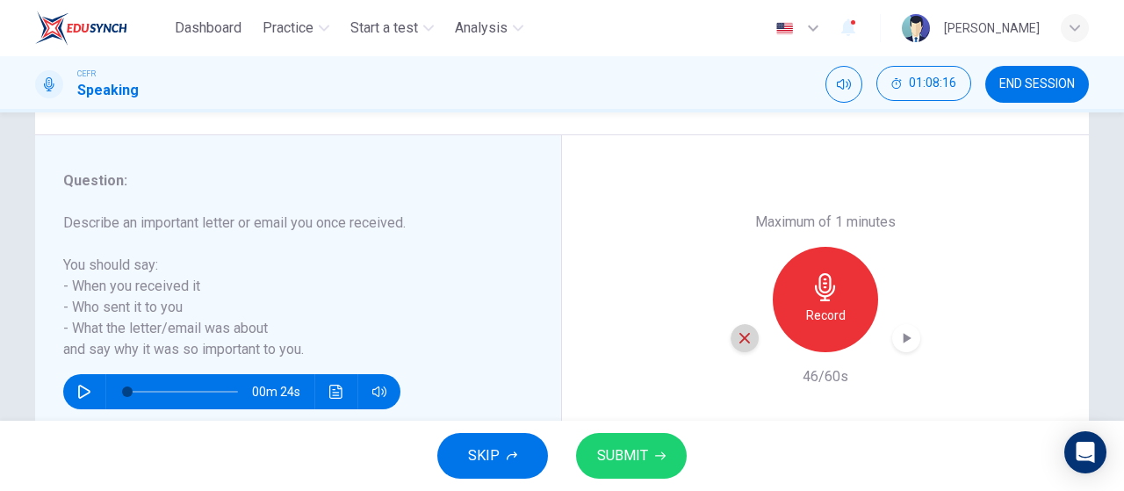
click at [744, 345] on div "button" at bounding box center [745, 338] width 28 height 28
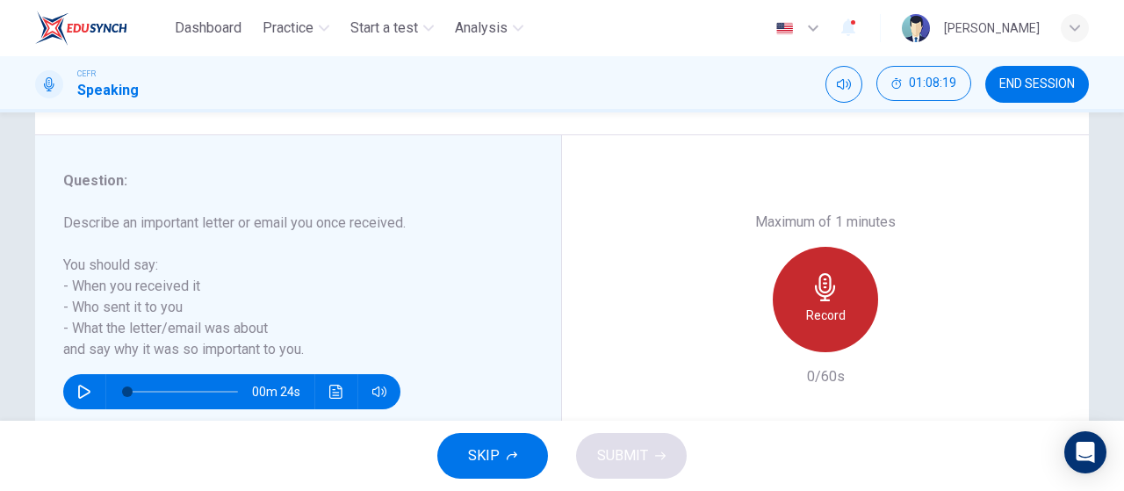
click at [827, 315] on h6 "Record" at bounding box center [826, 315] width 40 height 21
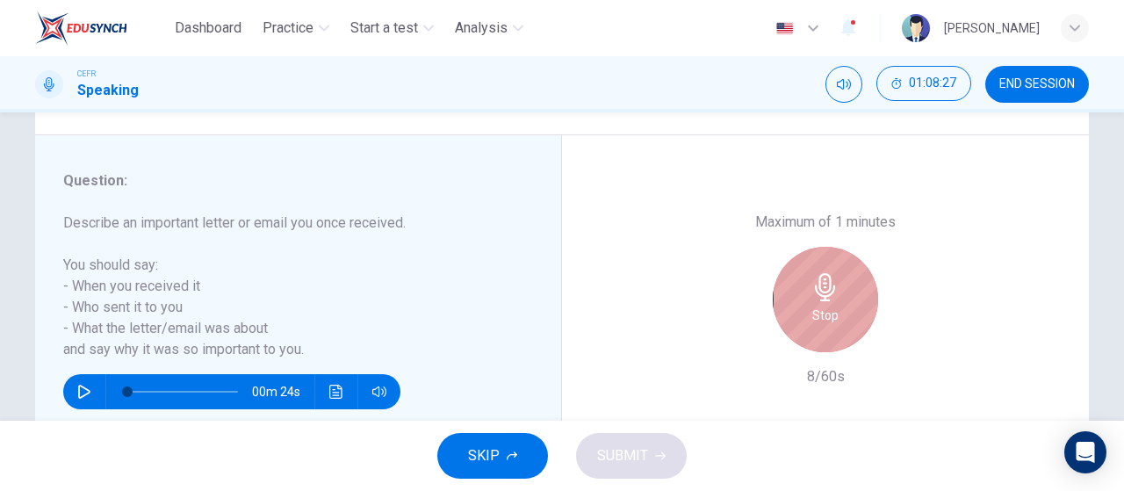
click at [827, 315] on h6 "Stop" at bounding box center [826, 315] width 26 height 21
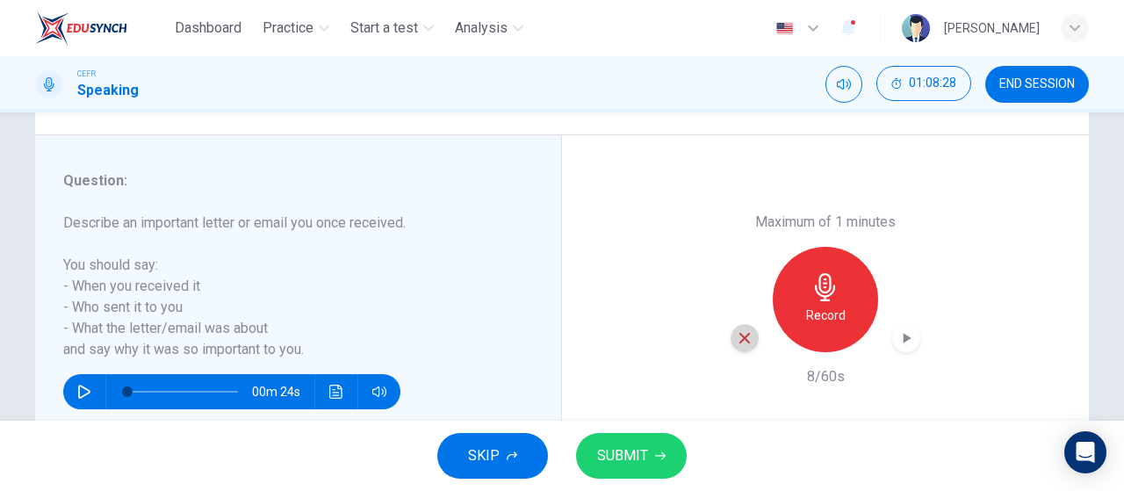
click at [743, 336] on icon "button" at bounding box center [745, 338] width 16 height 16
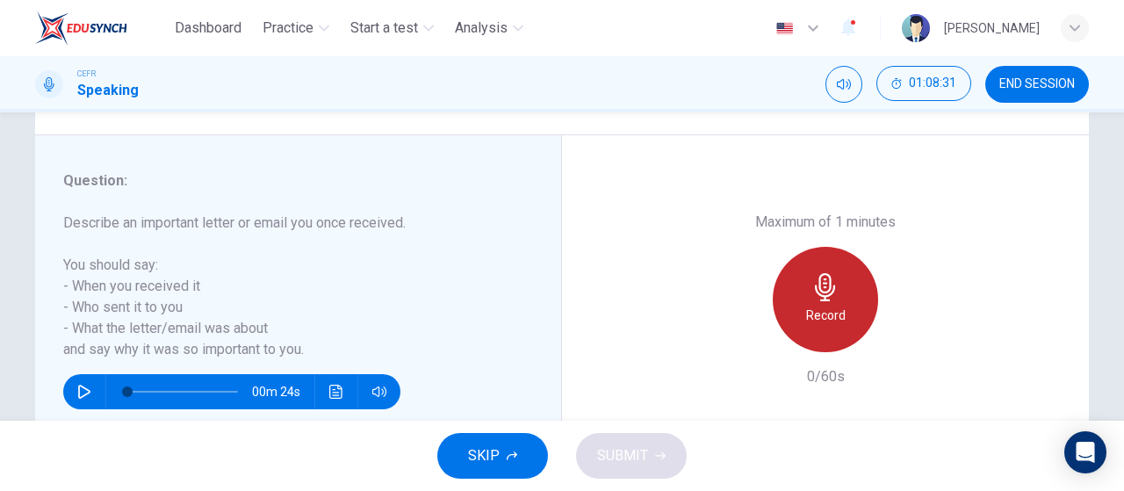
click at [820, 300] on icon "button" at bounding box center [825, 287] width 20 height 28
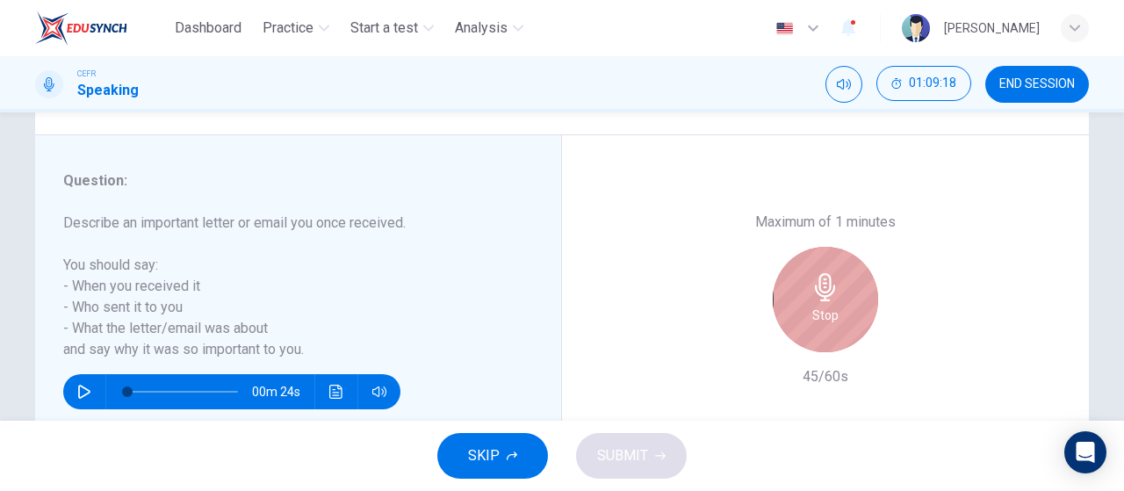
click at [820, 300] on icon "button" at bounding box center [825, 287] width 20 height 28
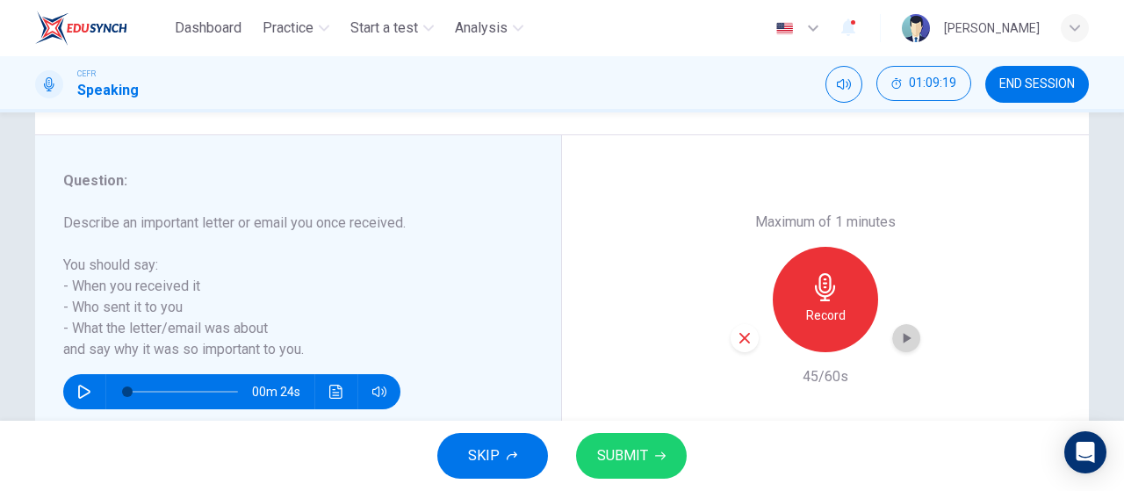
click at [909, 340] on icon "button" at bounding box center [907, 338] width 18 height 18
click at [639, 444] on span "SUBMIT" at bounding box center [622, 456] width 51 height 25
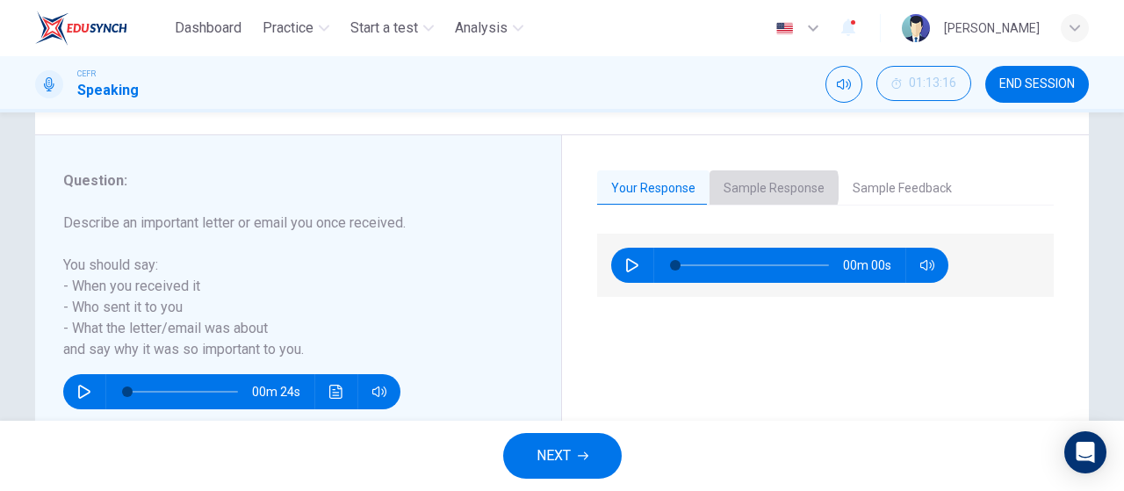
click at [762, 187] on button "Sample Response" at bounding box center [774, 188] width 129 height 37
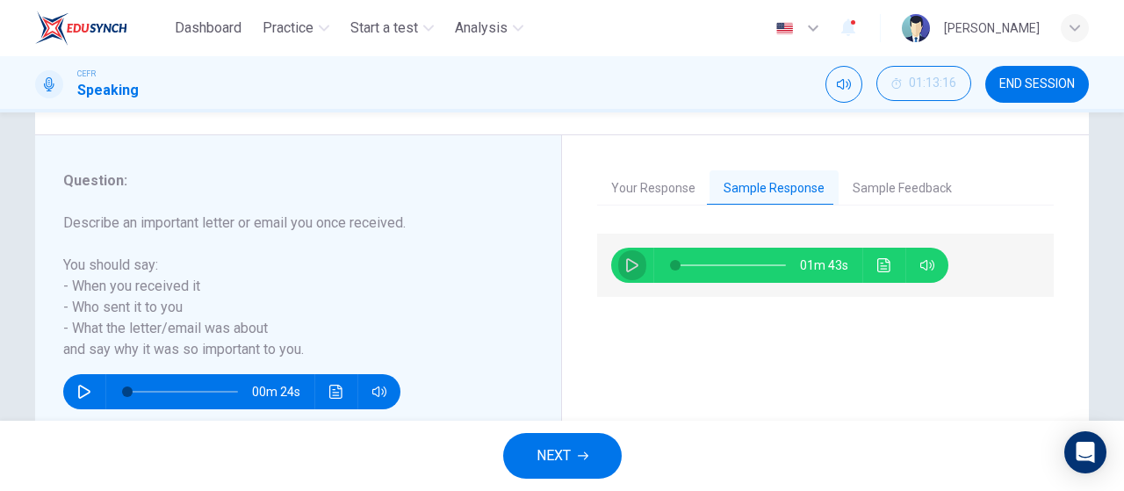
click at [621, 273] on button "button" at bounding box center [632, 265] width 28 height 35
click at [695, 258] on span at bounding box center [731, 265] width 111 height 25
click at [619, 256] on button "button" at bounding box center [632, 265] width 28 height 35
type input "66"
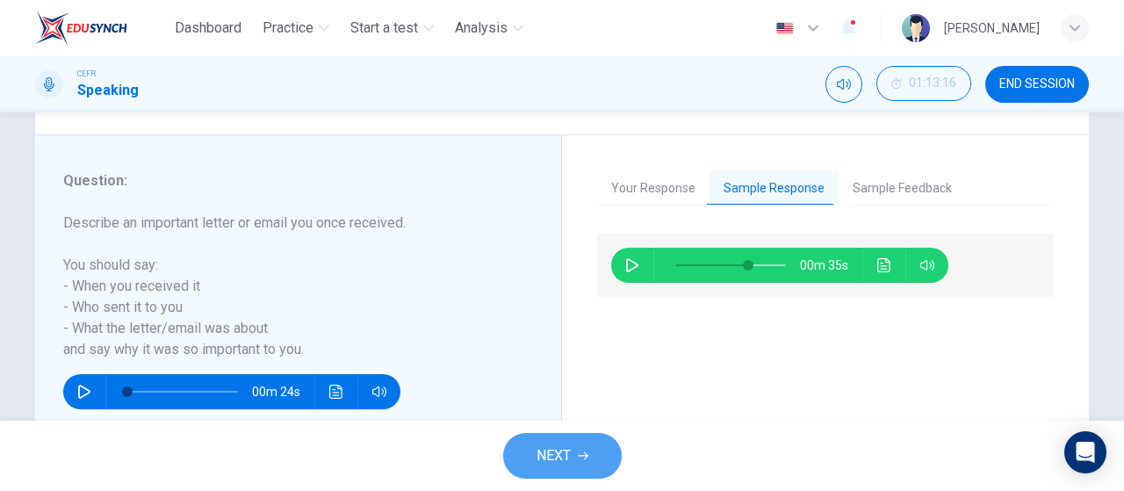
click at [589, 454] on button "NEXT" at bounding box center [562, 456] width 119 height 46
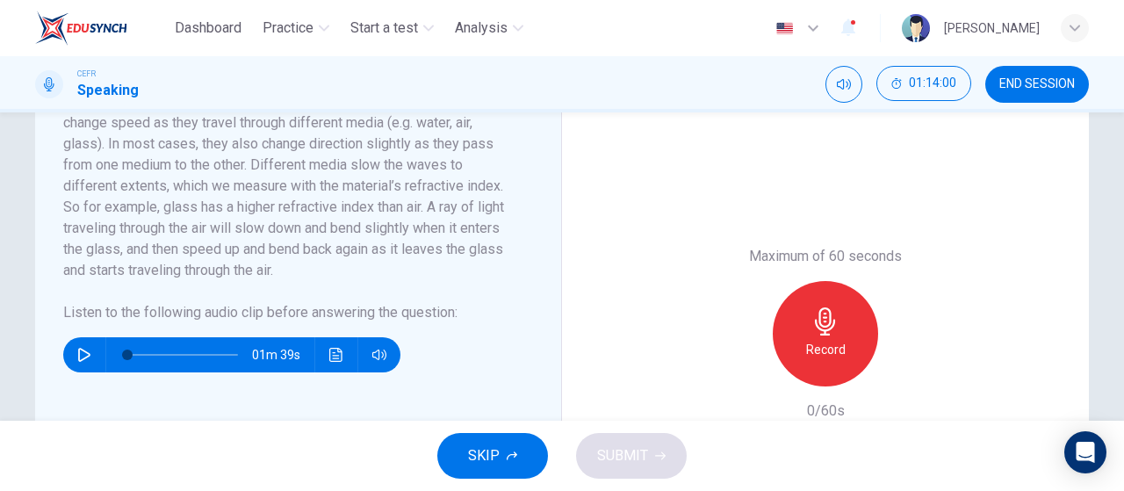
scroll to position [373, 0]
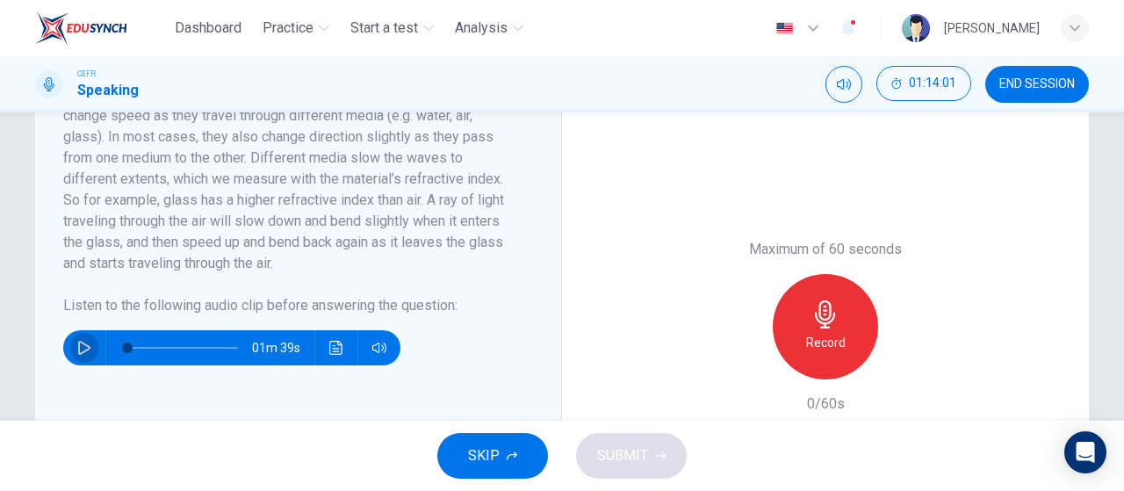
click at [83, 355] on icon "button" at bounding box center [84, 348] width 14 height 14
click at [83, 353] on icon "button" at bounding box center [84, 348] width 10 height 11
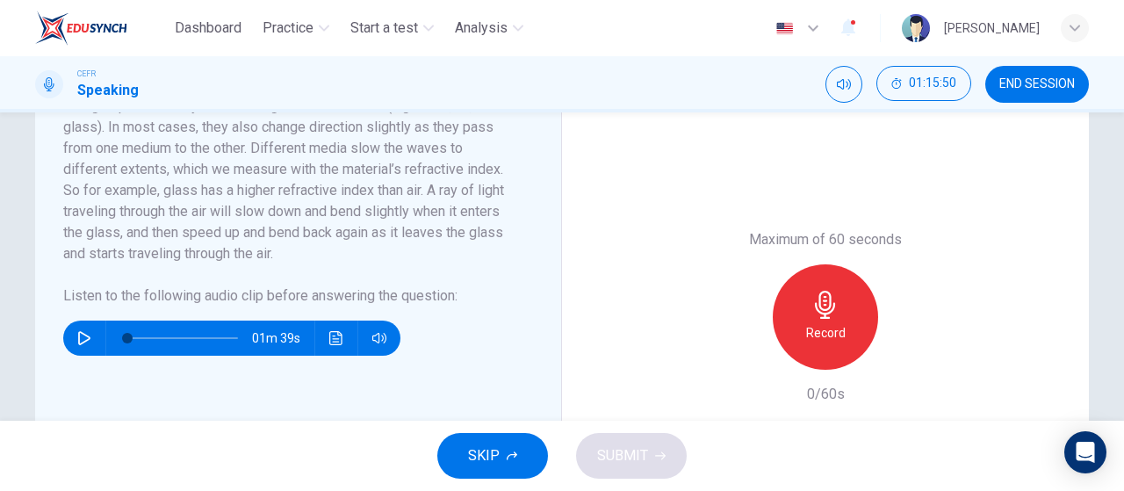
scroll to position [400, 0]
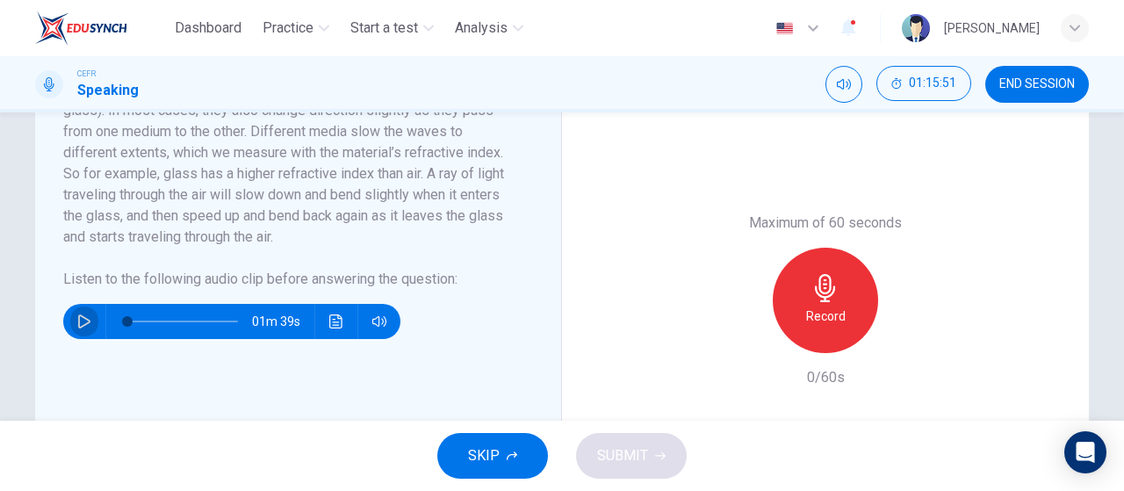
click at [76, 334] on button "button" at bounding box center [84, 321] width 28 height 35
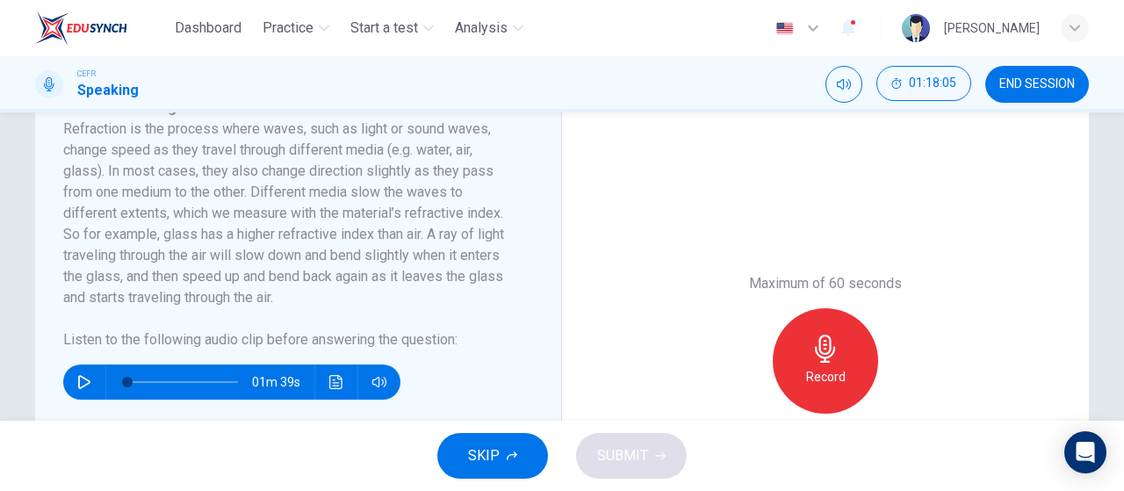
scroll to position [338, 0]
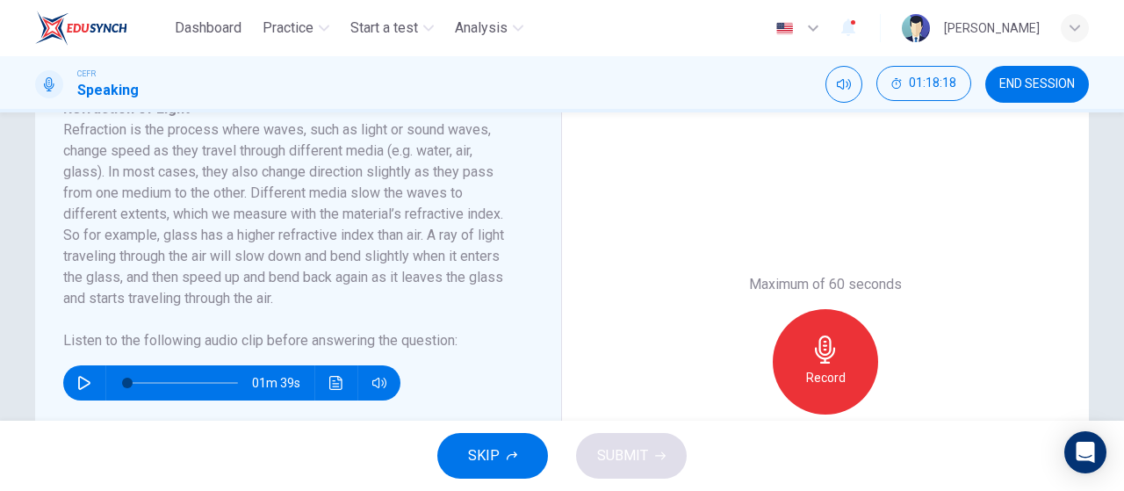
click at [80, 390] on icon "button" at bounding box center [84, 383] width 14 height 14
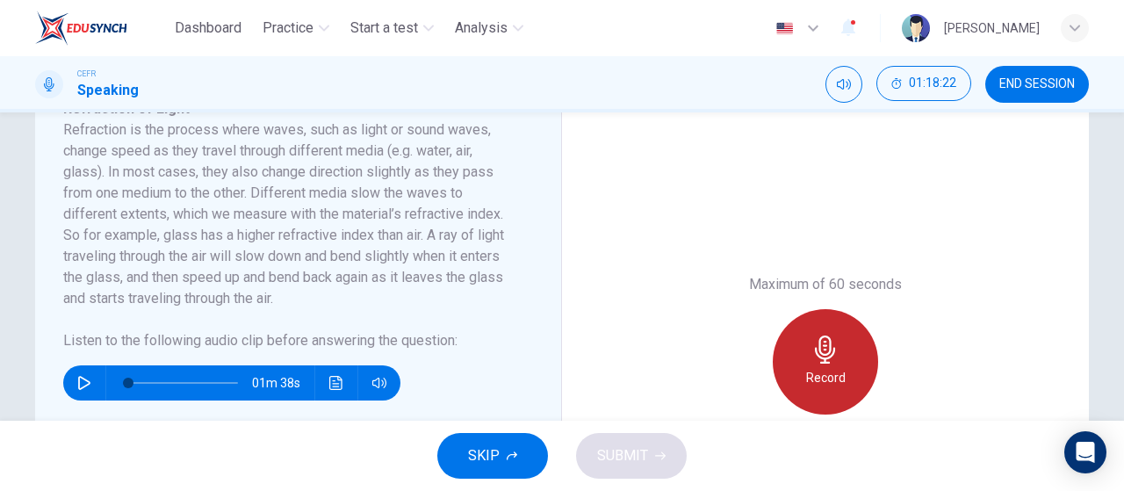
click at [792, 385] on div "Record" at bounding box center [825, 361] width 105 height 105
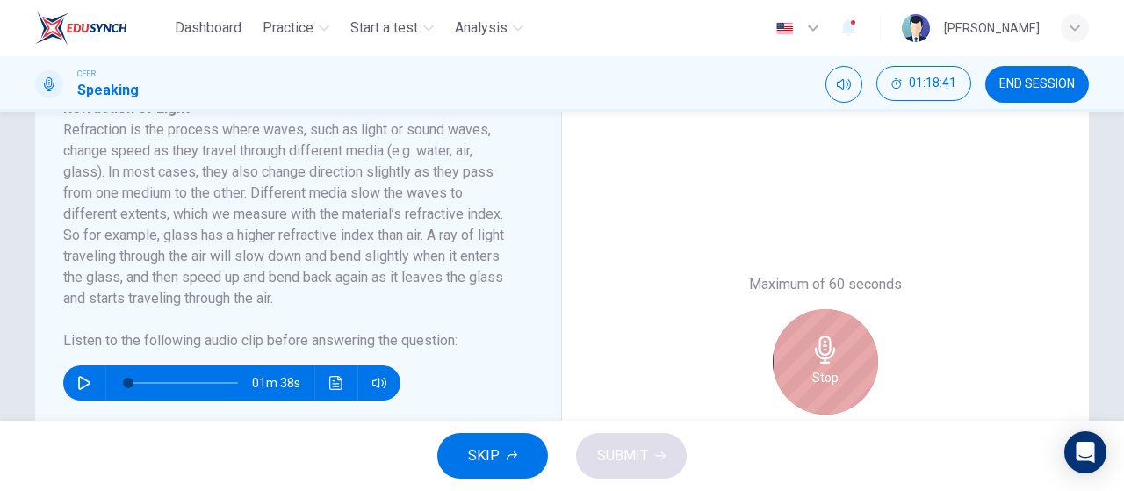
click at [812, 364] on icon "button" at bounding box center [826, 350] width 28 height 28
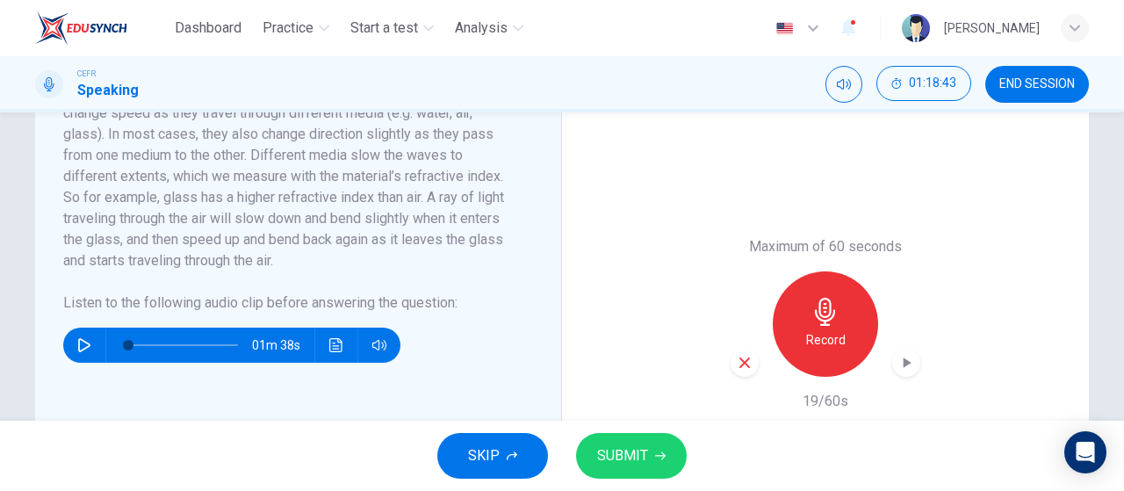
scroll to position [370, 0]
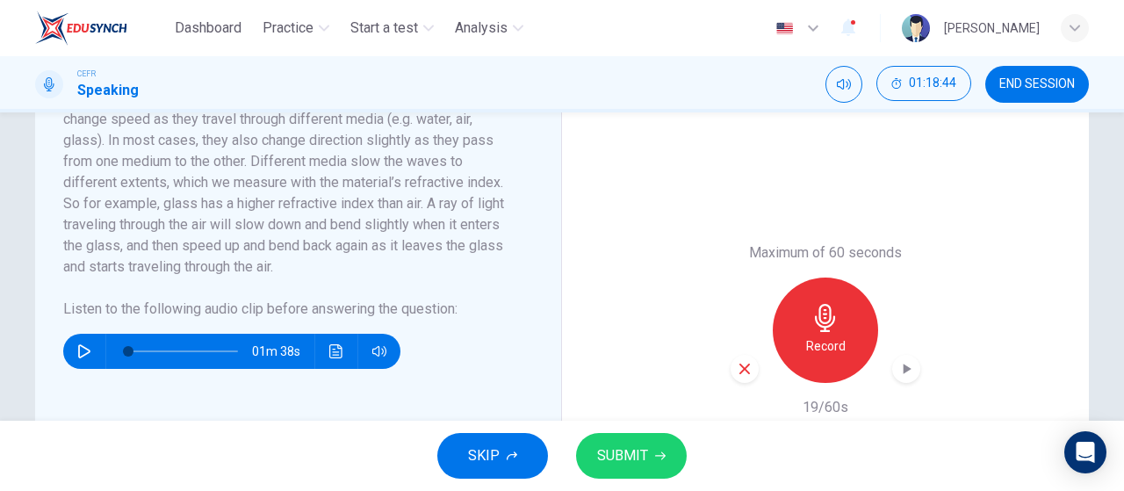
click at [737, 377] on icon "button" at bounding box center [745, 369] width 16 height 16
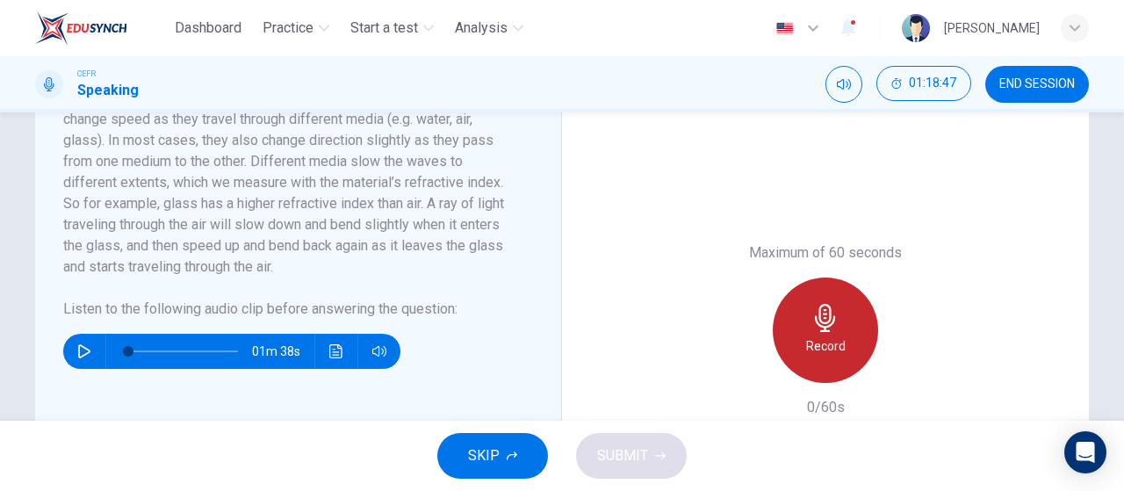
click at [799, 368] on div "Record" at bounding box center [825, 330] width 105 height 105
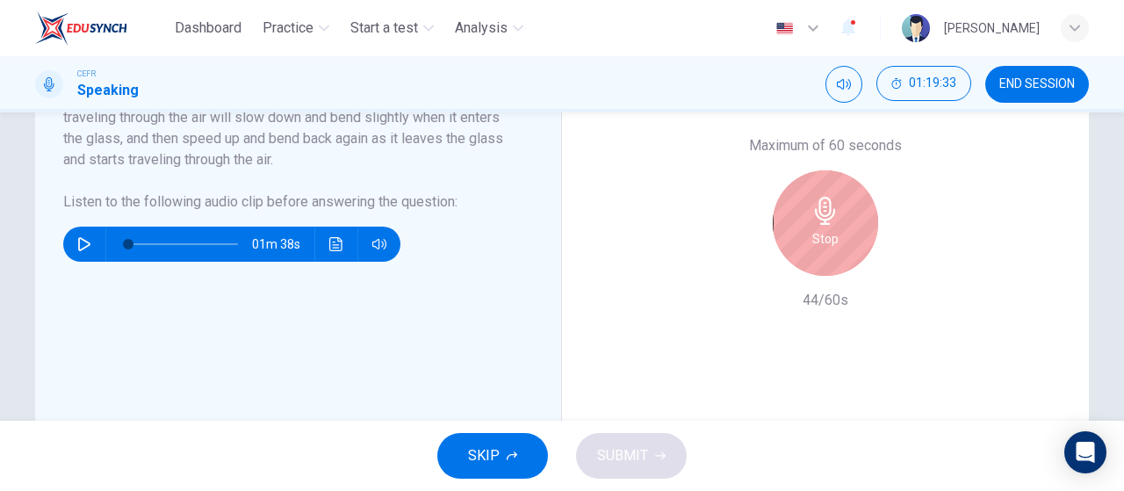
scroll to position [477, 0]
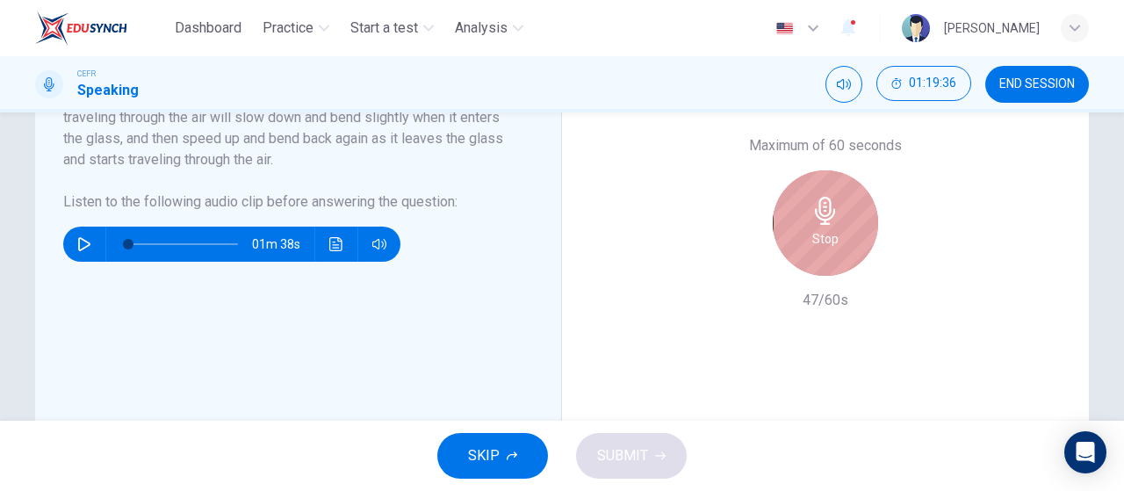
click at [856, 264] on div "Stop" at bounding box center [825, 222] width 105 height 105
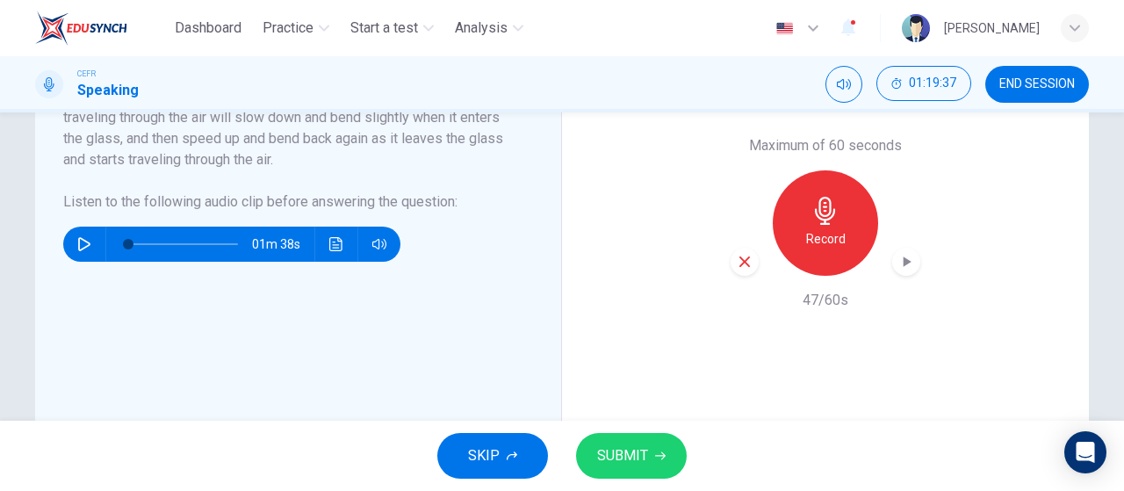
click at [904, 267] on icon "button" at bounding box center [908, 262] width 8 height 11
click at [621, 445] on span "SUBMIT" at bounding box center [622, 456] width 51 height 25
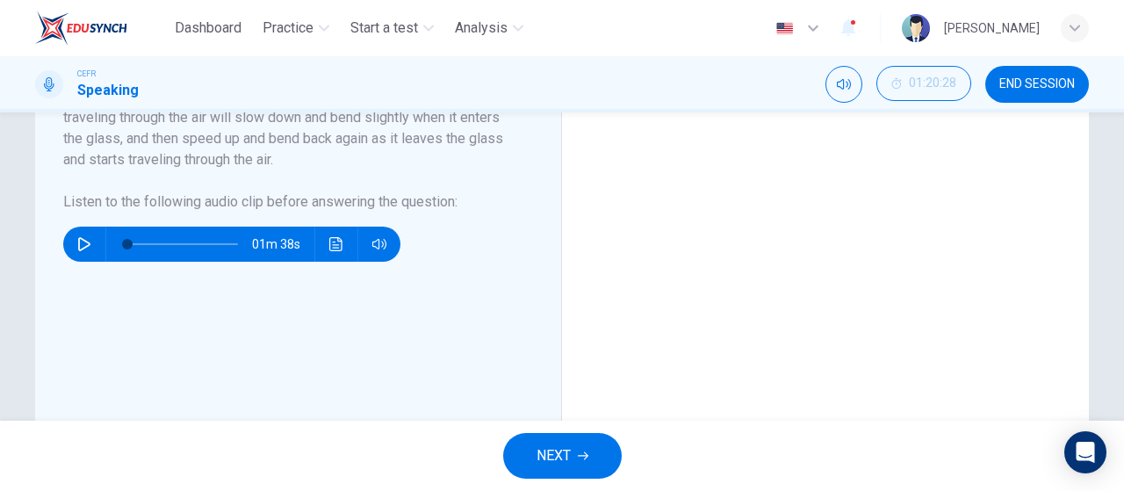
type input "0"
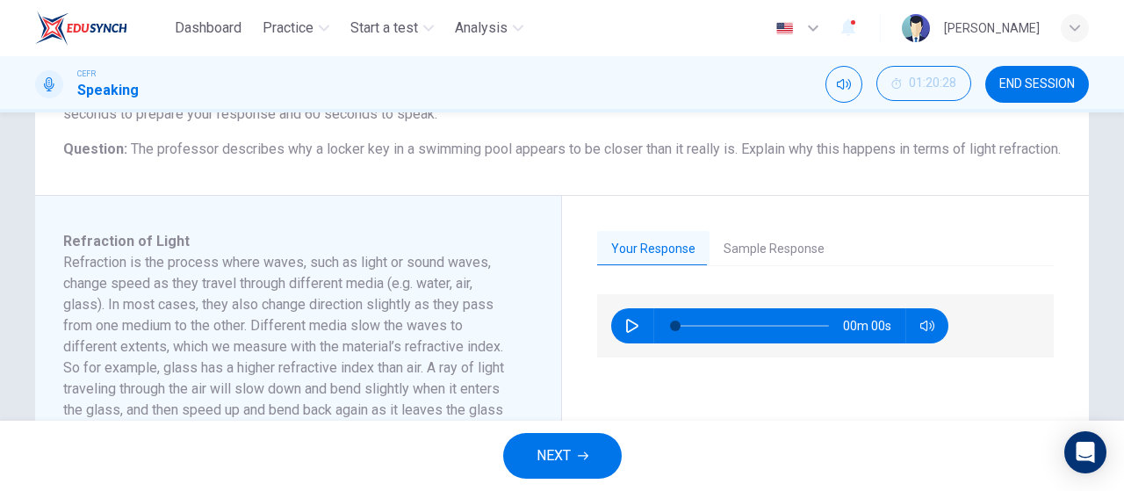
scroll to position [204, 0]
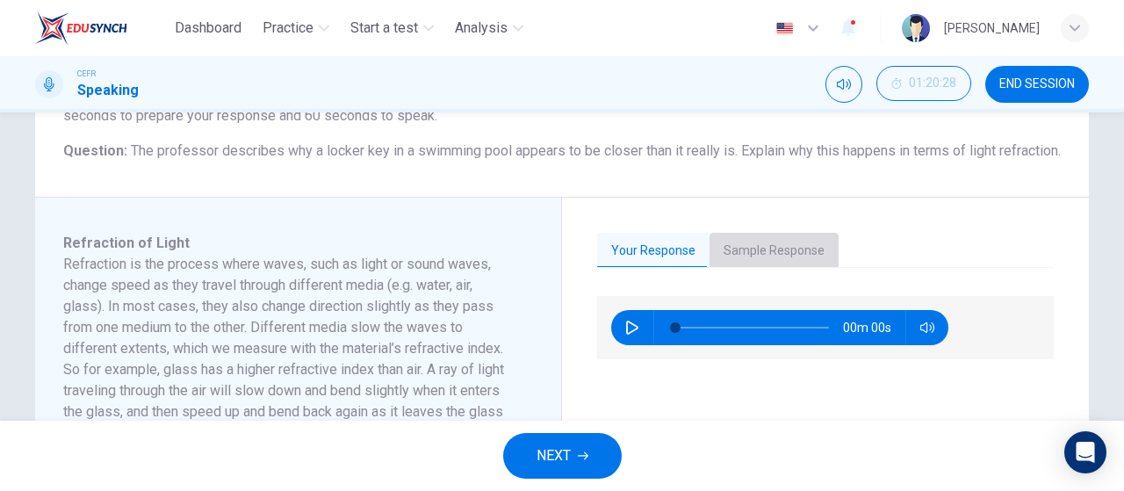
click at [751, 265] on button "Sample Response" at bounding box center [774, 251] width 129 height 37
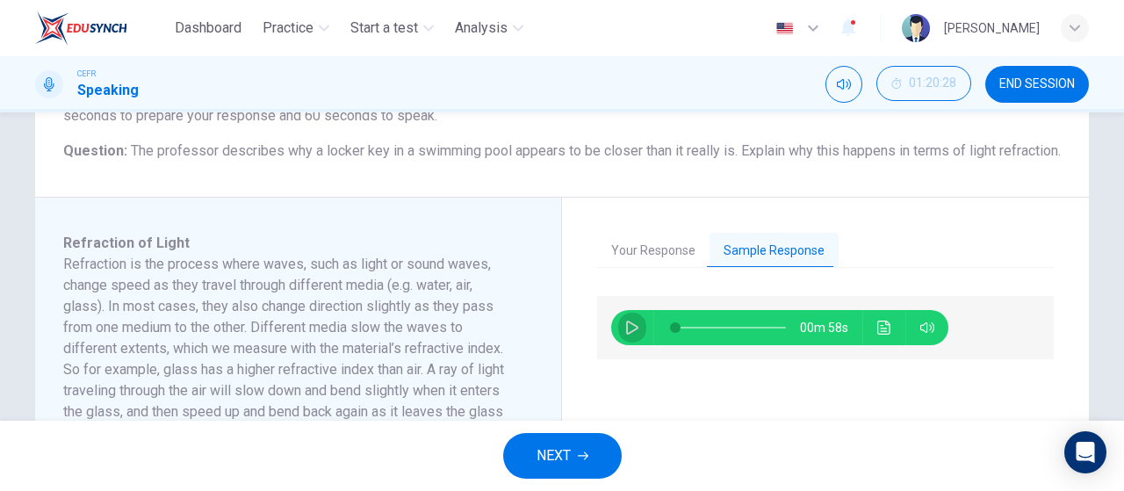
click at [626, 335] on icon "button" at bounding box center [632, 328] width 12 height 14
click at [696, 340] on span at bounding box center [731, 327] width 111 height 25
type input "98"
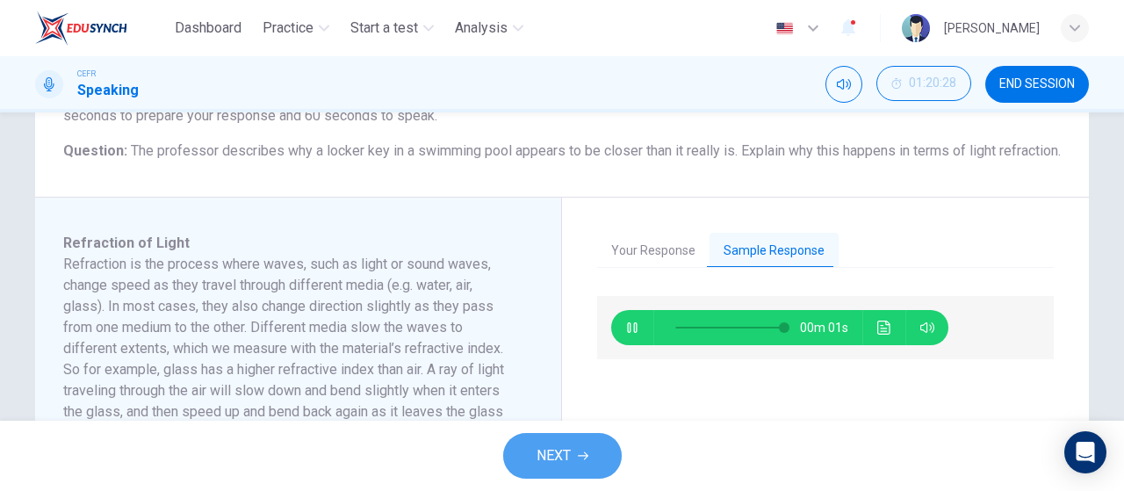
click at [596, 440] on button "NEXT" at bounding box center [562, 456] width 119 height 46
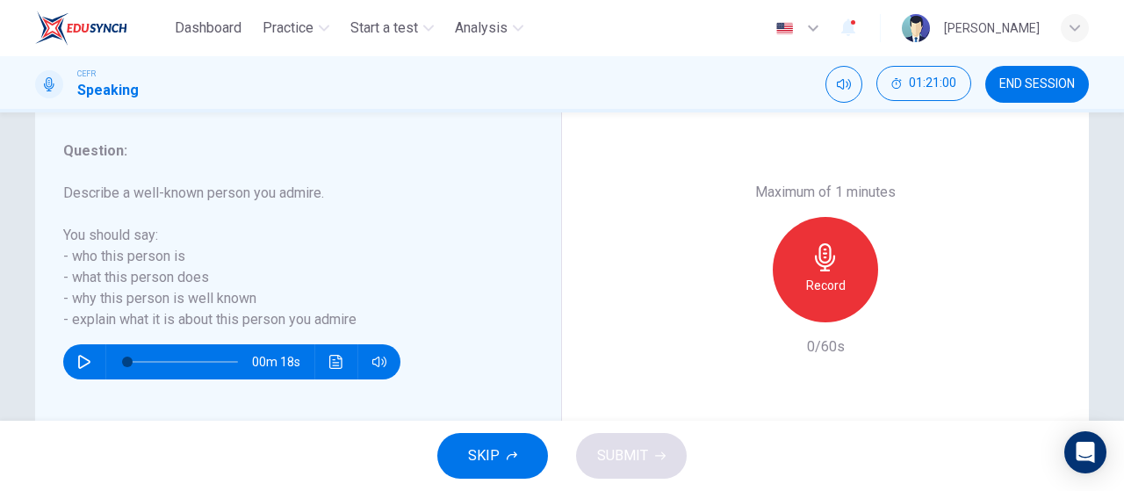
scroll to position [323, 0]
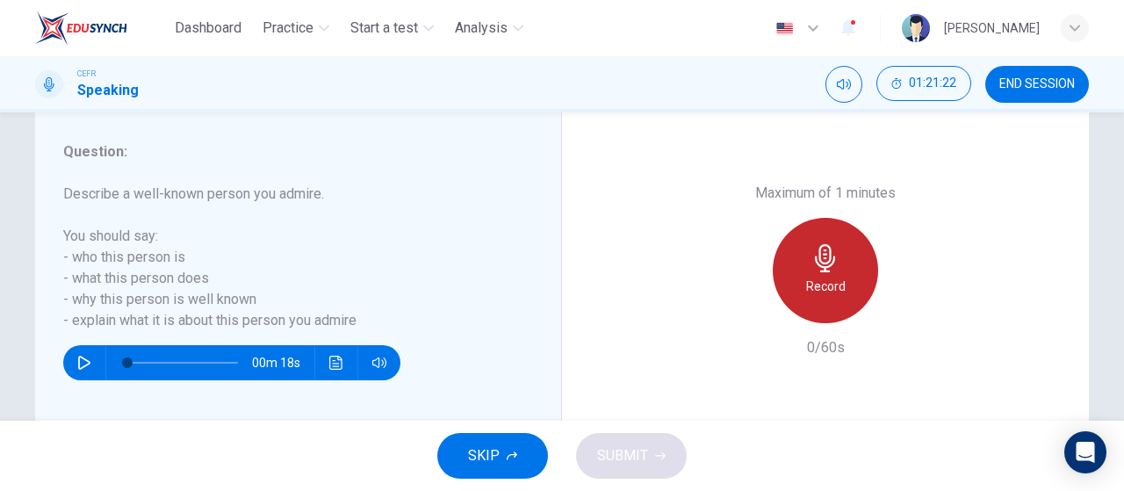
click at [796, 271] on div "Record" at bounding box center [825, 270] width 105 height 105
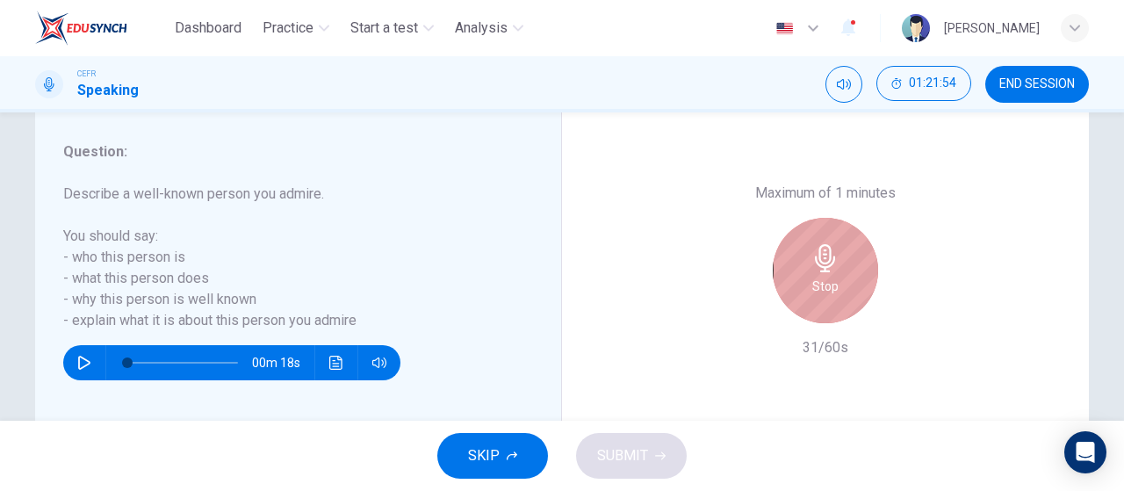
click at [796, 271] on div "Stop" at bounding box center [825, 270] width 105 height 105
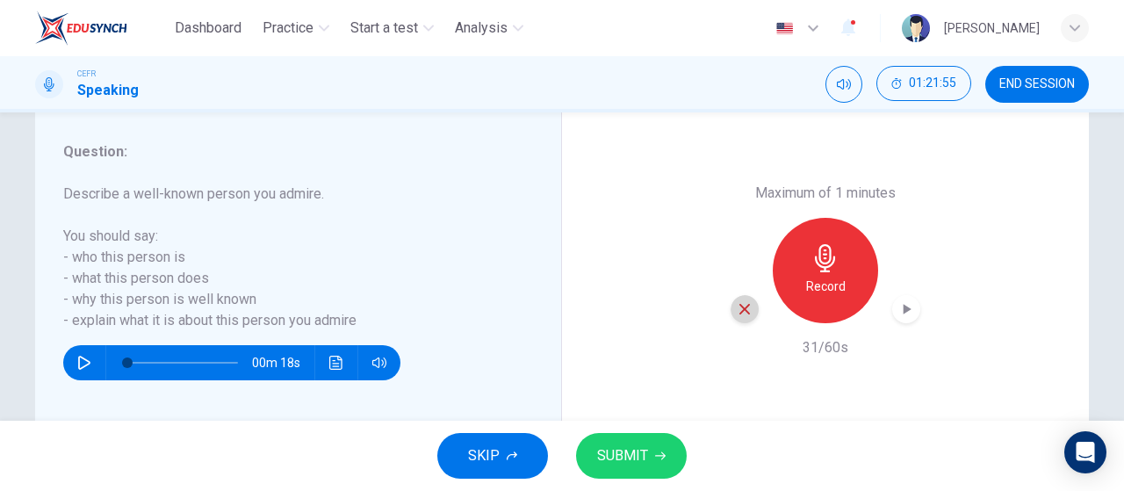
click at [741, 314] on icon "button" at bounding box center [745, 309] width 16 height 16
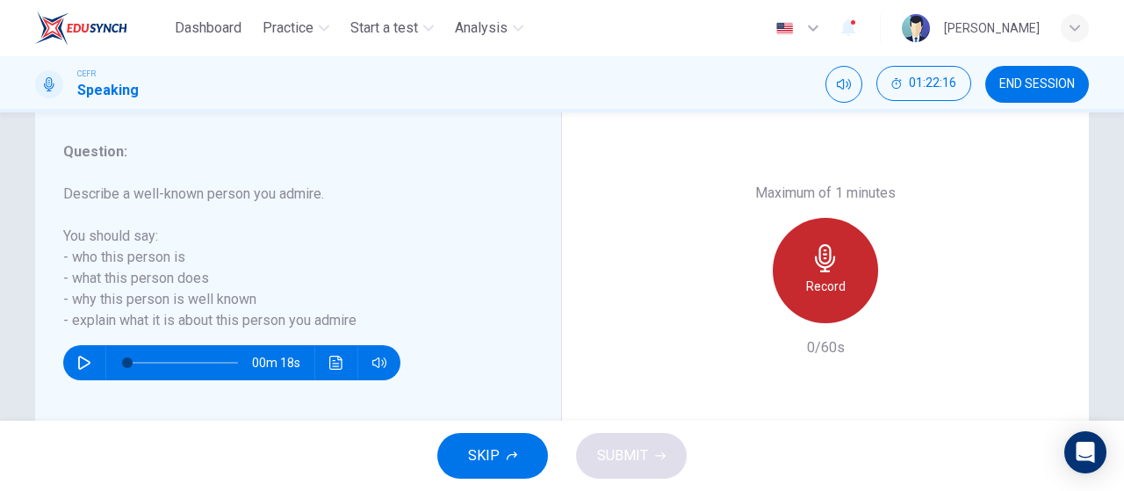
click at [827, 273] on div "Record" at bounding box center [825, 270] width 105 height 105
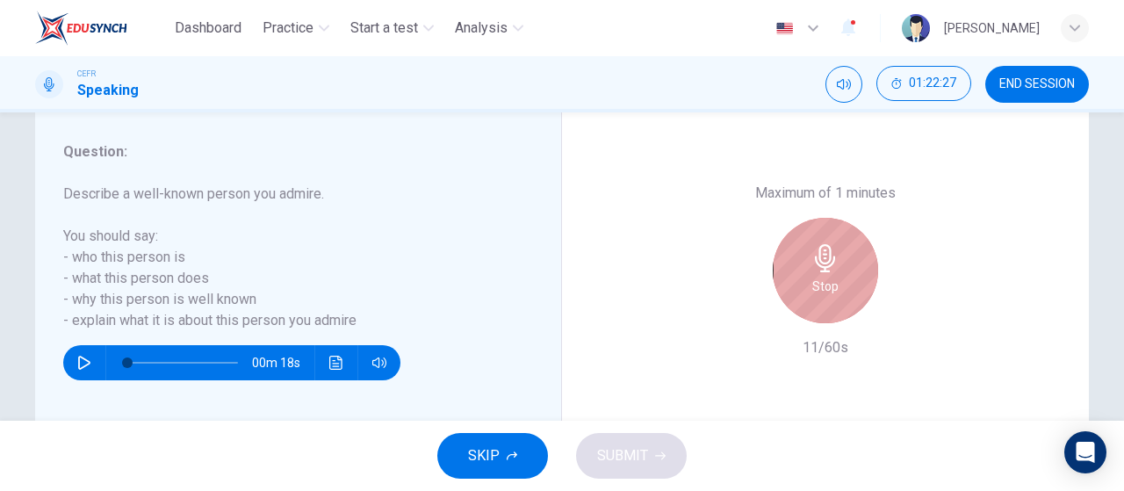
click at [827, 273] on div "Stop" at bounding box center [825, 270] width 105 height 105
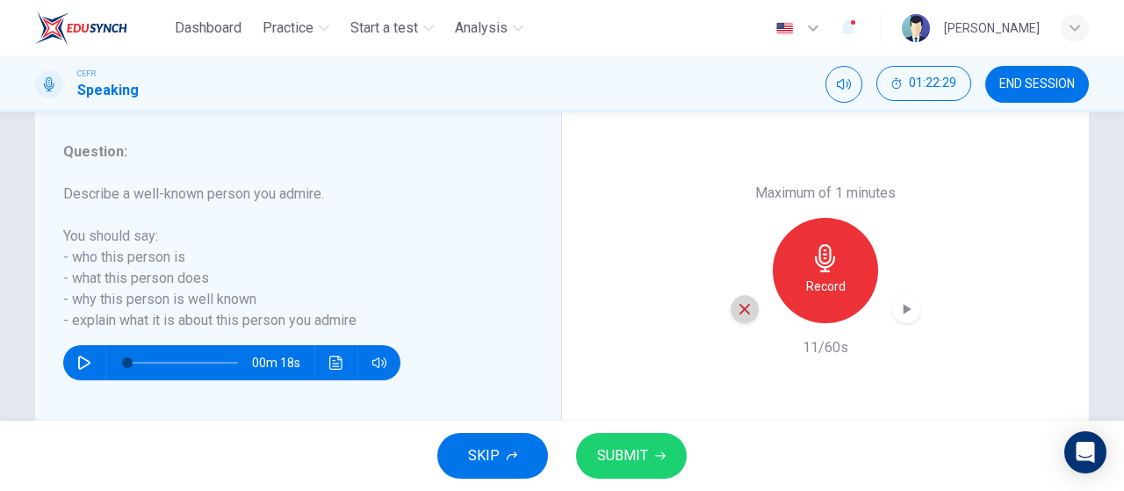
click at [741, 307] on icon "button" at bounding box center [745, 309] width 11 height 11
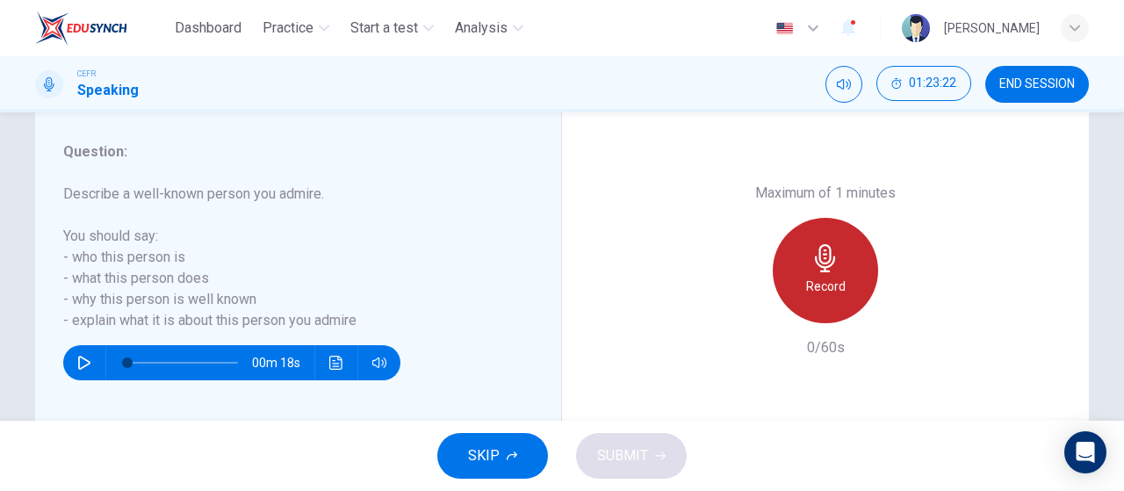
click at [819, 255] on icon "button" at bounding box center [825, 258] width 20 height 28
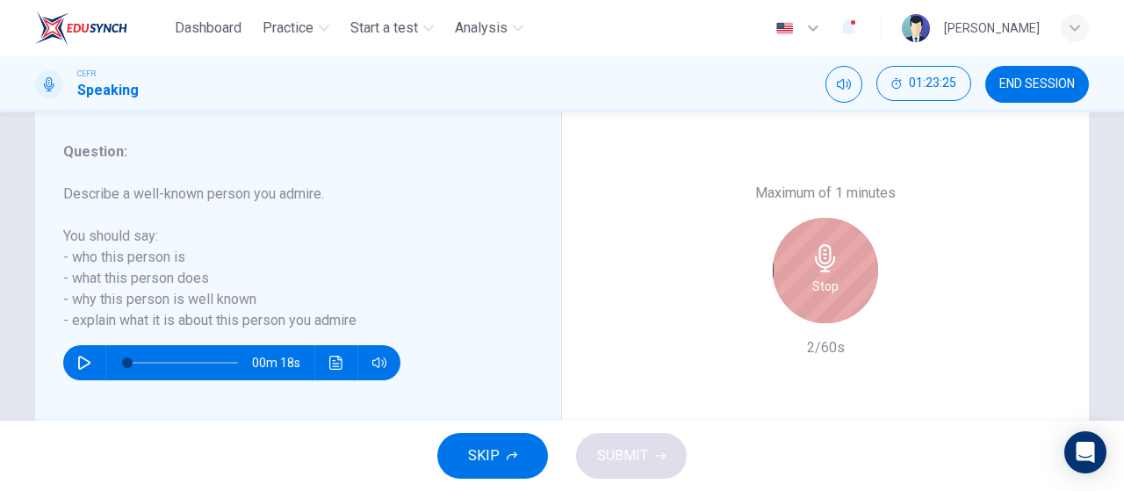
click at [819, 255] on icon "button" at bounding box center [825, 258] width 20 height 28
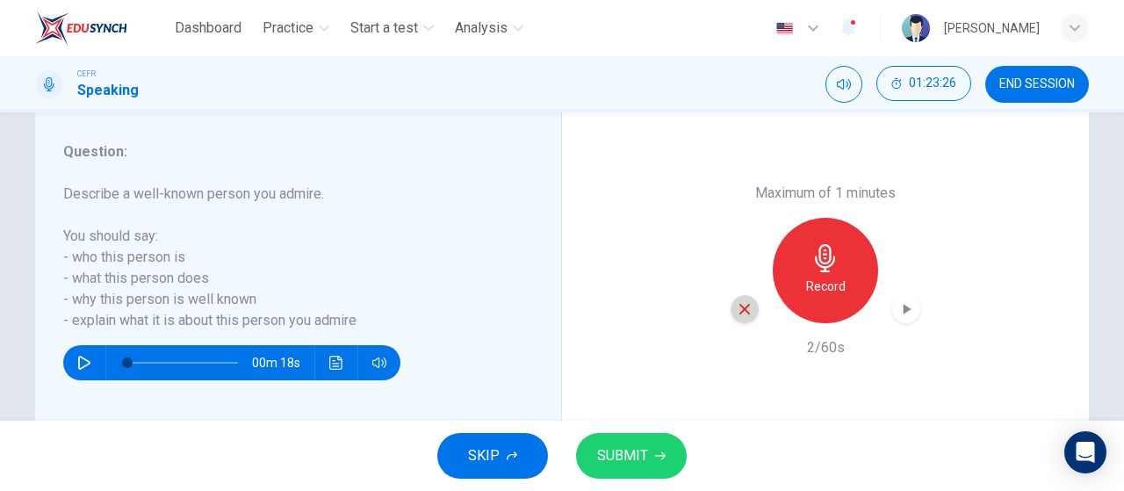
click at [750, 307] on div "button" at bounding box center [745, 309] width 28 height 28
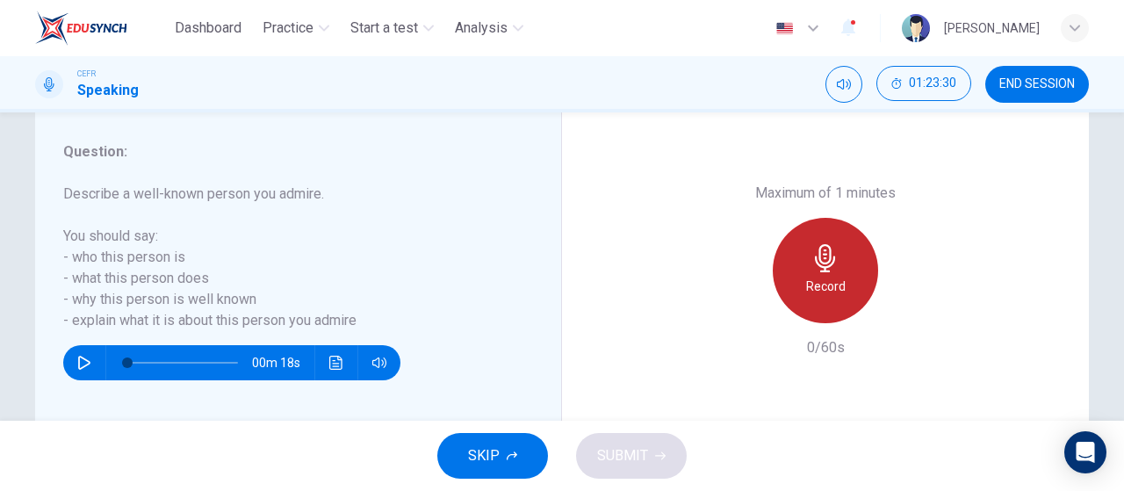
click at [850, 260] on div "Record" at bounding box center [825, 270] width 105 height 105
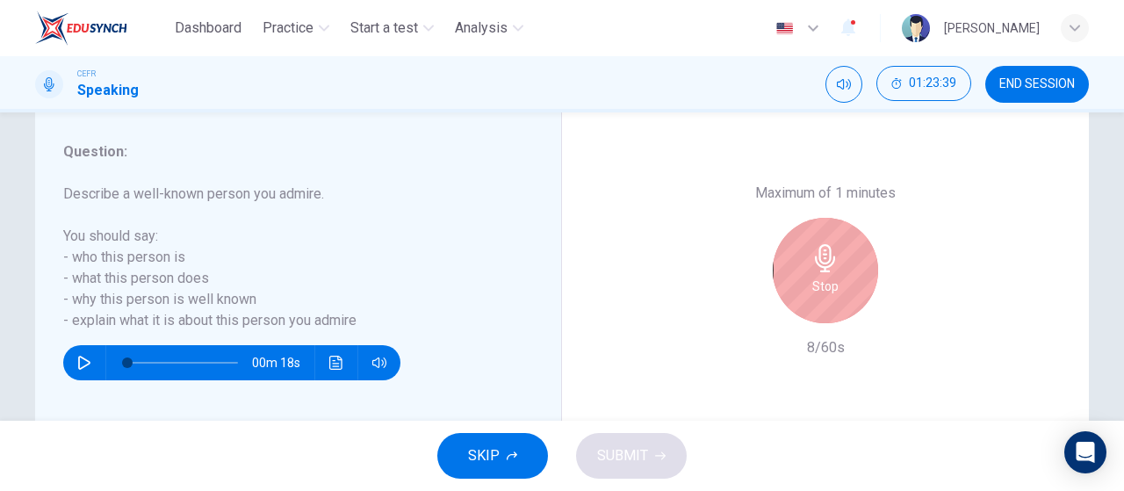
click at [850, 260] on div "Stop" at bounding box center [825, 270] width 105 height 105
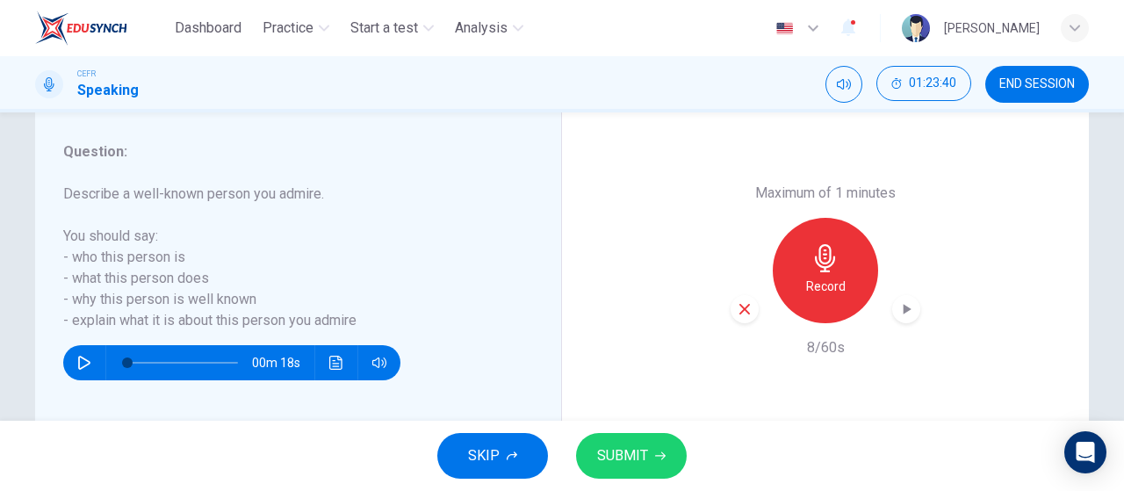
click at [732, 309] on div "button" at bounding box center [745, 309] width 28 height 28
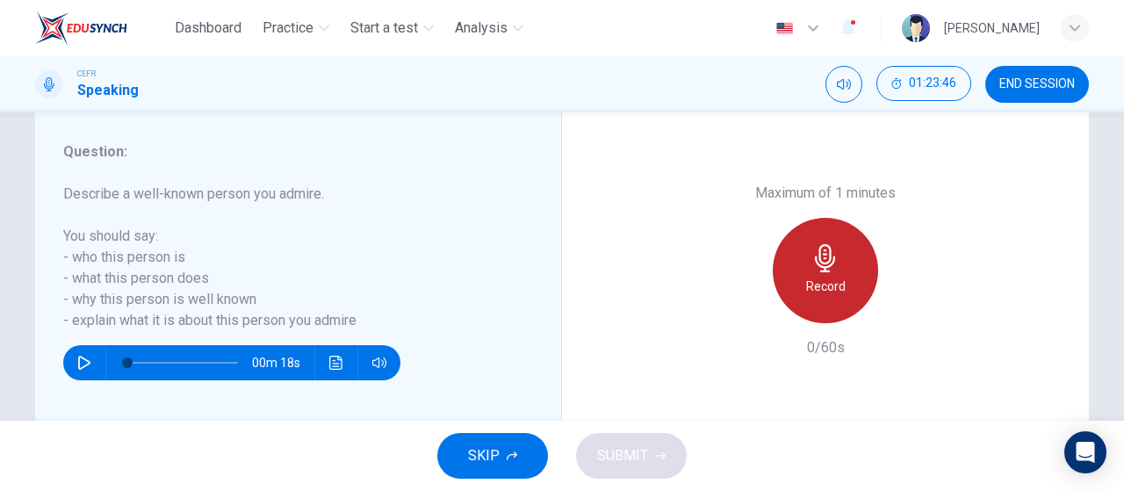
click at [830, 285] on h6 "Record" at bounding box center [826, 286] width 40 height 21
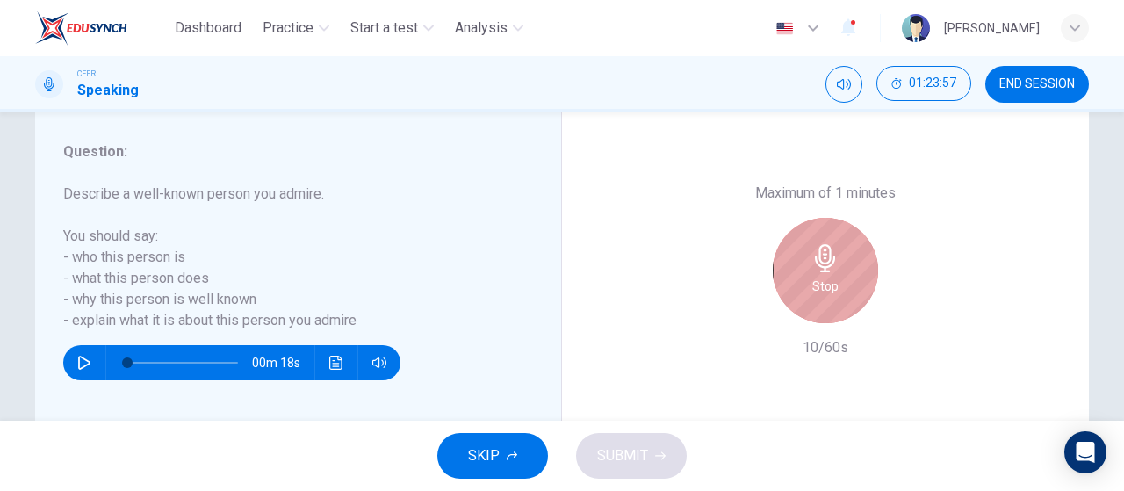
click at [830, 285] on h6 "Stop" at bounding box center [826, 286] width 26 height 21
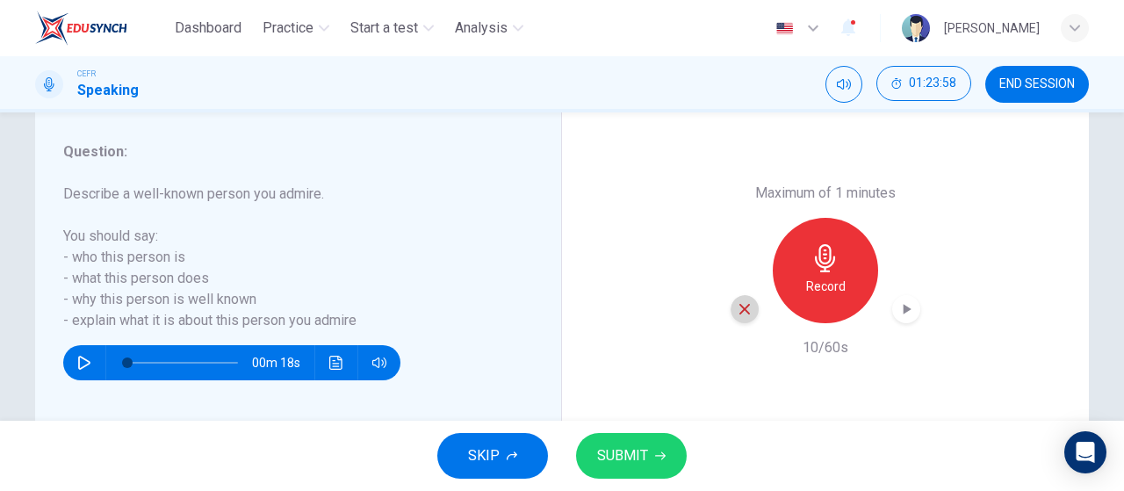
click at [746, 307] on icon "button" at bounding box center [745, 309] width 16 height 16
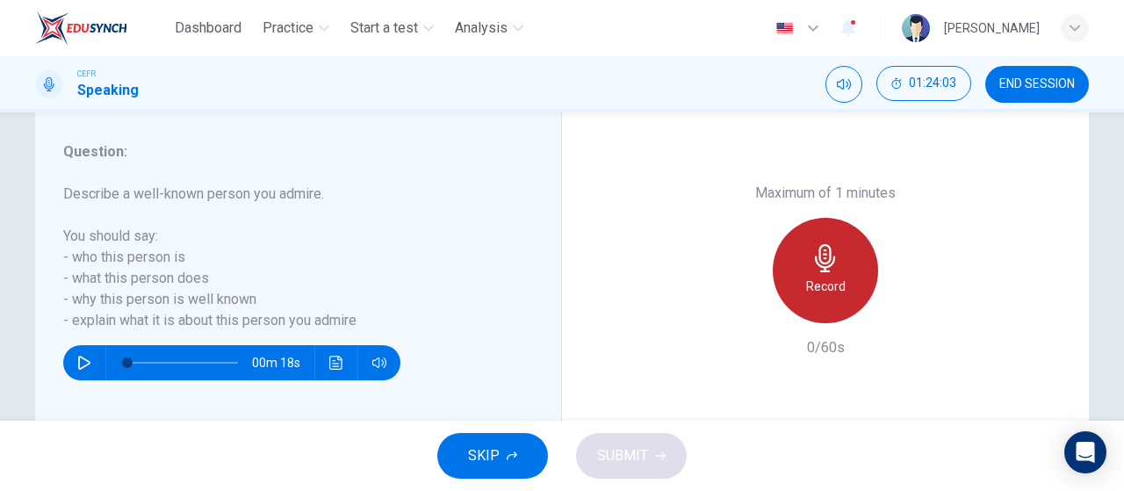
click at [790, 279] on div "Record" at bounding box center [825, 270] width 105 height 105
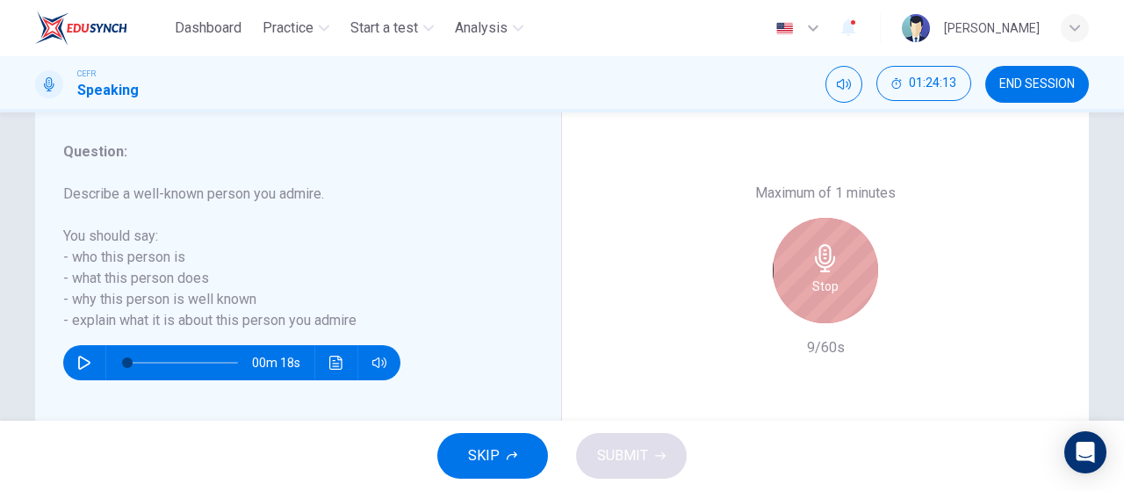
click at [790, 279] on div "Stop" at bounding box center [825, 270] width 105 height 105
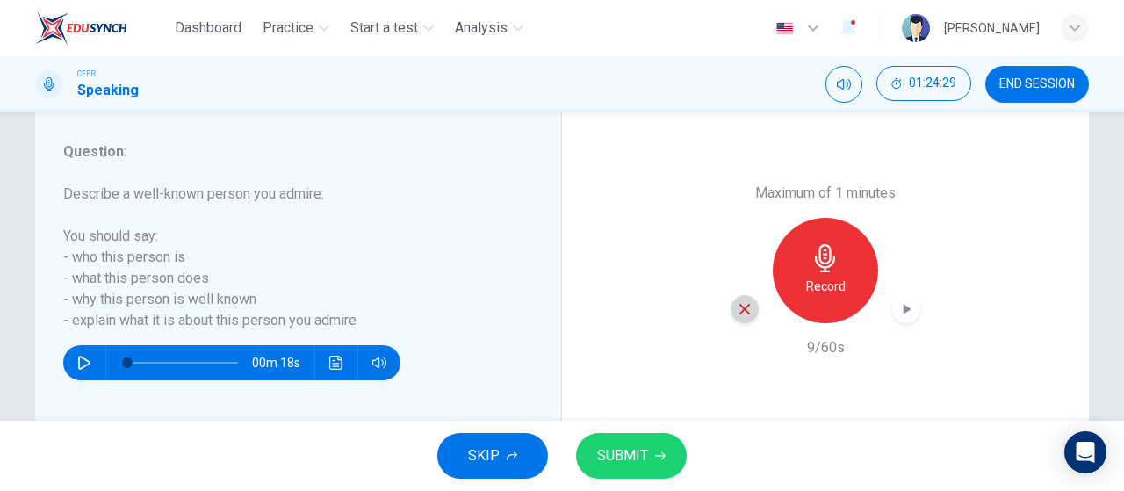
click at [740, 307] on icon "button" at bounding box center [745, 309] width 16 height 16
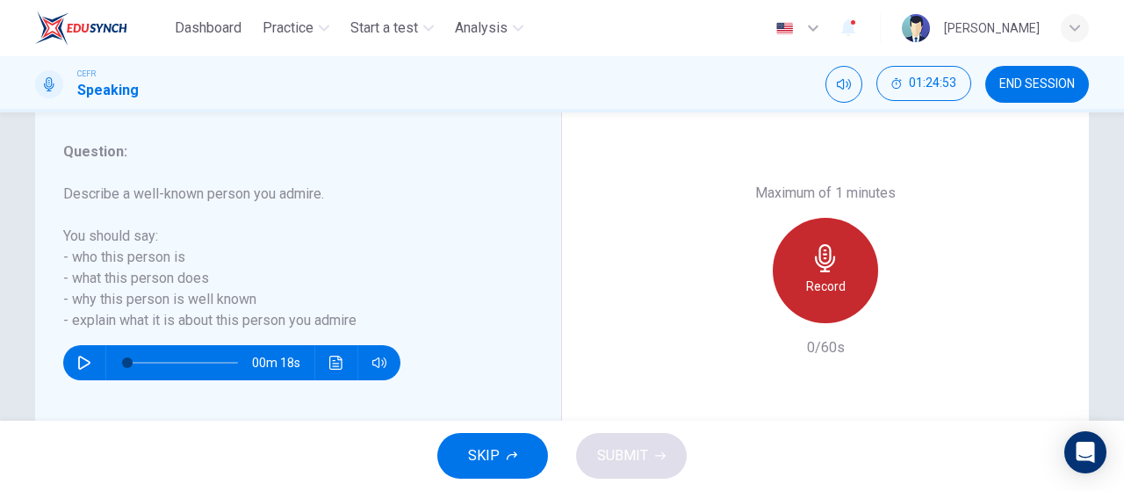
click at [847, 254] on div "Record" at bounding box center [825, 270] width 105 height 105
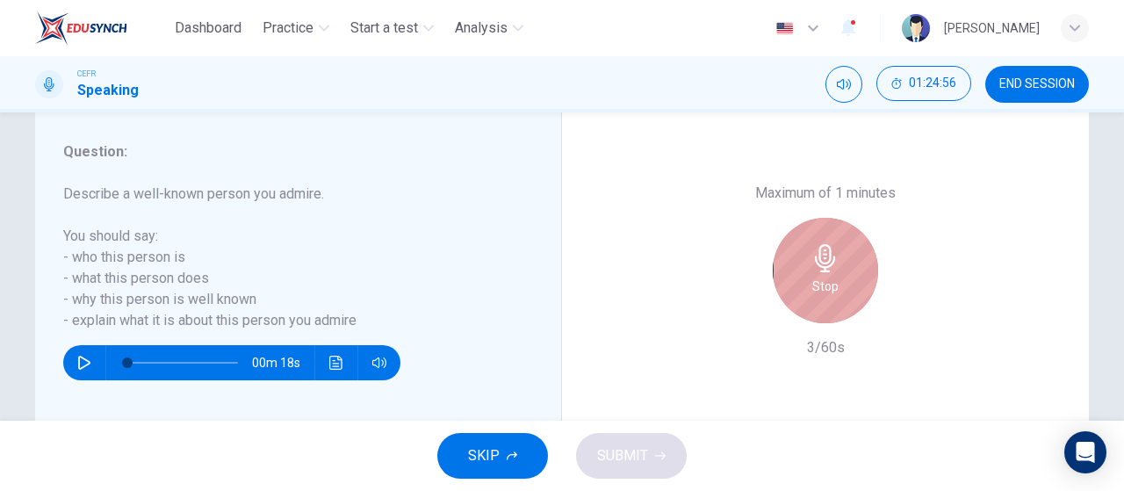
click at [847, 254] on div "Stop" at bounding box center [825, 270] width 105 height 105
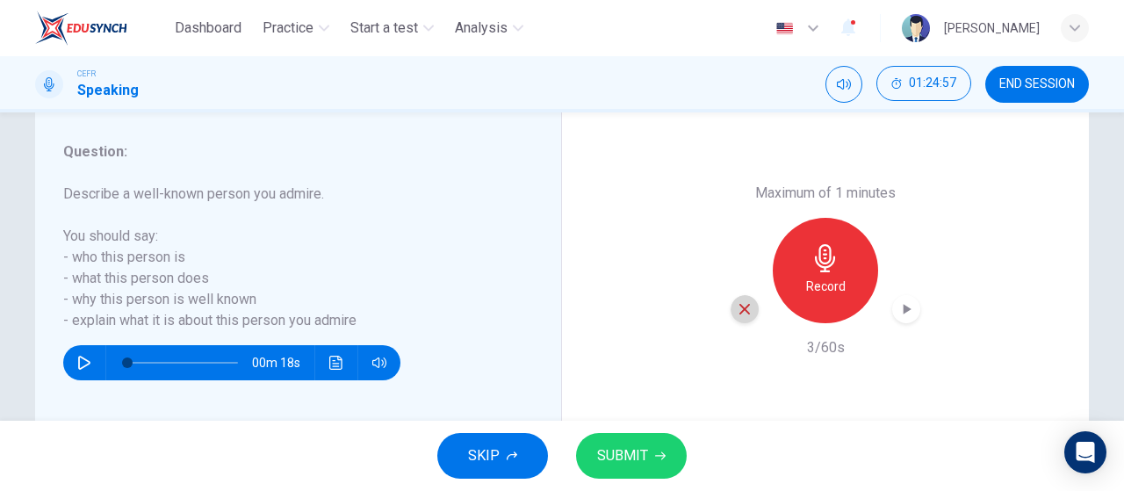
click at [741, 302] on icon "button" at bounding box center [745, 309] width 16 height 16
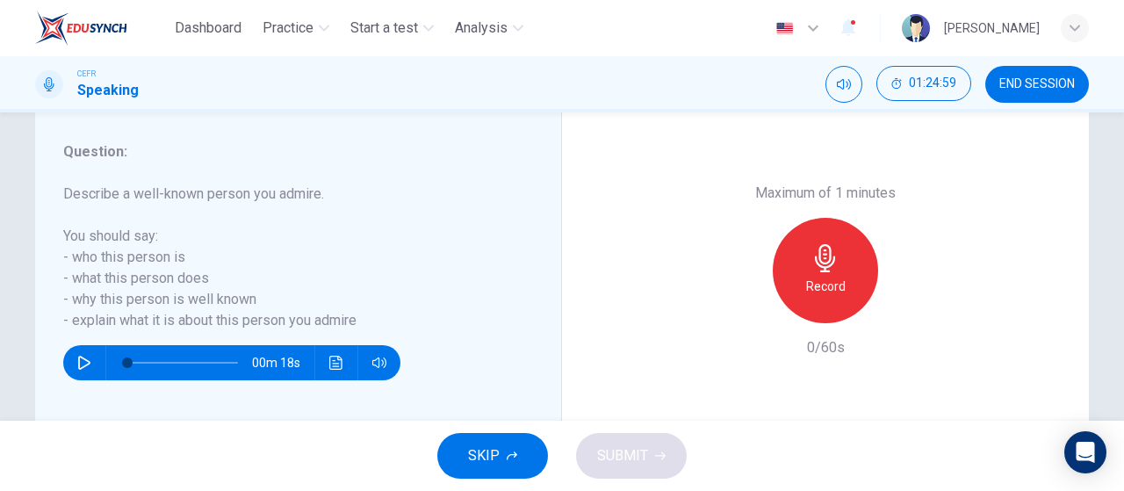
click at [833, 247] on icon "button" at bounding box center [826, 258] width 28 height 28
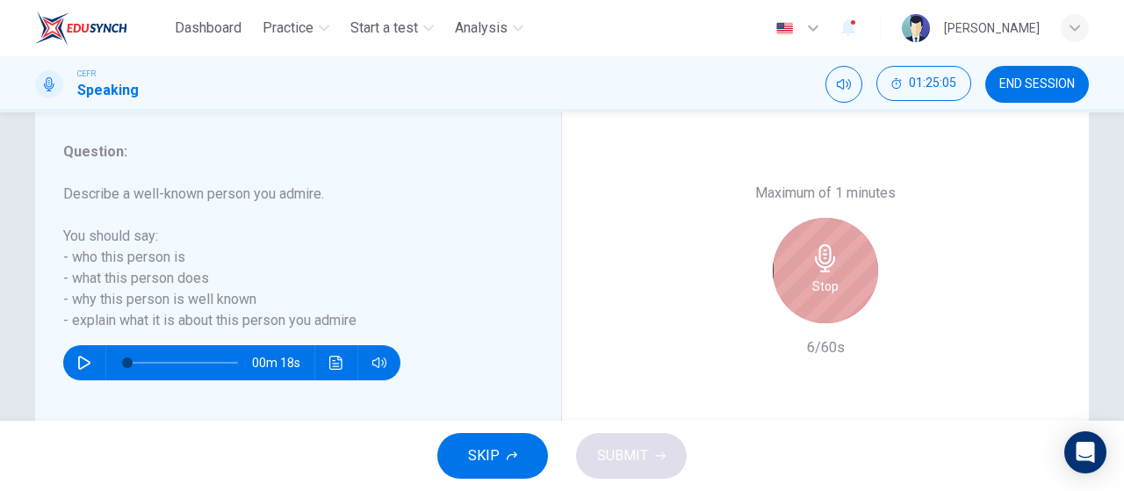
click at [833, 247] on icon "button" at bounding box center [826, 258] width 28 height 28
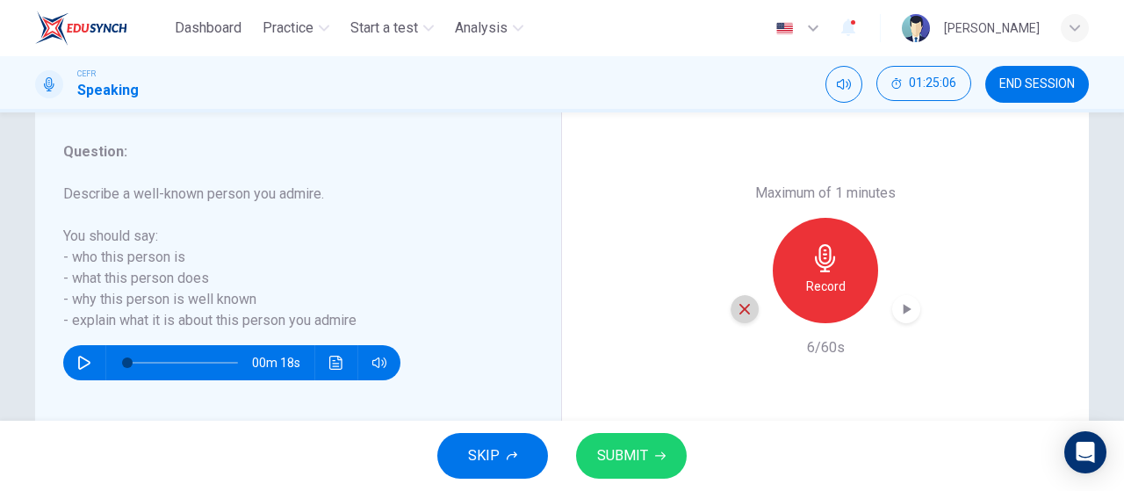
click at [742, 308] on icon "button" at bounding box center [745, 309] width 16 height 16
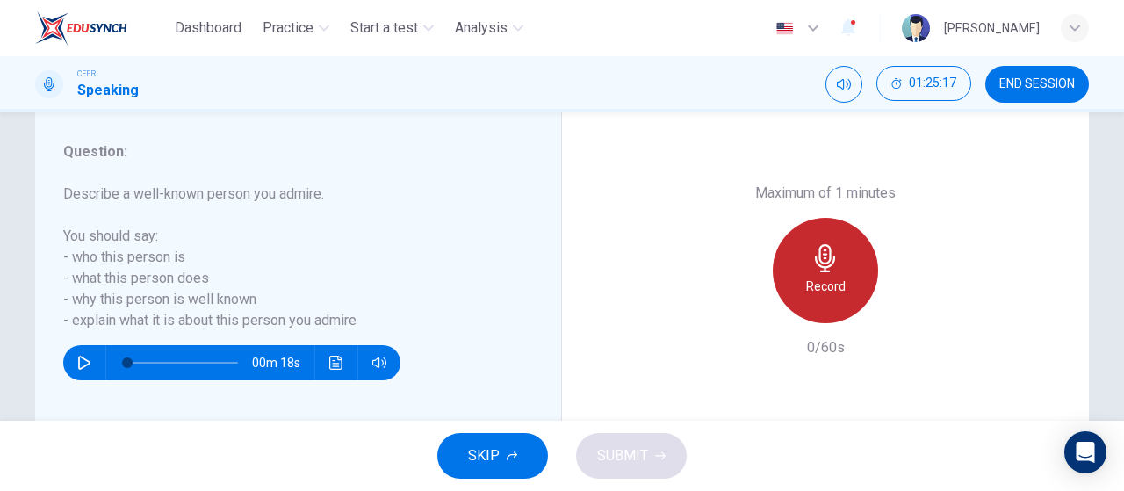
click at [826, 266] on icon "button" at bounding box center [825, 258] width 20 height 28
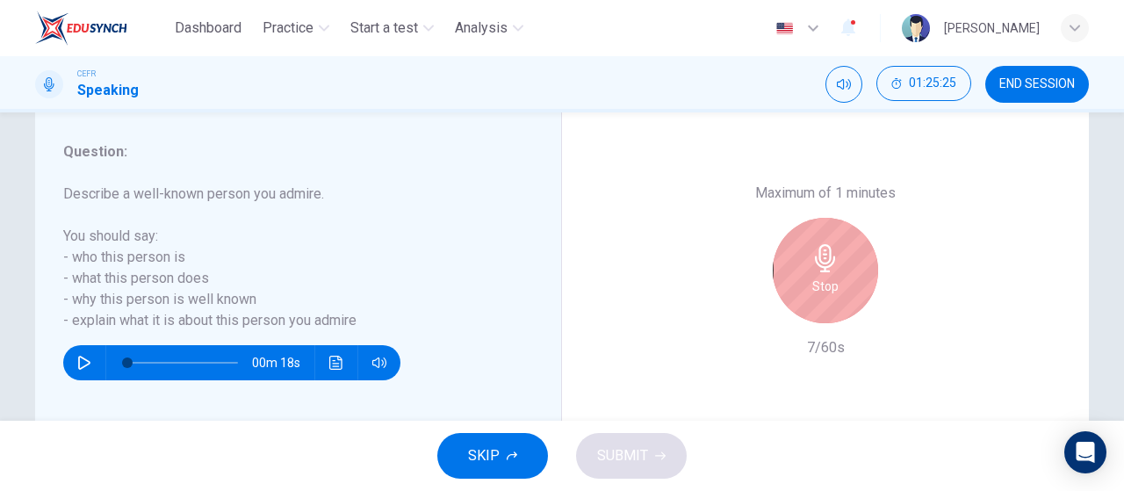
click at [826, 266] on icon "button" at bounding box center [825, 258] width 20 height 28
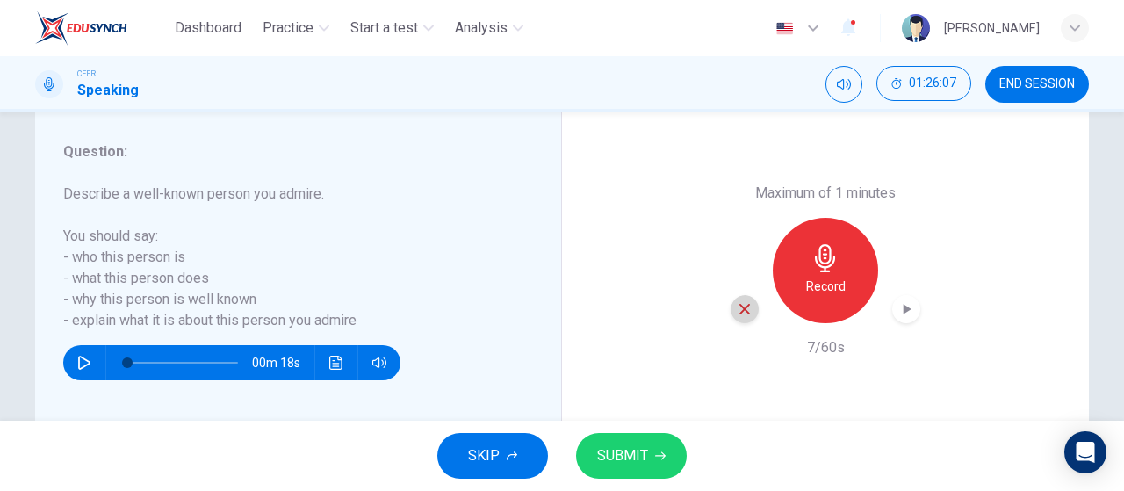
click at [741, 303] on icon "button" at bounding box center [745, 309] width 16 height 16
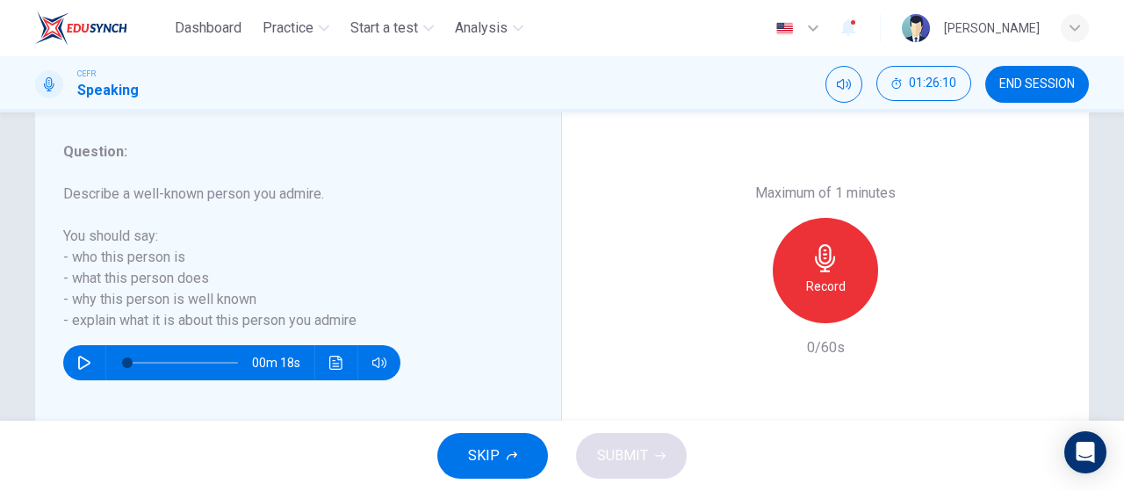
click at [810, 293] on h6 "Record" at bounding box center [826, 286] width 40 height 21
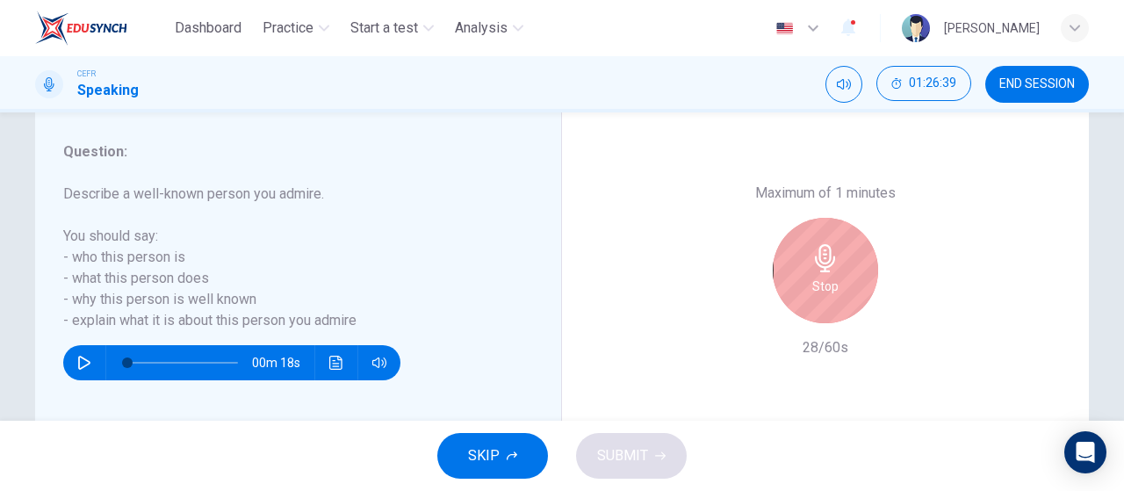
click at [813, 293] on h6 "Stop" at bounding box center [826, 286] width 26 height 21
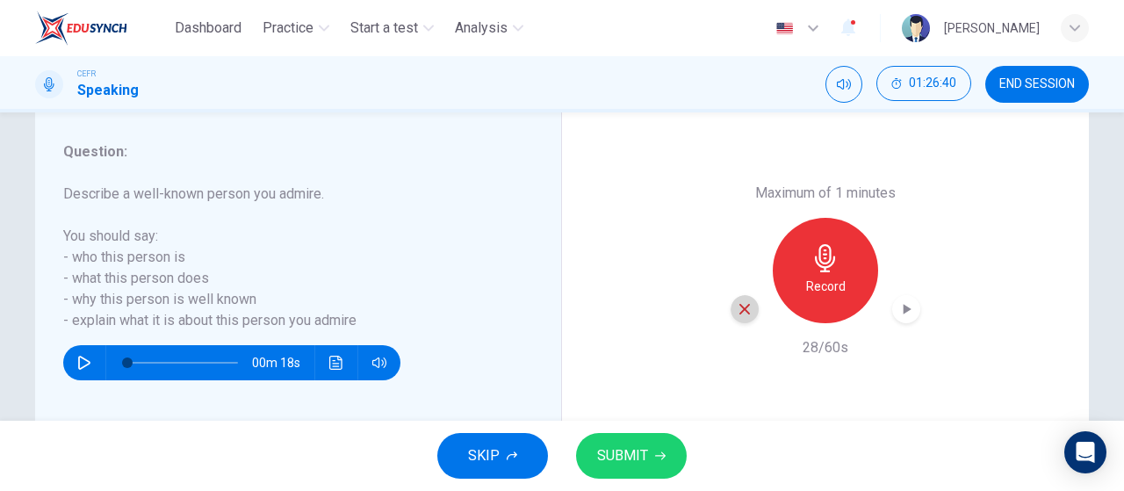
click at [739, 316] on icon "button" at bounding box center [745, 309] width 16 height 16
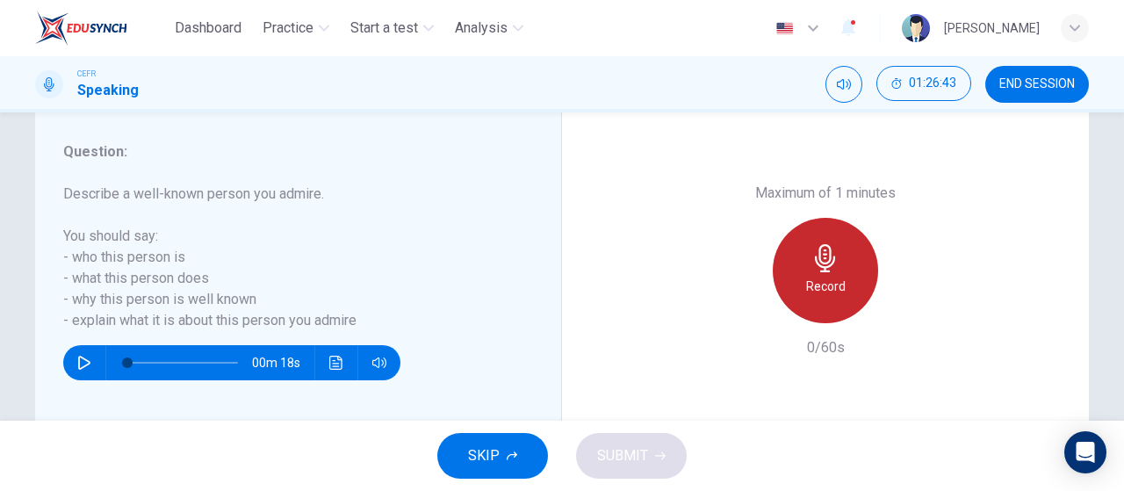
click at [822, 277] on h6 "Record" at bounding box center [826, 286] width 40 height 21
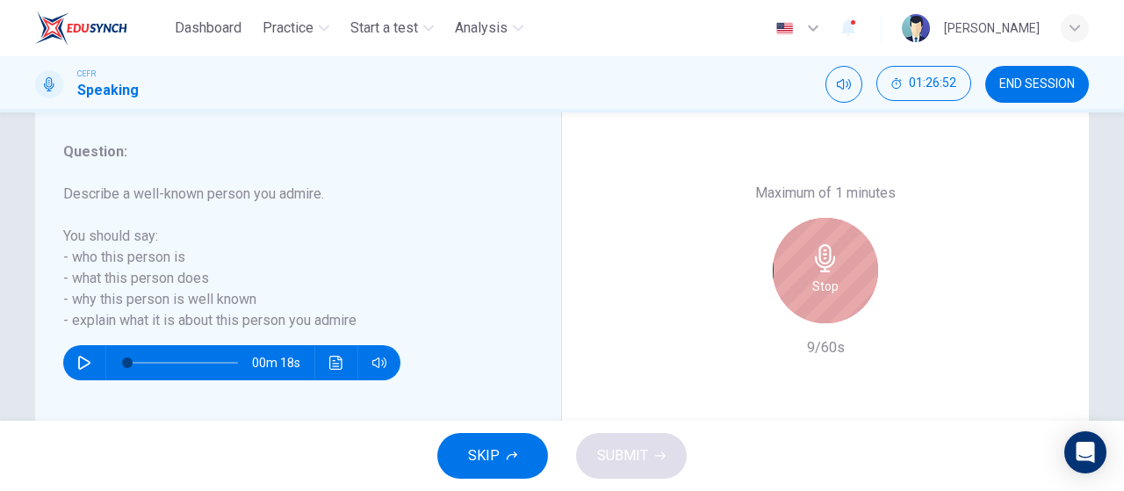
click at [822, 277] on h6 "Stop" at bounding box center [826, 286] width 26 height 21
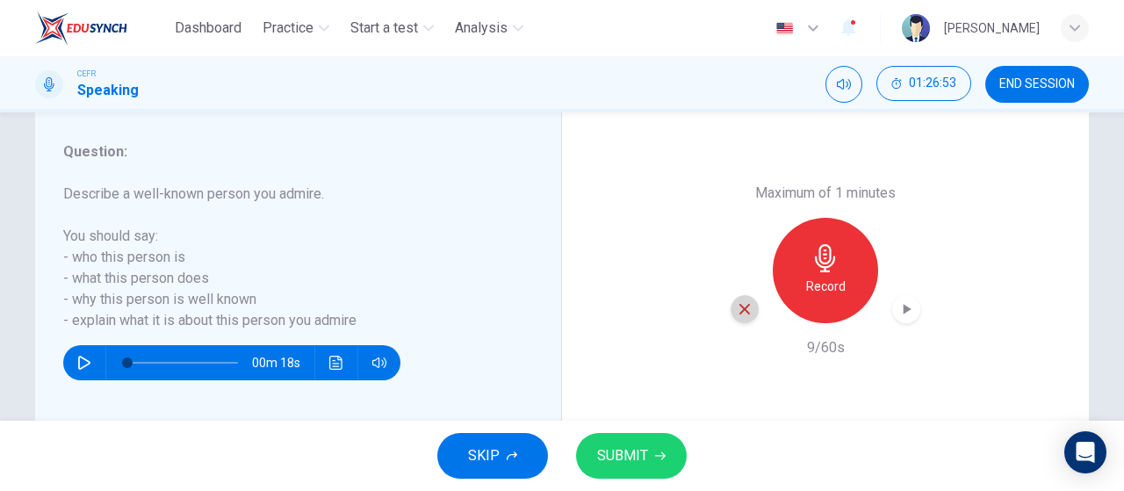
click at [743, 310] on icon "button" at bounding box center [745, 309] width 16 height 16
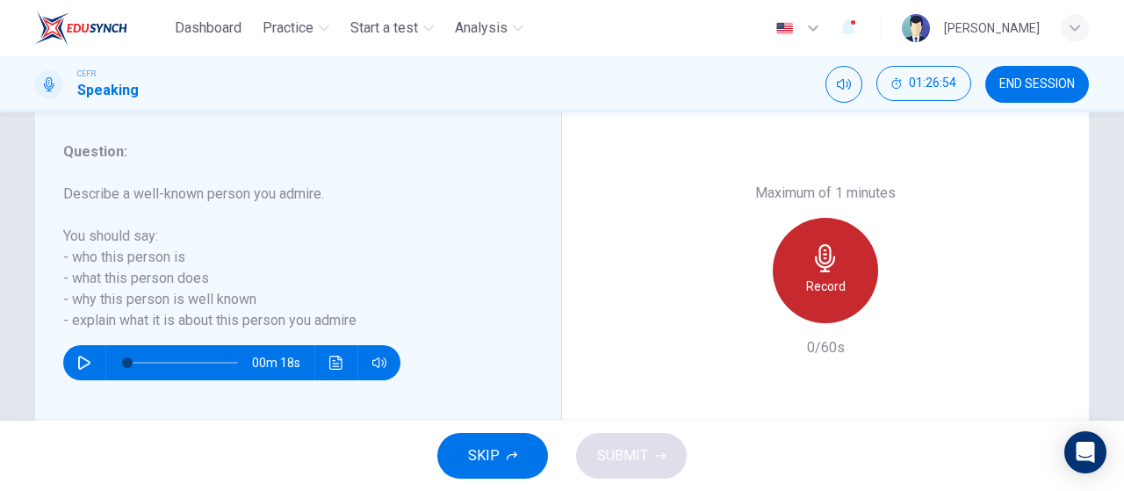
click at [806, 282] on h6 "Record" at bounding box center [826, 286] width 40 height 21
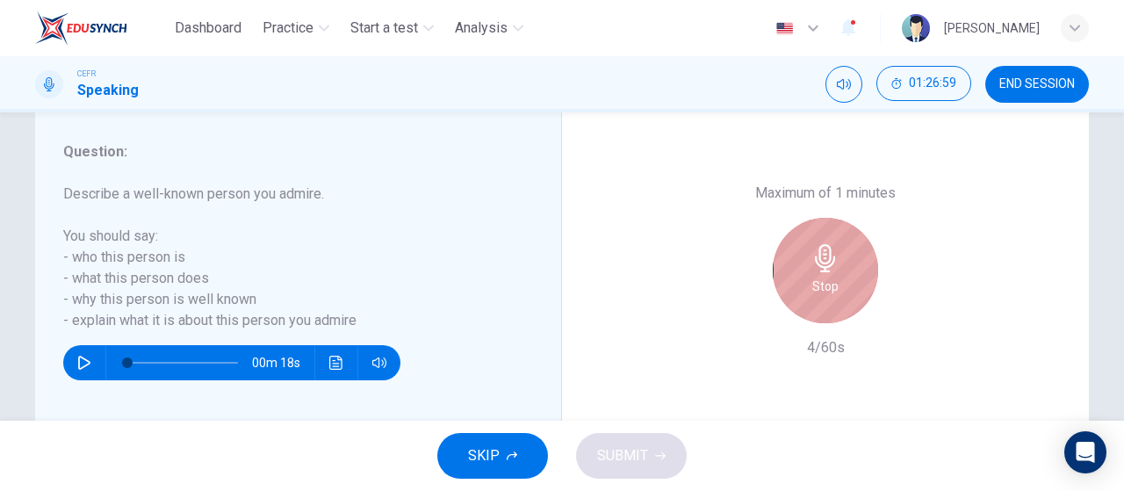
click at [804, 282] on div "Stop" at bounding box center [825, 270] width 105 height 105
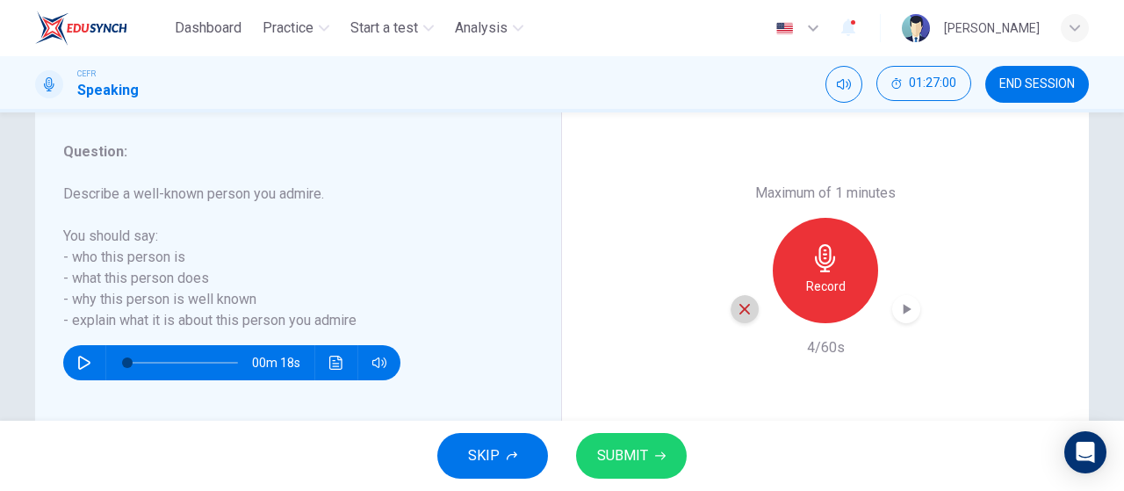
click at [743, 314] on icon "button" at bounding box center [745, 309] width 16 height 16
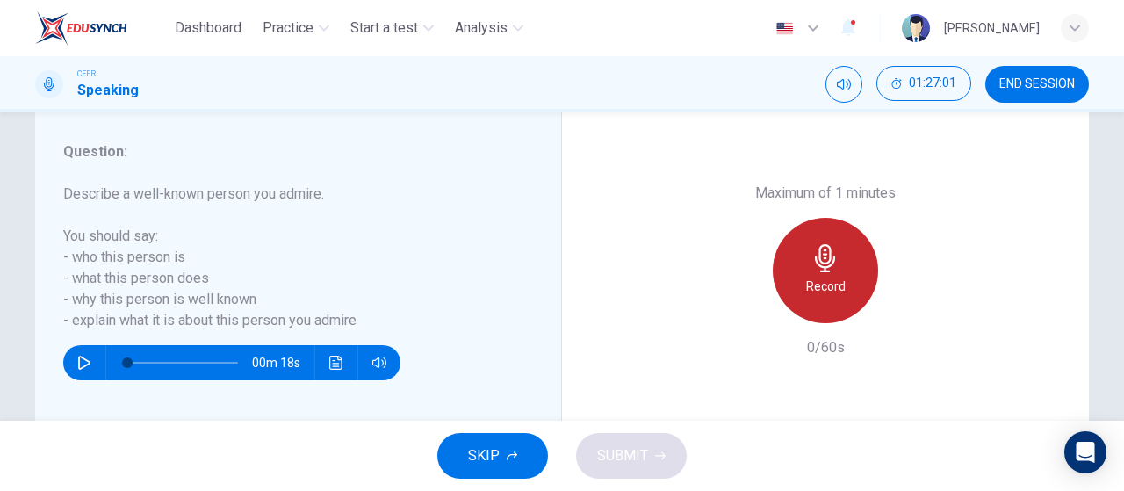
click at [812, 271] on icon "button" at bounding box center [826, 258] width 28 height 28
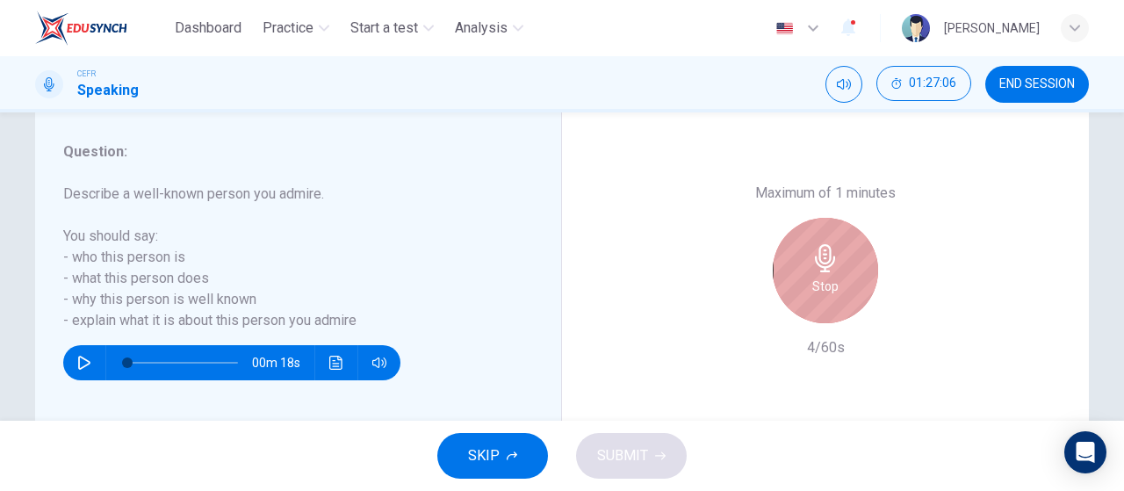
click at [812, 271] on icon "button" at bounding box center [826, 258] width 28 height 28
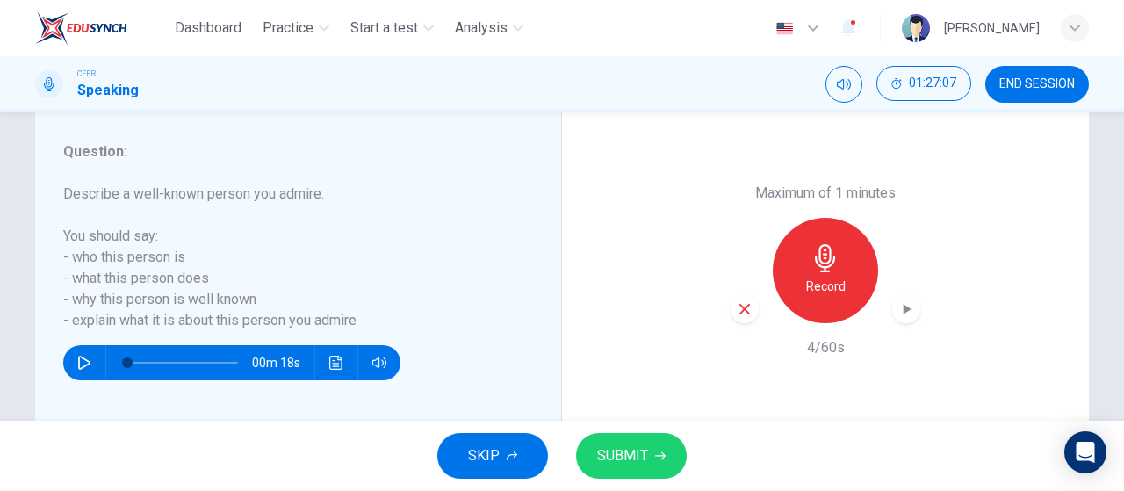
click at [742, 315] on icon "button" at bounding box center [745, 309] width 16 height 16
click at [812, 291] on h6 "Record" at bounding box center [826, 286] width 40 height 21
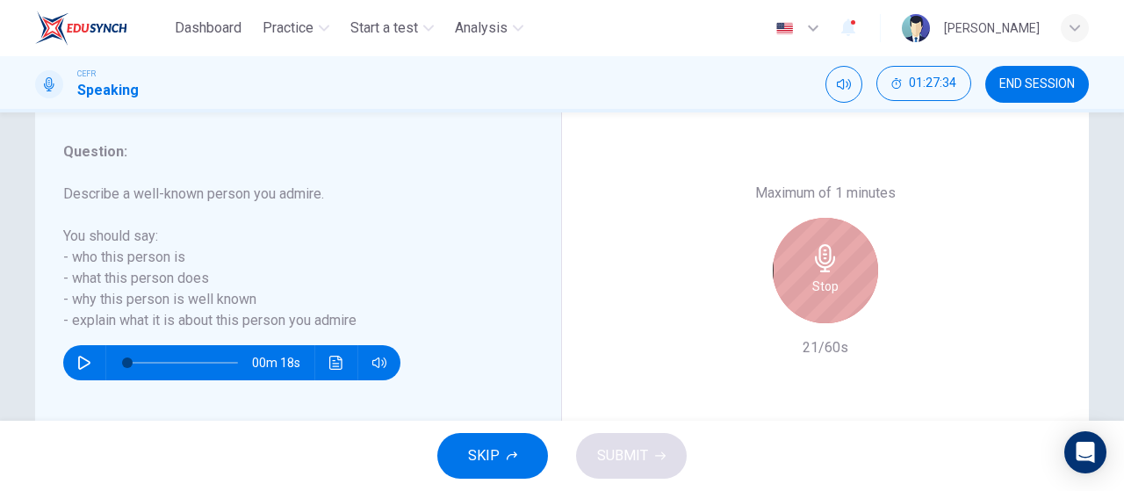
click at [813, 291] on h6 "Stop" at bounding box center [826, 286] width 26 height 21
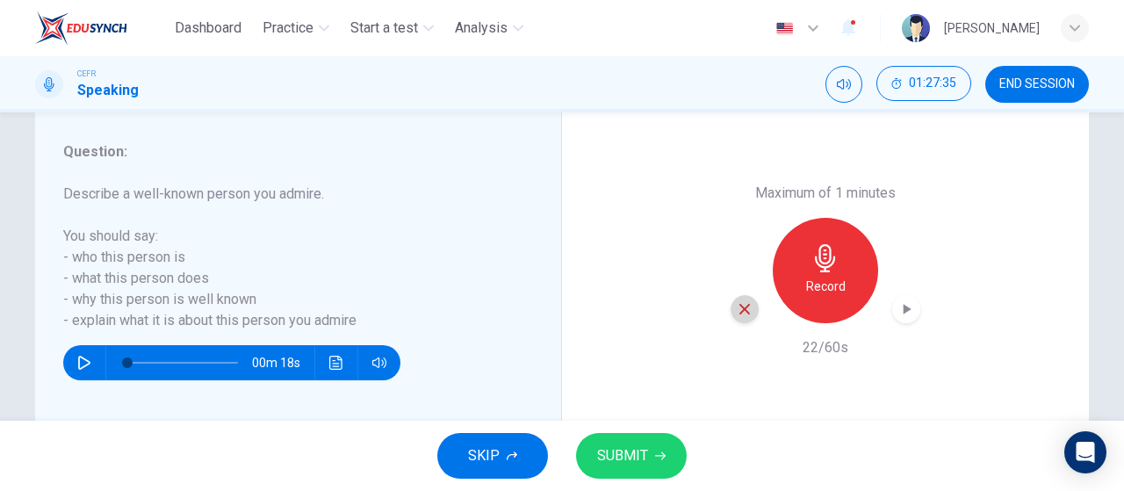
click at [737, 313] on icon "button" at bounding box center [745, 309] width 16 height 16
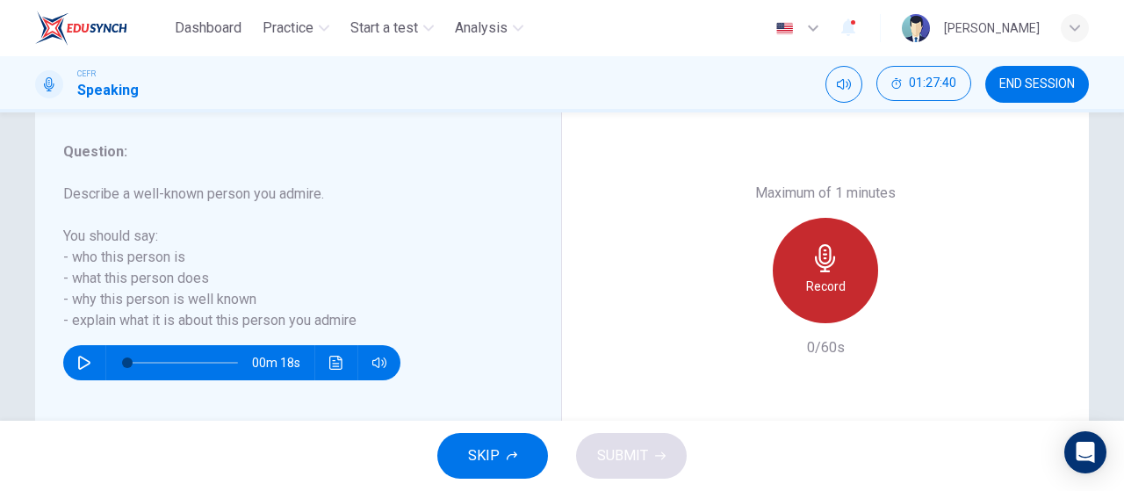
click at [815, 277] on h6 "Record" at bounding box center [826, 286] width 40 height 21
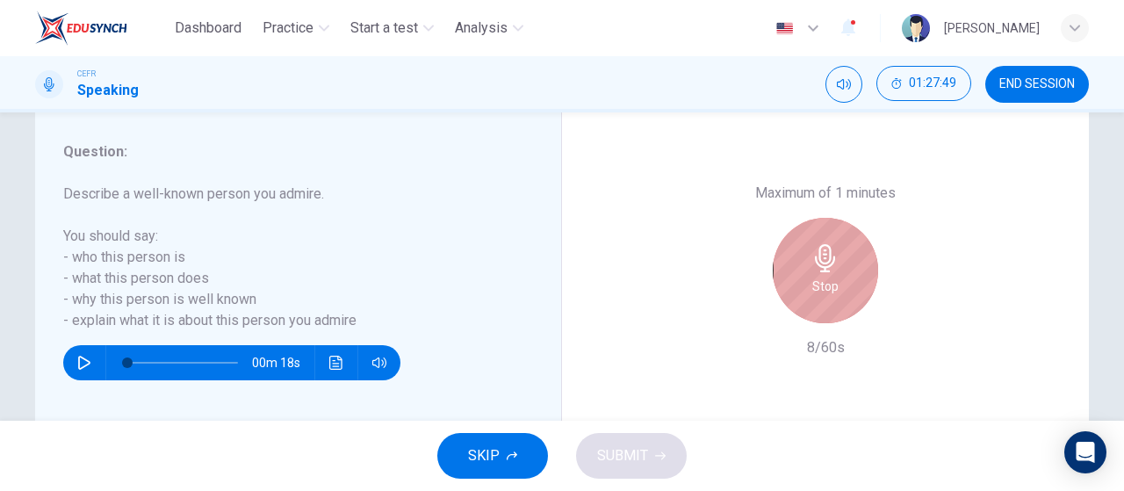
click at [815, 277] on h6 "Stop" at bounding box center [826, 286] width 26 height 21
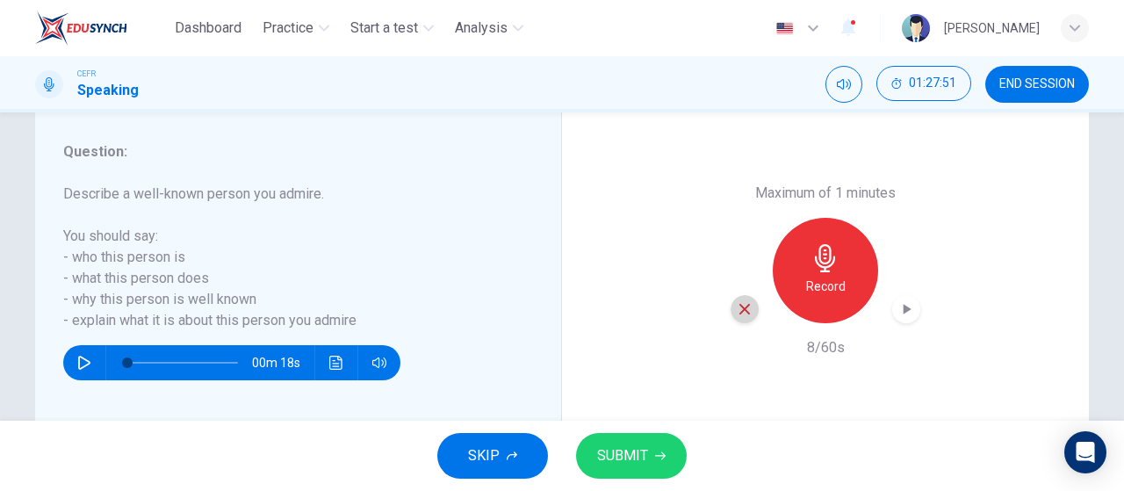
click at [740, 307] on icon "button" at bounding box center [745, 309] width 11 height 11
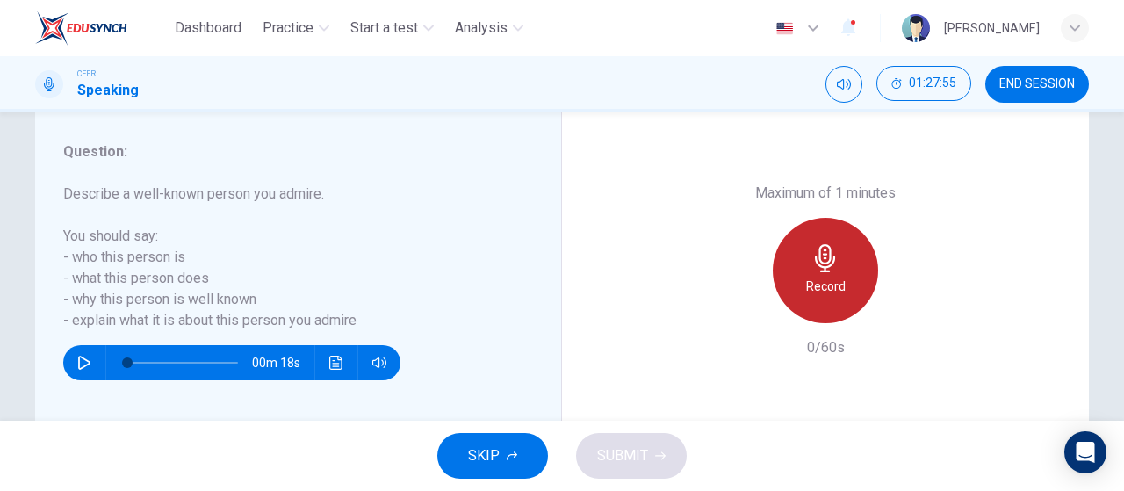
click at [806, 282] on h6 "Record" at bounding box center [826, 286] width 40 height 21
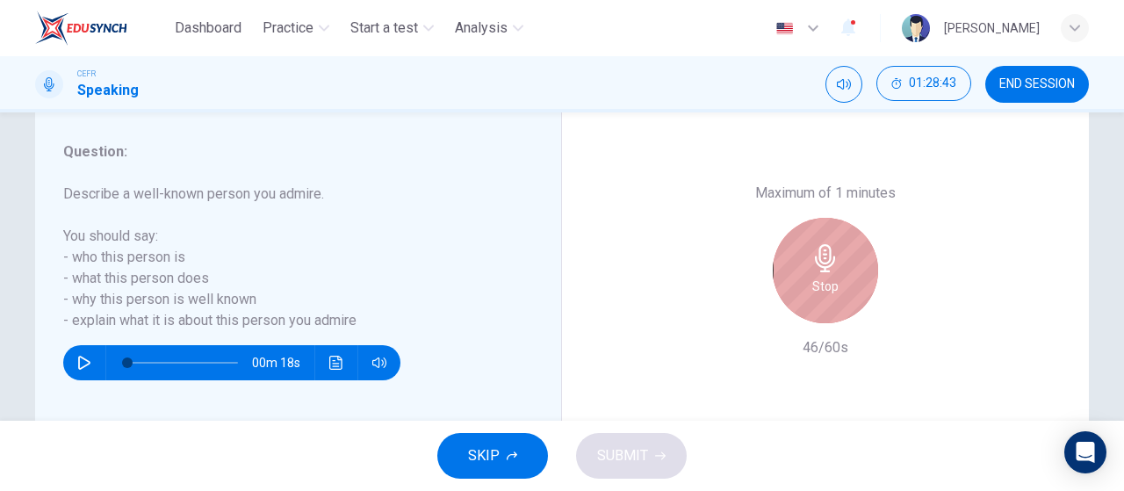
click at [806, 282] on div "Stop" at bounding box center [825, 270] width 105 height 105
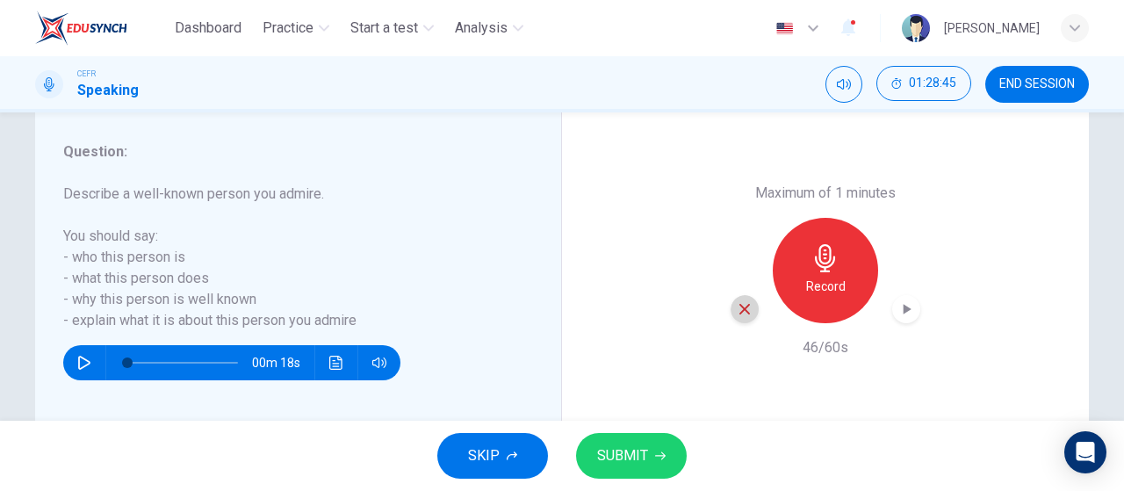
click at [737, 321] on div "button" at bounding box center [745, 309] width 28 height 28
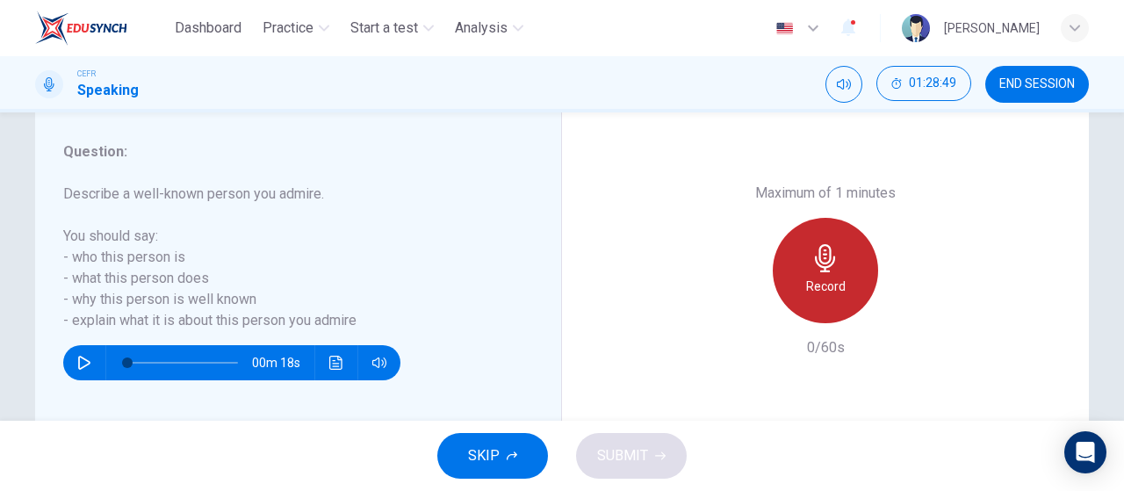
click at [820, 288] on h6 "Record" at bounding box center [826, 286] width 40 height 21
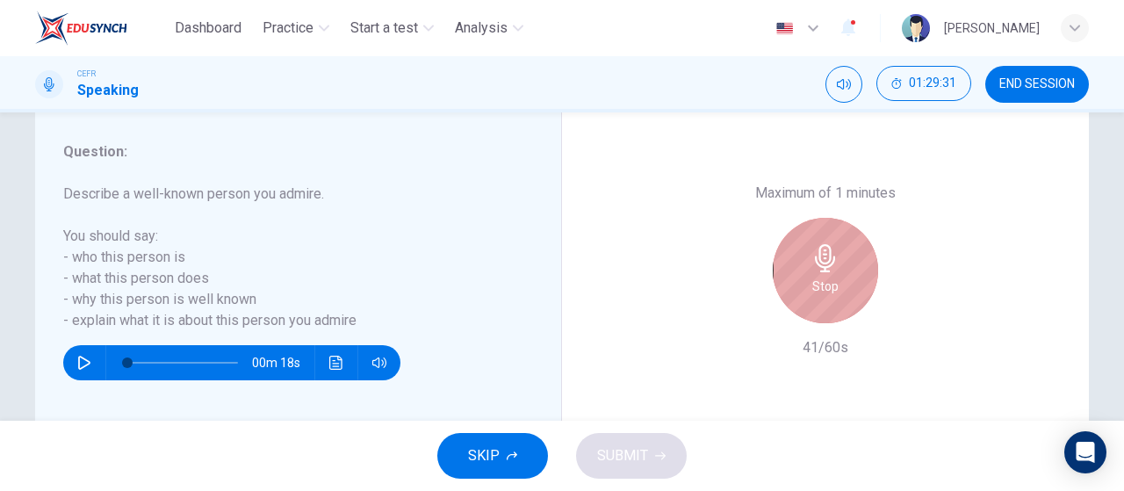
click at [820, 288] on h6 "Stop" at bounding box center [826, 286] width 26 height 21
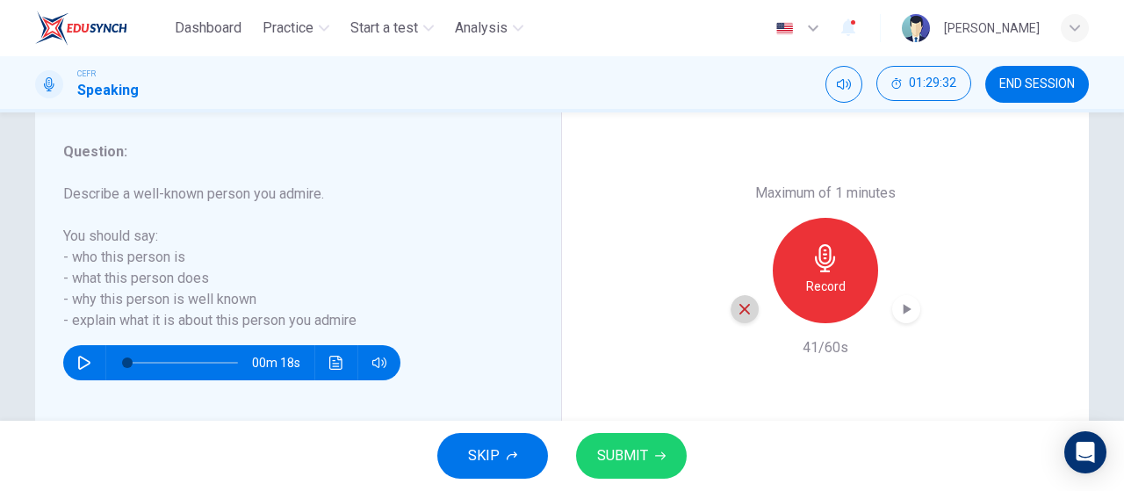
click at [740, 312] on icon "button" at bounding box center [745, 309] width 16 height 16
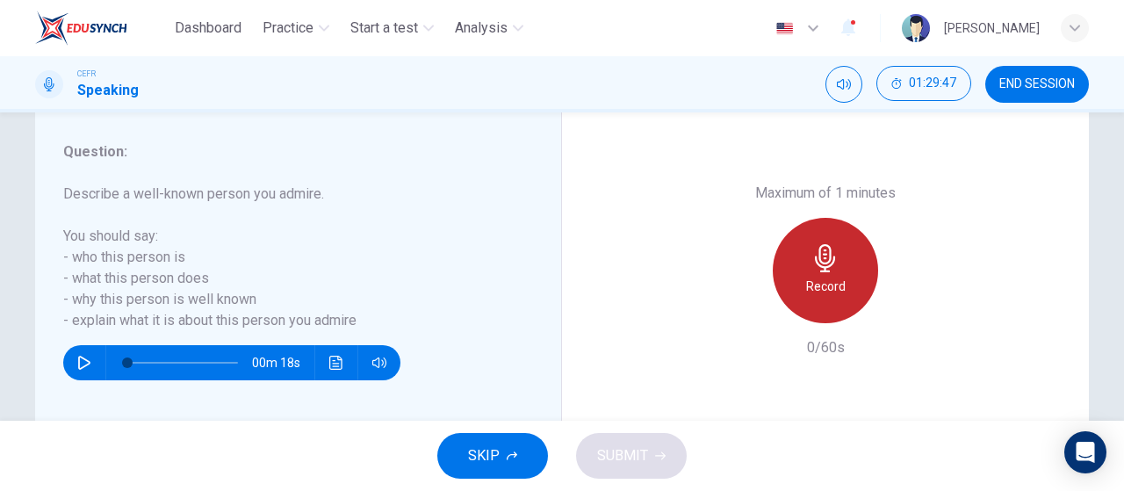
click at [842, 281] on div "Record" at bounding box center [825, 270] width 105 height 105
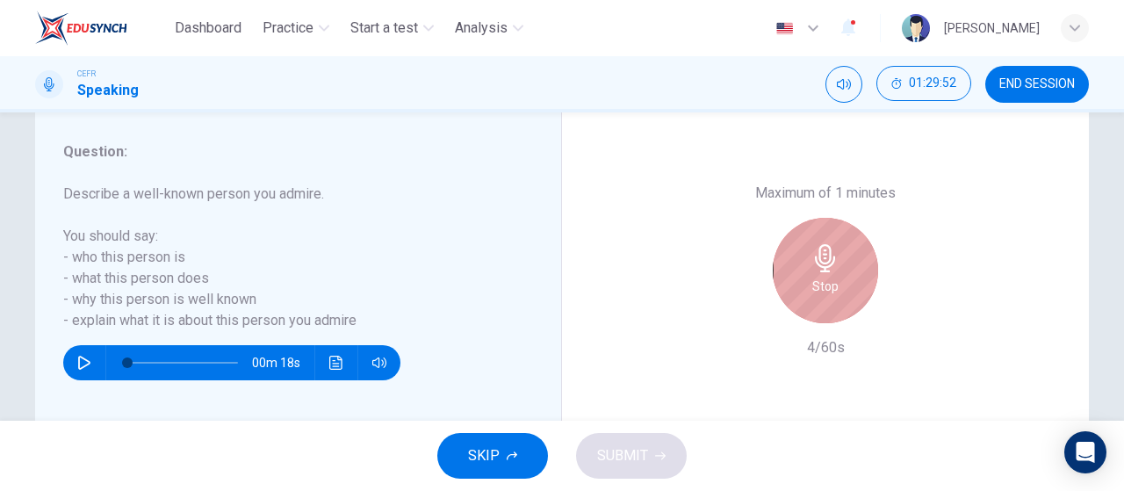
click at [842, 281] on div "Stop" at bounding box center [825, 270] width 105 height 105
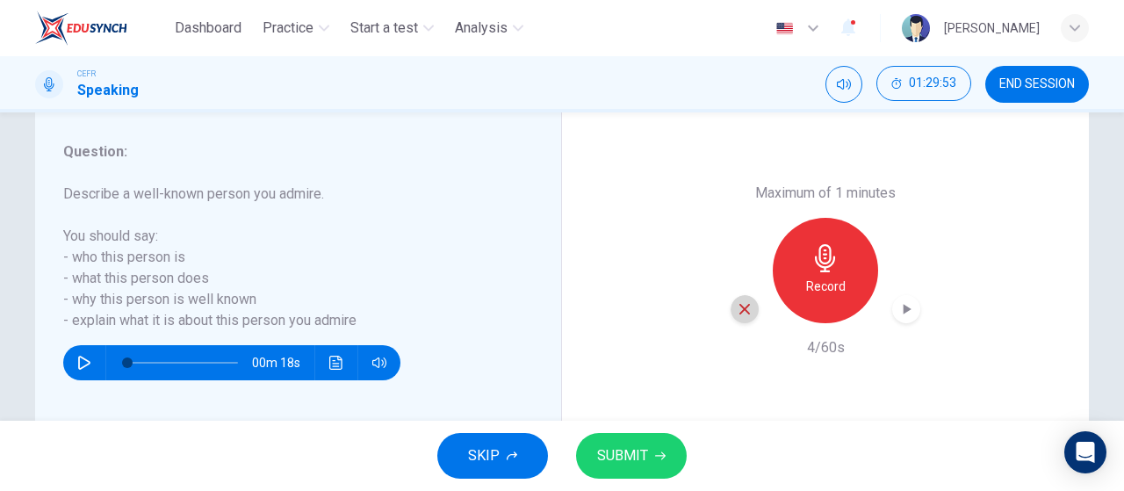
click at [737, 307] on icon "button" at bounding box center [745, 309] width 16 height 16
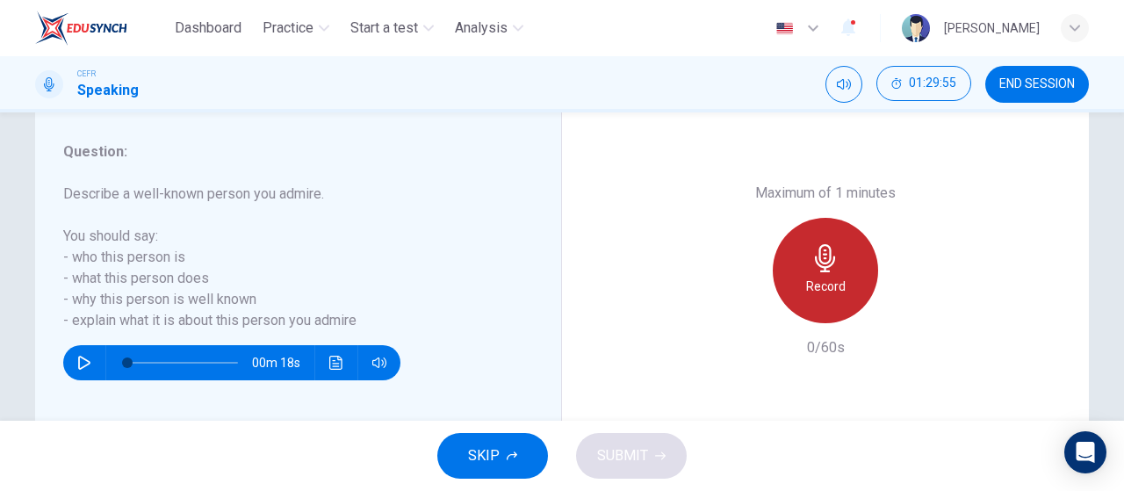
click at [789, 282] on div "Record" at bounding box center [825, 270] width 105 height 105
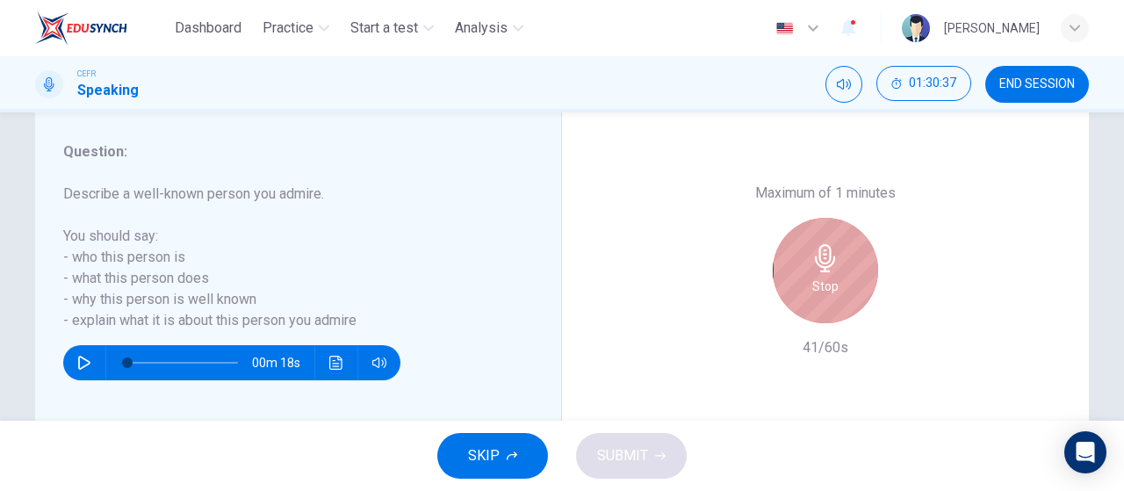
click at [789, 282] on div "Stop" at bounding box center [825, 270] width 105 height 105
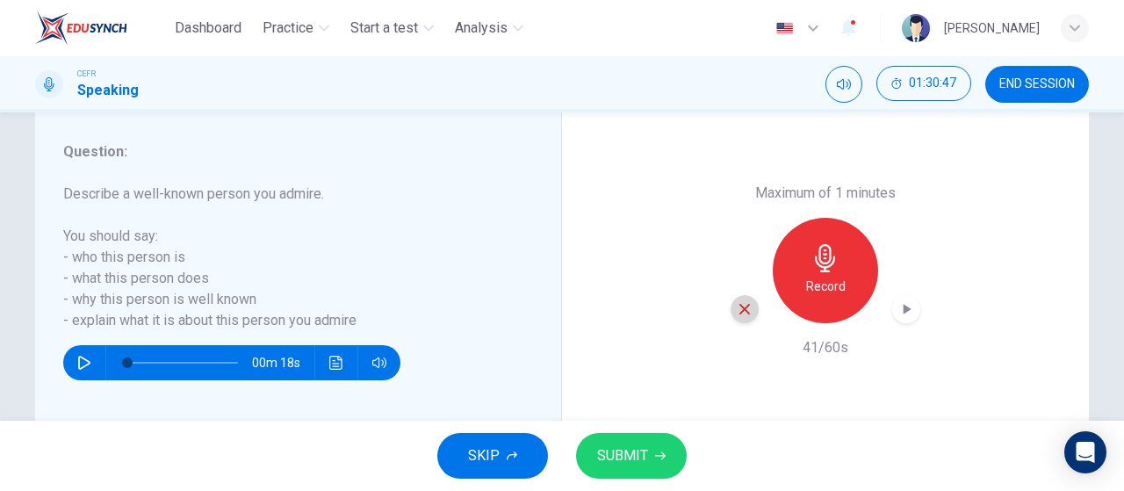
click at [750, 312] on div "button" at bounding box center [745, 309] width 28 height 28
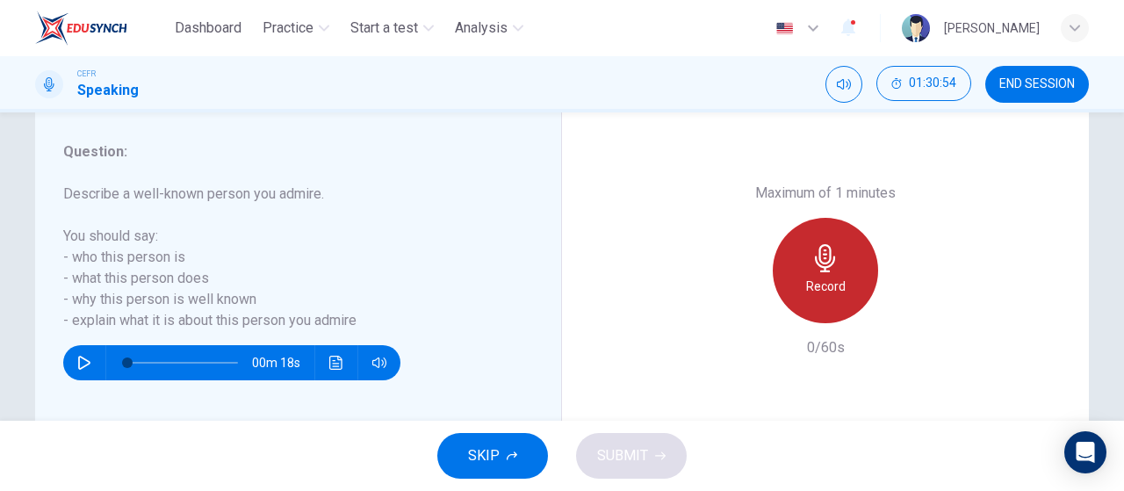
click at [833, 285] on h6 "Record" at bounding box center [826, 286] width 40 height 21
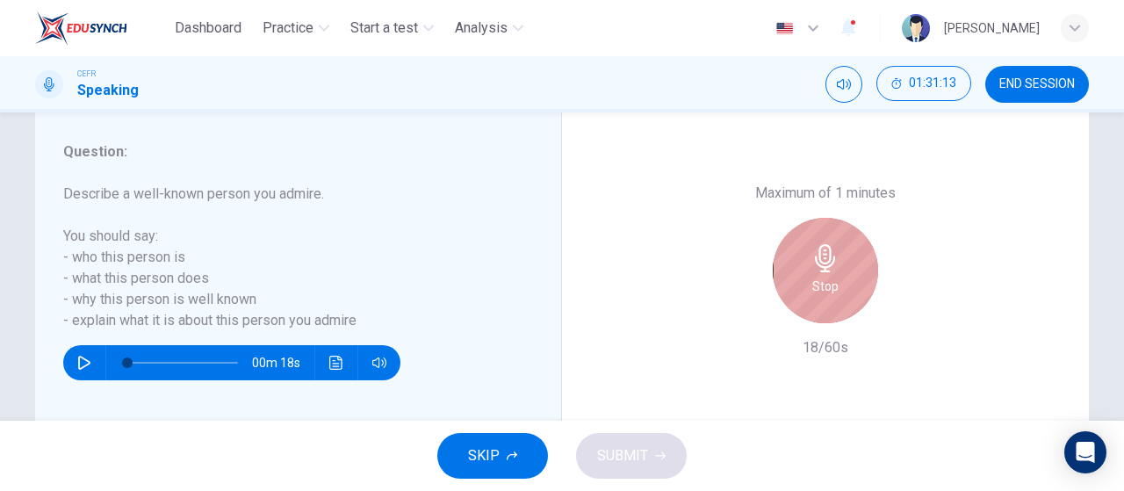
click at [833, 285] on h6 "Stop" at bounding box center [826, 286] width 26 height 21
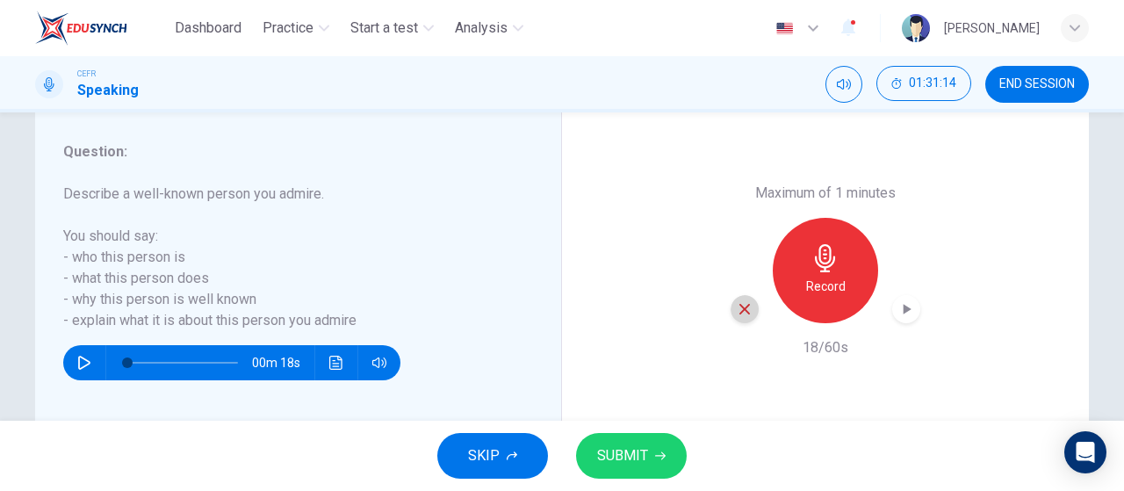
click at [740, 312] on icon "button" at bounding box center [745, 309] width 16 height 16
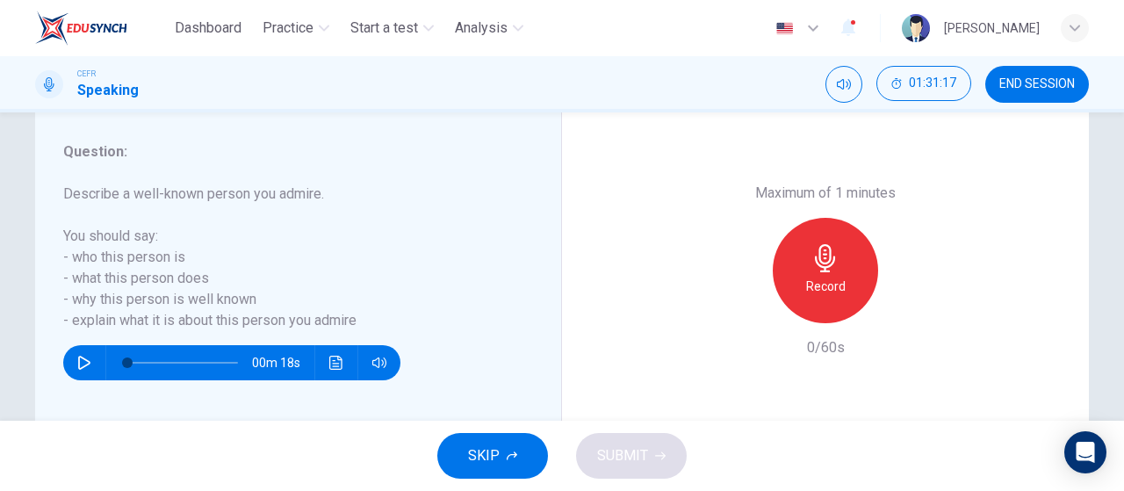
click at [813, 293] on h6 "Record" at bounding box center [826, 286] width 40 height 21
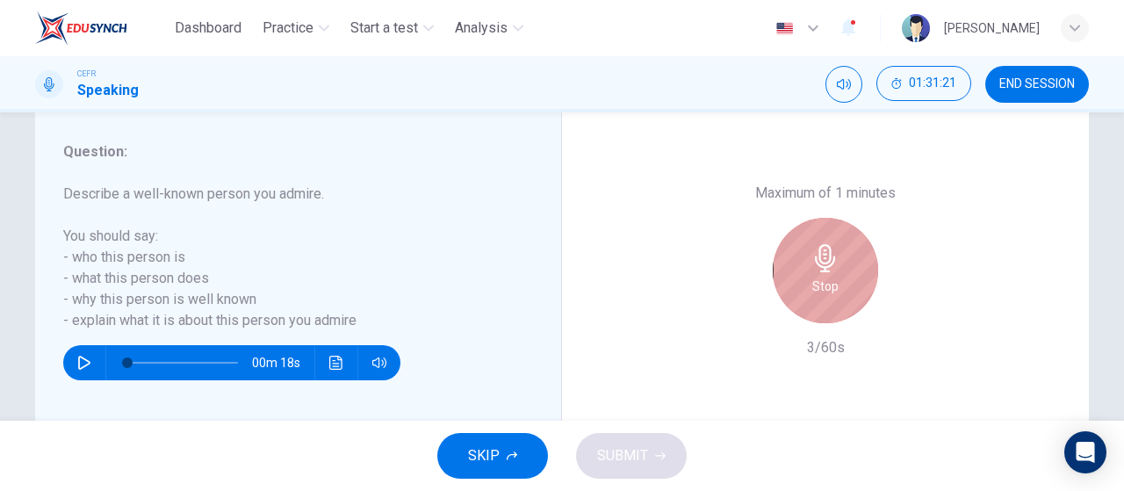
click at [813, 293] on h6 "Stop" at bounding box center [826, 286] width 26 height 21
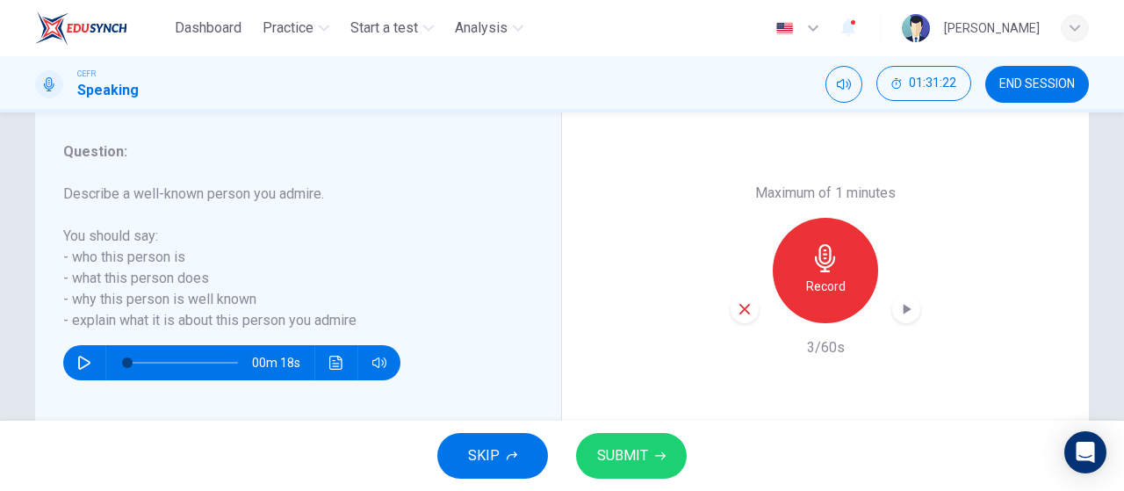
click at [748, 311] on icon "button" at bounding box center [745, 309] width 16 height 16
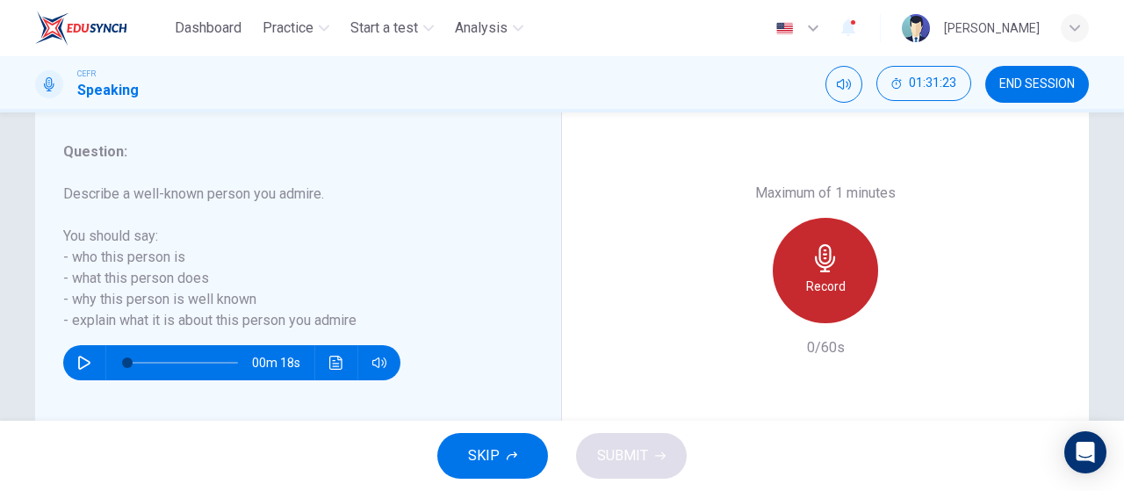
click at [809, 287] on h6 "Record" at bounding box center [826, 286] width 40 height 21
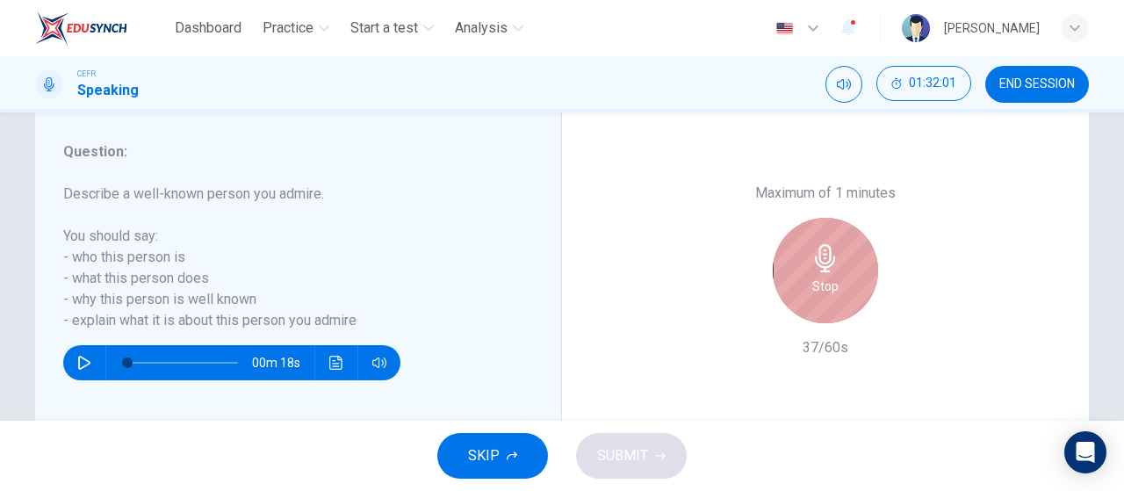
click at [813, 287] on h6 "Stop" at bounding box center [826, 286] width 26 height 21
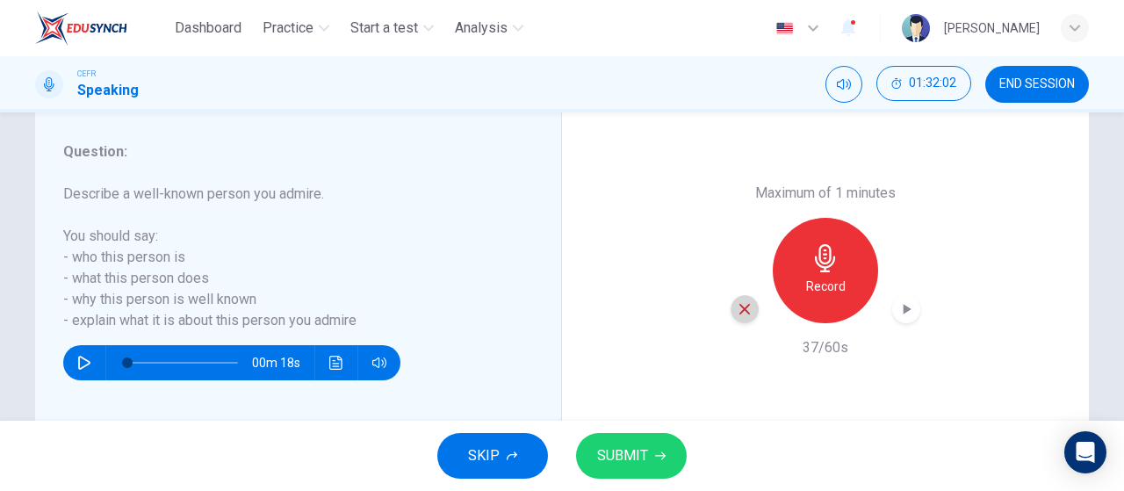
click at [744, 310] on icon "button" at bounding box center [745, 309] width 16 height 16
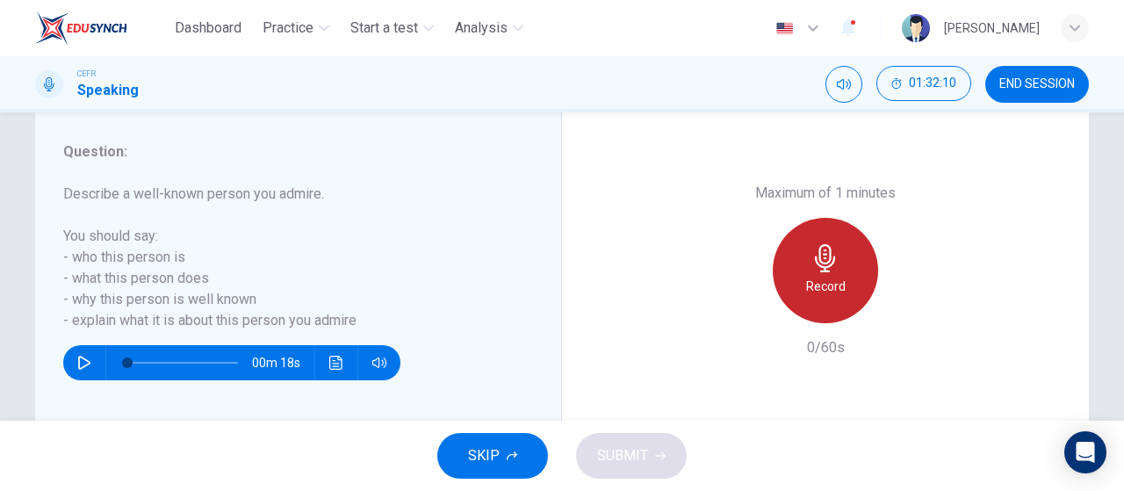
click at [820, 287] on h6 "Record" at bounding box center [826, 286] width 40 height 21
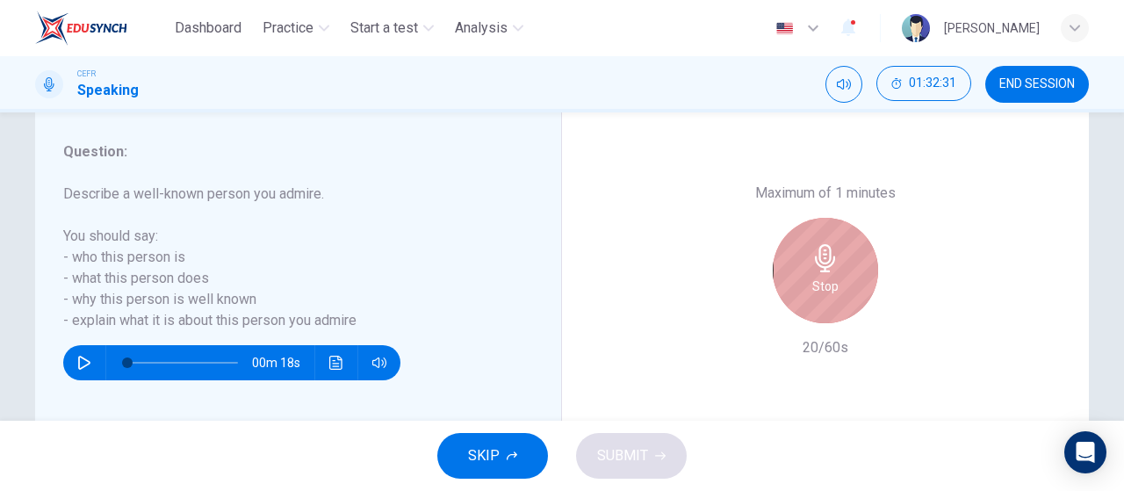
click at [820, 287] on h6 "Stop" at bounding box center [826, 286] width 26 height 21
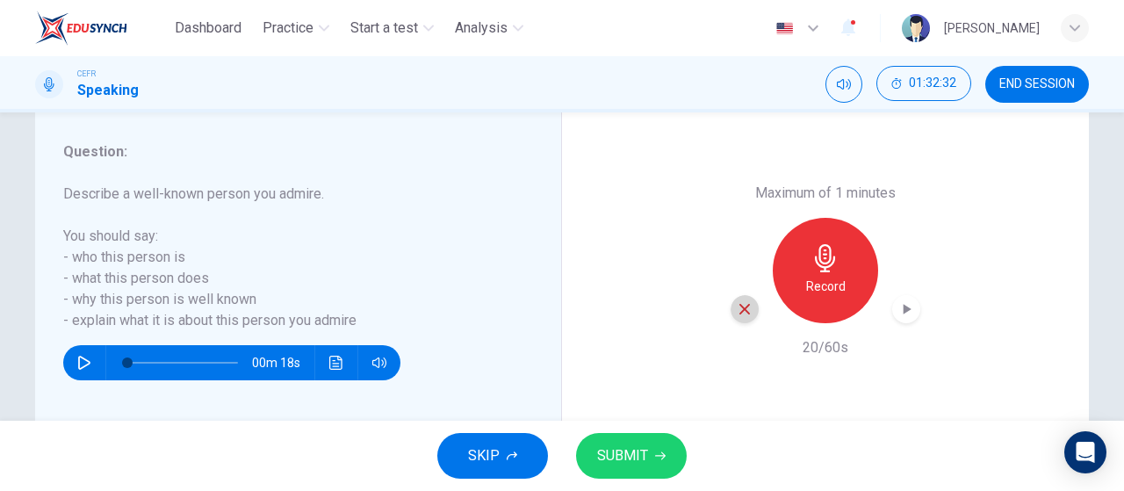
click at [740, 314] on icon "button" at bounding box center [745, 309] width 11 height 11
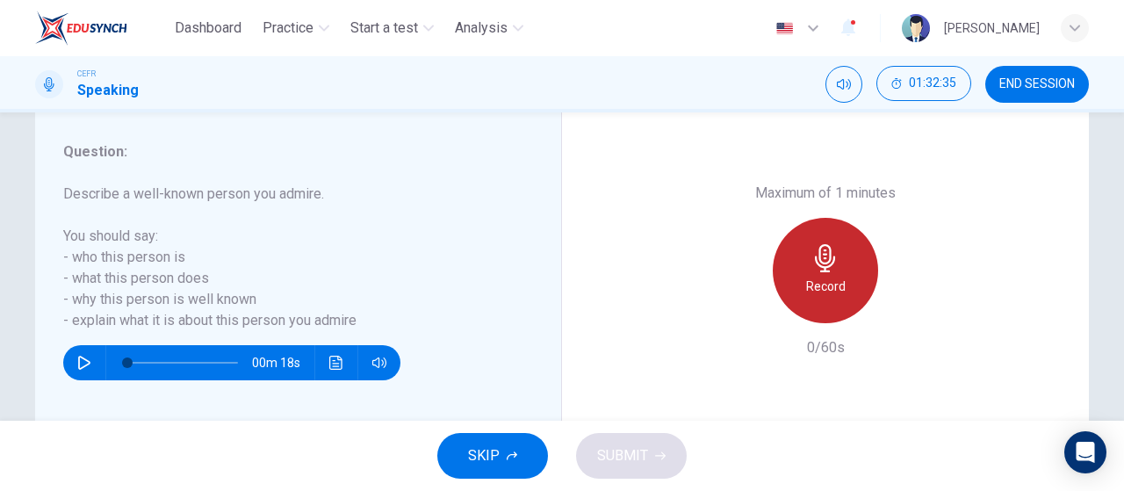
click at [842, 291] on div "Record" at bounding box center [825, 270] width 105 height 105
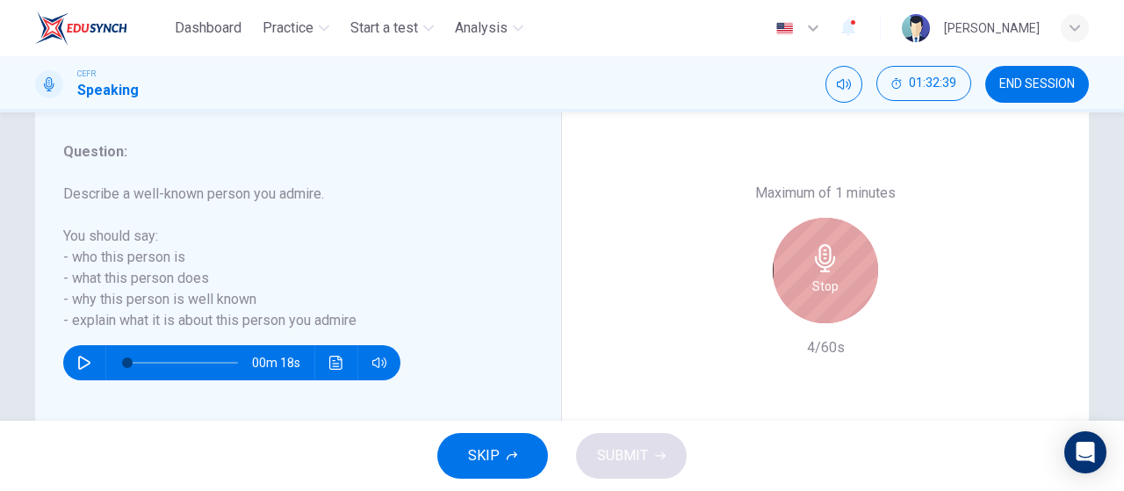
click at [842, 291] on div "Stop" at bounding box center [825, 270] width 105 height 105
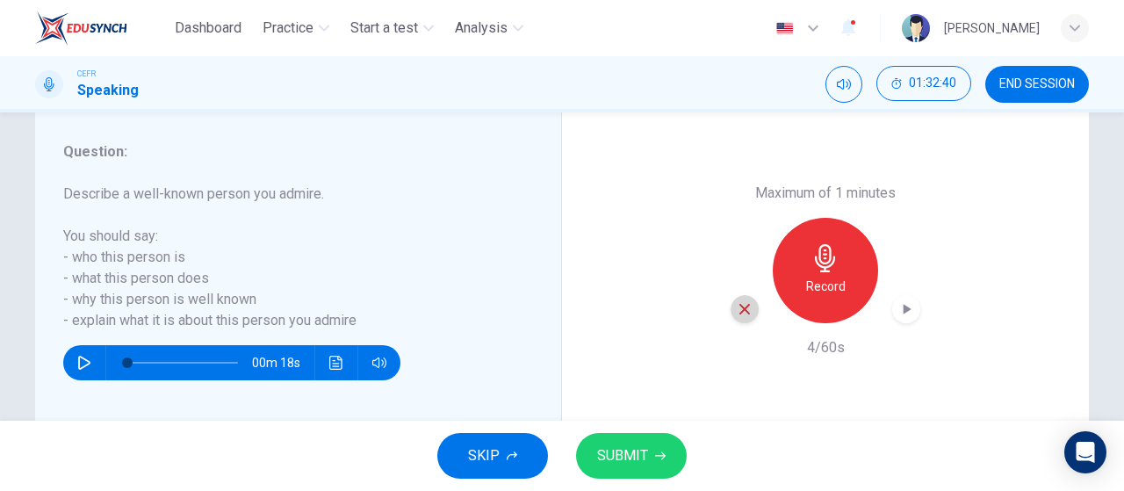
click at [752, 301] on div "button" at bounding box center [745, 309] width 28 height 28
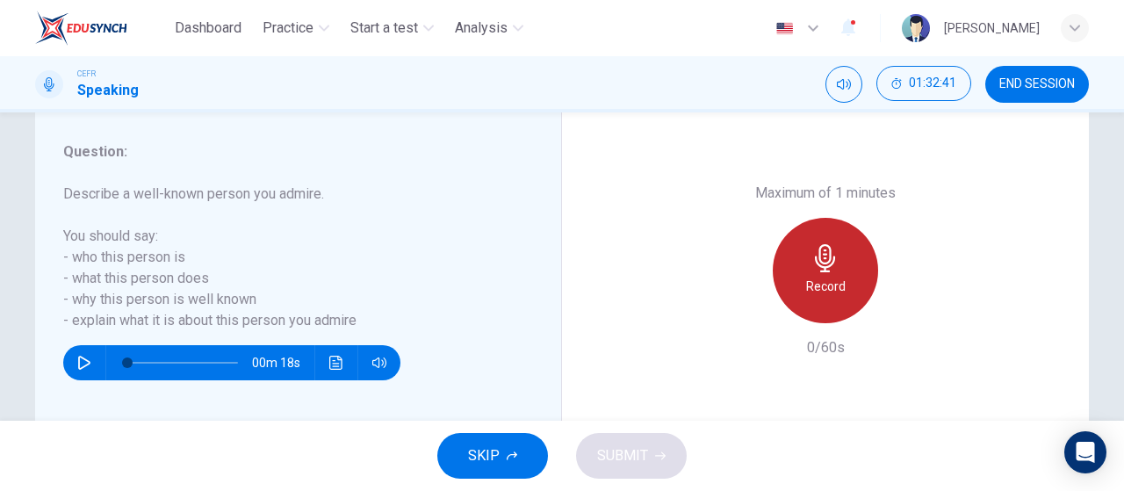
click at [843, 266] on div "Record" at bounding box center [825, 270] width 105 height 105
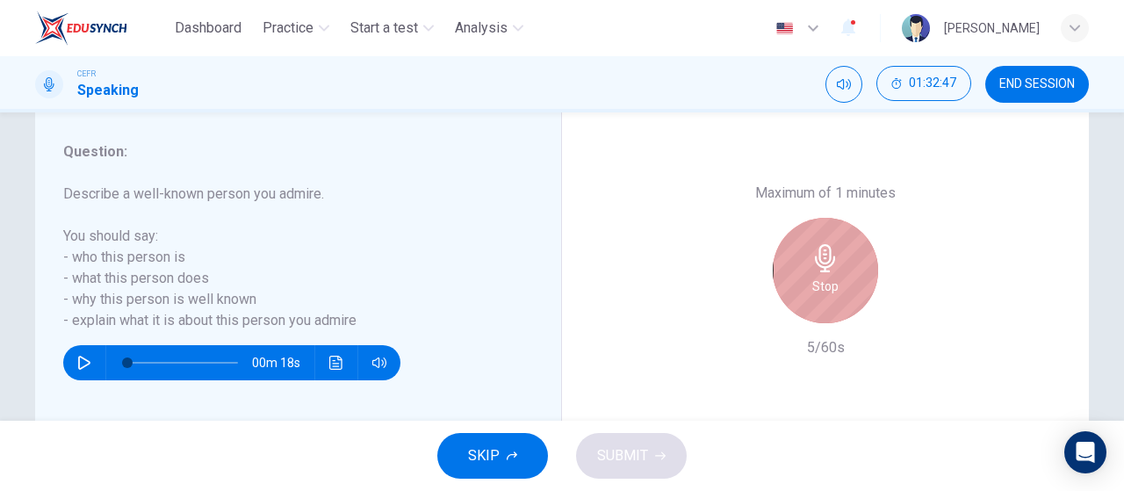
click at [843, 266] on div "Stop" at bounding box center [825, 270] width 105 height 105
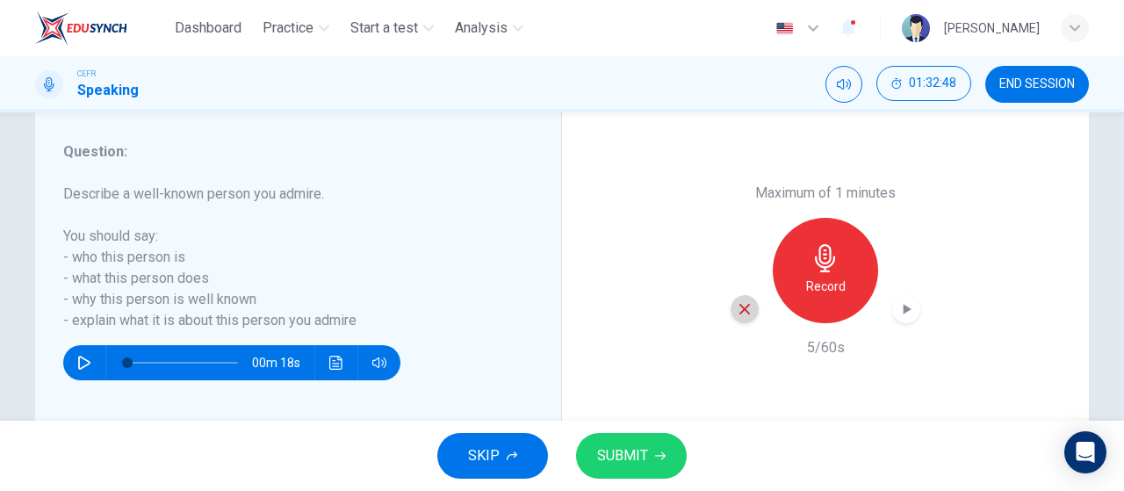
click at [748, 305] on div "button" at bounding box center [745, 309] width 28 height 28
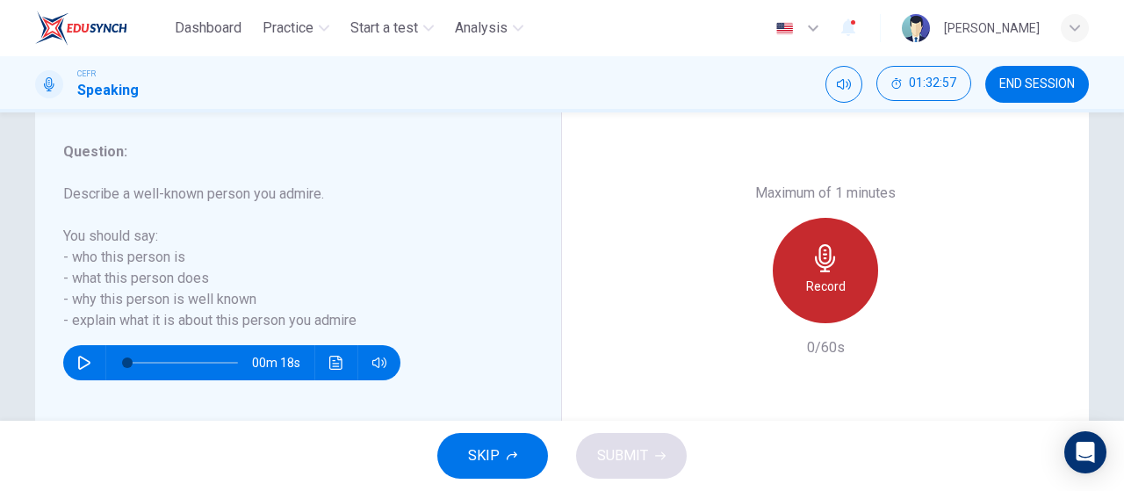
click at [806, 283] on h6 "Record" at bounding box center [826, 286] width 40 height 21
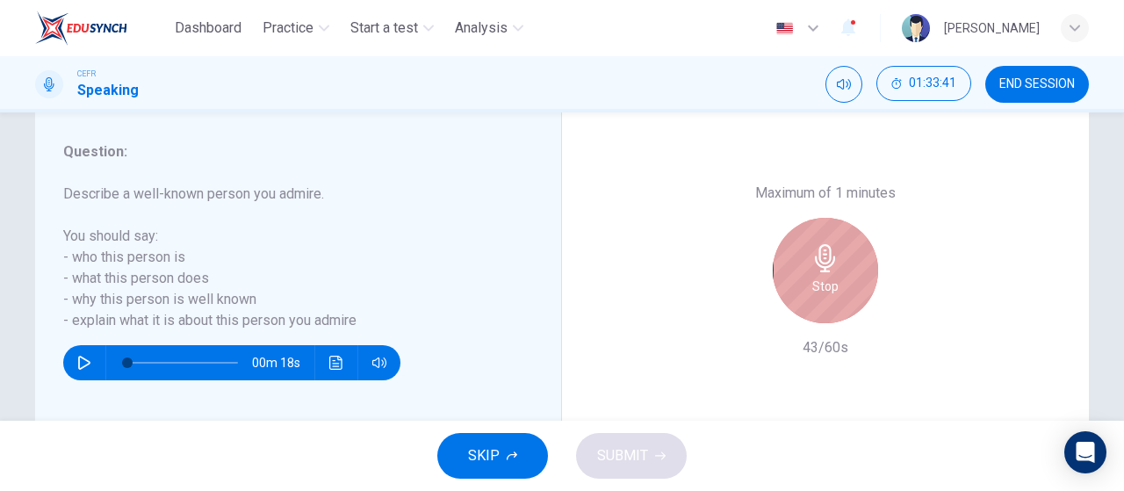
click at [806, 283] on div "Stop" at bounding box center [825, 270] width 105 height 105
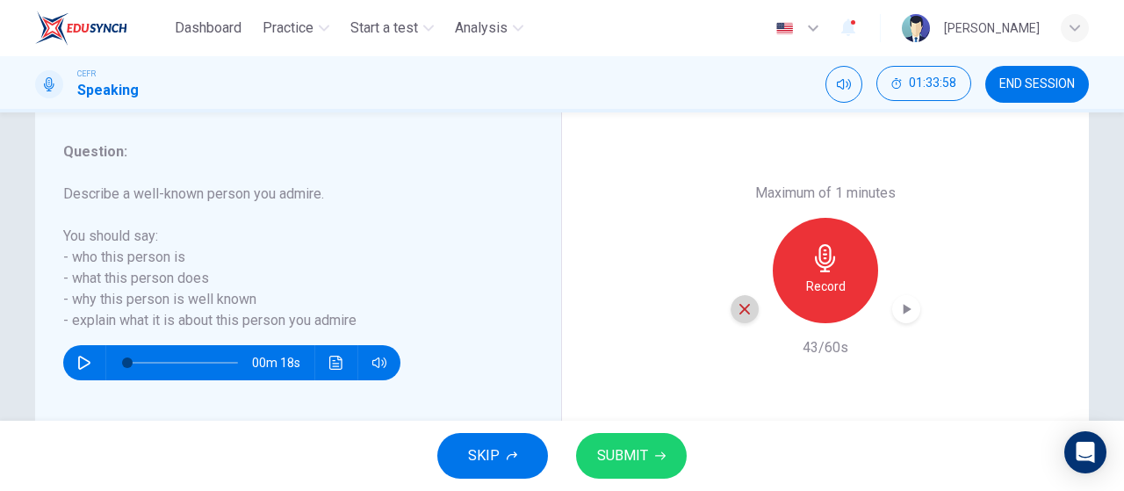
click at [745, 305] on icon "button" at bounding box center [745, 309] width 11 height 11
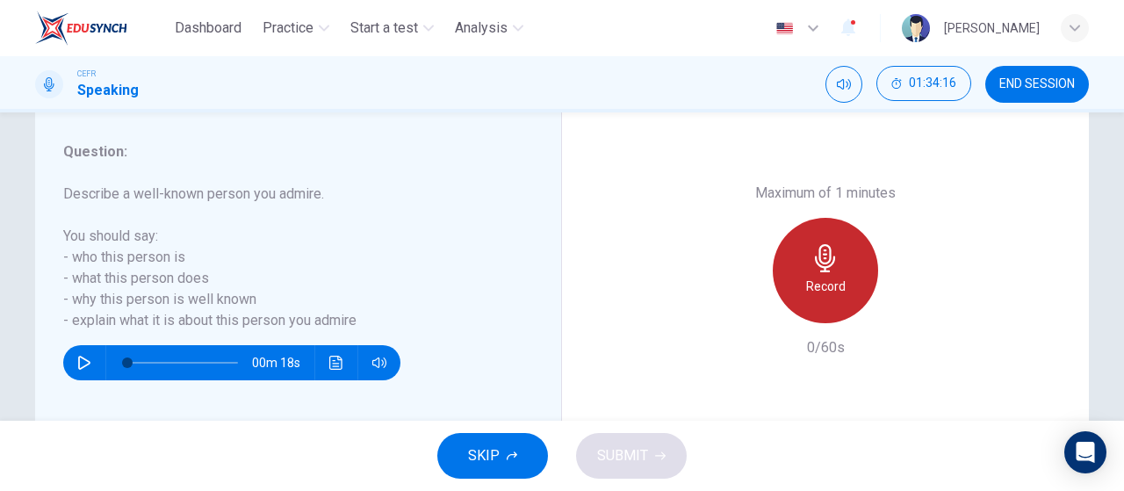
click at [827, 276] on h6 "Record" at bounding box center [826, 286] width 40 height 21
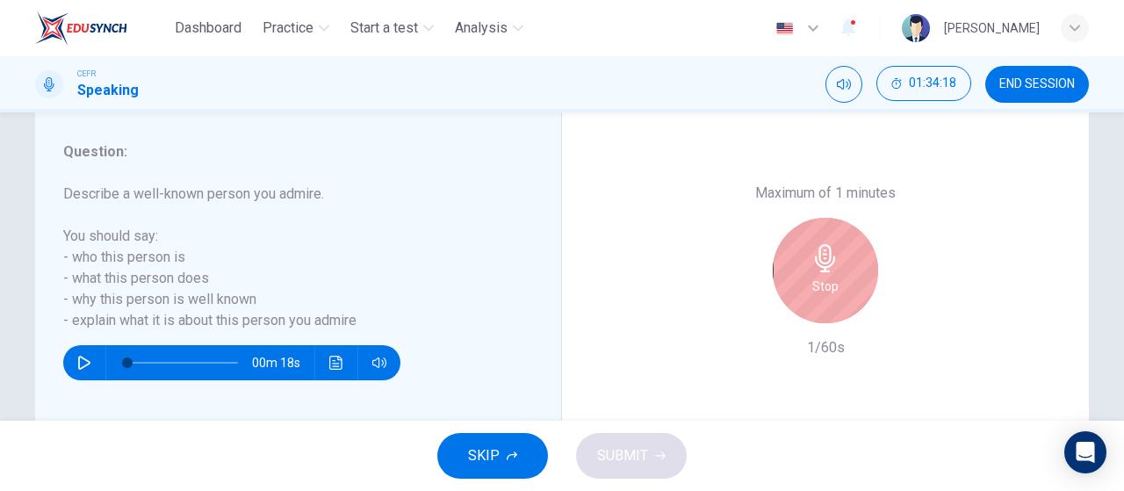
click at [827, 276] on h6 "Stop" at bounding box center [826, 286] width 26 height 21
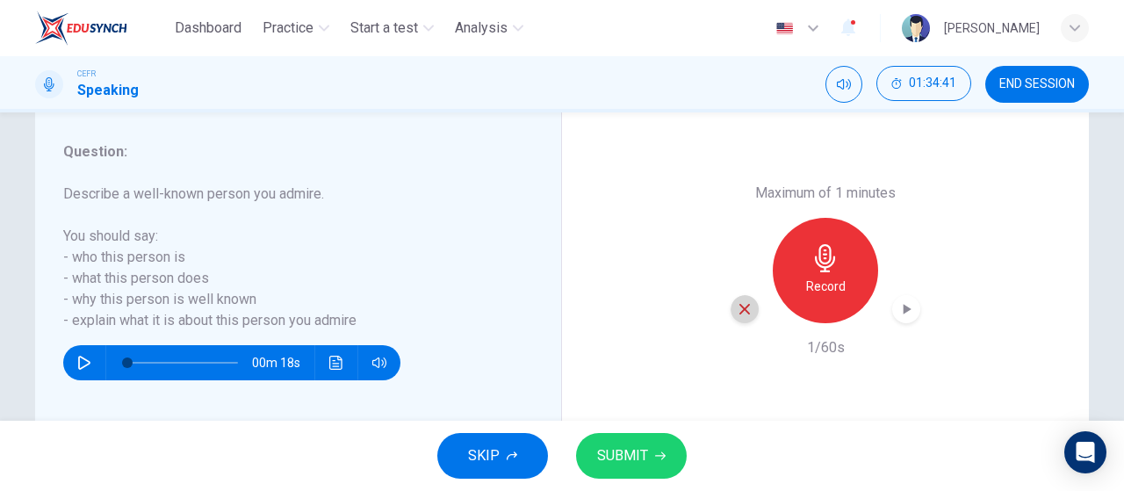
click at [741, 308] on icon "button" at bounding box center [745, 309] width 11 height 11
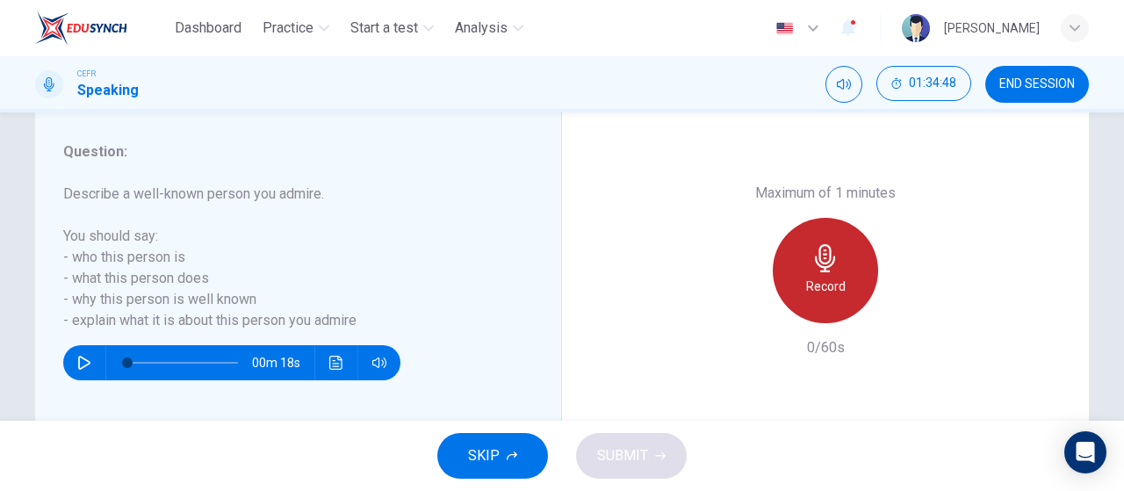
click at [822, 285] on h6 "Record" at bounding box center [826, 286] width 40 height 21
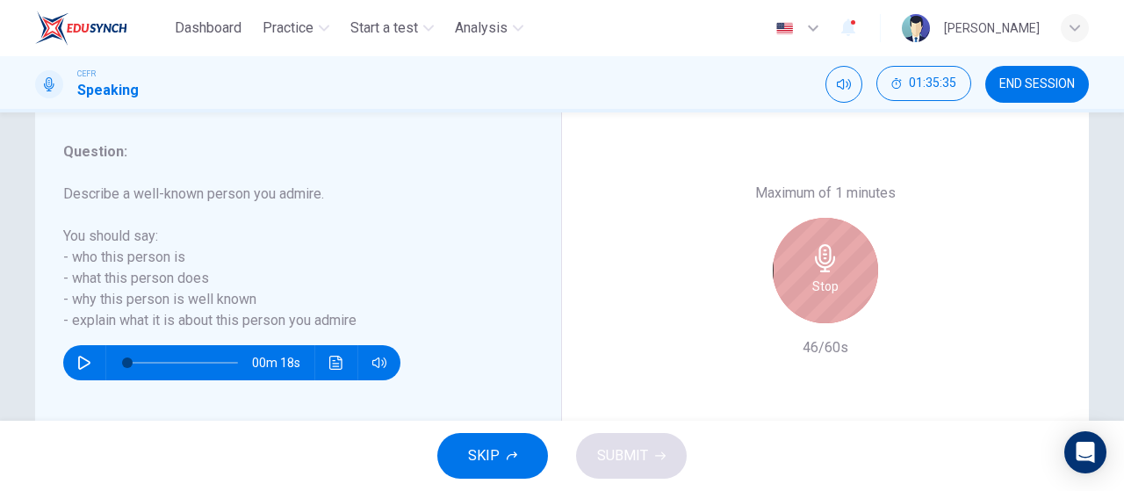
click at [822, 285] on h6 "Stop" at bounding box center [826, 286] width 26 height 21
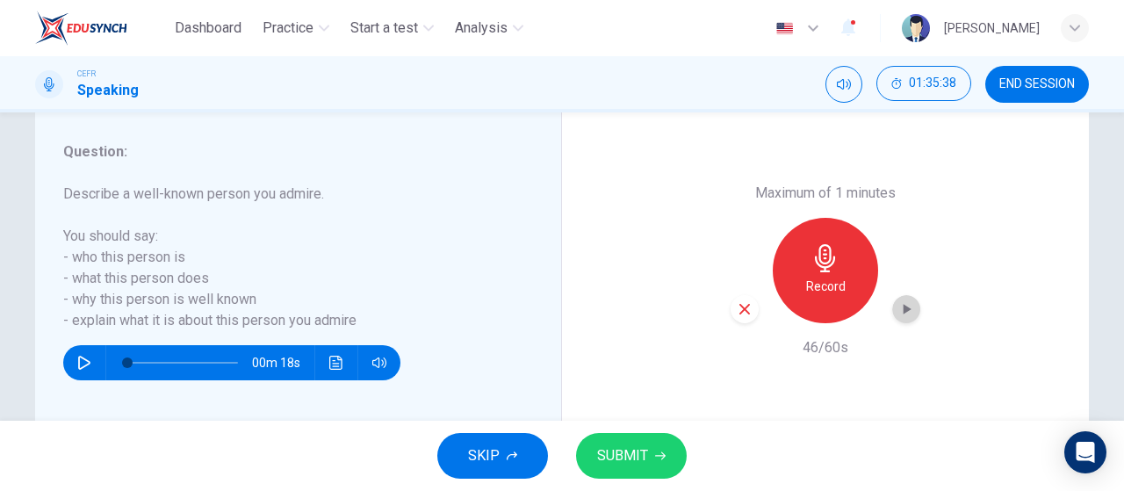
click at [898, 315] on icon "button" at bounding box center [907, 309] width 18 height 18
click at [732, 303] on div "button" at bounding box center [745, 309] width 28 height 28
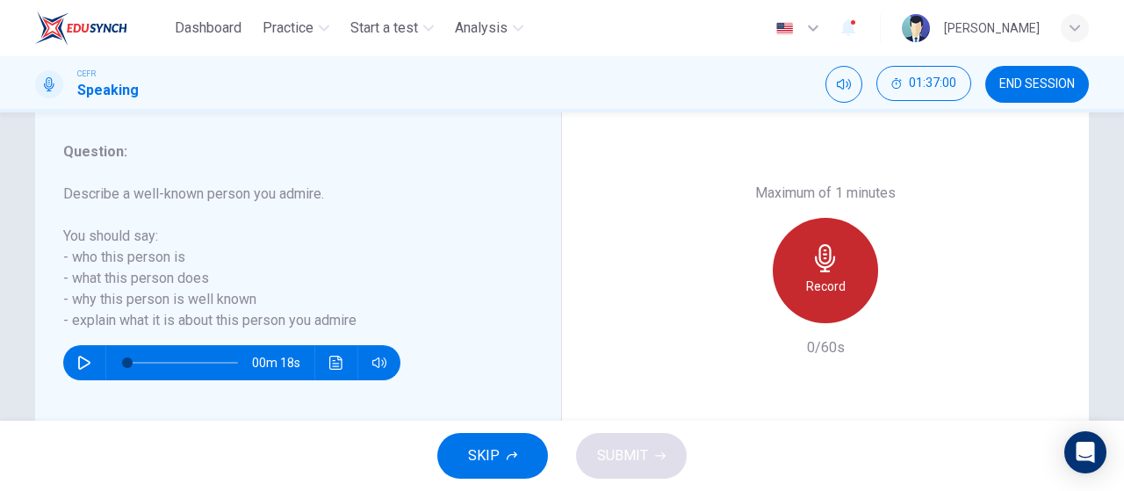
click at [829, 275] on div "Record" at bounding box center [825, 270] width 105 height 105
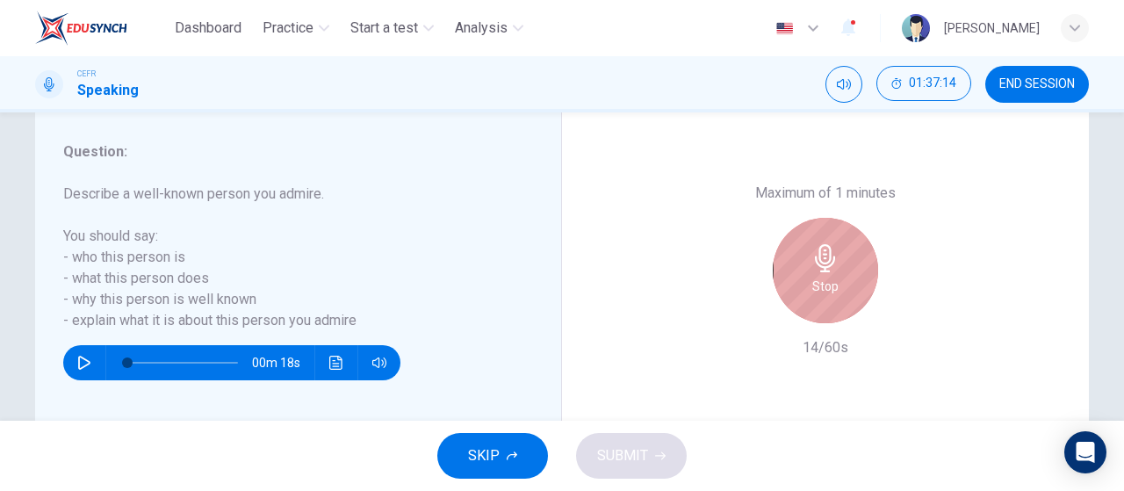
click at [829, 275] on div "Stop" at bounding box center [825, 270] width 105 height 105
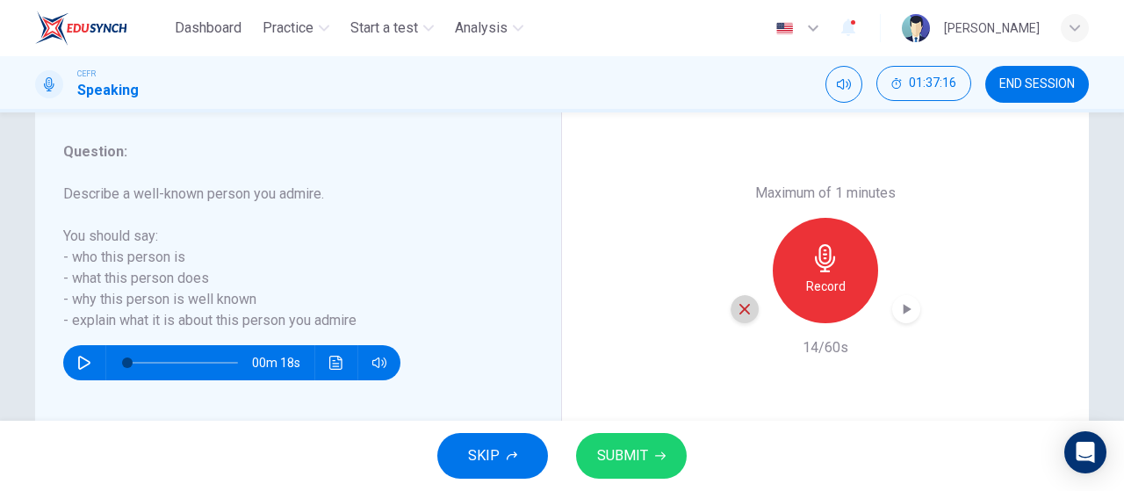
click at [741, 309] on icon "button" at bounding box center [745, 309] width 11 height 11
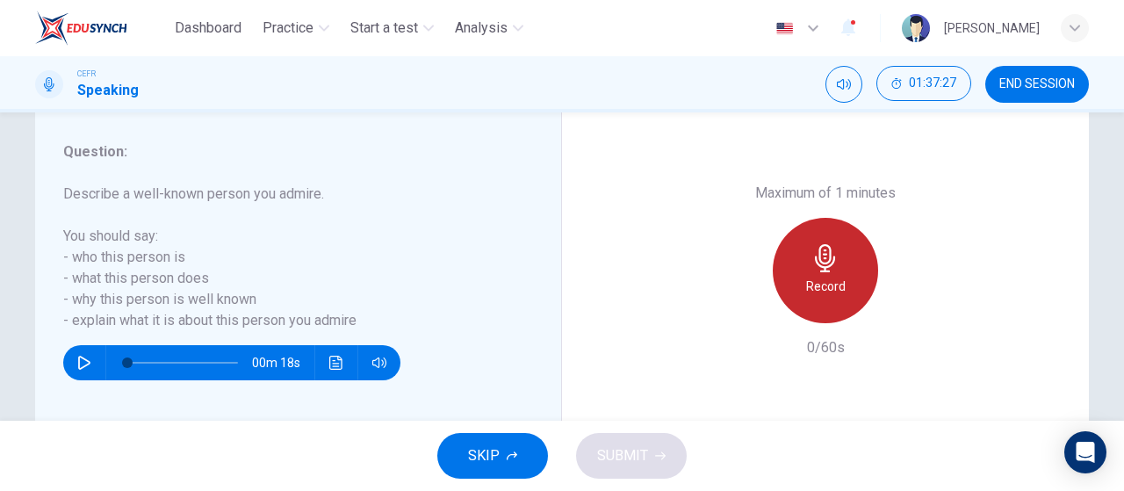
click at [846, 267] on div "Record" at bounding box center [825, 270] width 105 height 105
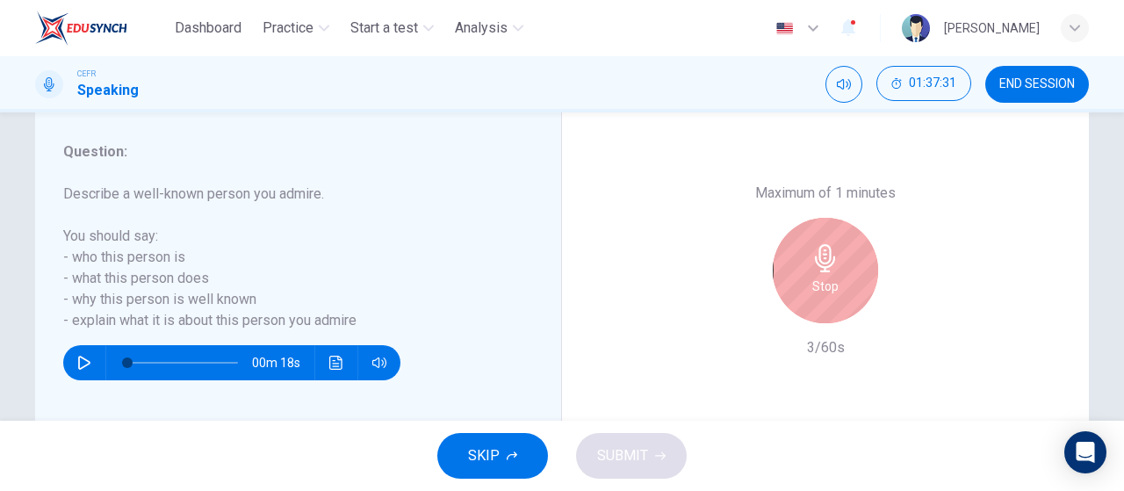
click at [846, 267] on div "Stop" at bounding box center [825, 270] width 105 height 105
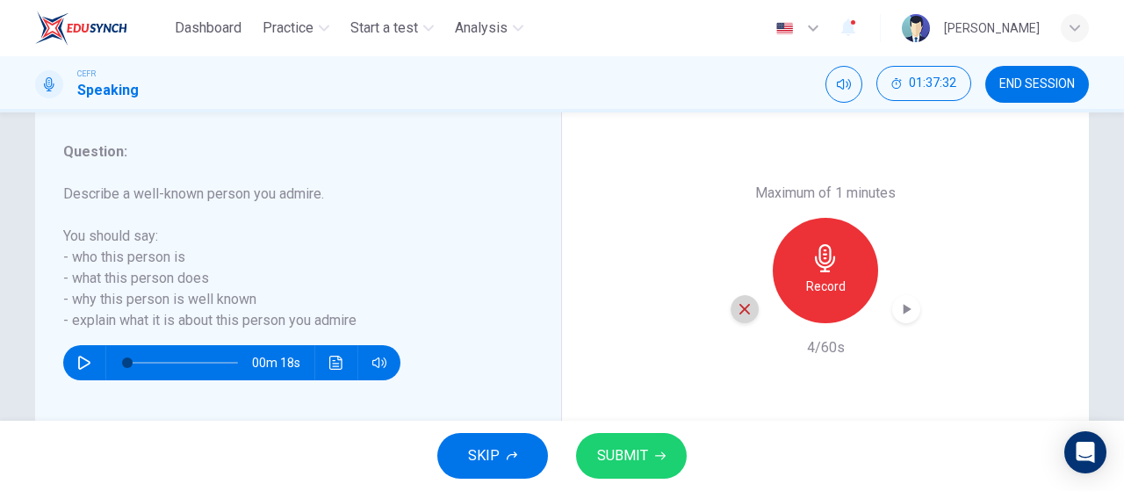
click at [743, 307] on icon "button" at bounding box center [745, 309] width 11 height 11
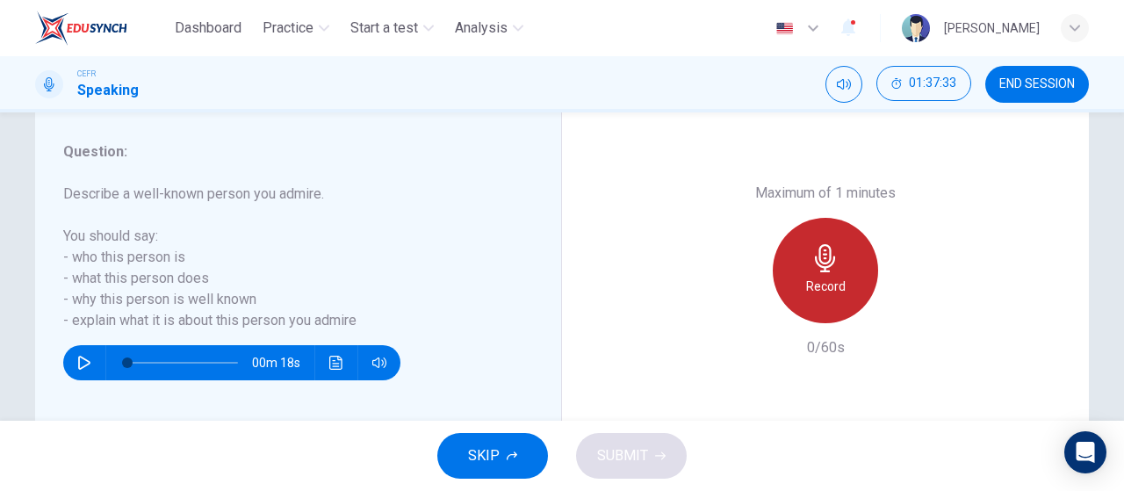
click at [831, 278] on h6 "Record" at bounding box center [826, 286] width 40 height 21
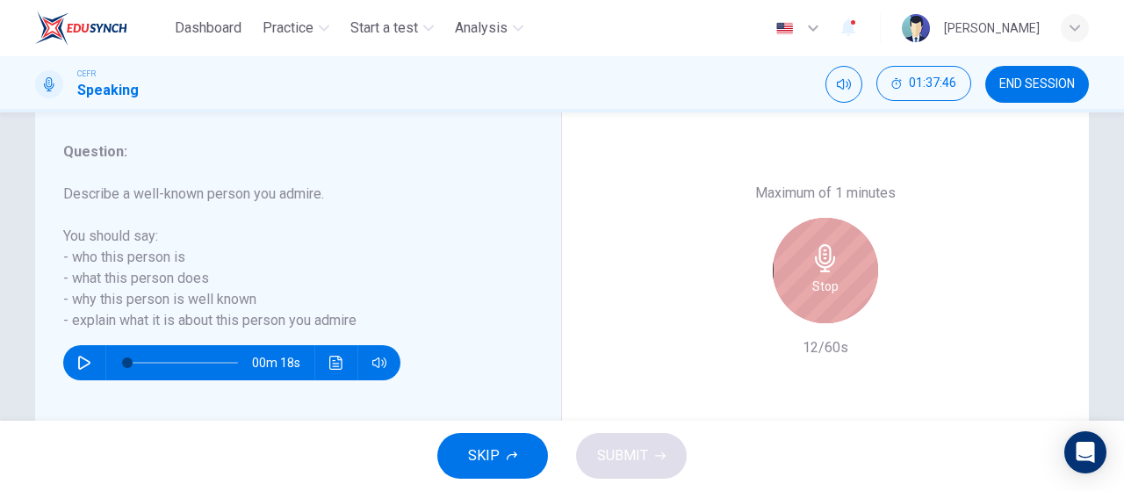
click at [831, 278] on h6 "Stop" at bounding box center [826, 286] width 26 height 21
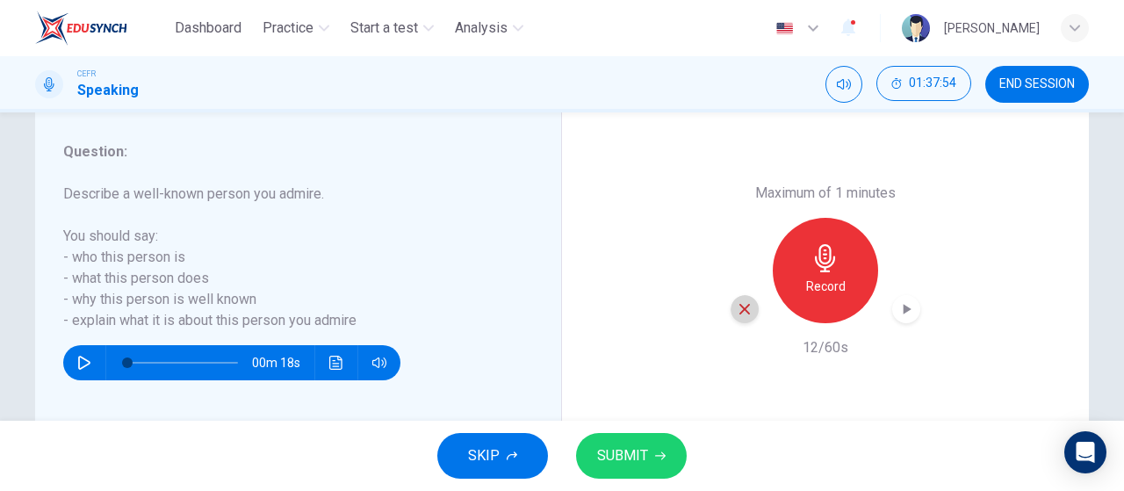
click at [737, 308] on icon "button" at bounding box center [745, 309] width 16 height 16
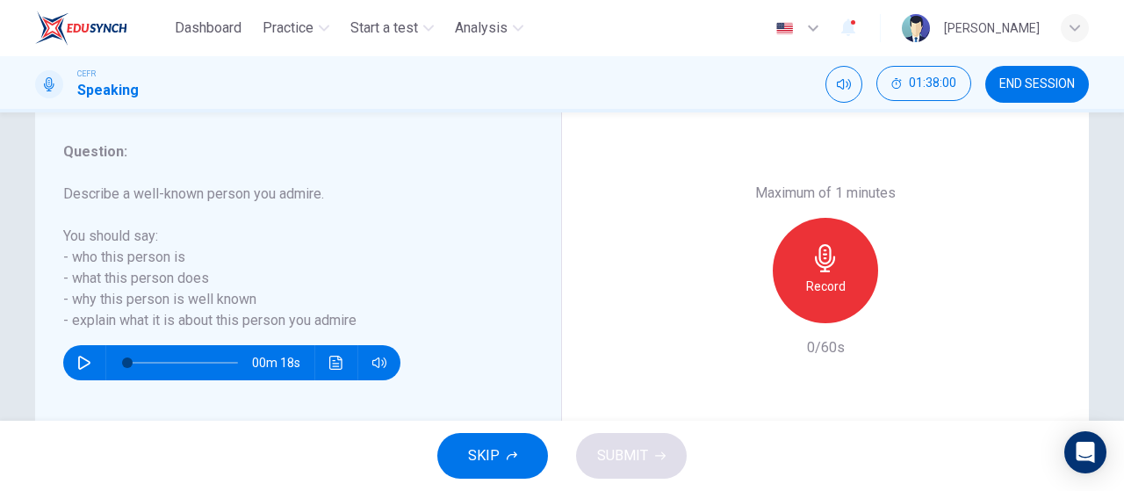
click at [856, 291] on div "Record" at bounding box center [825, 270] width 105 height 105
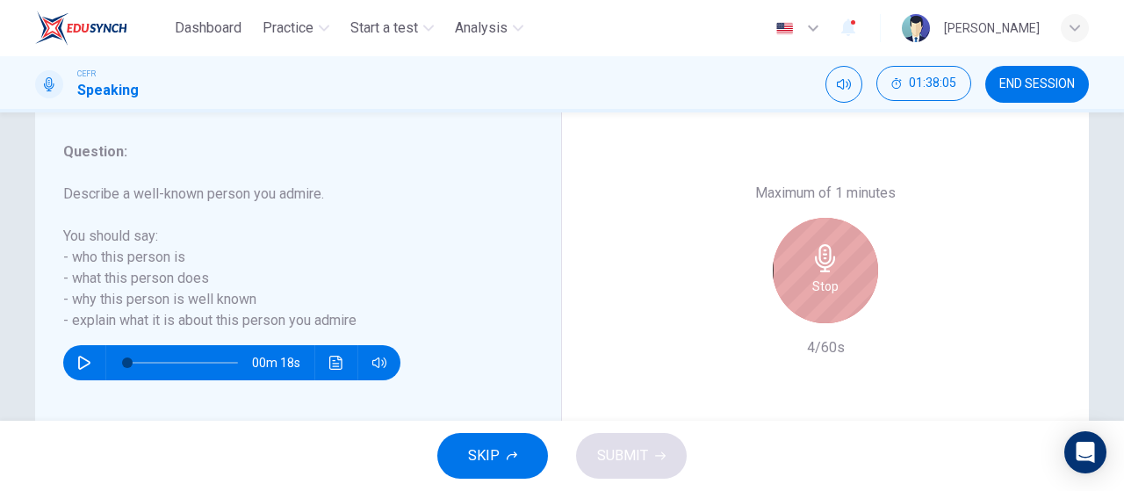
click at [856, 291] on div "Stop" at bounding box center [825, 270] width 105 height 105
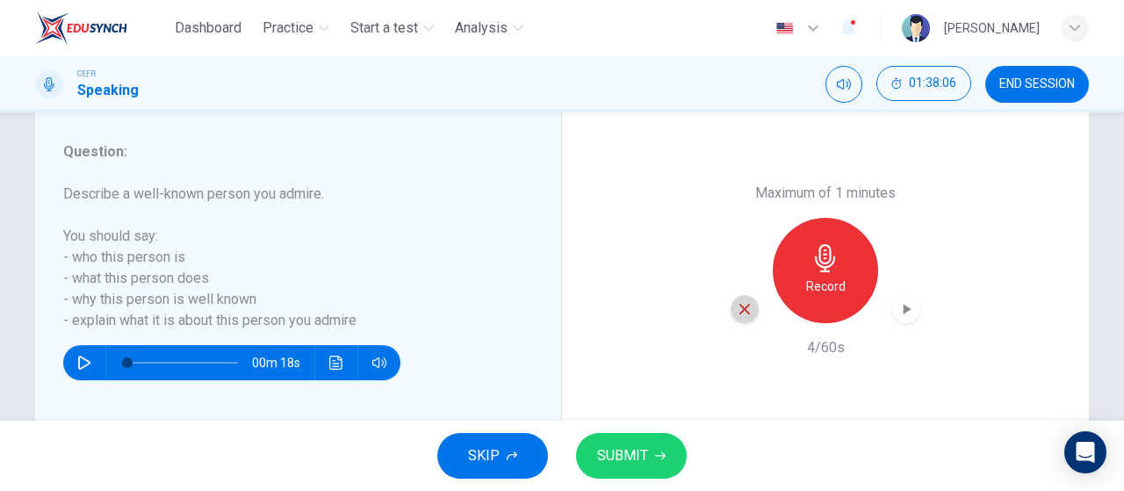
click at [743, 305] on icon "button" at bounding box center [745, 309] width 11 height 11
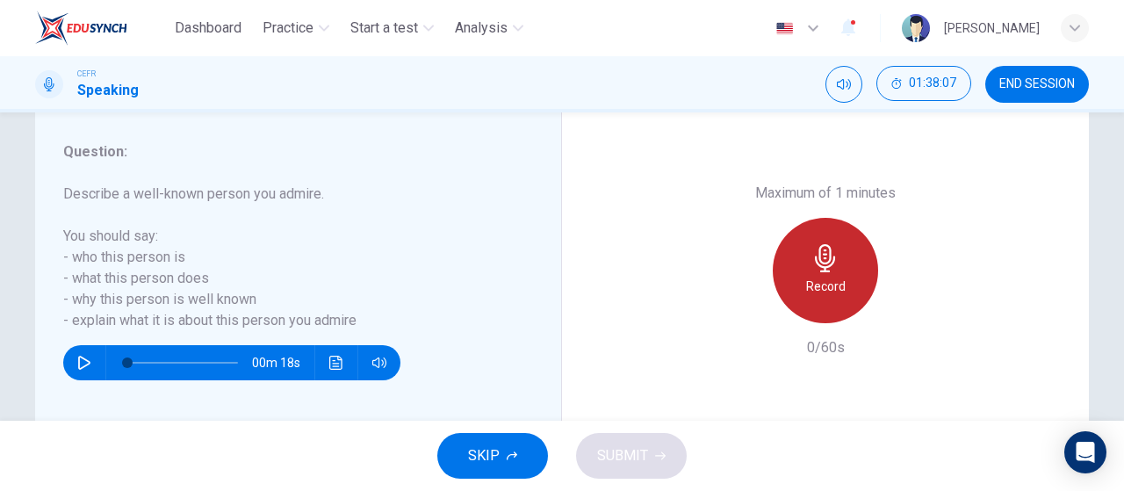
click at [824, 280] on h6 "Record" at bounding box center [826, 286] width 40 height 21
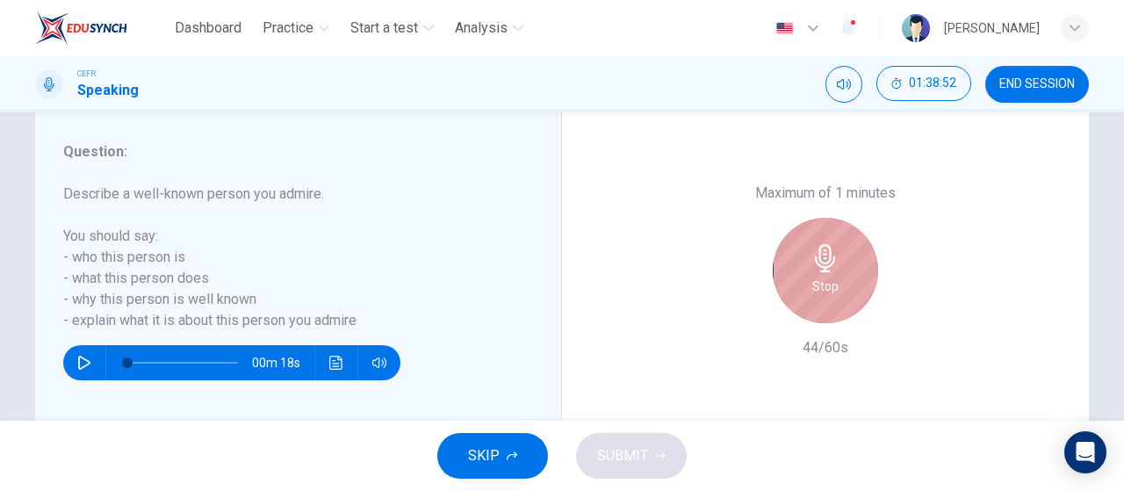
click at [824, 280] on h6 "Stop" at bounding box center [826, 286] width 26 height 21
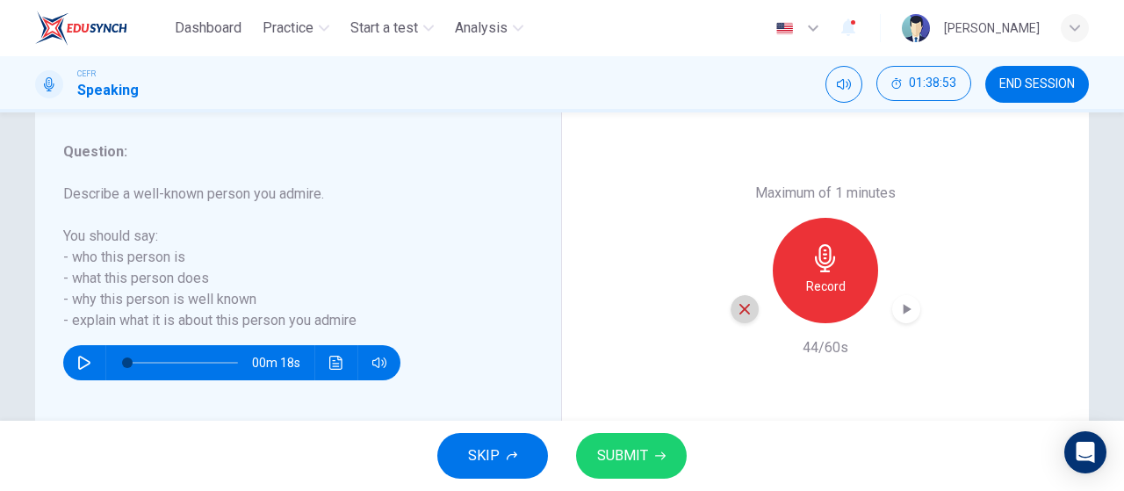
click at [748, 308] on div "button" at bounding box center [745, 309] width 28 height 28
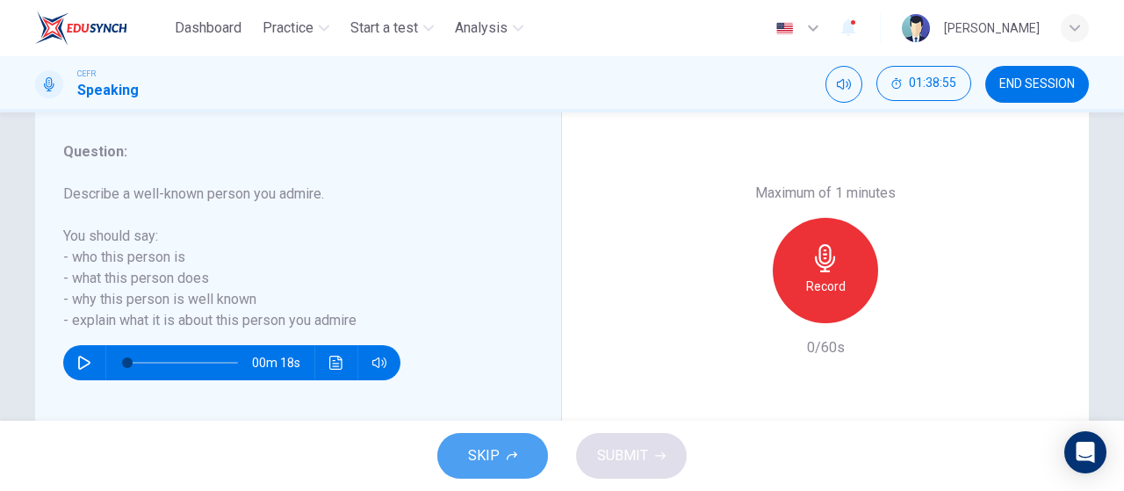
click at [482, 465] on span "SKIP" at bounding box center [484, 456] width 32 height 25
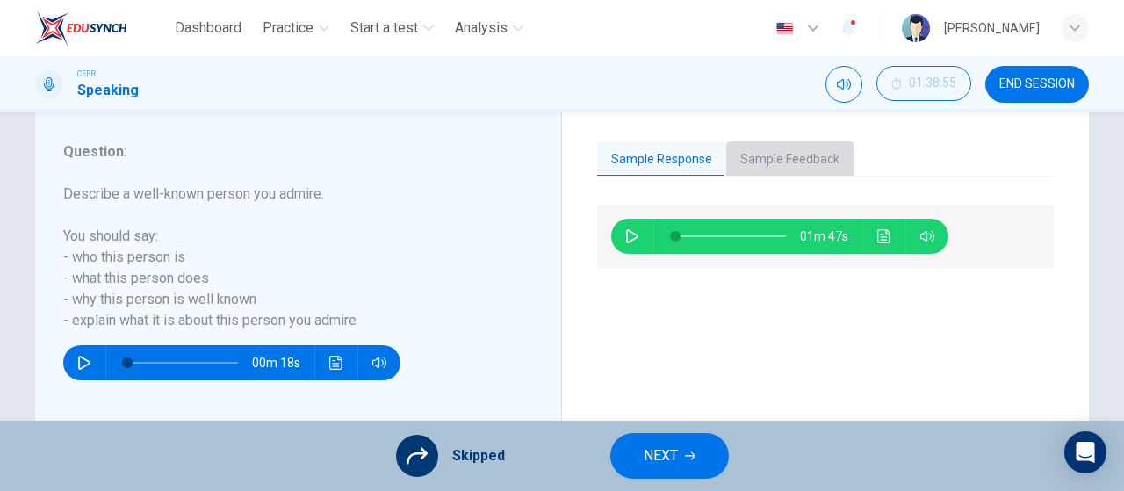
click at [763, 146] on button "Sample Feedback" at bounding box center [789, 159] width 127 height 37
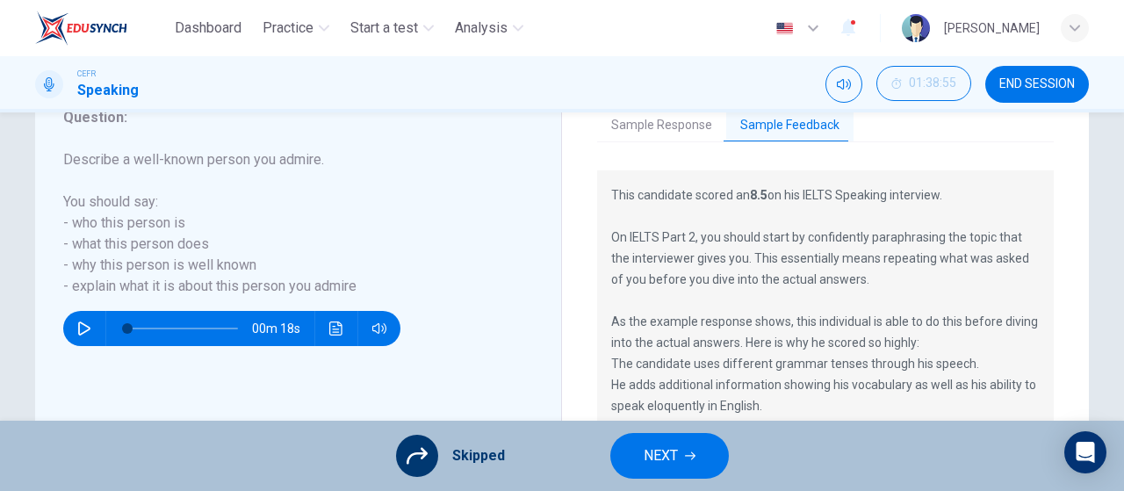
scroll to position [353, 0]
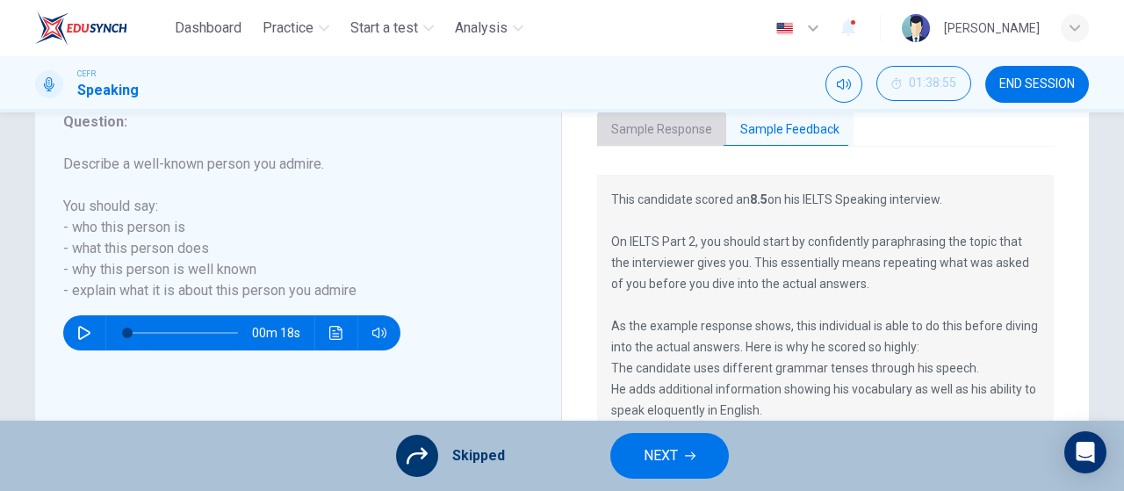
click at [662, 131] on button "Sample Response" at bounding box center [661, 130] width 129 height 37
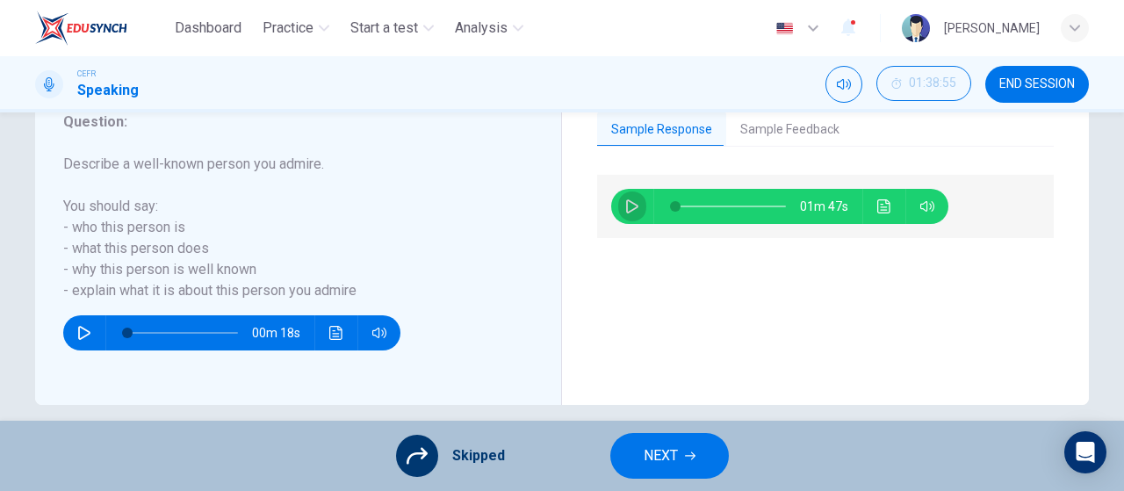
click at [631, 203] on icon "button" at bounding box center [632, 206] width 12 height 14
type input "23"
click at [767, 126] on button "Sample Feedback" at bounding box center [789, 130] width 127 height 37
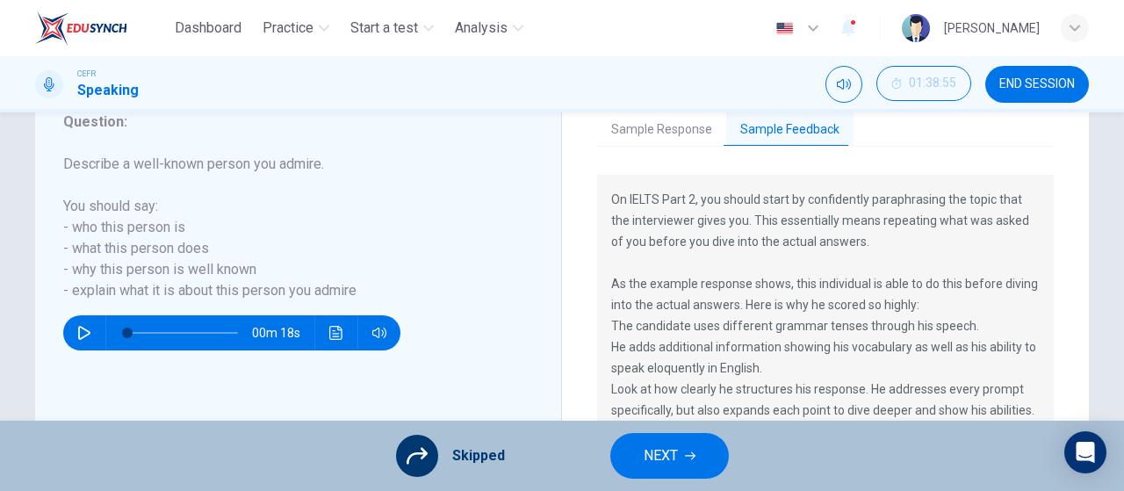
scroll to position [62, 0]
click at [712, 456] on button "NEXT" at bounding box center [670, 456] width 119 height 46
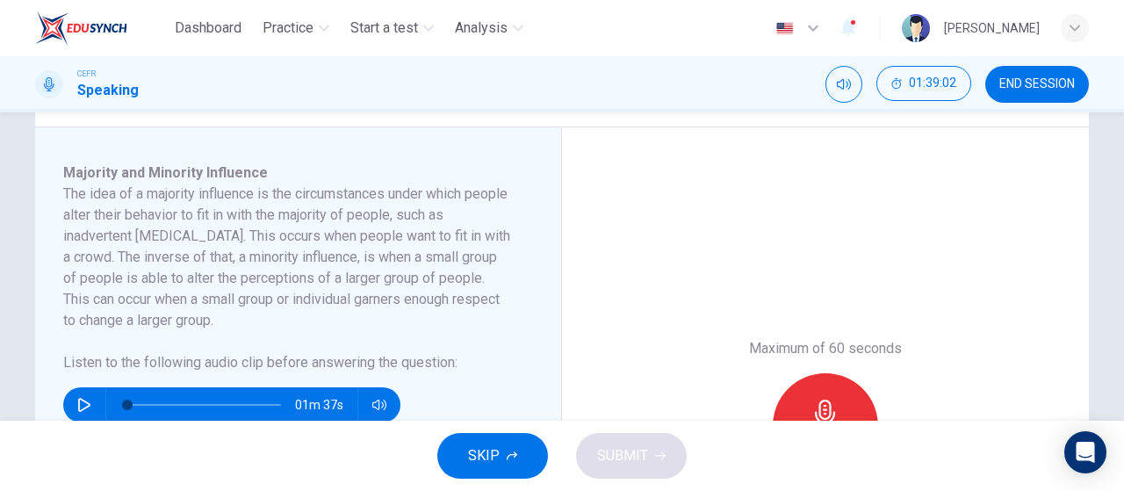
scroll to position [284, 0]
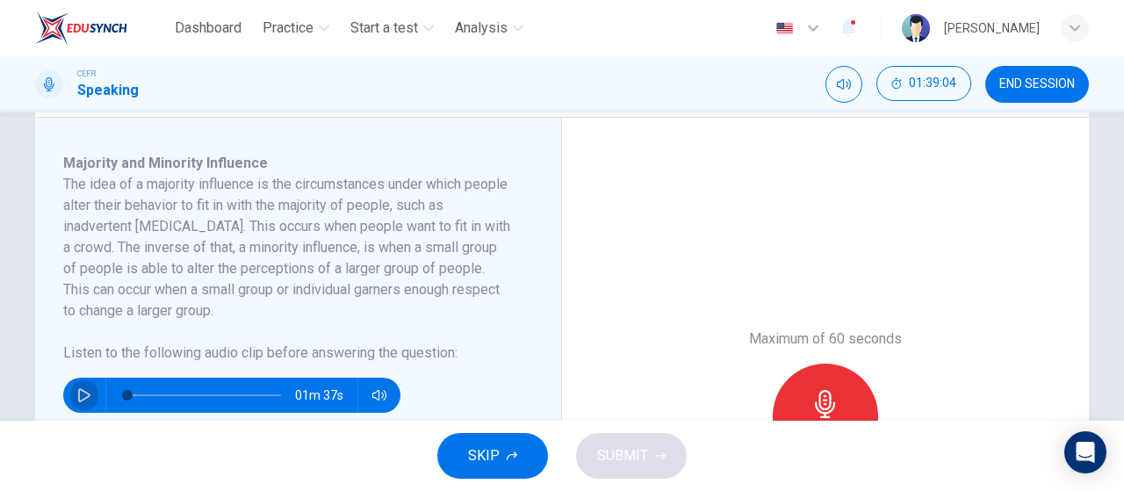
click at [77, 393] on icon "button" at bounding box center [84, 395] width 14 height 14
click at [357, 249] on h6 "The idea of a majority influence is the circumstances under which people alter …" at bounding box center [287, 248] width 449 height 148
type input "0"
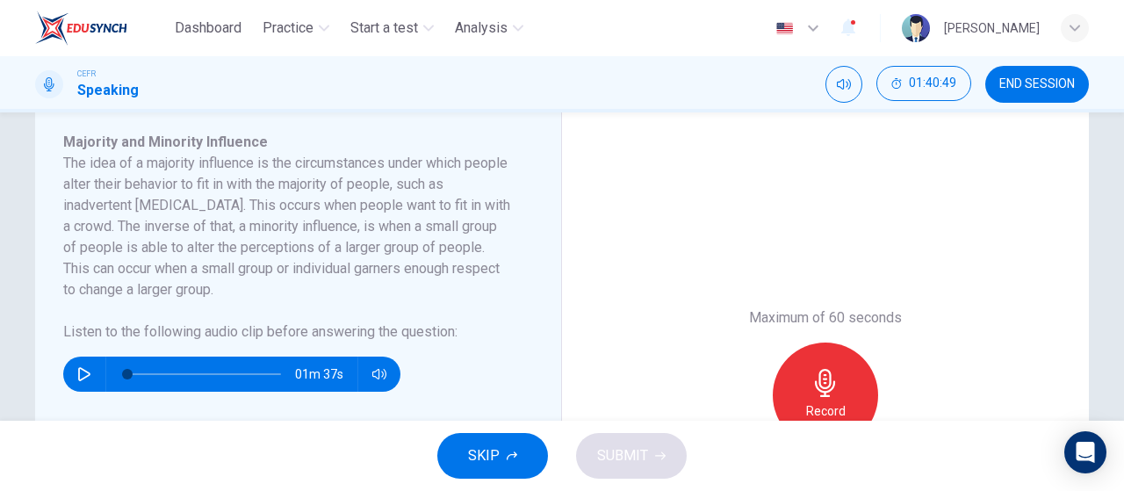
scroll to position [306, 0]
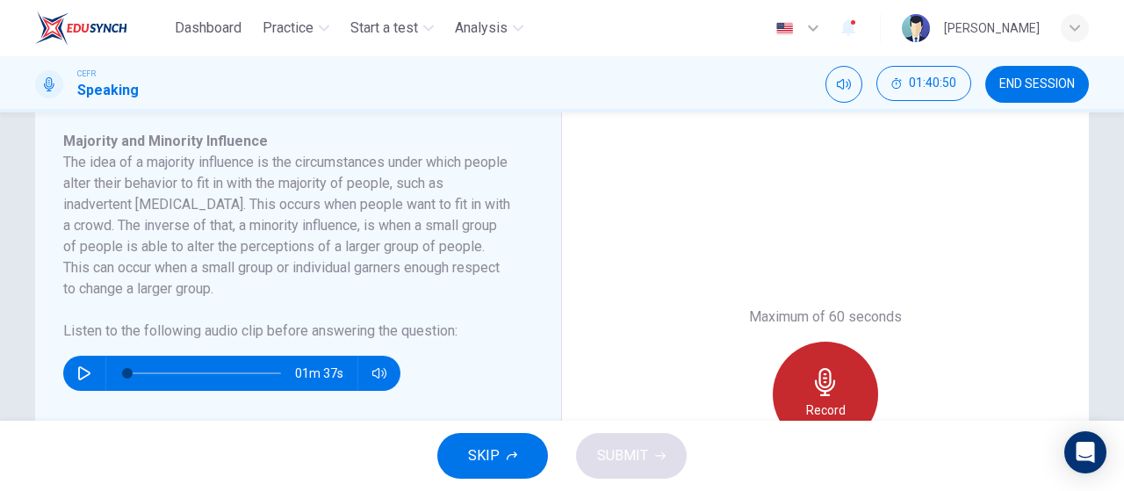
click at [826, 380] on icon "button" at bounding box center [825, 382] width 20 height 28
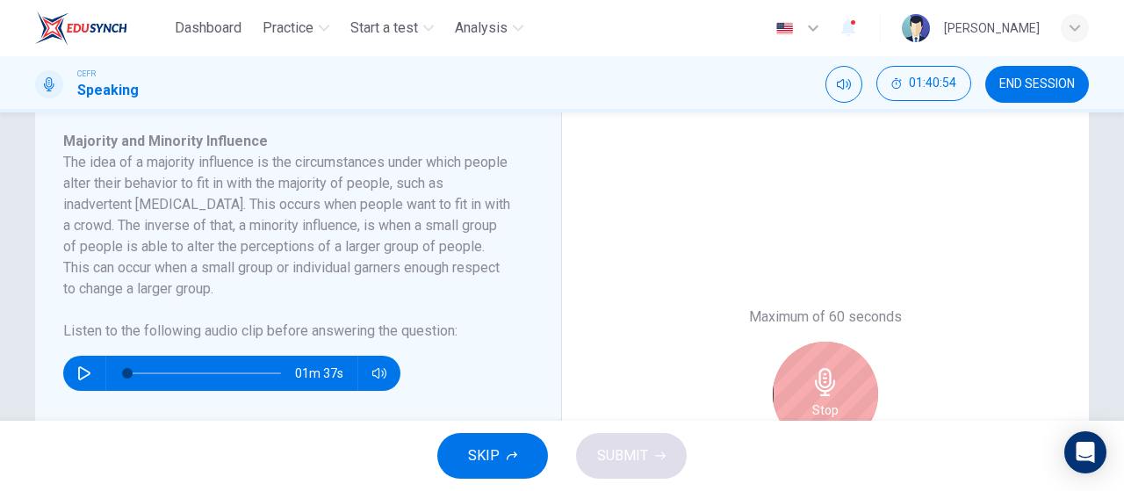
click at [826, 380] on icon "button" at bounding box center [825, 382] width 20 height 28
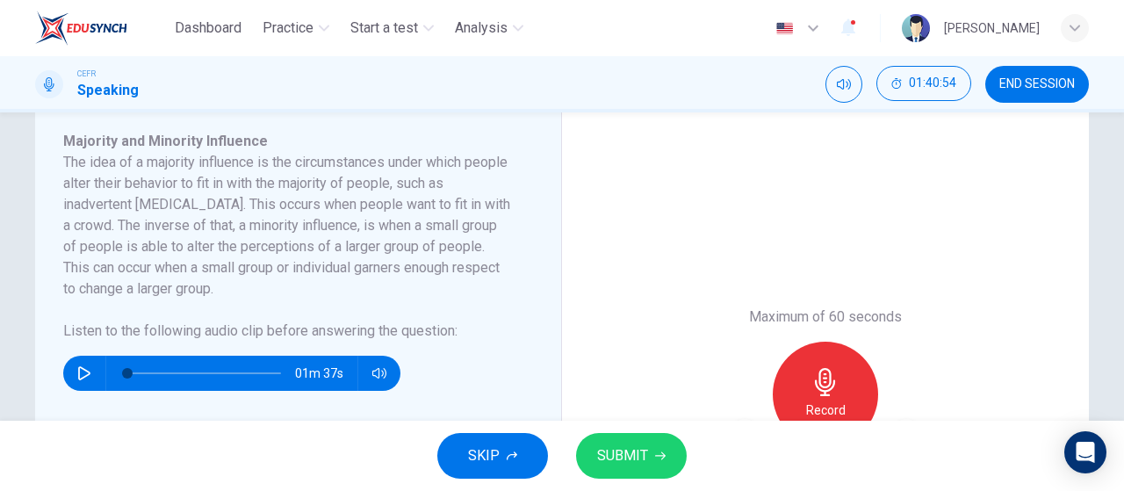
scroll to position [336, 0]
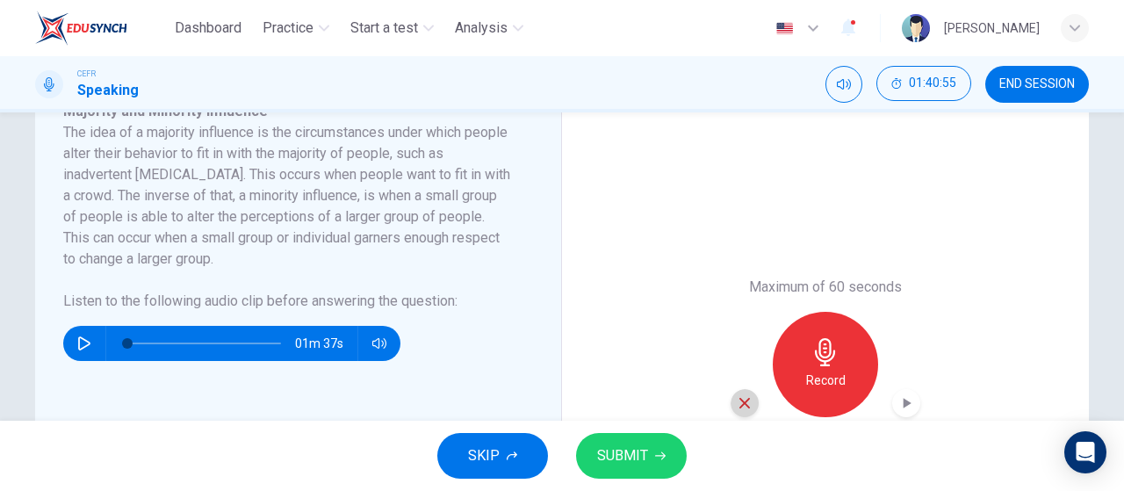
click at [741, 405] on icon "button" at bounding box center [745, 403] width 16 height 16
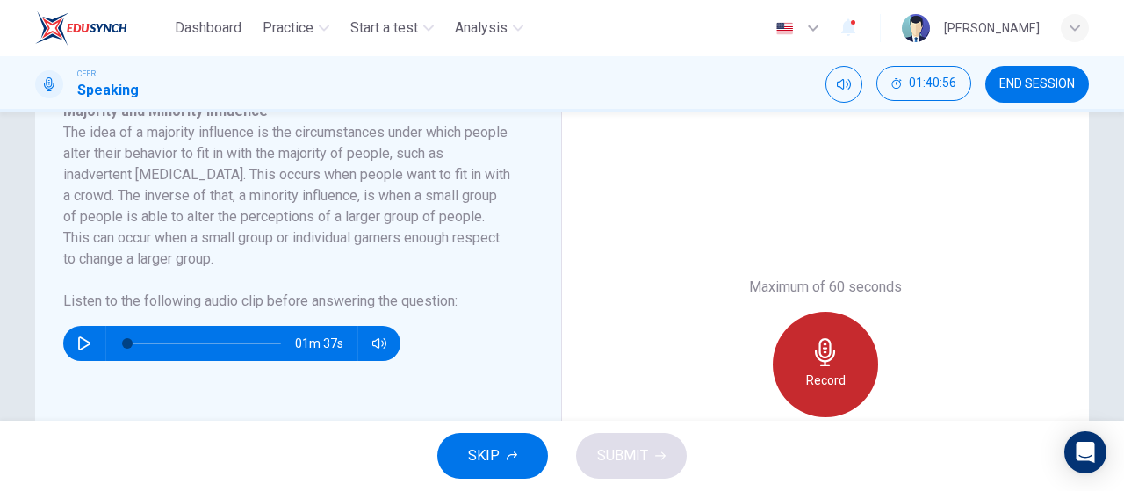
click at [806, 384] on h6 "Record" at bounding box center [826, 380] width 40 height 21
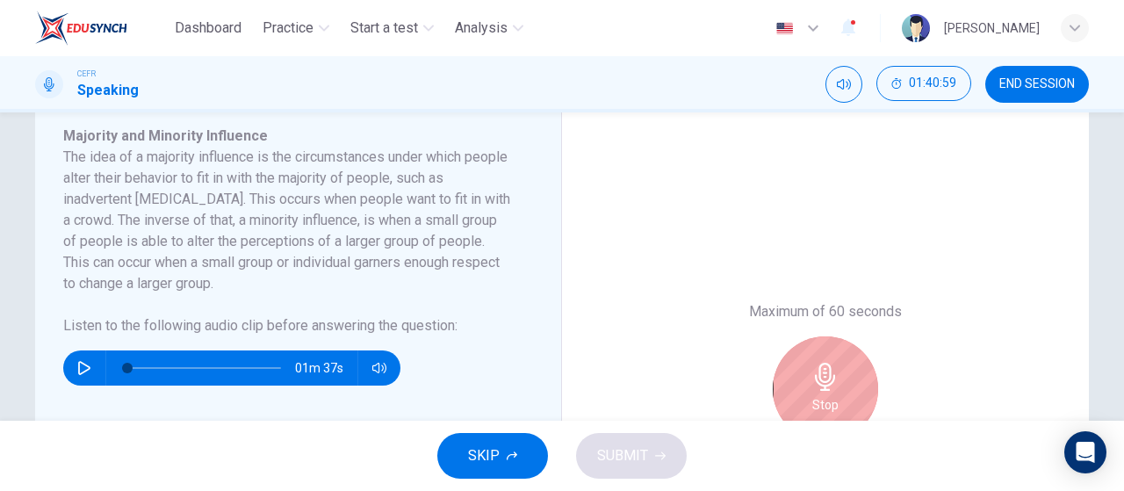
scroll to position [319, 0]
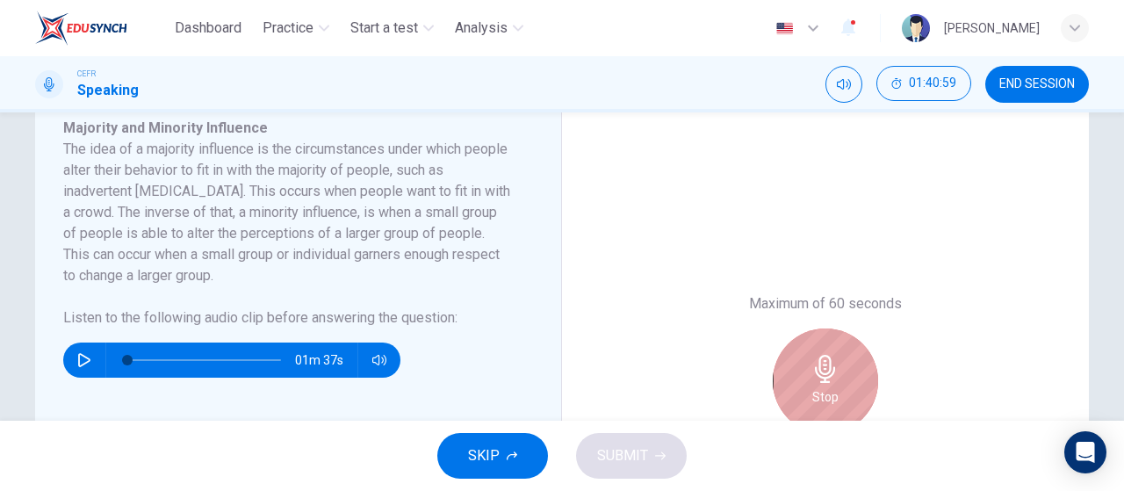
click at [806, 387] on div "Stop" at bounding box center [825, 381] width 105 height 105
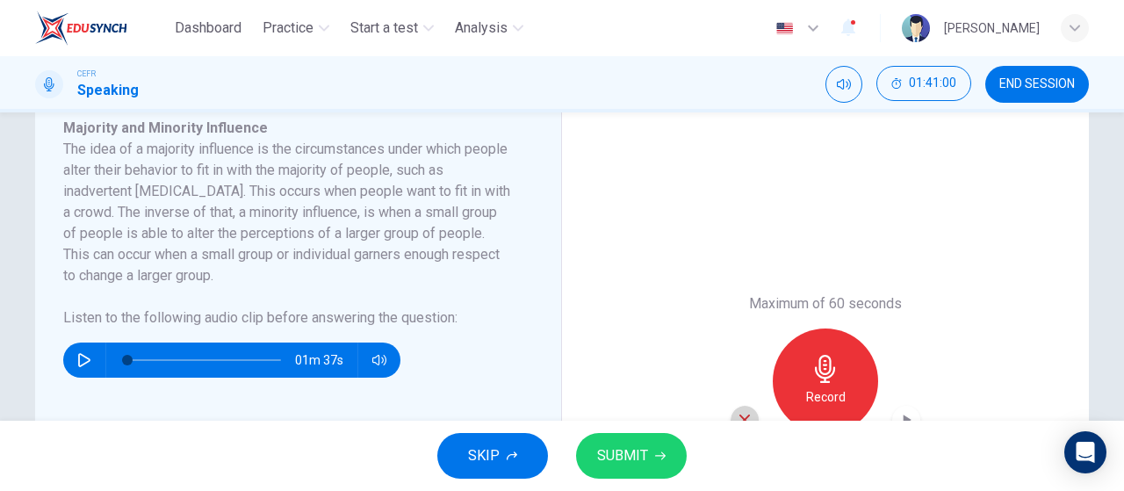
click at [741, 414] on icon "button" at bounding box center [745, 420] width 16 height 16
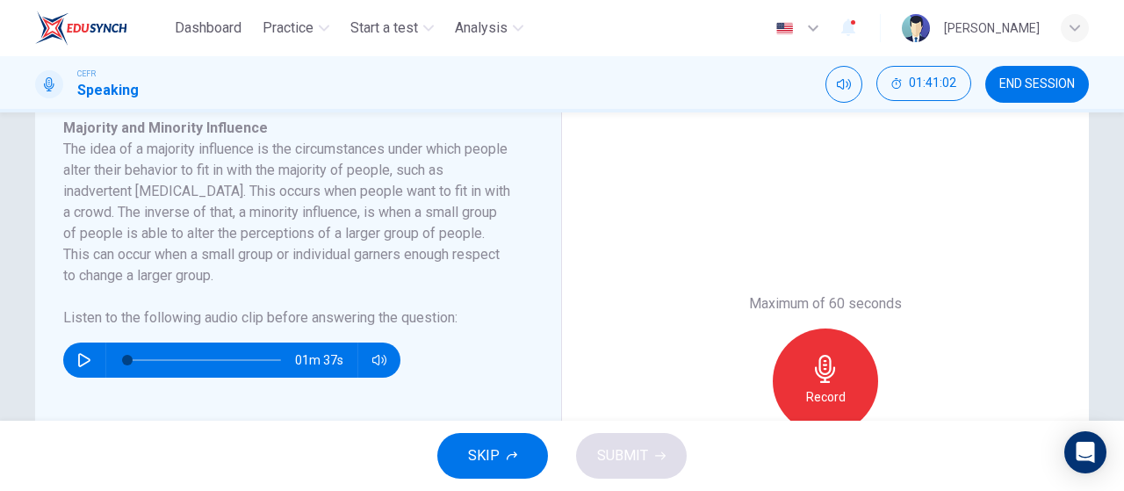
scroll to position [300, 0]
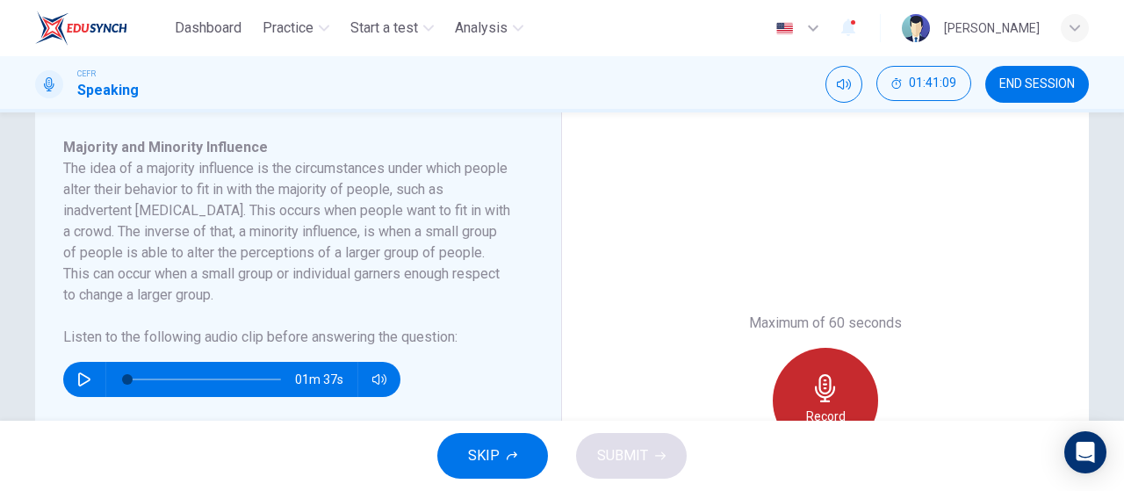
click at [835, 384] on icon "button" at bounding box center [826, 388] width 28 height 28
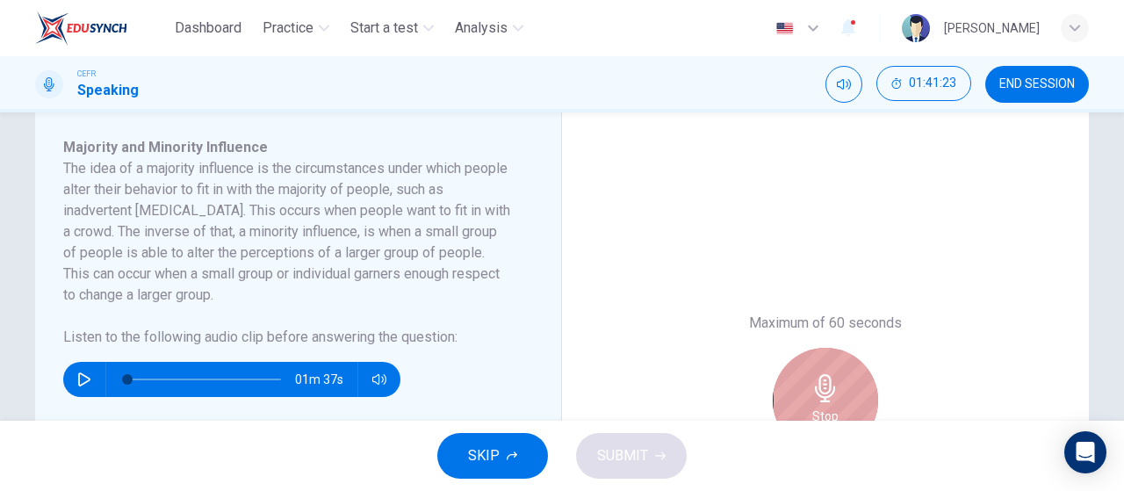
click at [835, 384] on icon "button" at bounding box center [826, 388] width 28 height 28
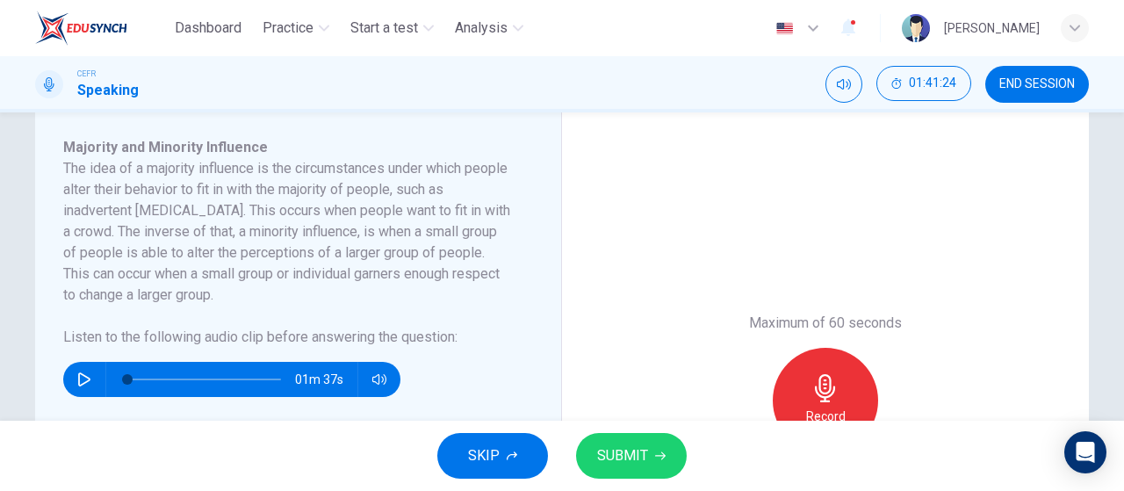
scroll to position [365, 0]
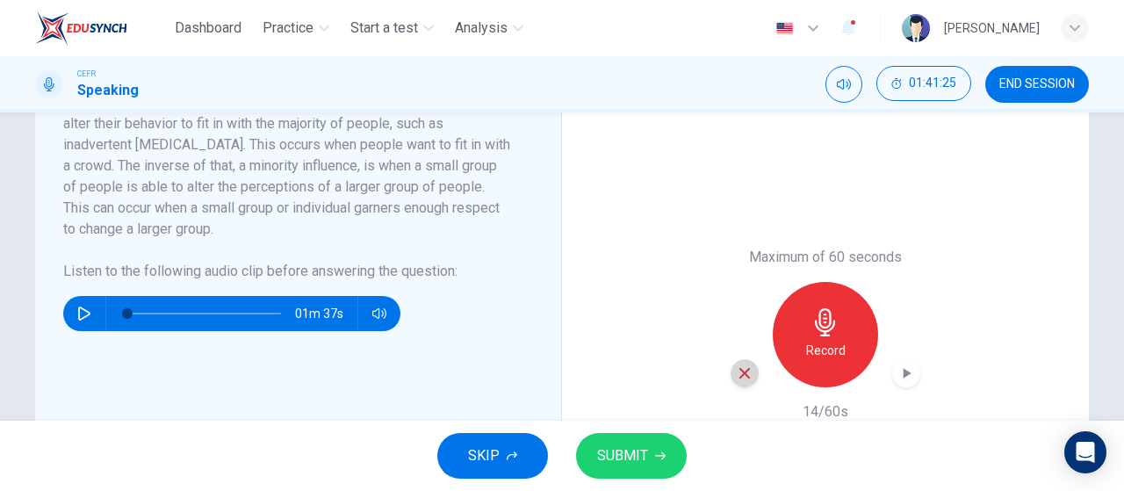
click at [737, 373] on icon "button" at bounding box center [745, 373] width 16 height 16
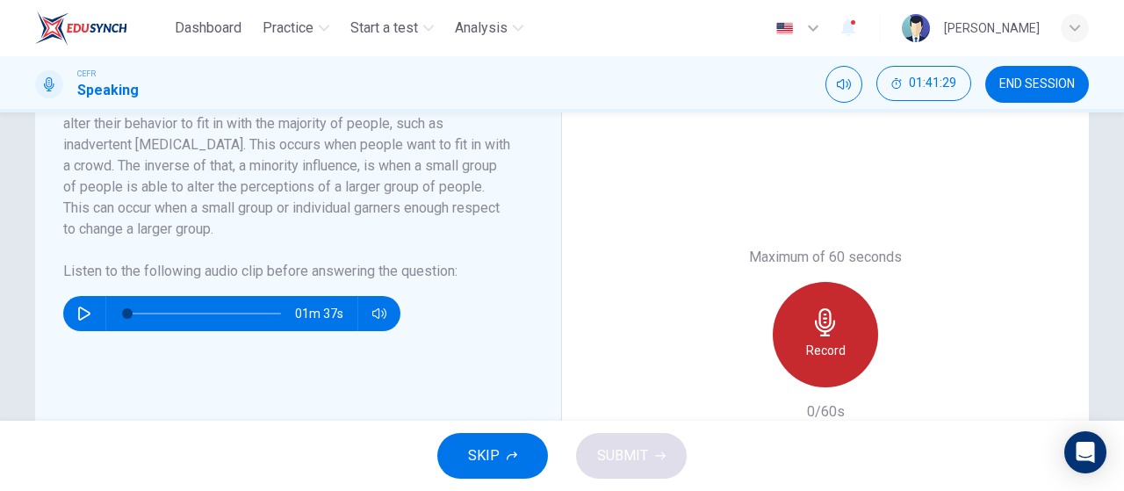
click at [822, 338] on div "Record" at bounding box center [825, 334] width 105 height 105
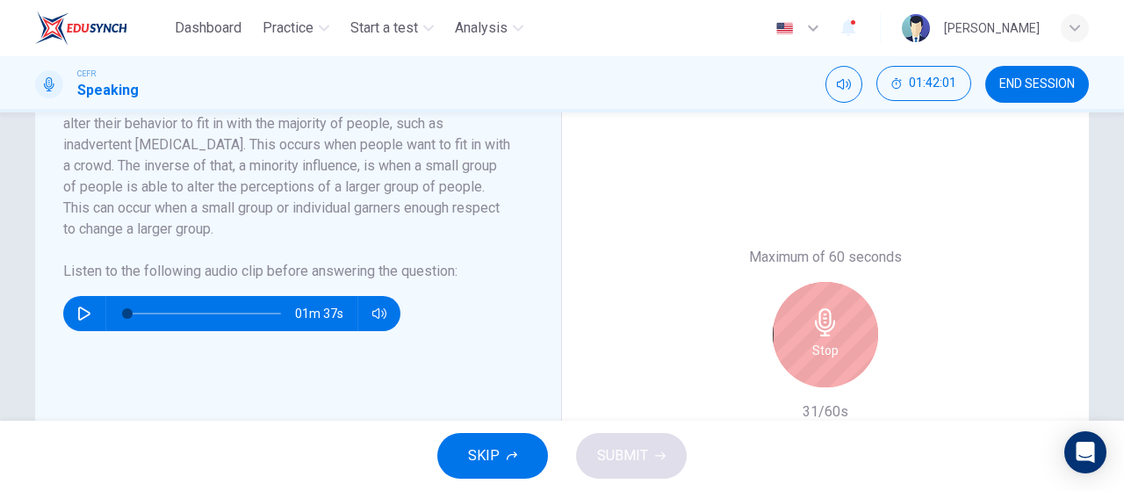
click at [822, 338] on div "Stop" at bounding box center [825, 334] width 105 height 105
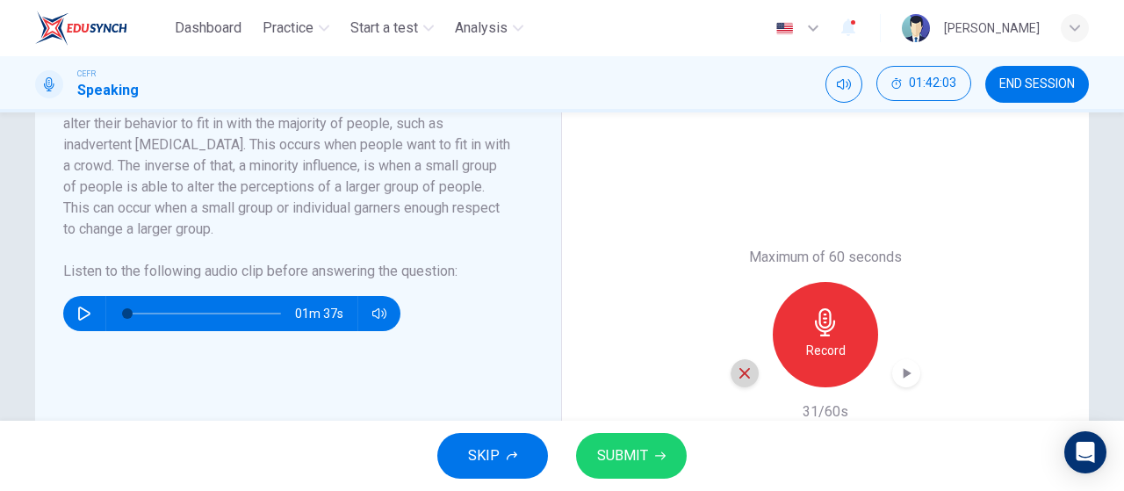
click at [746, 369] on icon "button" at bounding box center [745, 373] width 16 height 16
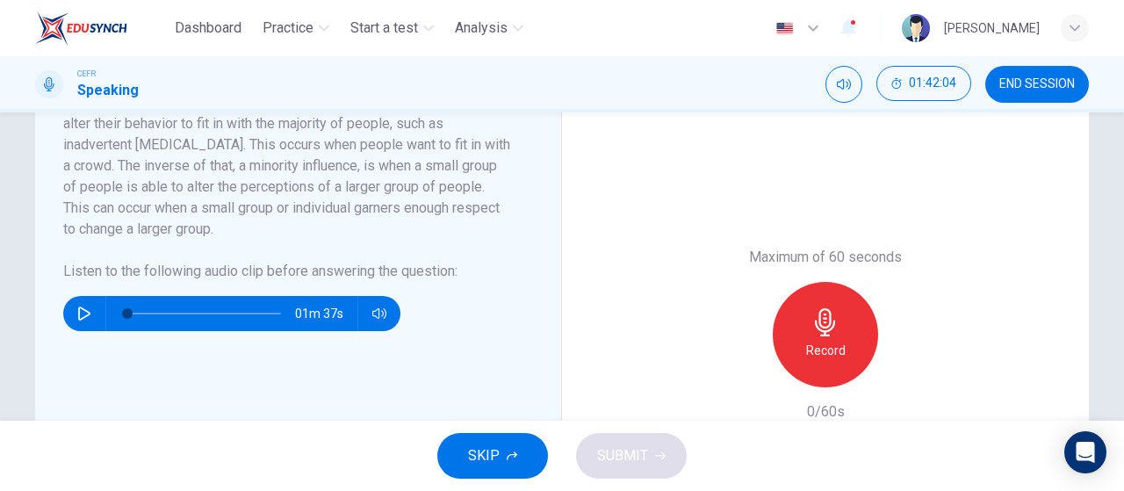
click at [516, 445] on button "SKIP" at bounding box center [492, 456] width 111 height 46
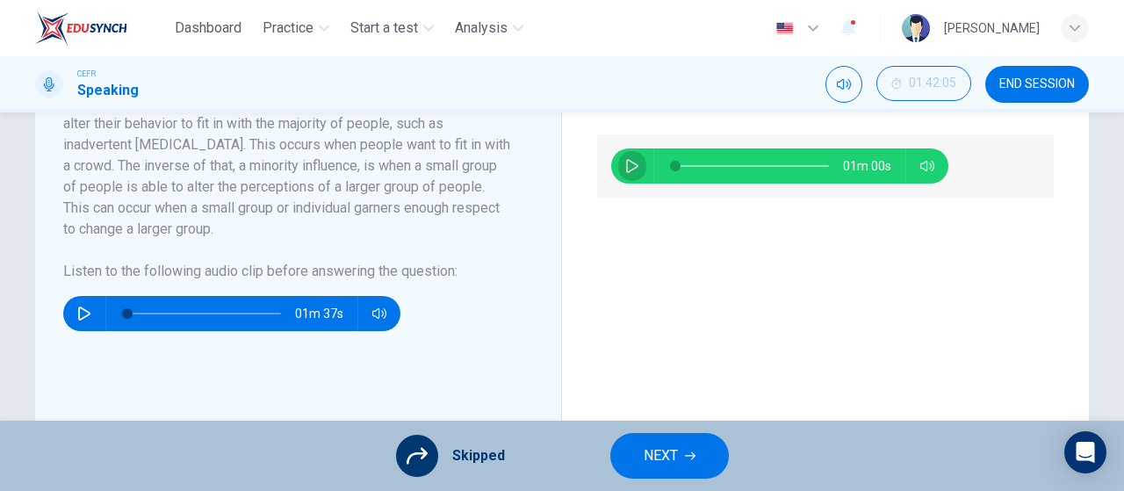
click at [627, 159] on icon "button" at bounding box center [632, 166] width 14 height 14
type input "84"
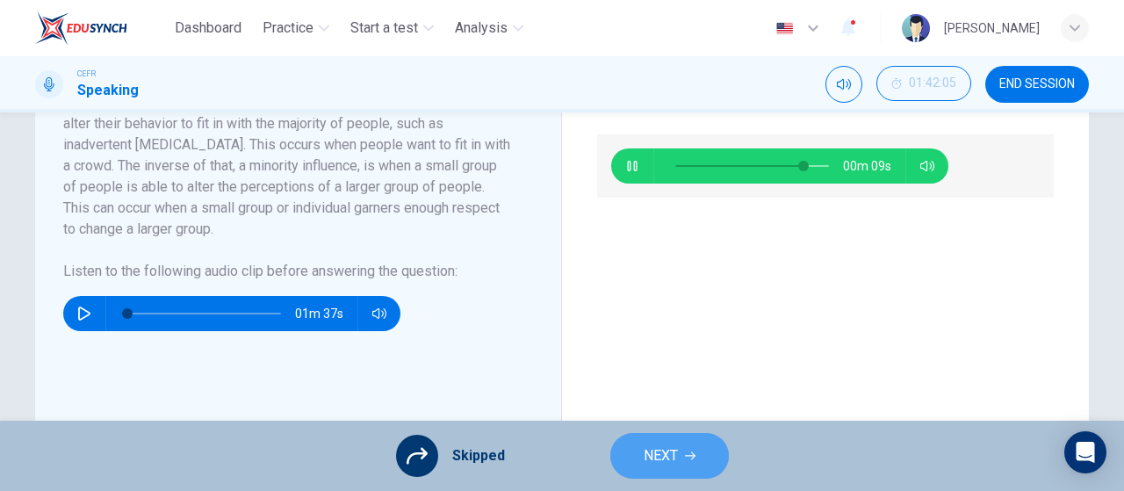
click at [694, 448] on button "NEXT" at bounding box center [670, 456] width 119 height 46
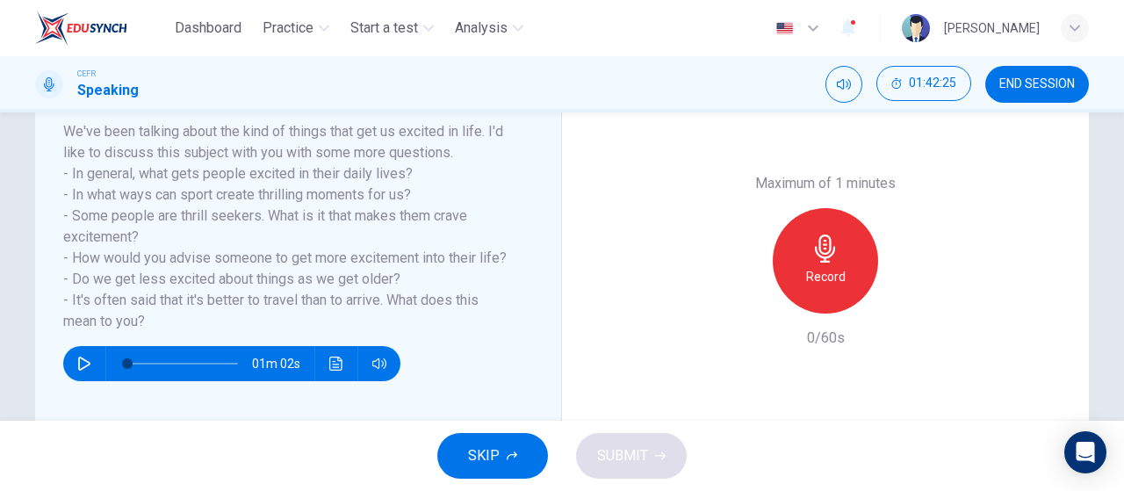
scroll to position [234, 0]
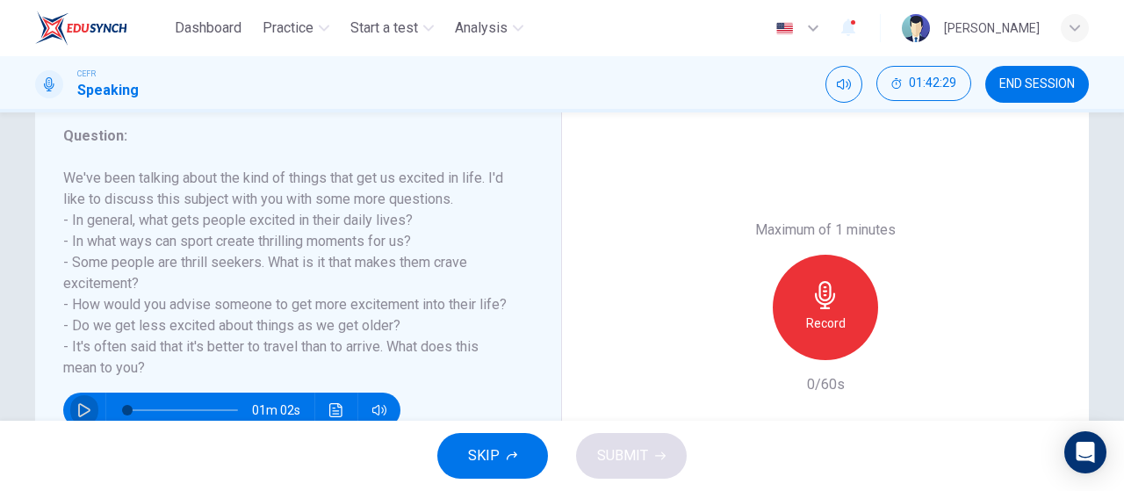
click at [71, 405] on button "button" at bounding box center [84, 410] width 28 height 35
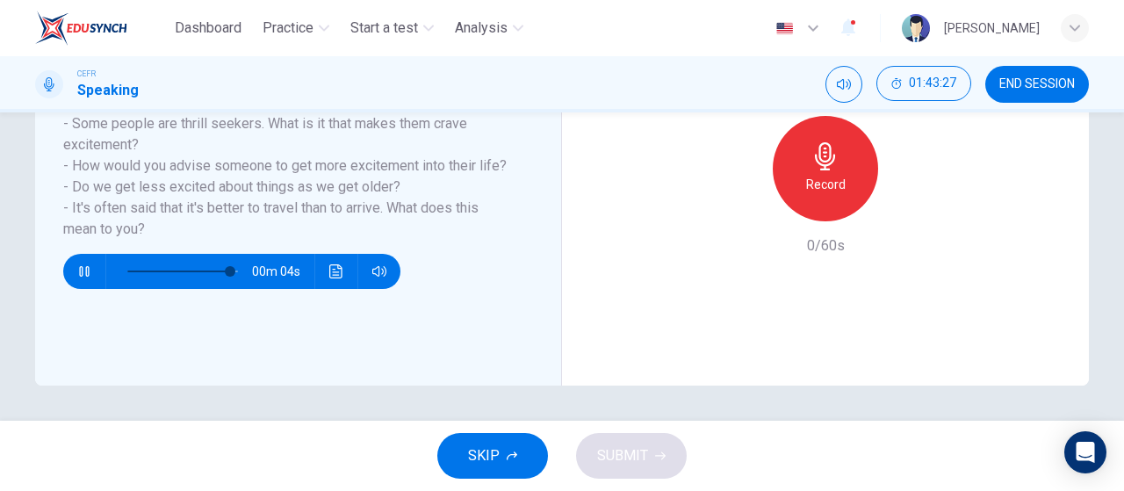
scroll to position [267, 0]
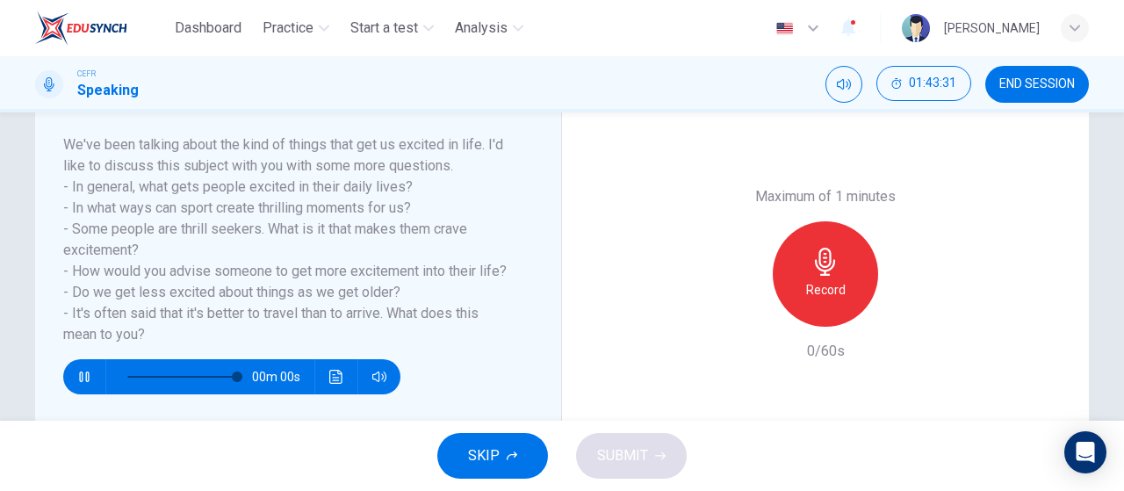
type input "0"
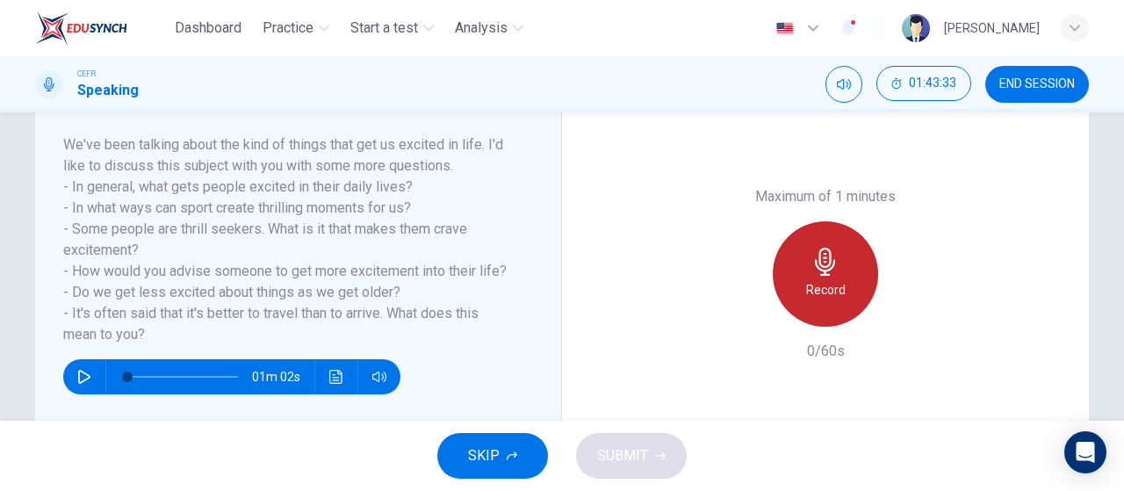
click at [843, 289] on div "Record" at bounding box center [825, 273] width 105 height 105
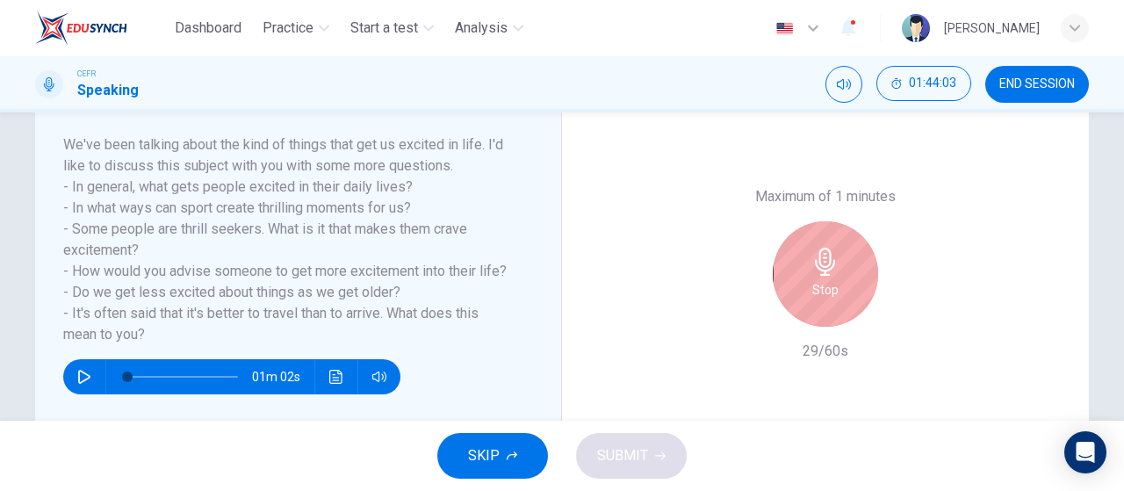
click at [860, 294] on div "Stop" at bounding box center [825, 273] width 105 height 105
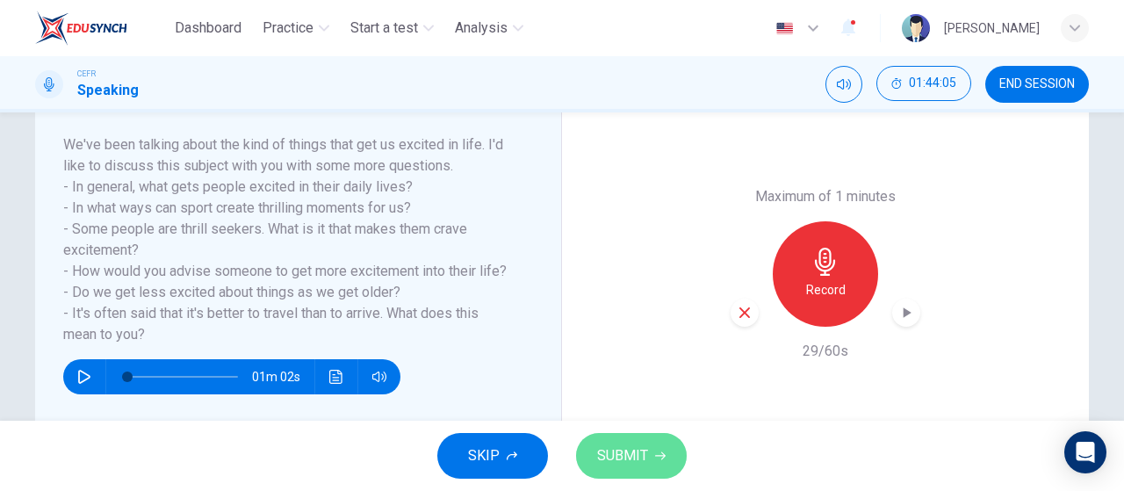
click at [634, 440] on button "SUBMIT" at bounding box center [631, 456] width 111 height 46
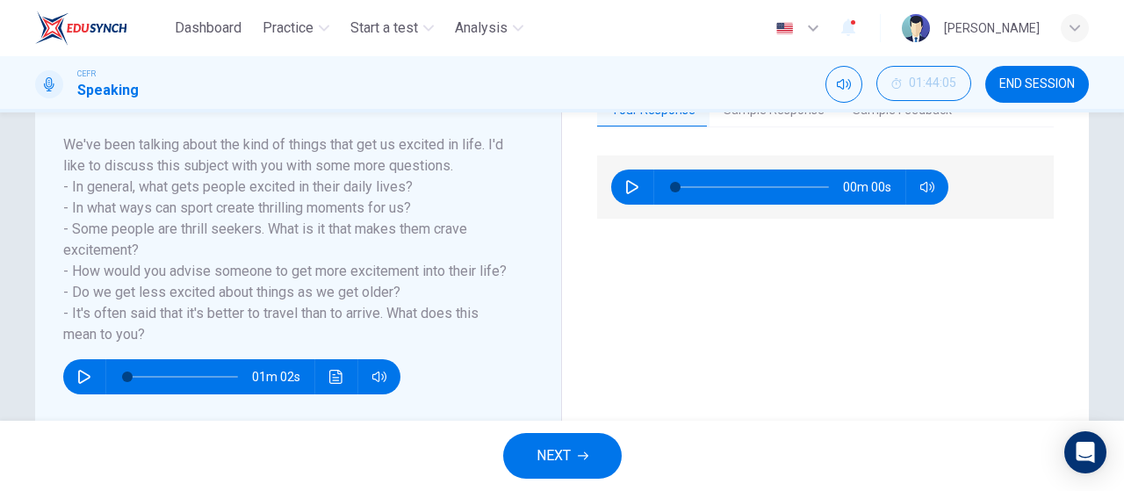
scroll to position [263, 0]
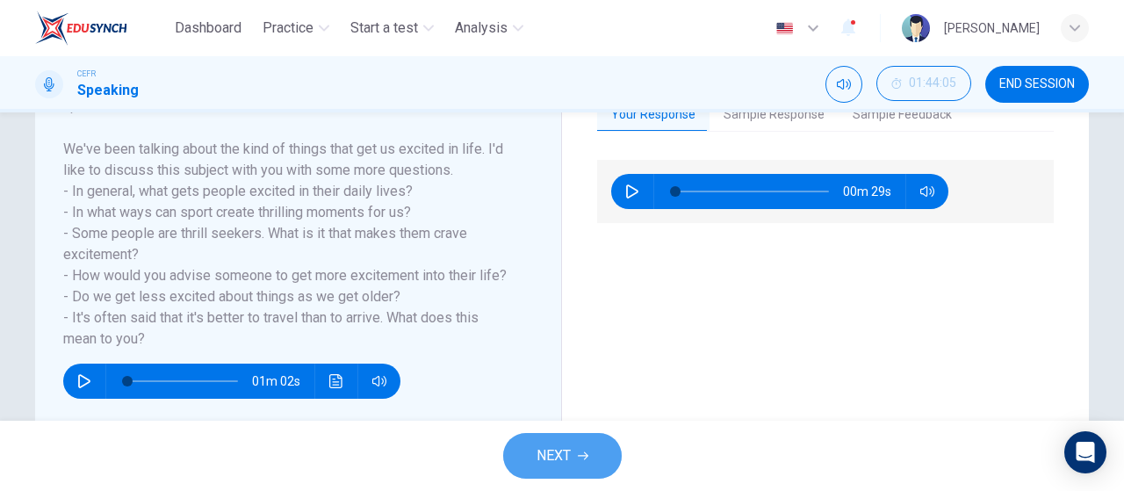
click at [564, 442] on button "NEXT" at bounding box center [562, 456] width 119 height 46
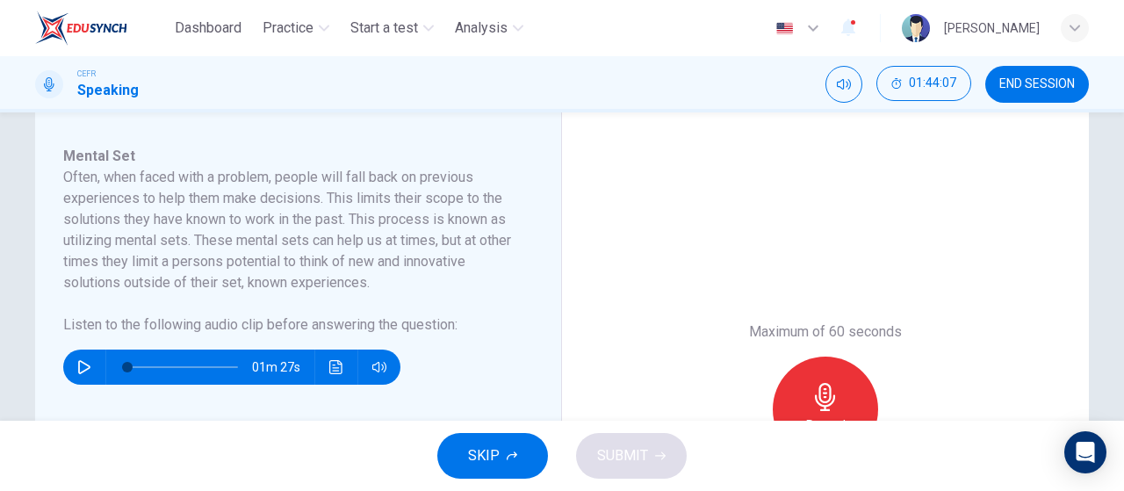
scroll to position [295, 0]
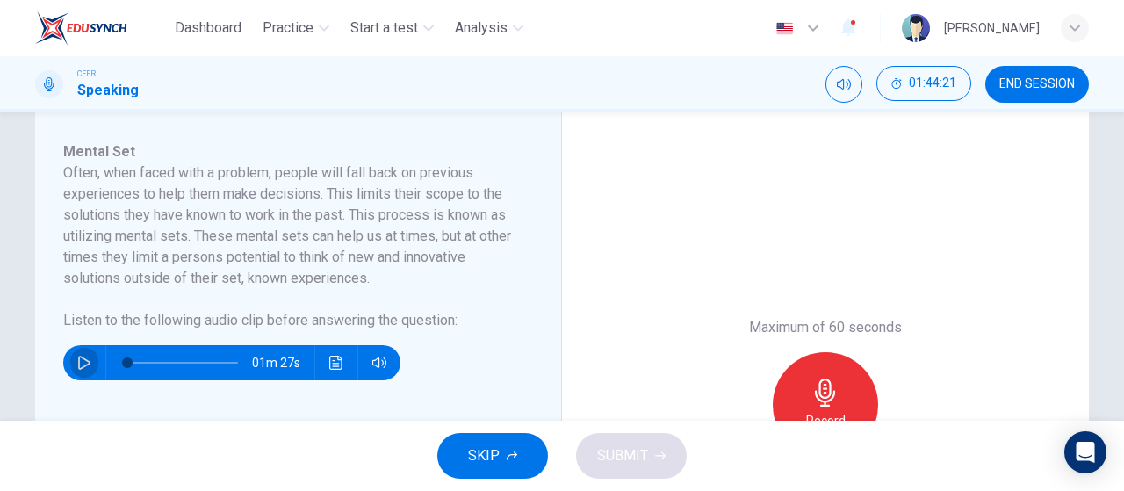
click at [81, 351] on button "button" at bounding box center [84, 362] width 28 height 35
type input "0"
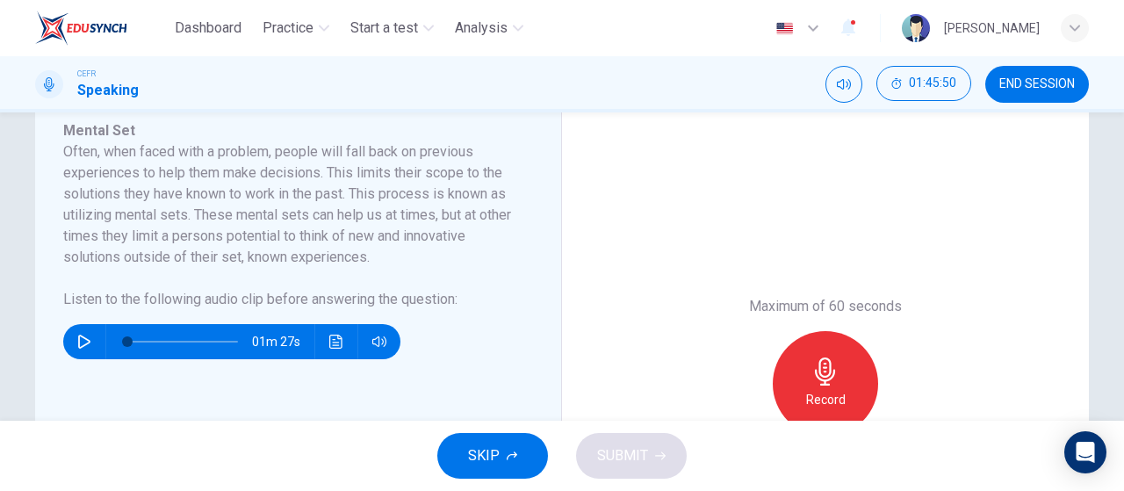
scroll to position [314, 0]
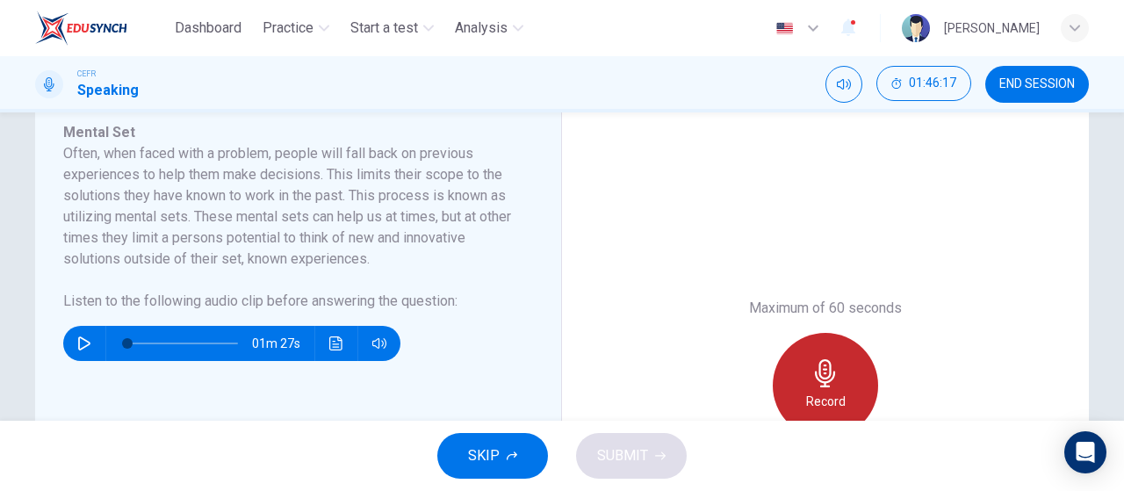
click at [832, 366] on icon "button" at bounding box center [826, 373] width 28 height 28
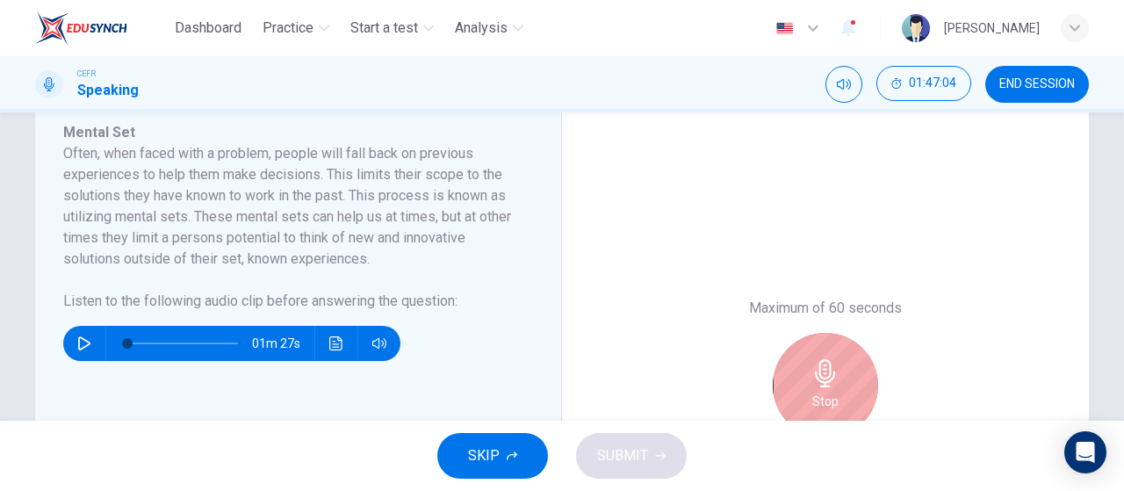
scroll to position [543, 0]
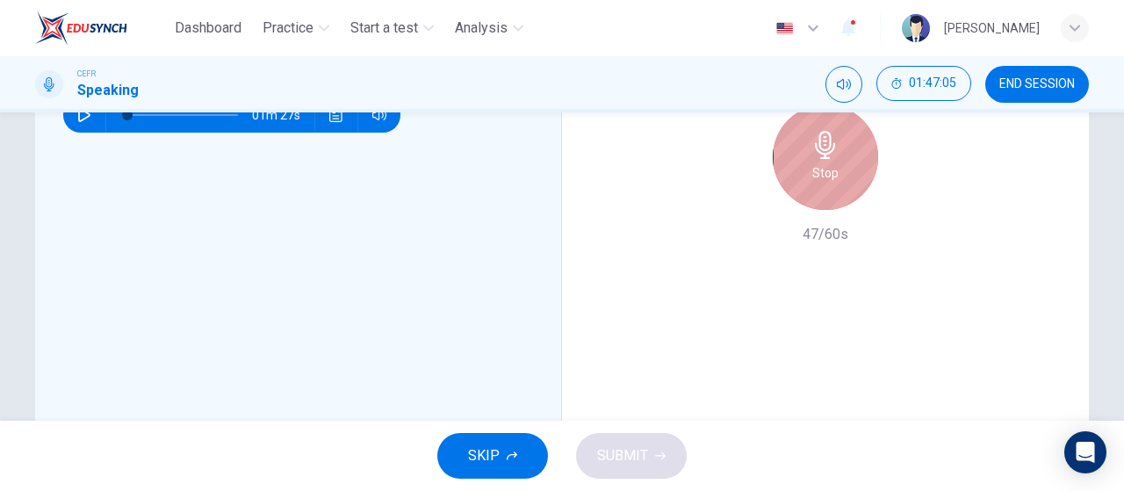
click at [792, 160] on div "Stop" at bounding box center [825, 157] width 105 height 105
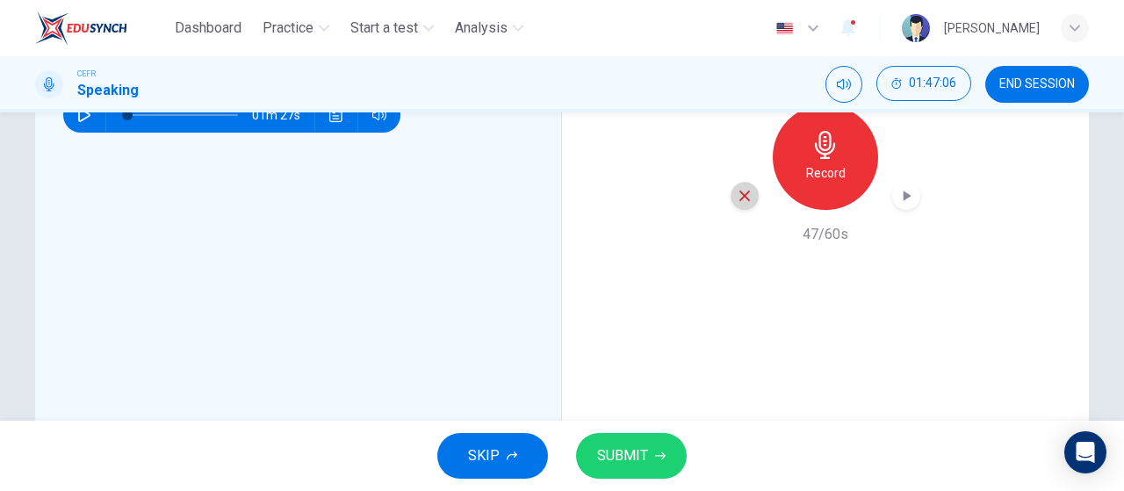
click at [747, 192] on icon "button" at bounding box center [745, 196] width 16 height 16
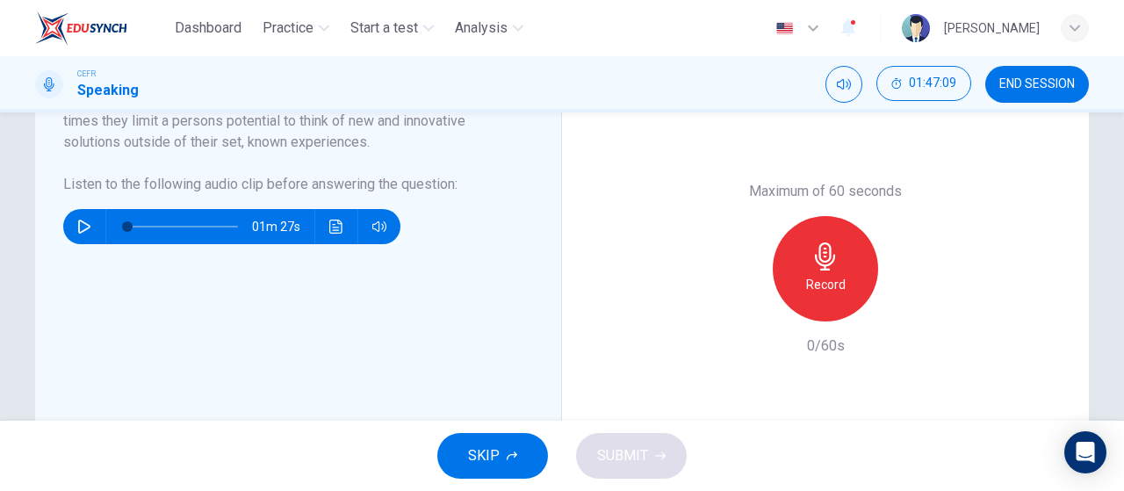
scroll to position [441, 0]
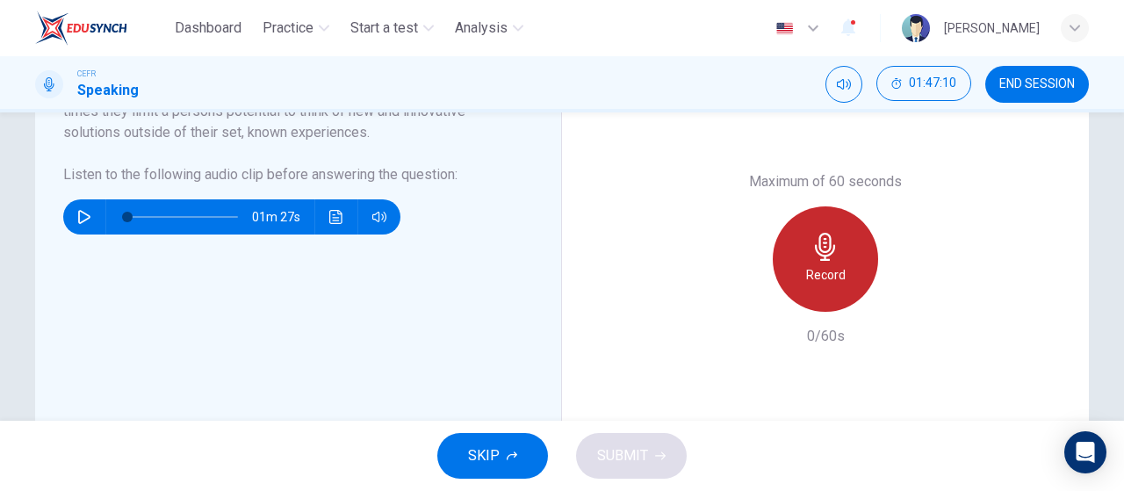
click at [826, 242] on icon "button" at bounding box center [825, 247] width 20 height 28
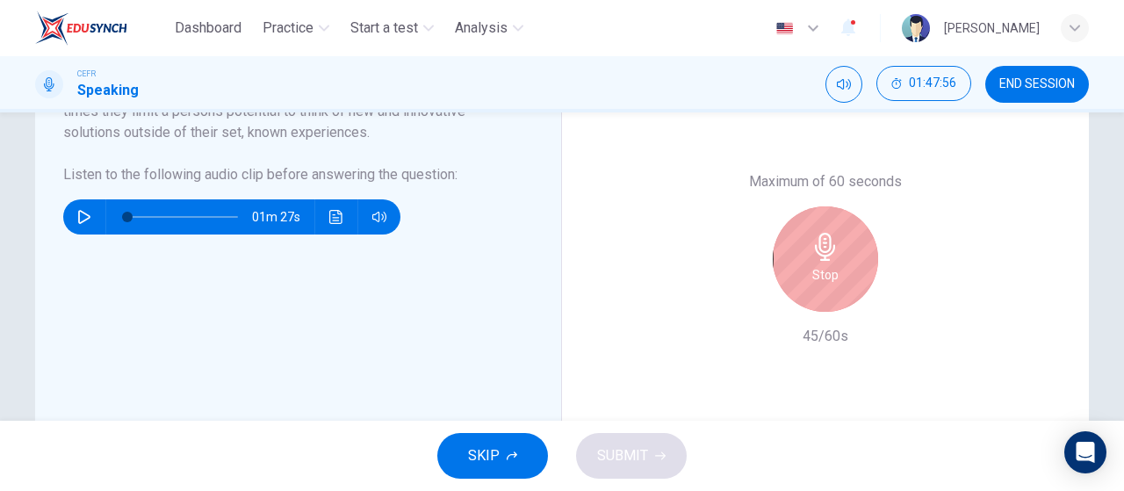
click at [826, 242] on icon "button" at bounding box center [825, 247] width 20 height 28
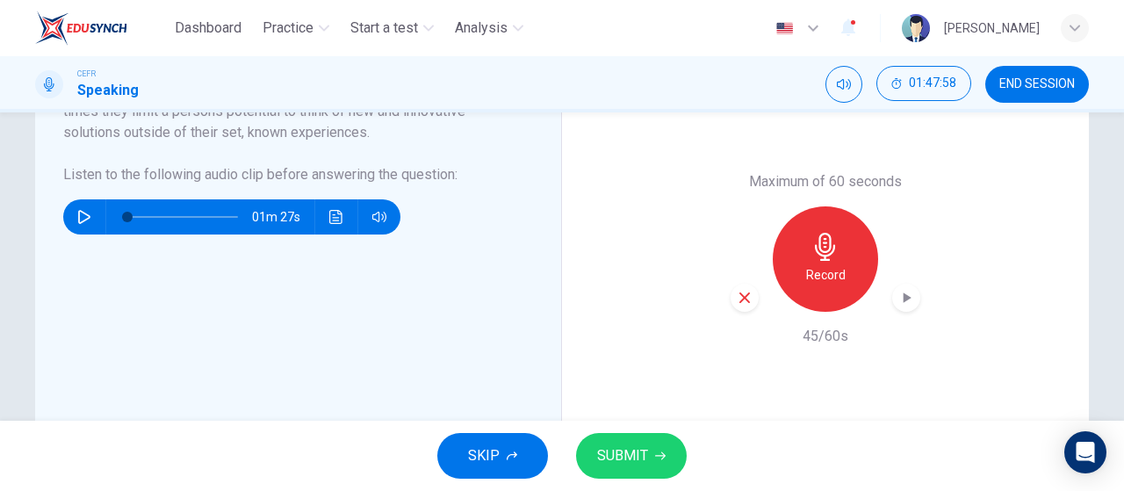
click at [901, 301] on icon "button" at bounding box center [907, 298] width 18 height 18
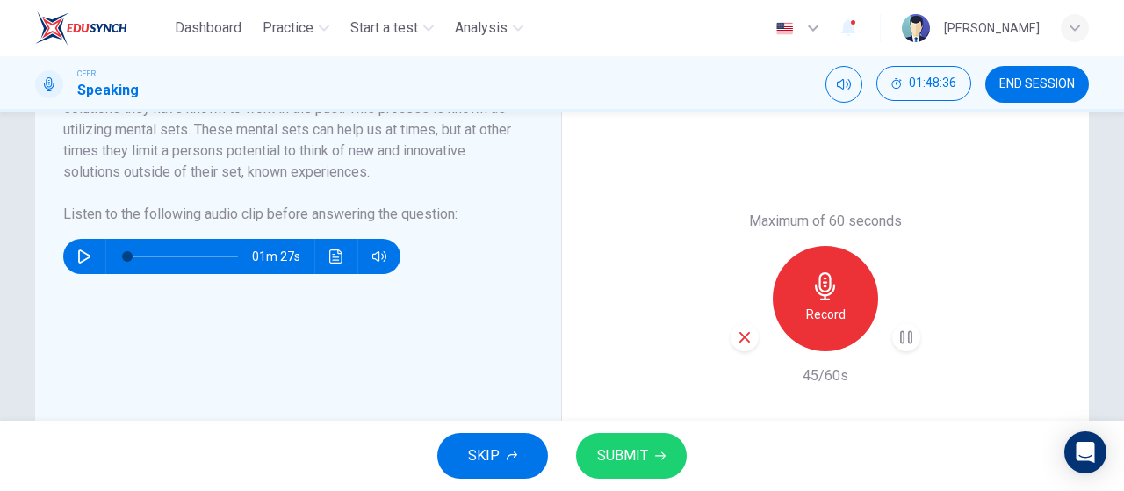
scroll to position [402, 0]
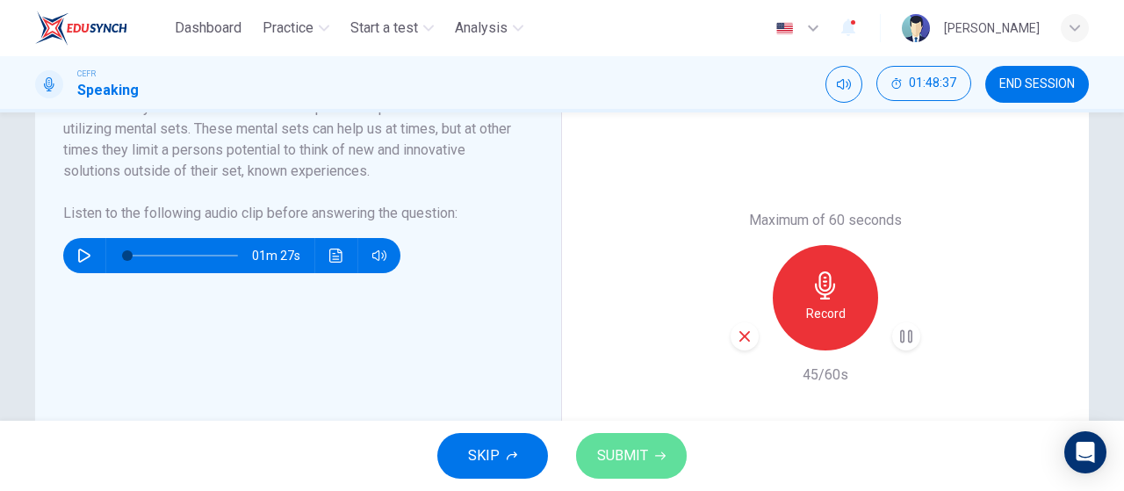
click at [629, 450] on span "SUBMIT" at bounding box center [622, 456] width 51 height 25
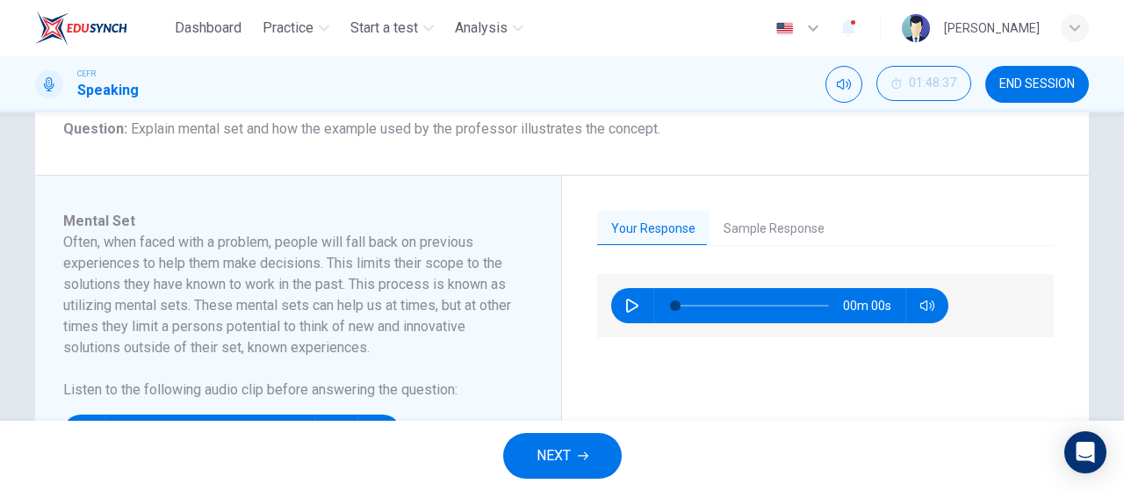
scroll to position [201, 0]
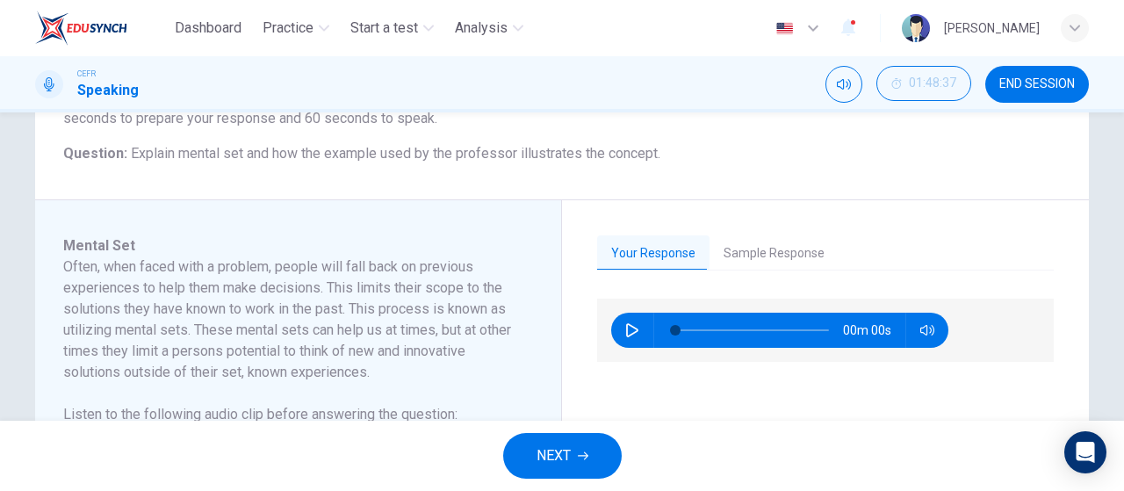
click at [732, 249] on button "Sample Response" at bounding box center [774, 253] width 129 height 37
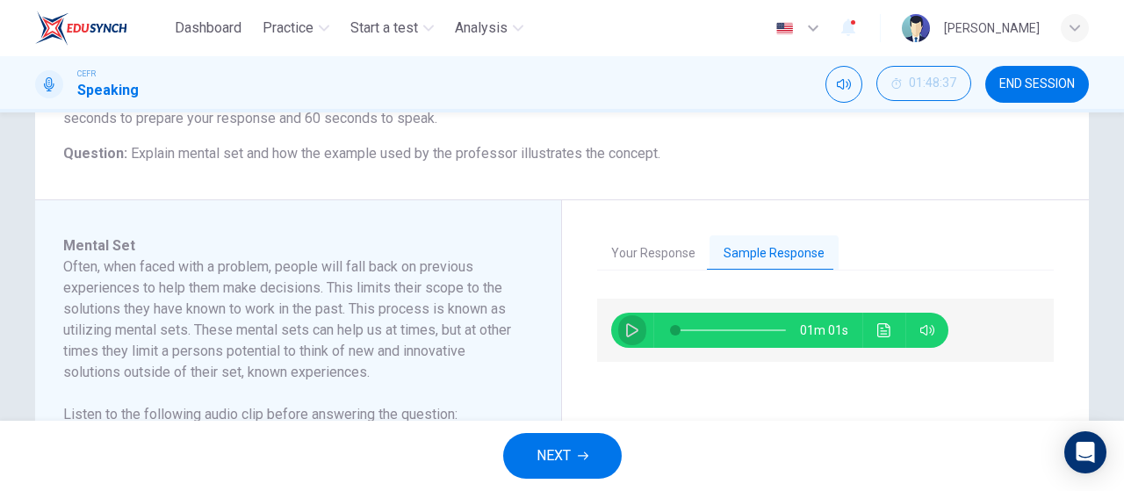
click at [618, 331] on button "button" at bounding box center [632, 330] width 28 height 35
click at [705, 330] on span at bounding box center [731, 330] width 111 height 25
type input "38"
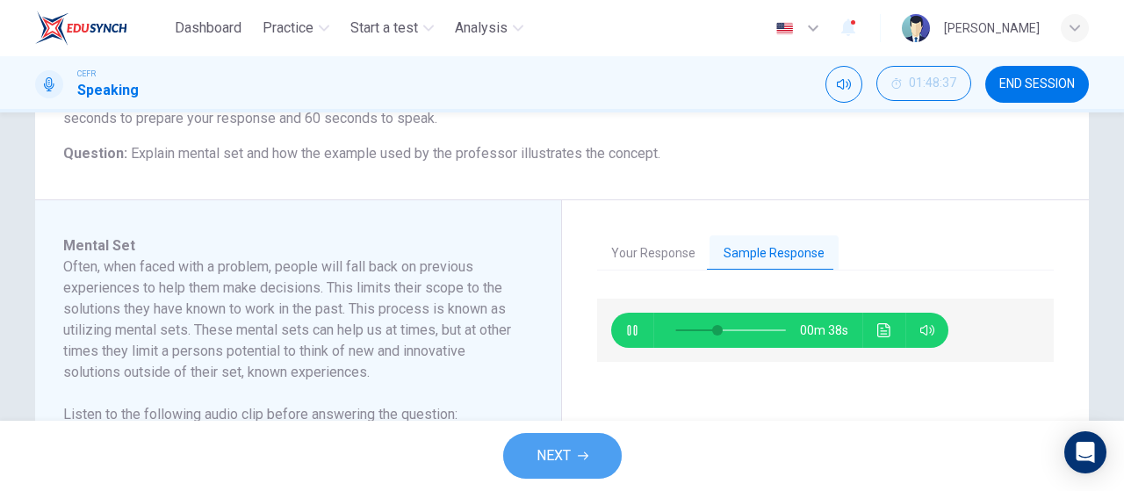
click at [596, 441] on button "NEXT" at bounding box center [562, 456] width 119 height 46
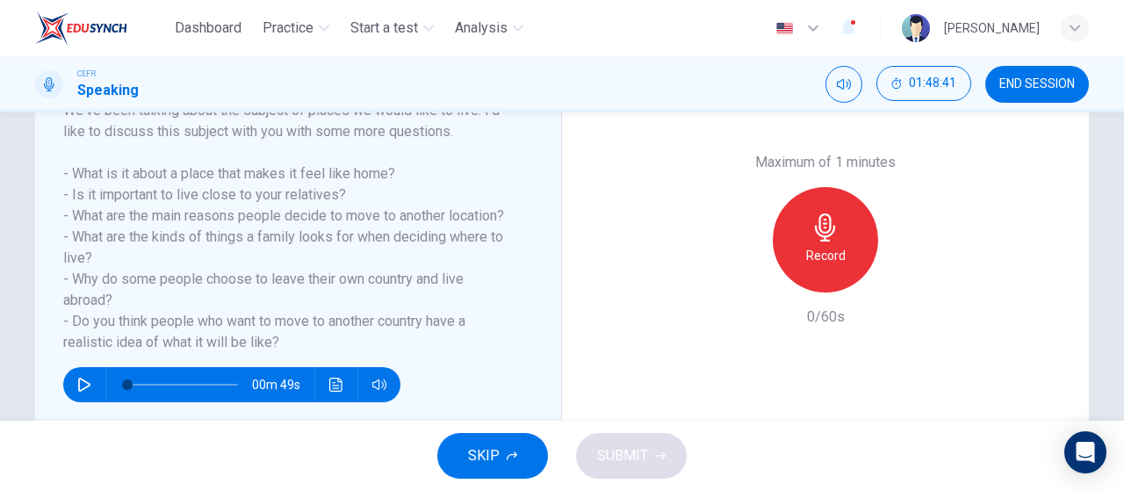
scroll to position [300, 0]
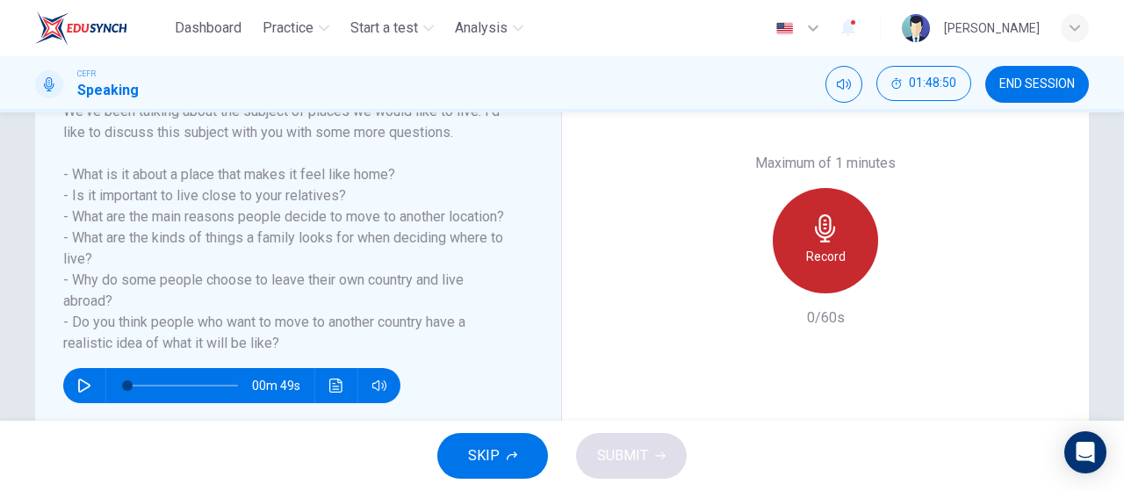
click at [819, 267] on h6 "Record" at bounding box center [826, 256] width 40 height 21
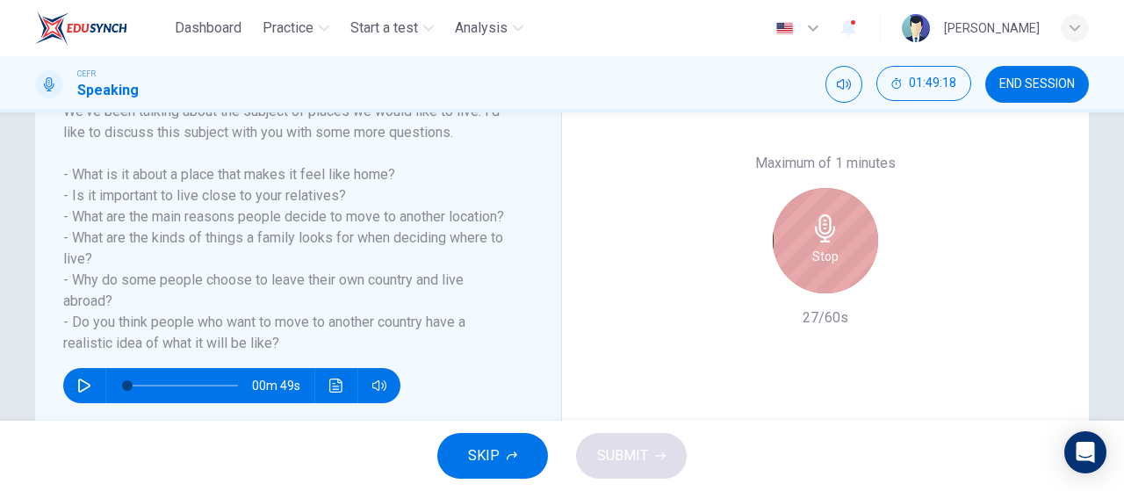
click at [819, 267] on h6 "Stop" at bounding box center [826, 256] width 26 height 21
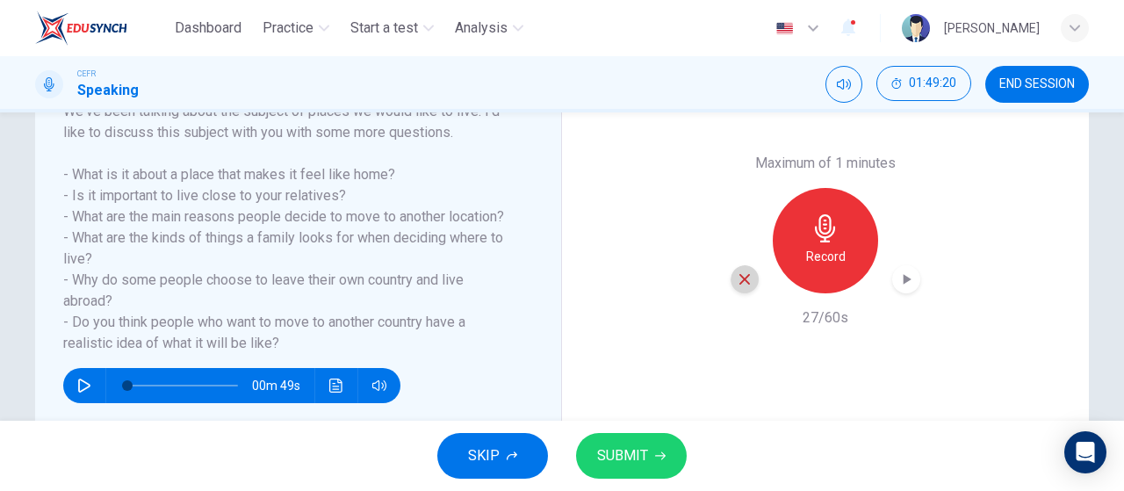
click at [747, 285] on icon "button" at bounding box center [745, 279] width 16 height 16
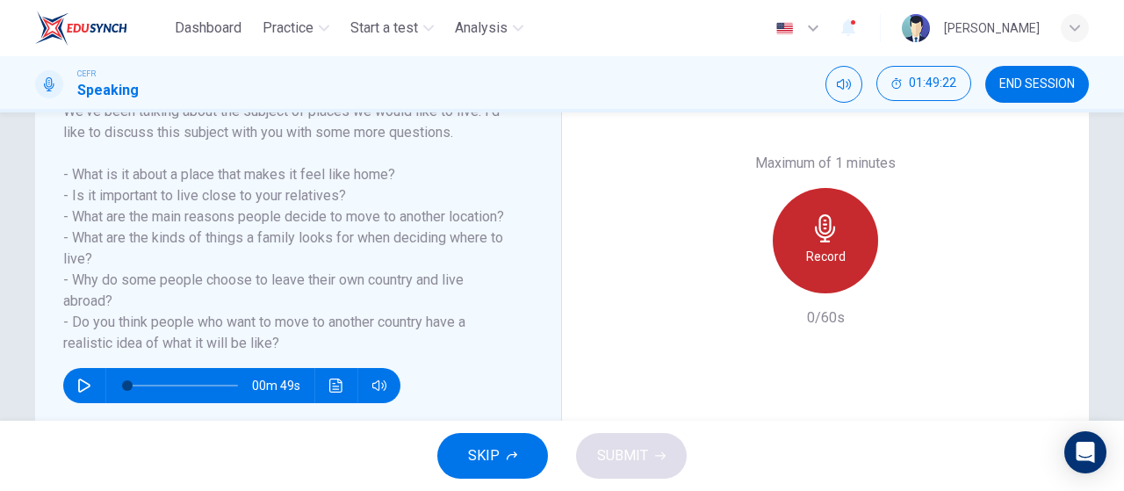
click at [833, 238] on icon "button" at bounding box center [826, 228] width 28 height 28
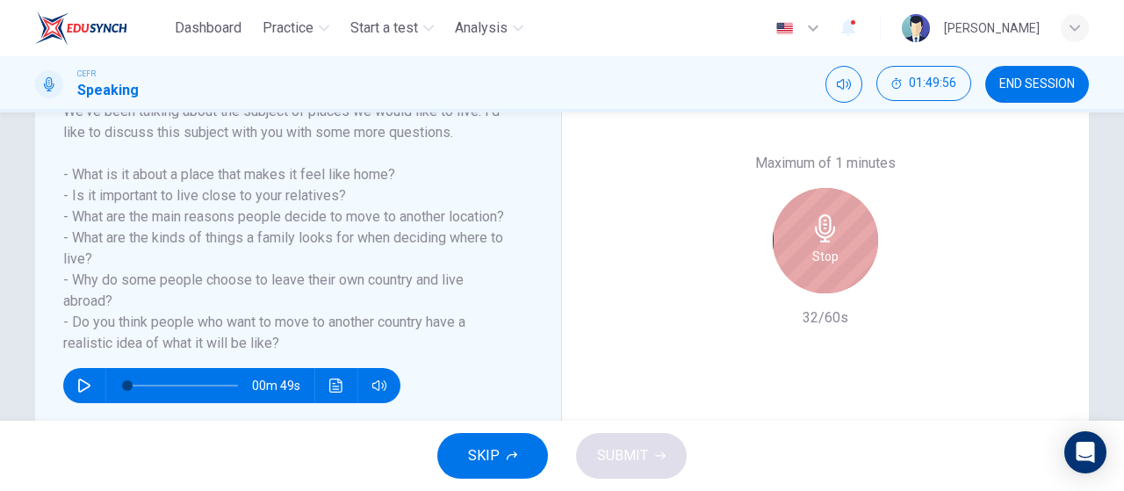
click at [833, 238] on icon "button" at bounding box center [826, 228] width 28 height 28
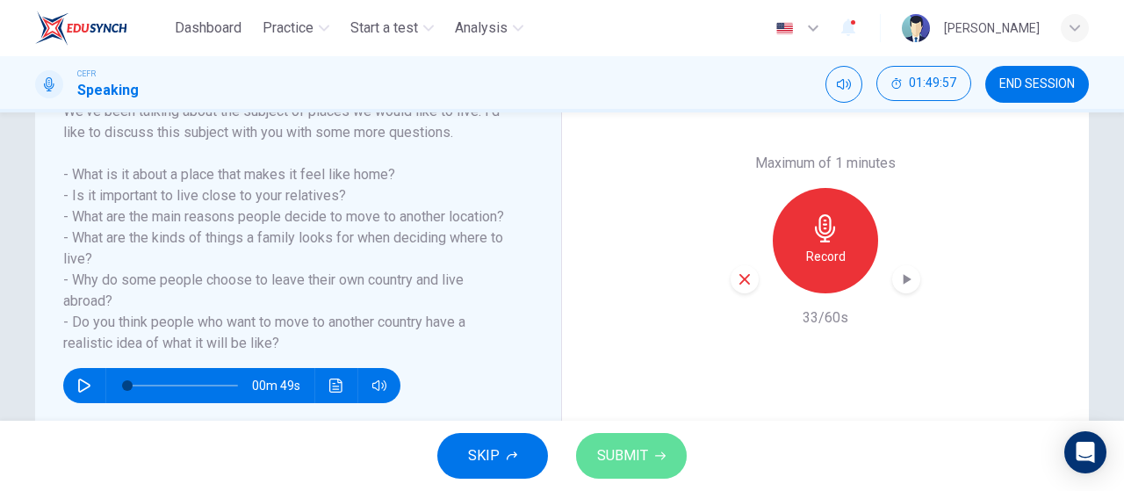
click at [631, 463] on span "SUBMIT" at bounding box center [622, 456] width 51 height 25
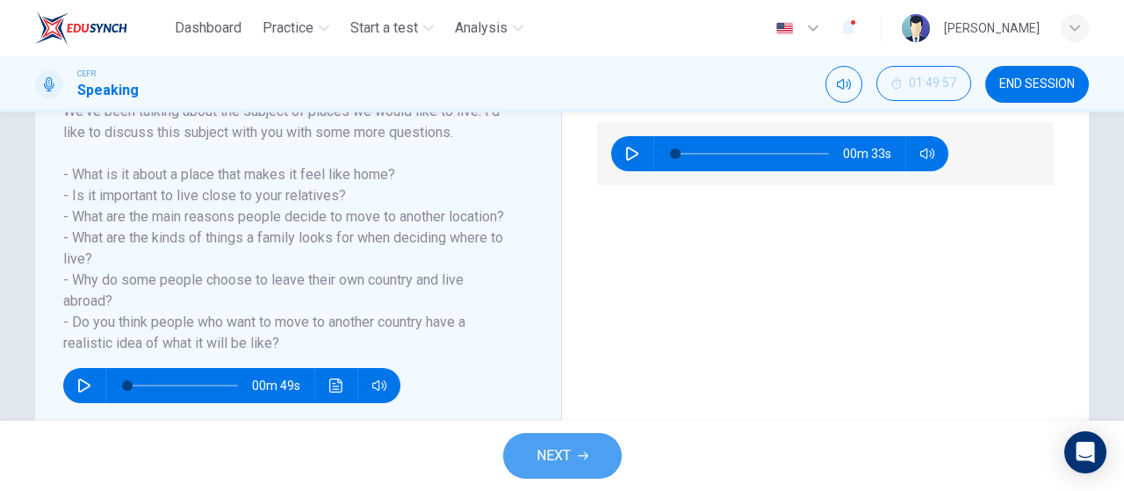
click at [552, 455] on span "NEXT" at bounding box center [554, 456] width 34 height 25
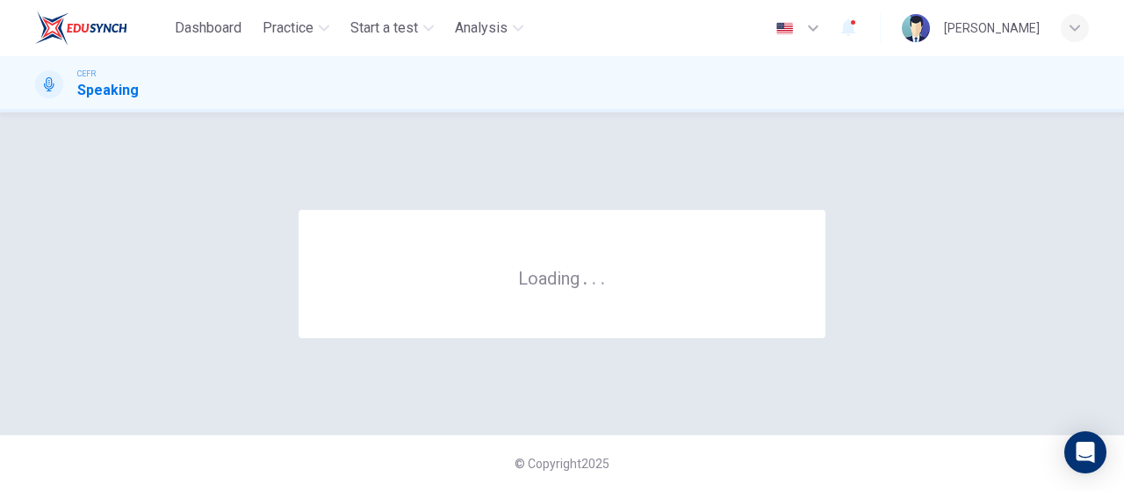
scroll to position [0, 0]
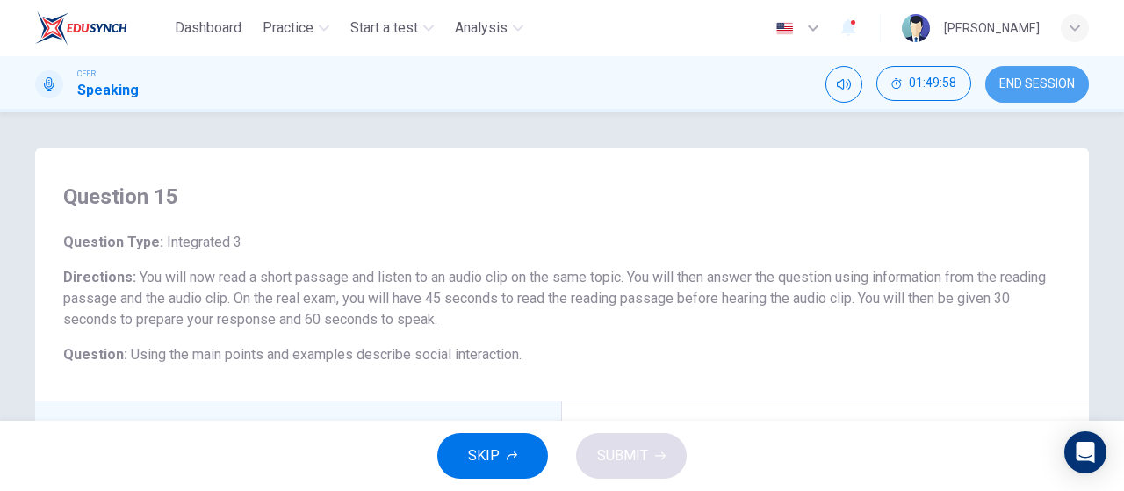
click at [1014, 91] on button "END SESSION" at bounding box center [1038, 84] width 104 height 37
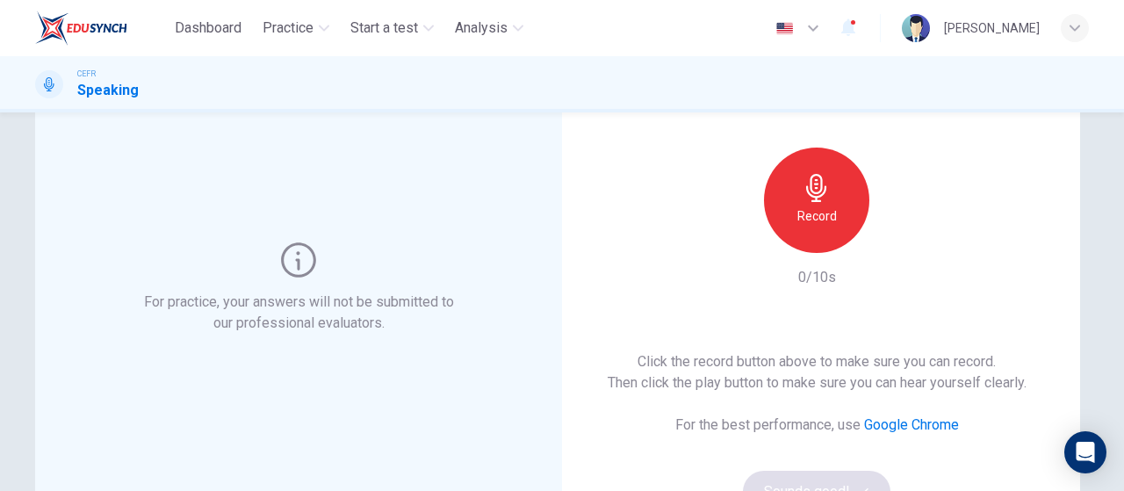
scroll to position [255, 0]
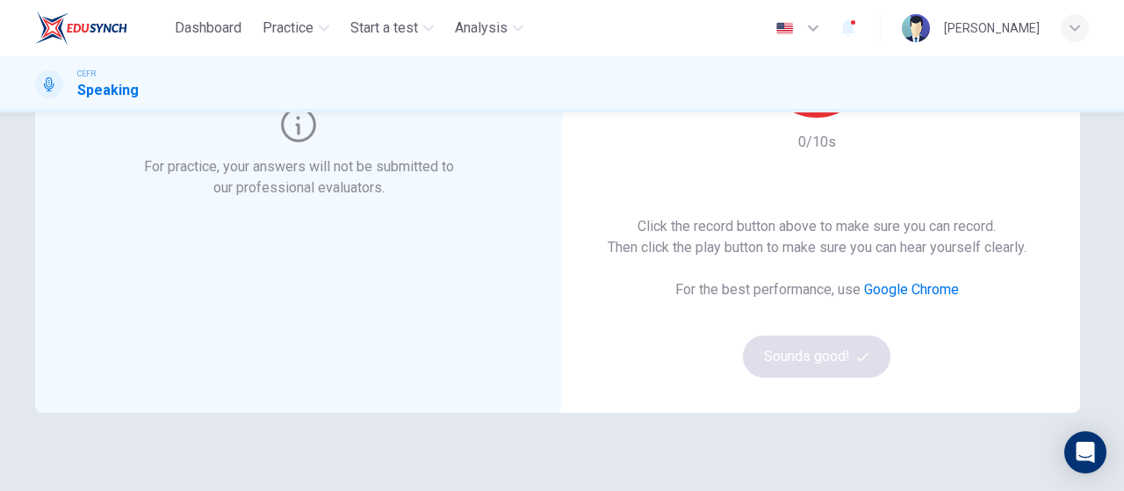
click at [812, 117] on div "Record" at bounding box center [816, 64] width 105 height 105
click at [812, 117] on div "Stop" at bounding box center [816, 64] width 105 height 105
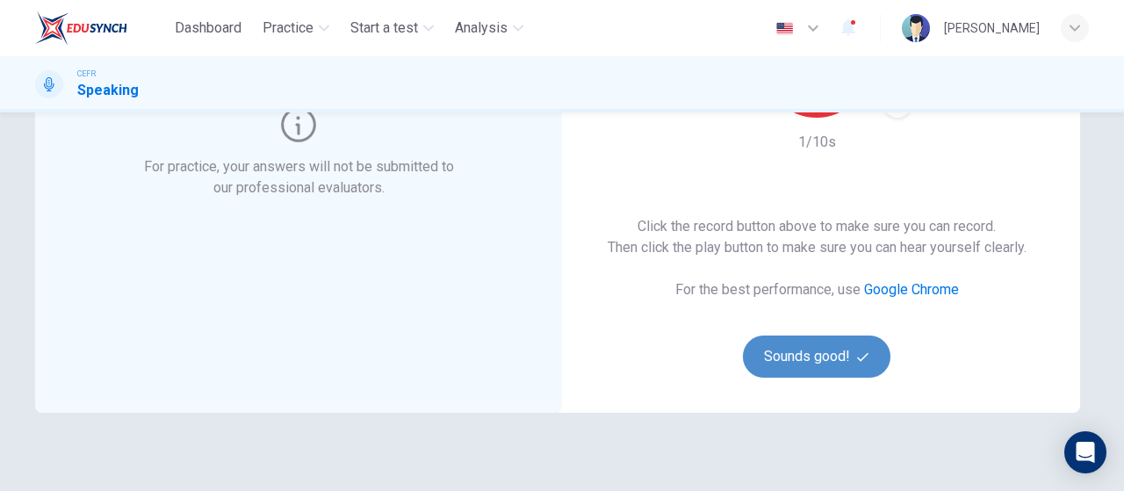
click at [846, 368] on button "Sounds good!" at bounding box center [817, 357] width 148 height 42
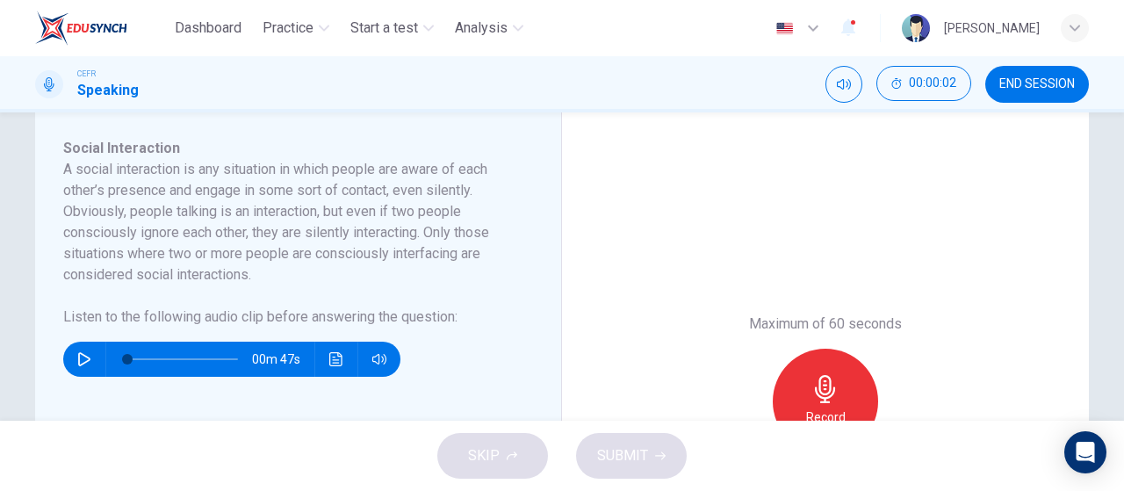
scroll to position [299, 0]
click at [83, 357] on icon "button" at bounding box center [84, 359] width 12 height 14
click at [694, 324] on div "Maximum of 60 seconds Record 0/60s" at bounding box center [825, 401] width 527 height 597
type input "0"
click at [834, 379] on icon "button" at bounding box center [826, 389] width 28 height 28
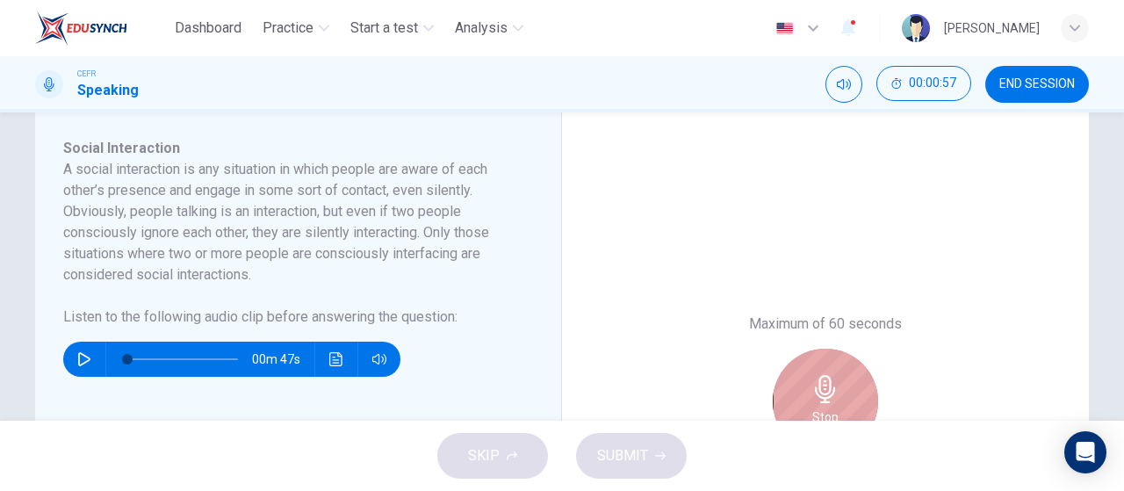
click at [834, 379] on icon "button" at bounding box center [826, 389] width 28 height 28
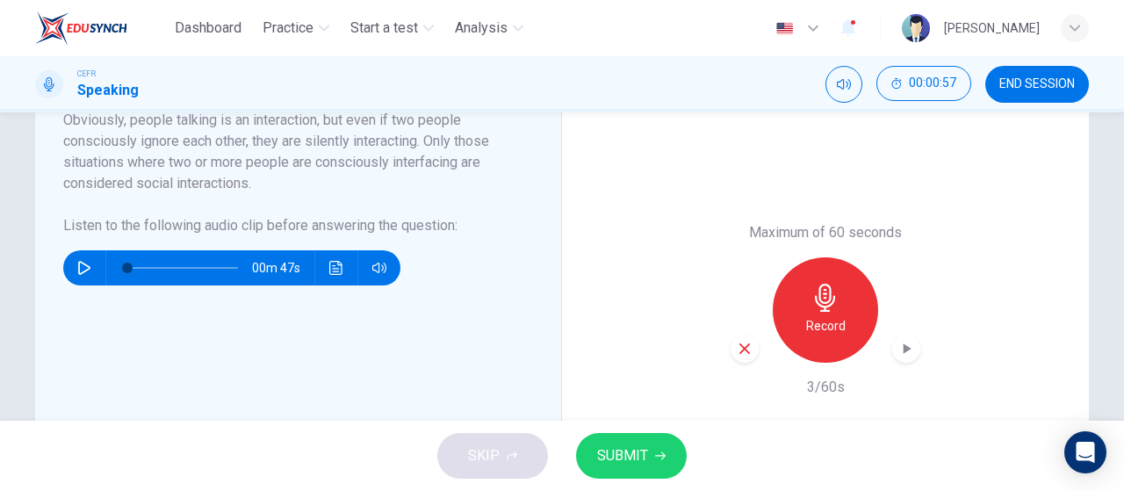
scroll to position [395, 0]
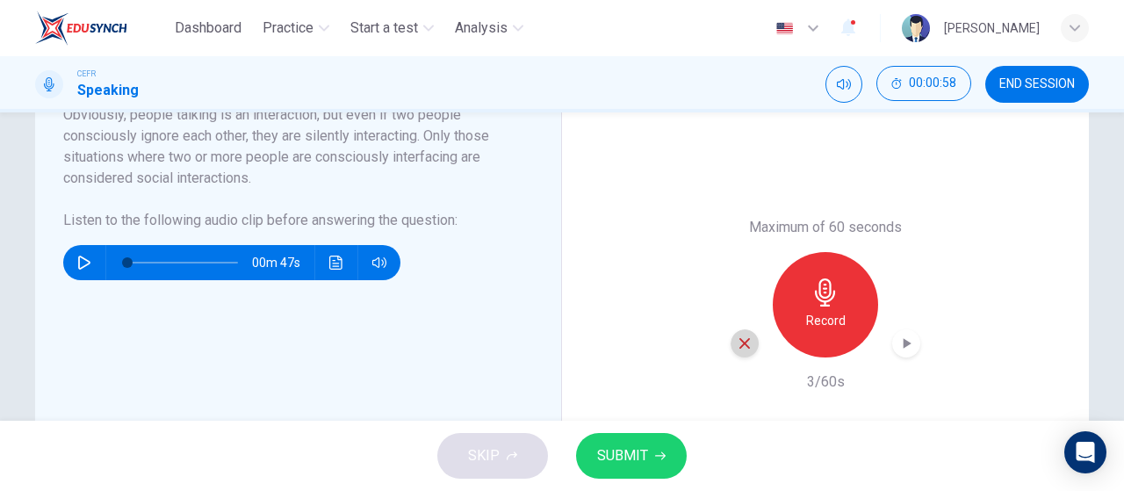
click at [749, 350] on div "button" at bounding box center [745, 343] width 28 height 28
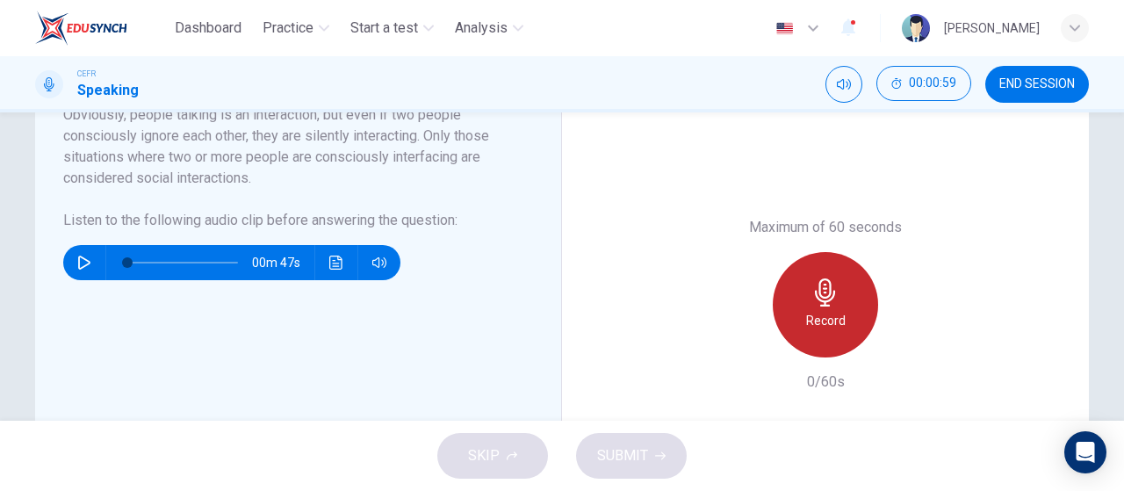
click at [825, 310] on h6 "Record" at bounding box center [826, 320] width 40 height 21
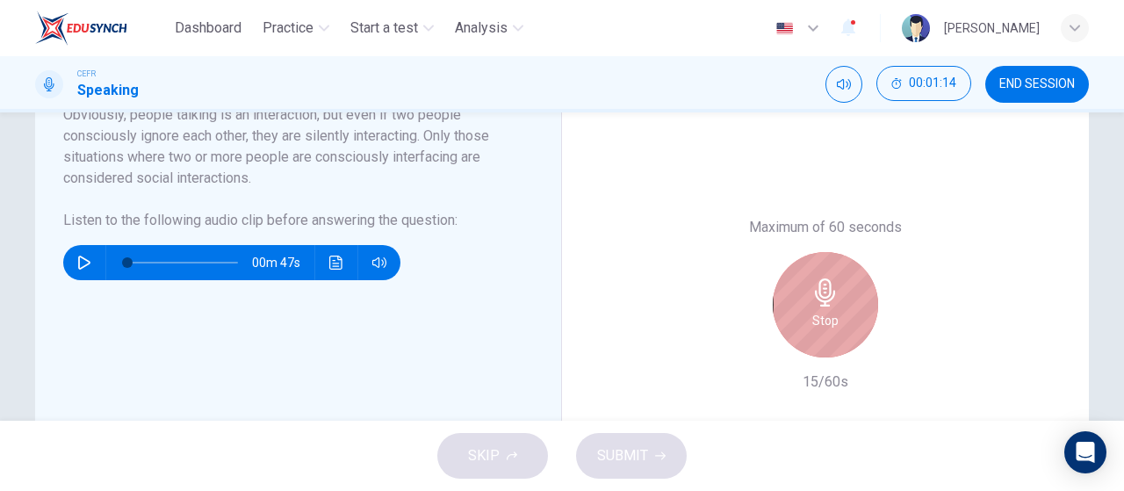
click at [825, 310] on h6 "Stop" at bounding box center [826, 320] width 26 height 21
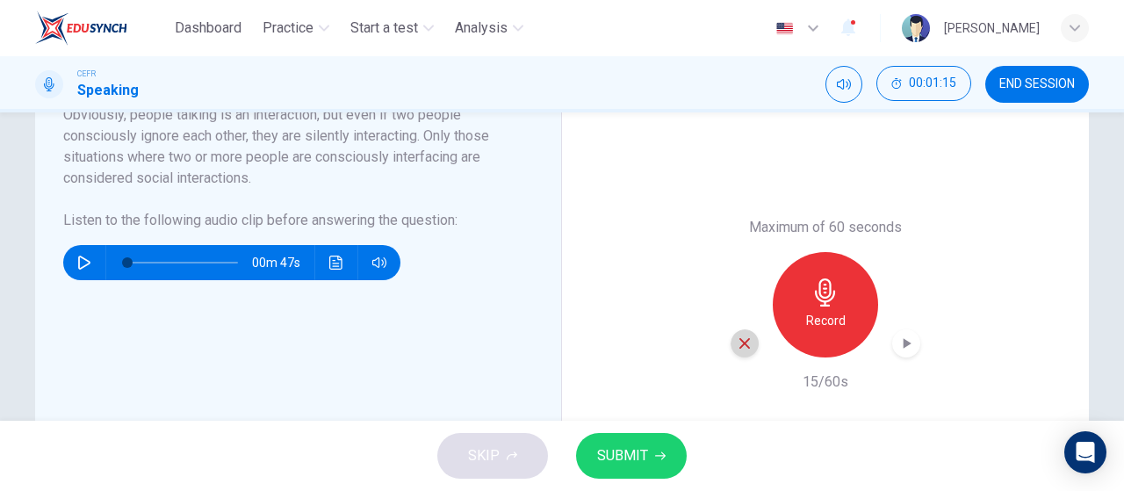
click at [747, 344] on icon "button" at bounding box center [745, 344] width 16 height 16
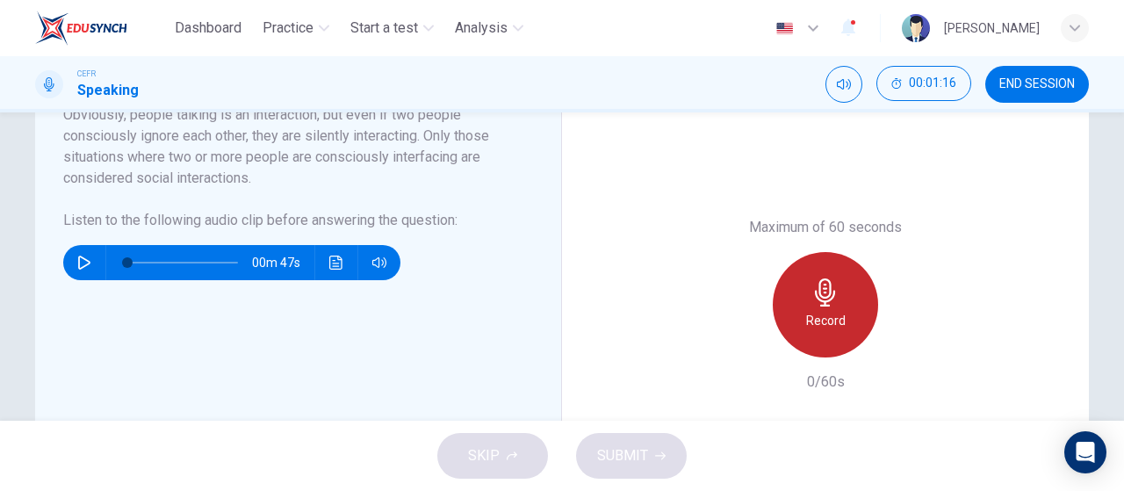
click at [825, 308] on div "Record" at bounding box center [825, 304] width 105 height 105
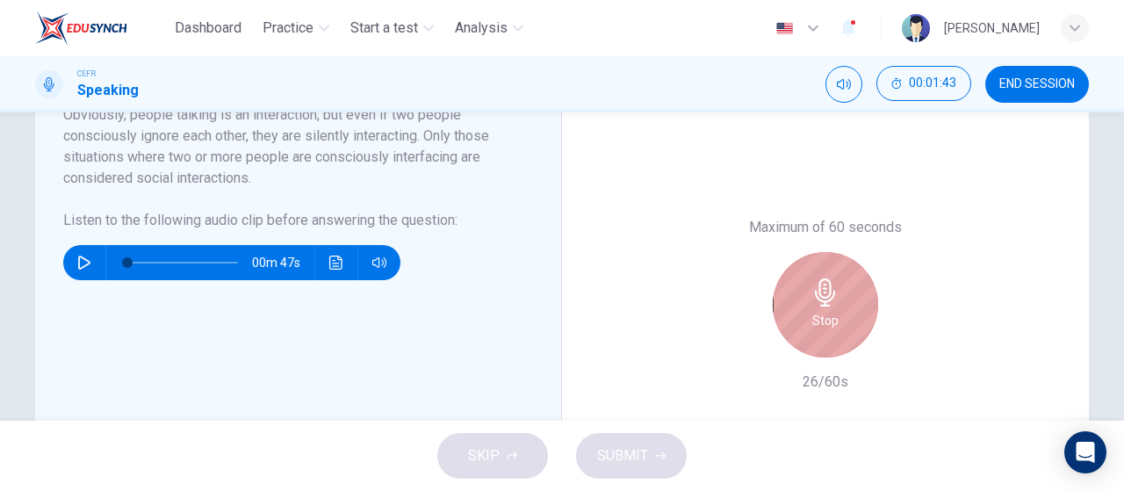
click at [818, 293] on icon "button" at bounding box center [826, 292] width 28 height 28
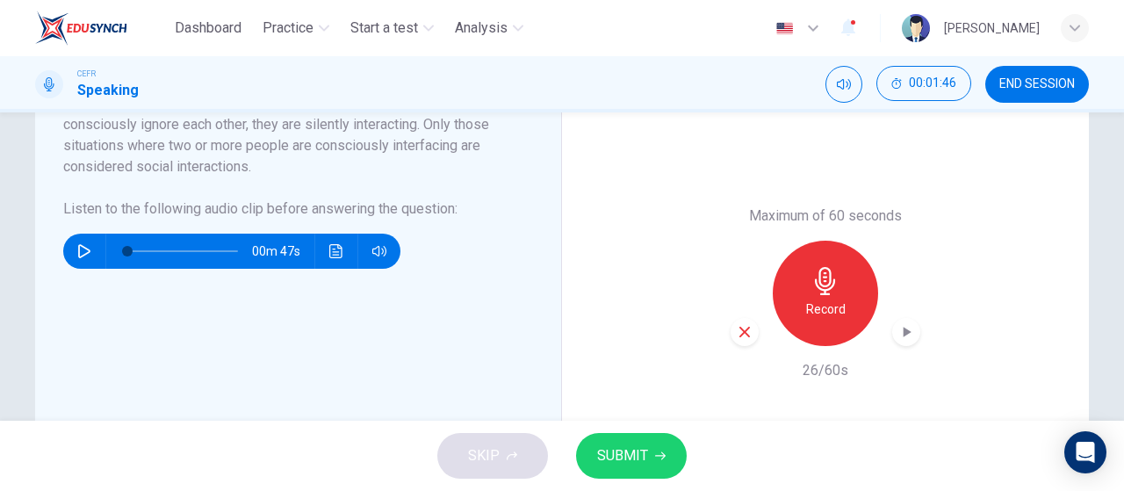
scroll to position [408, 0]
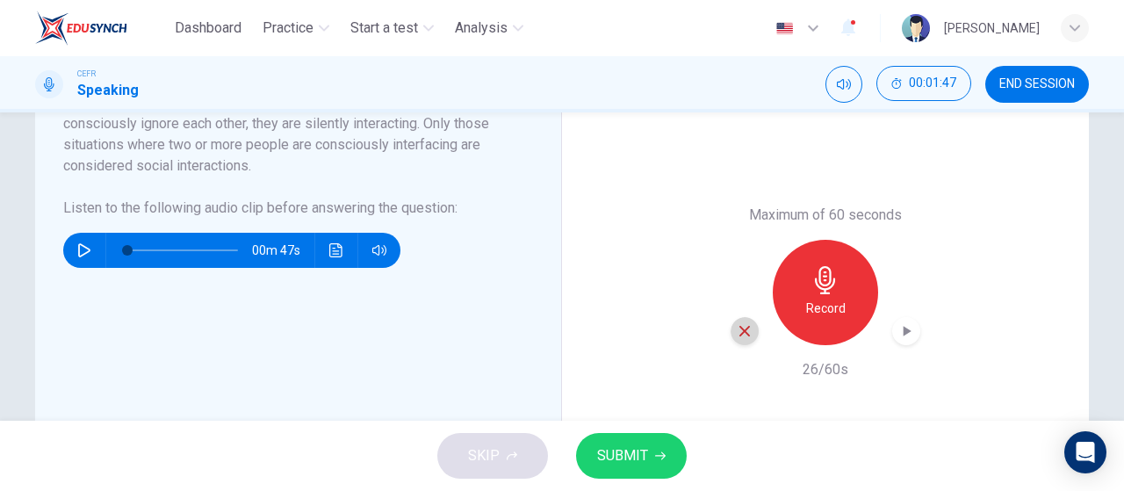
click at [744, 328] on icon "button" at bounding box center [745, 331] width 11 height 11
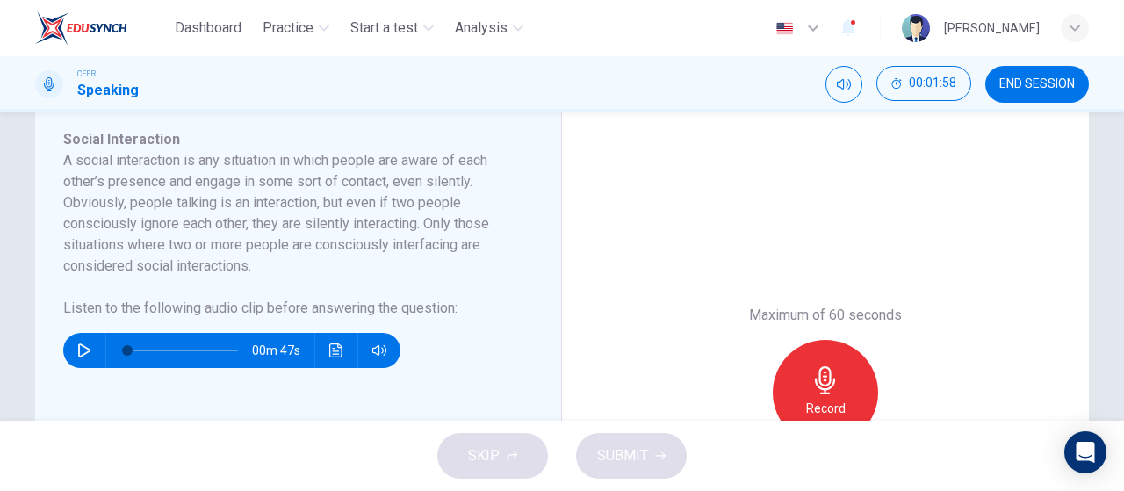
scroll to position [308, 0]
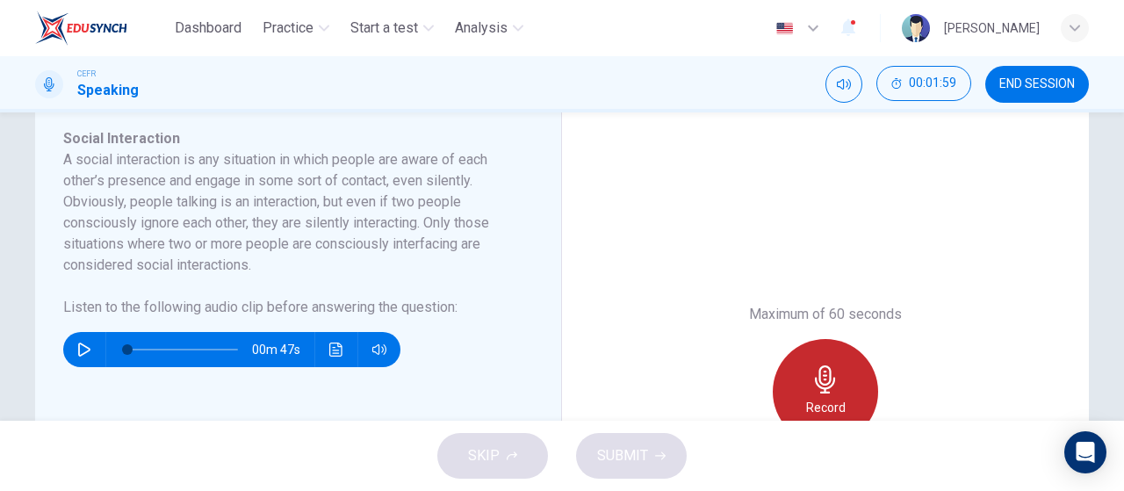
click at [830, 359] on div "Record" at bounding box center [825, 391] width 105 height 105
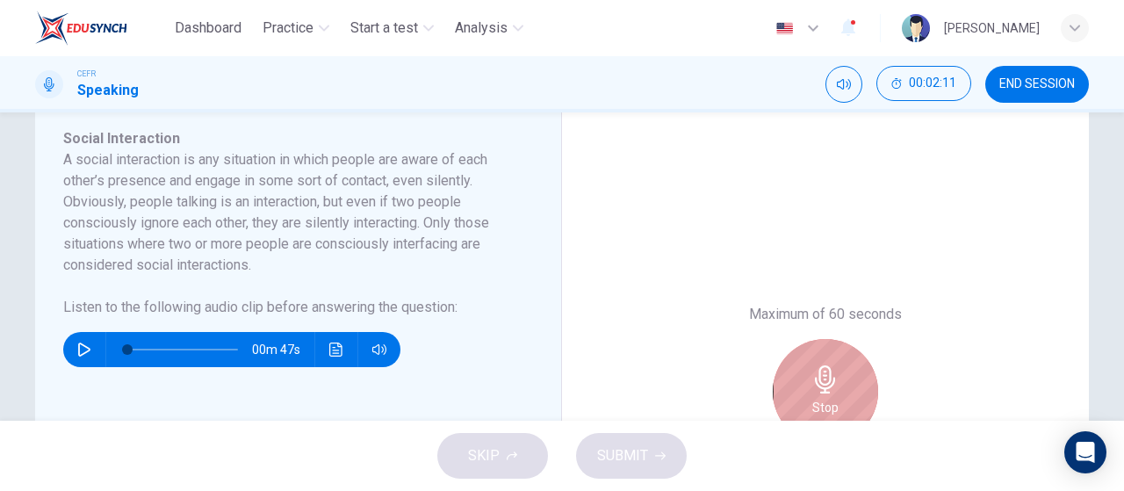
click at [830, 359] on div "Stop" at bounding box center [825, 391] width 105 height 105
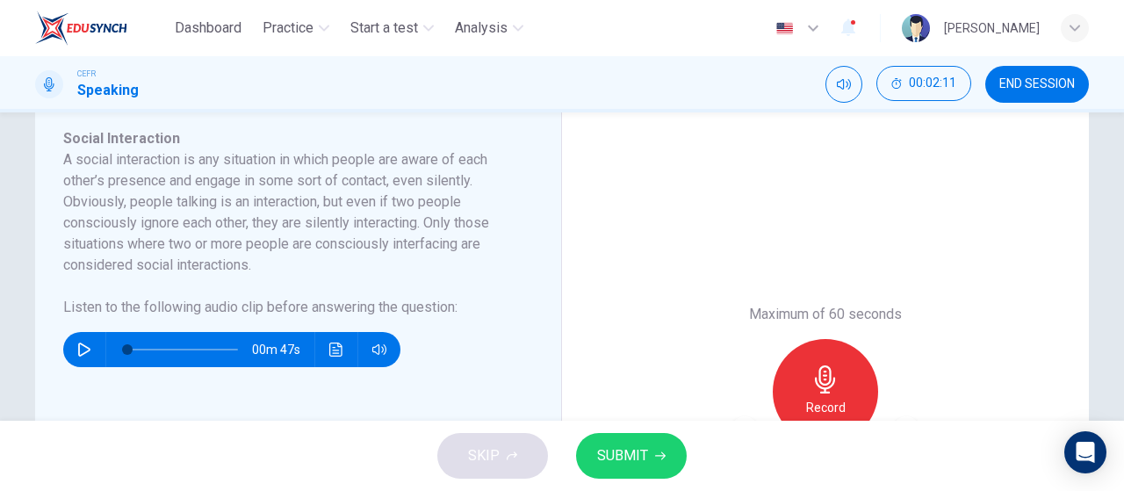
scroll to position [417, 0]
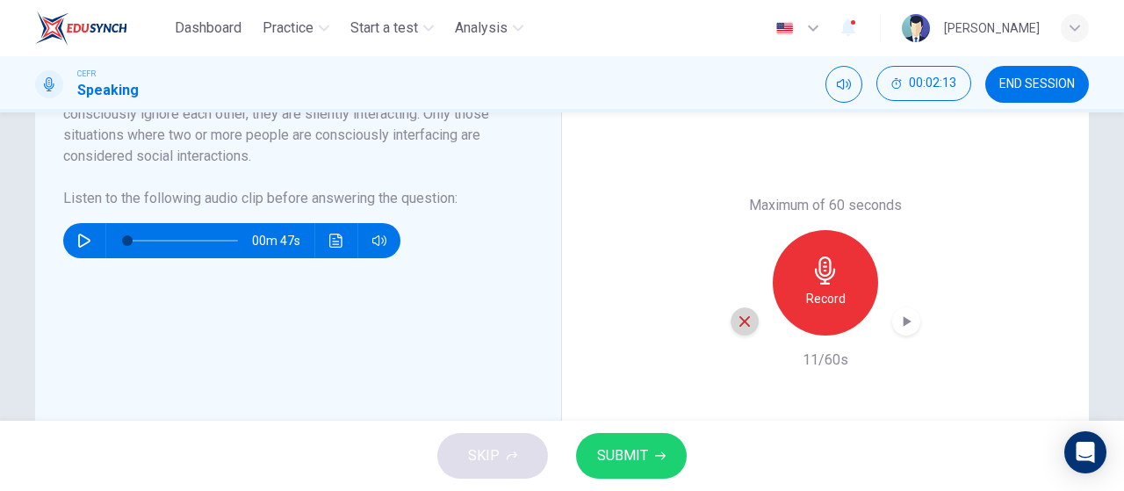
click at [747, 326] on icon "button" at bounding box center [745, 322] width 16 height 16
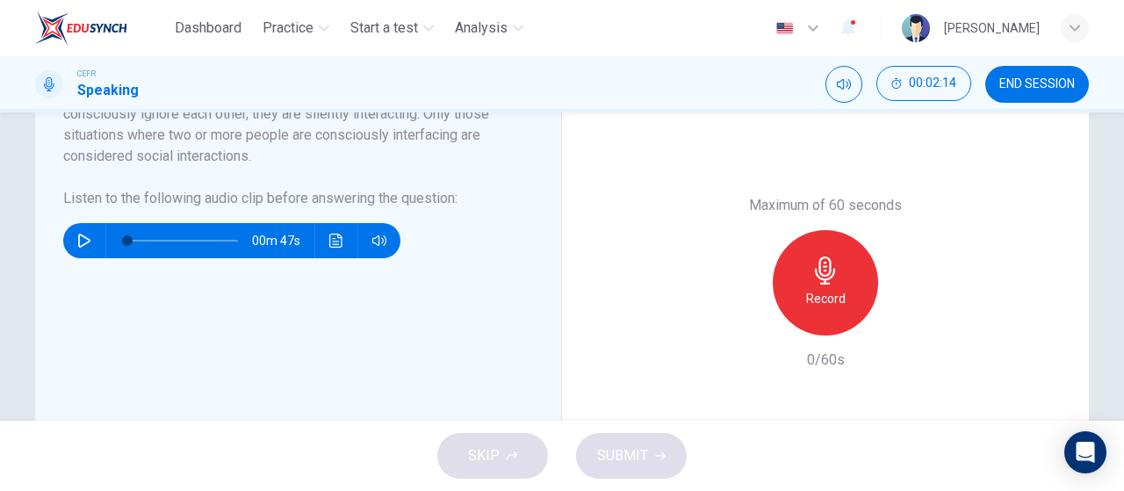
scroll to position [371, 0]
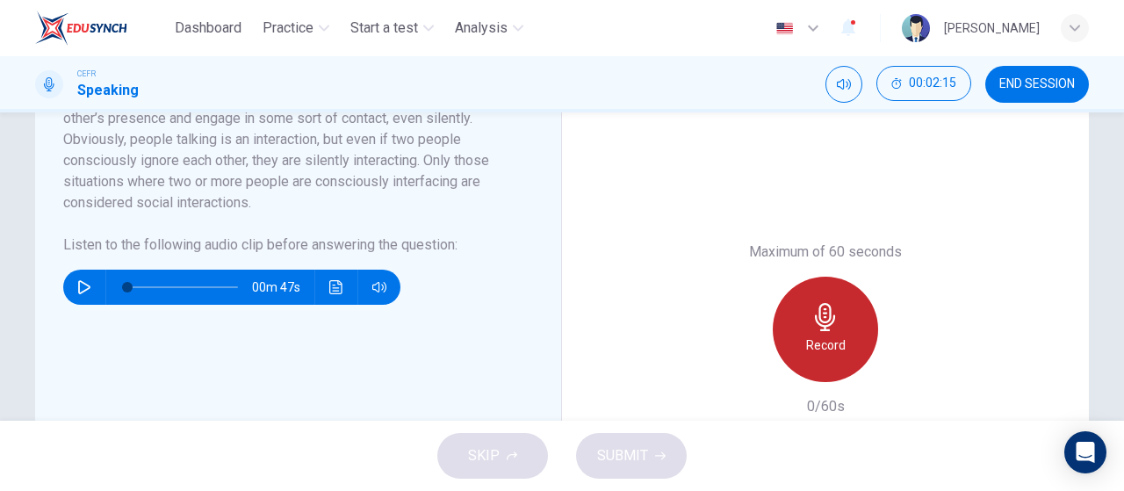
click at [827, 287] on div "Record" at bounding box center [825, 329] width 105 height 105
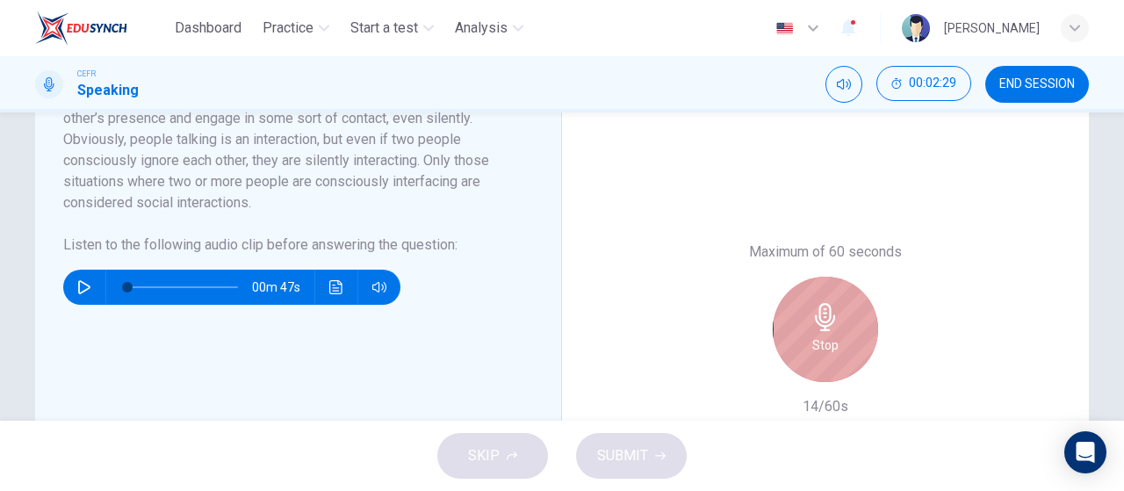
click at [827, 287] on div "Stop" at bounding box center [825, 329] width 105 height 105
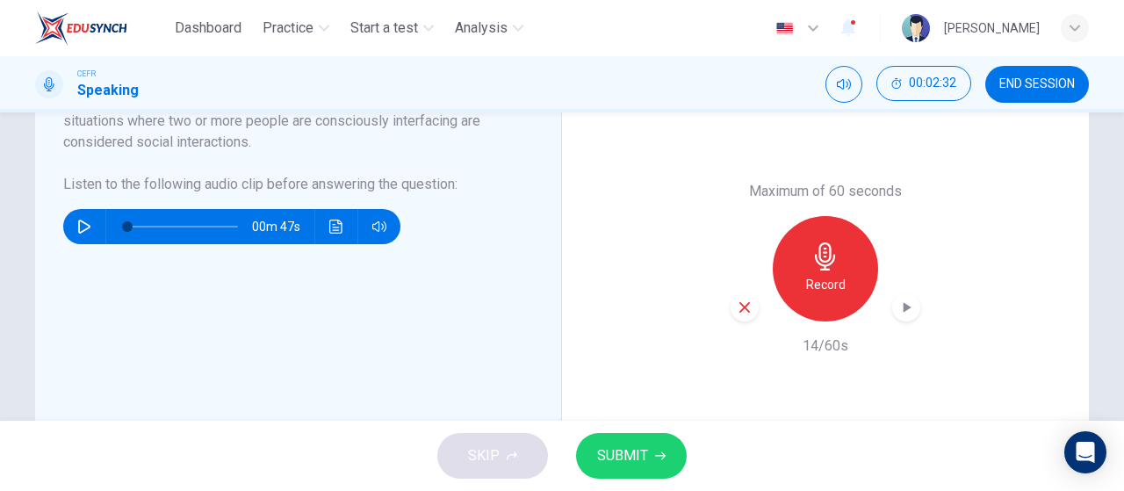
scroll to position [434, 0]
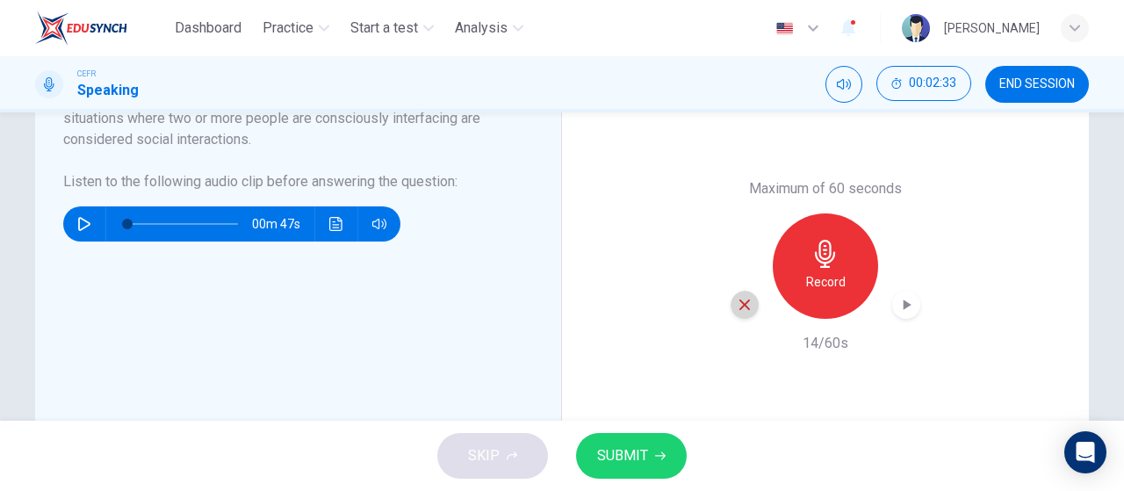
click at [739, 312] on div "button" at bounding box center [745, 305] width 28 height 28
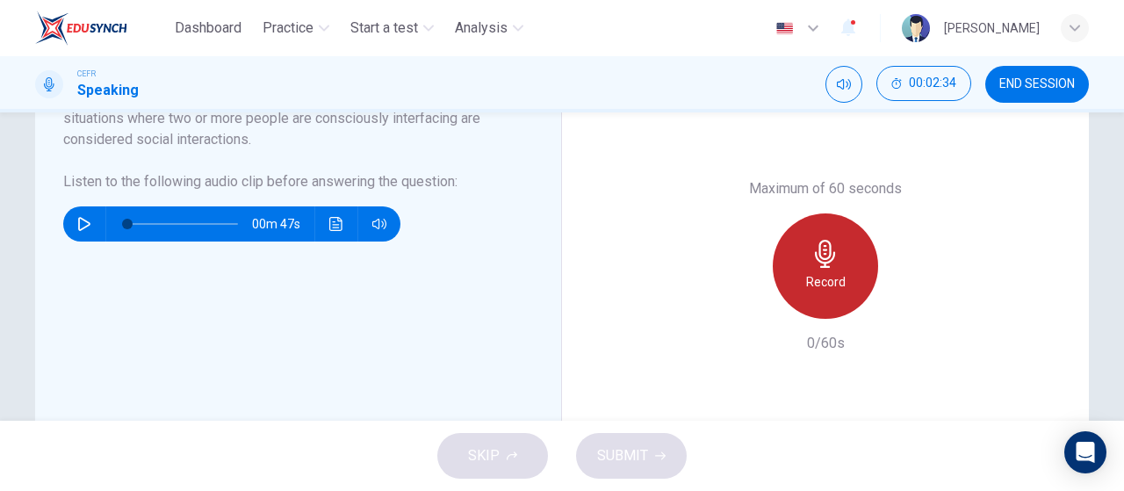
click at [818, 293] on div "Record" at bounding box center [825, 265] width 105 height 105
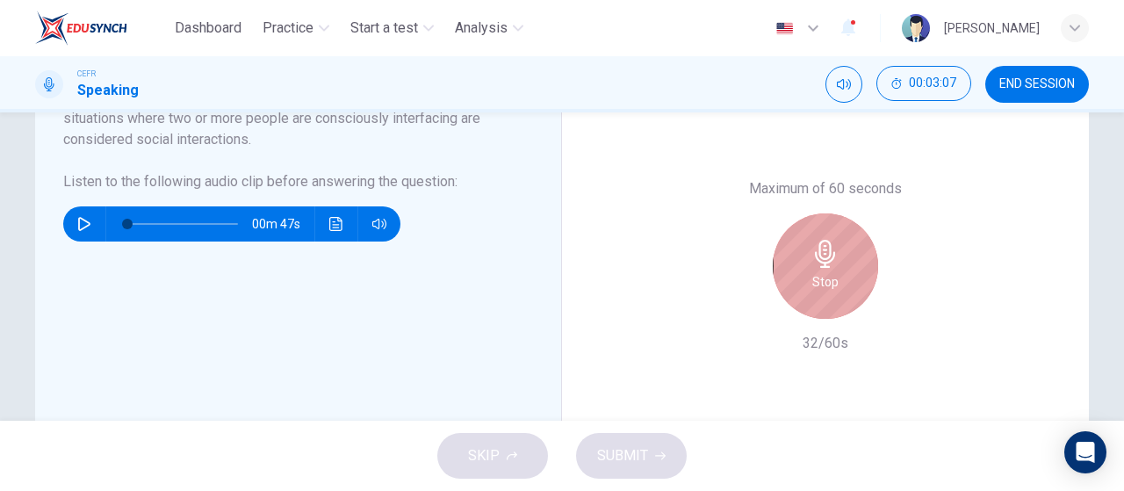
click at [818, 293] on div "Stop" at bounding box center [825, 265] width 105 height 105
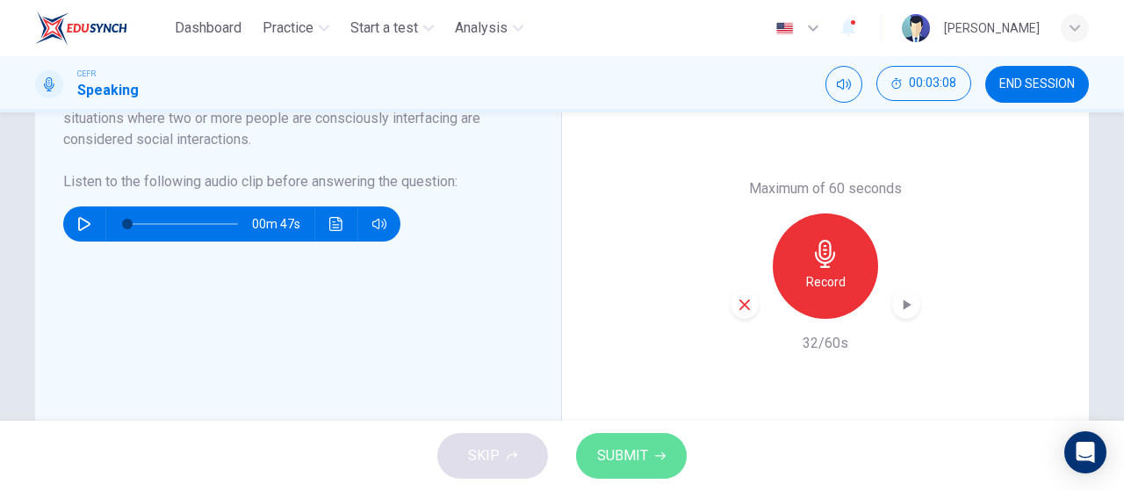
click at [618, 454] on span "SUBMIT" at bounding box center [622, 456] width 51 height 25
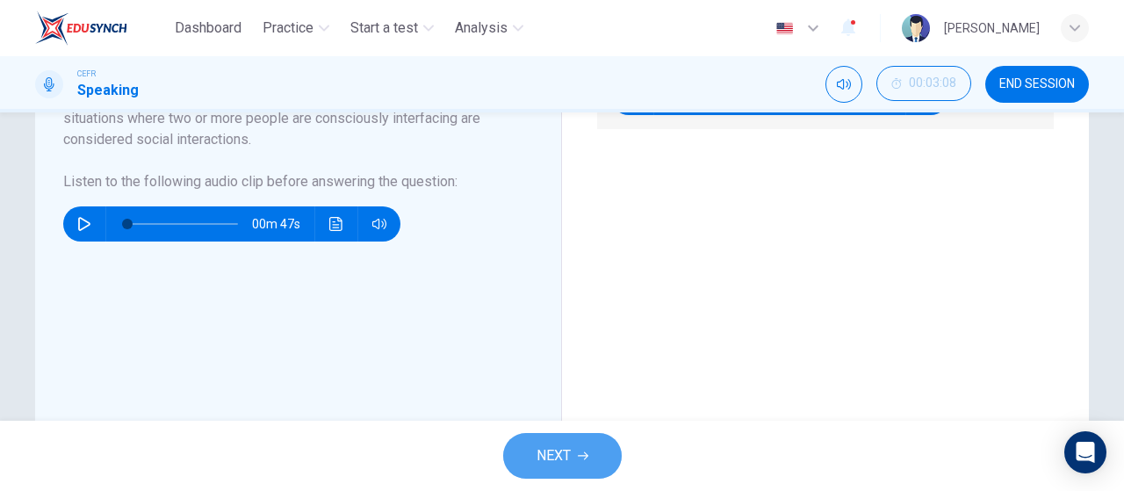
click at [566, 461] on span "NEXT" at bounding box center [554, 456] width 34 height 25
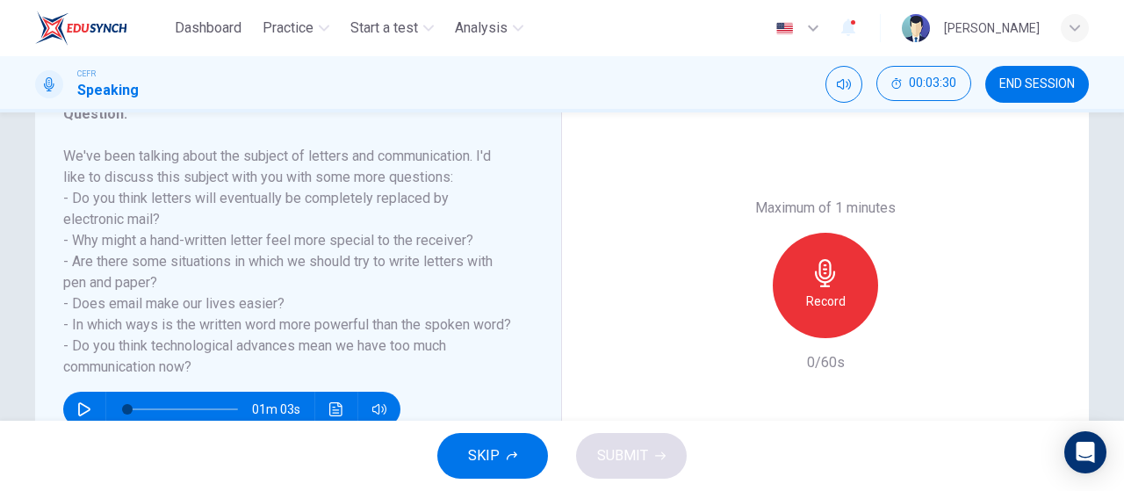
scroll to position [255, 0]
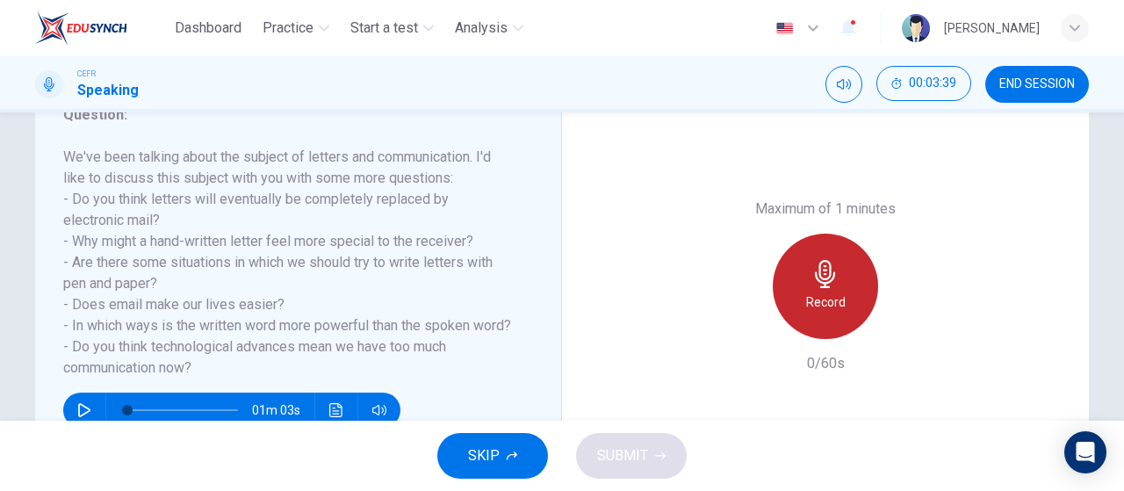
click at [848, 314] on div "Record" at bounding box center [825, 286] width 105 height 105
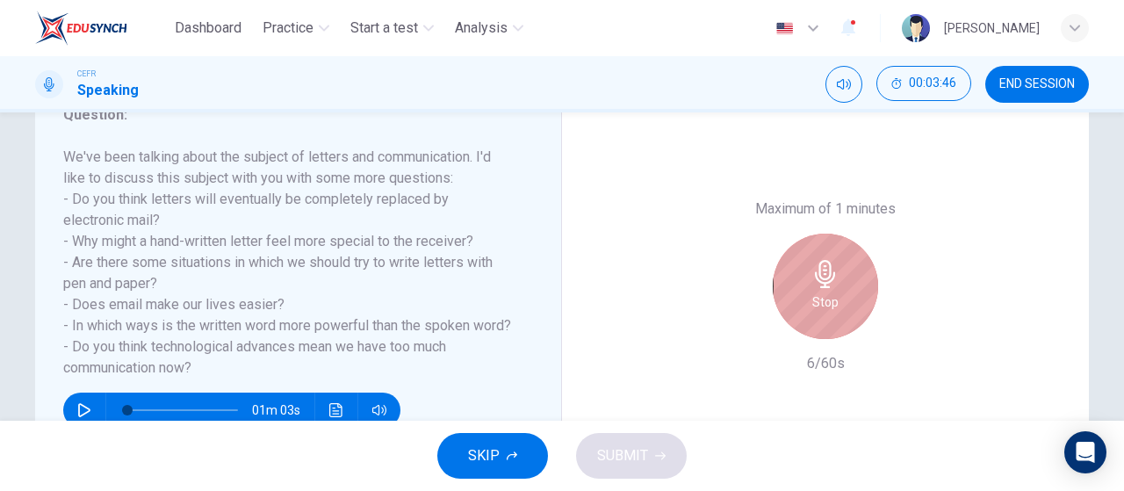
click at [848, 314] on div "Stop" at bounding box center [825, 286] width 105 height 105
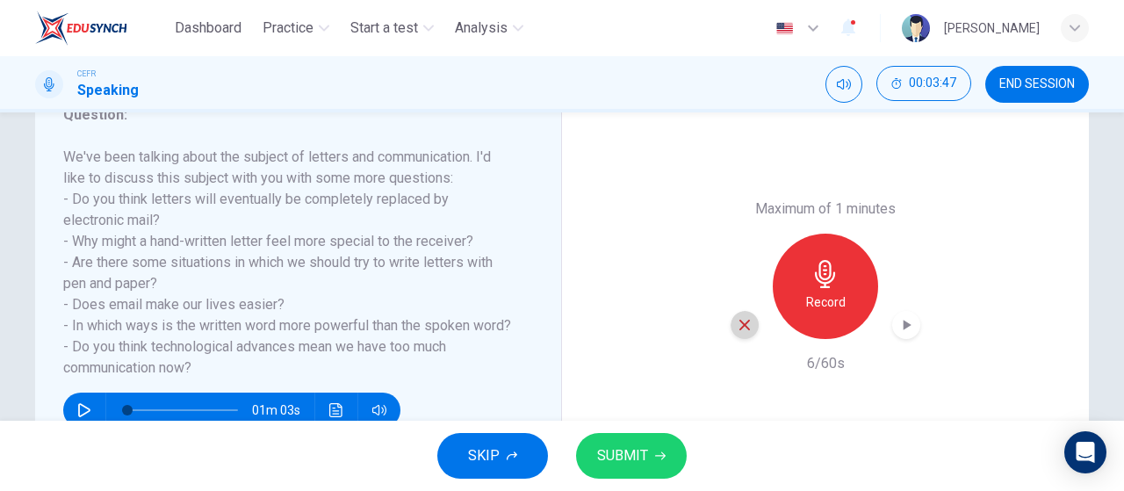
click at [741, 322] on icon "button" at bounding box center [745, 325] width 16 height 16
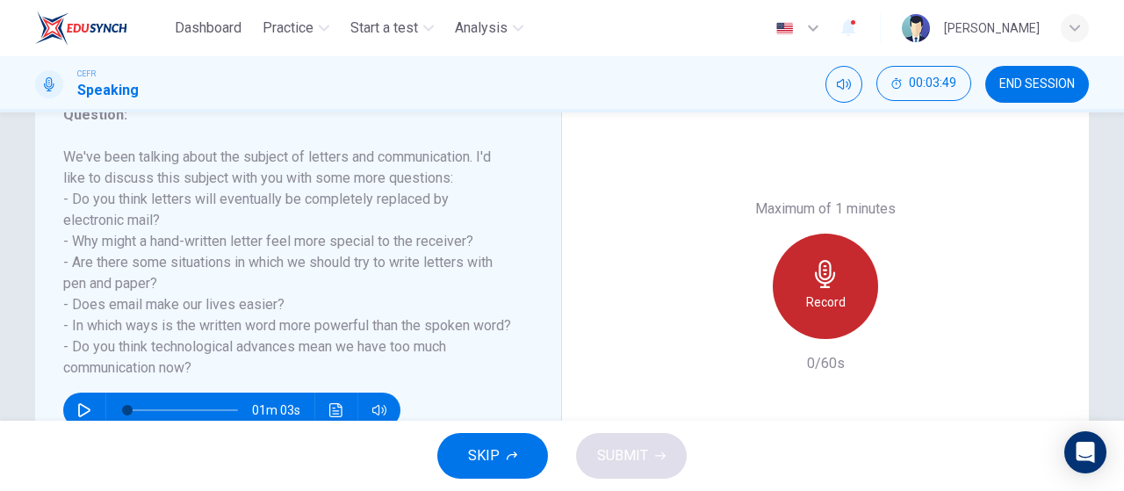
click at [850, 282] on div "Record" at bounding box center [825, 286] width 105 height 105
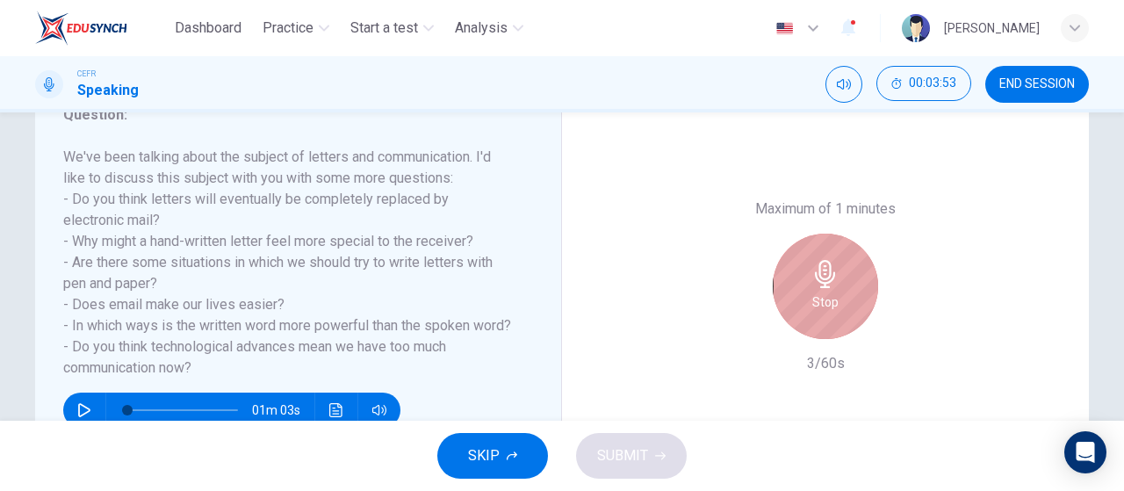
click at [850, 282] on div "Stop" at bounding box center [825, 286] width 105 height 105
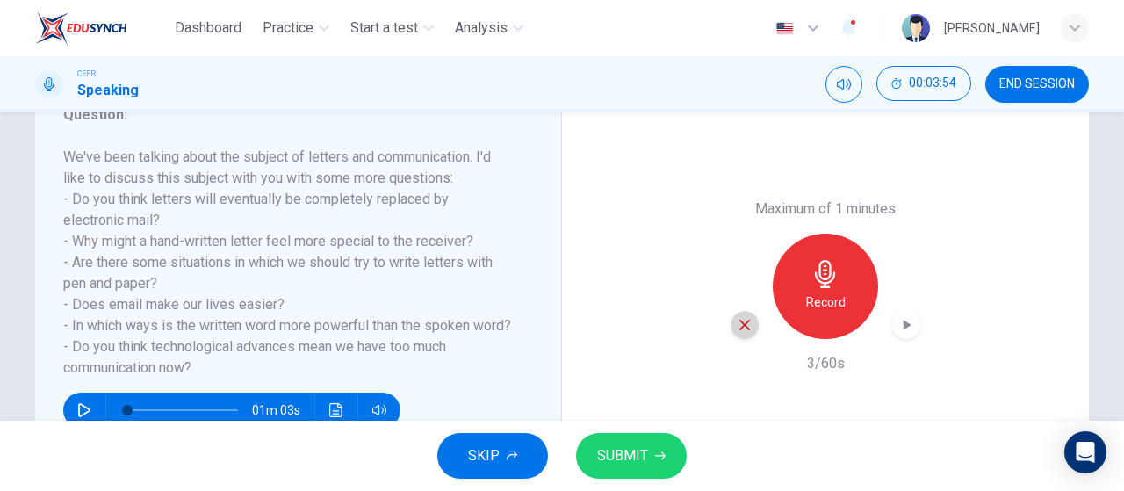
click at [743, 322] on icon "button" at bounding box center [745, 325] width 11 height 11
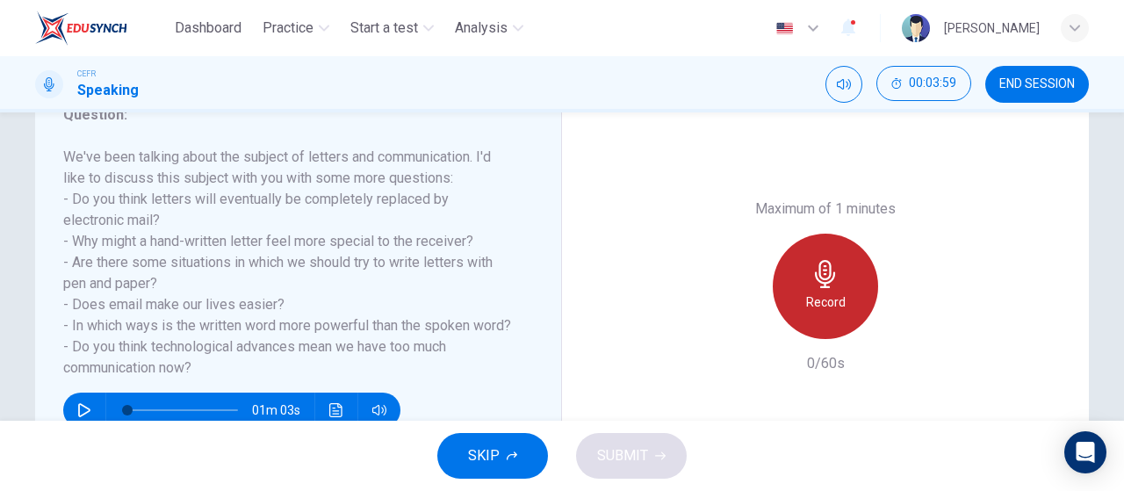
click at [806, 298] on h6 "Record" at bounding box center [826, 302] width 40 height 21
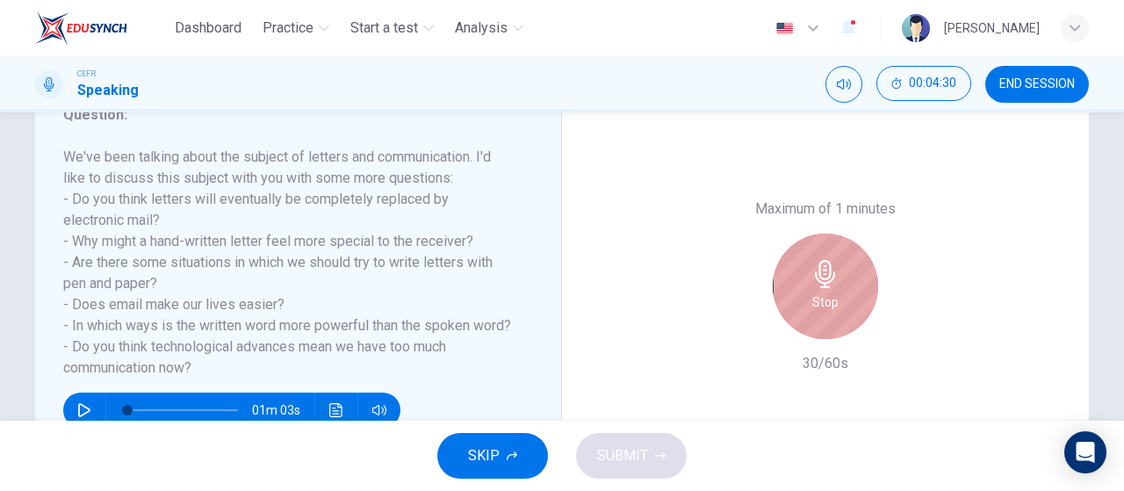
click at [805, 298] on div "Stop" at bounding box center [825, 286] width 105 height 105
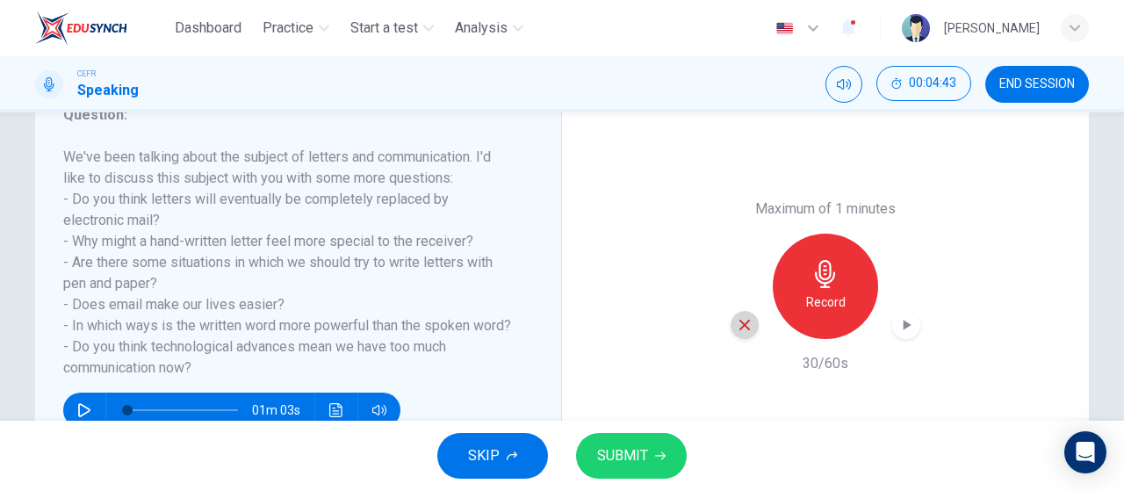
click at [743, 329] on icon "button" at bounding box center [745, 325] width 16 height 16
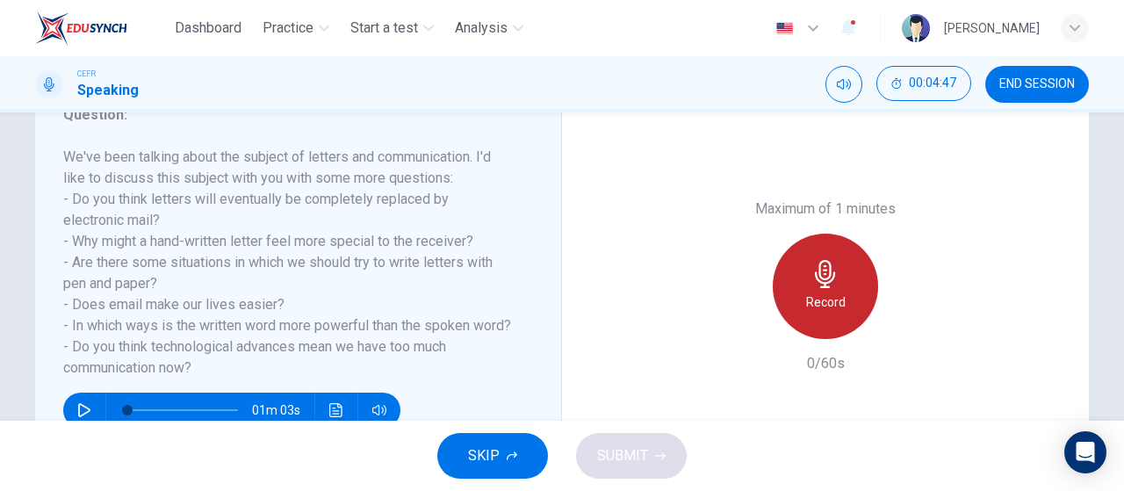
click at [829, 304] on h6 "Record" at bounding box center [826, 302] width 40 height 21
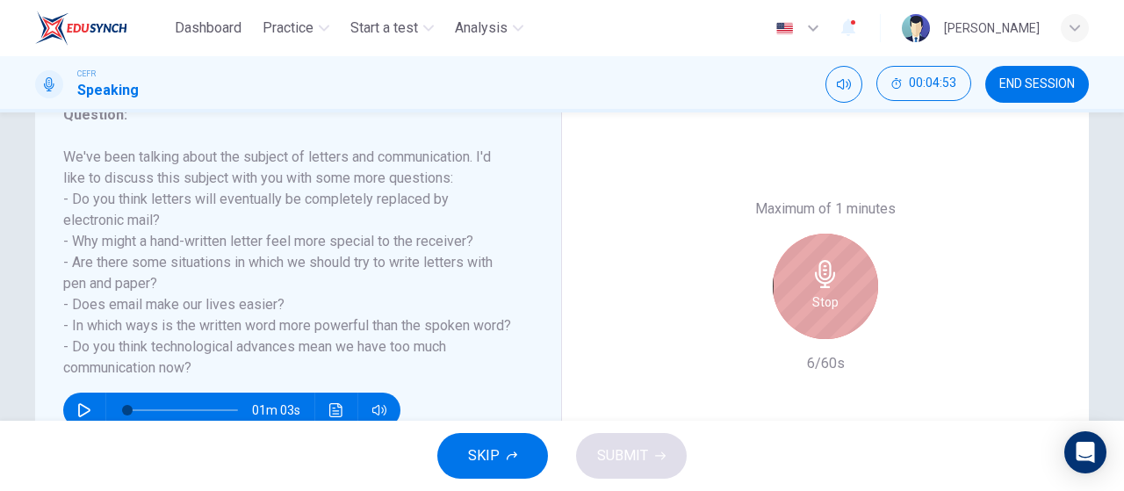
click at [829, 304] on h6 "Stop" at bounding box center [826, 302] width 26 height 21
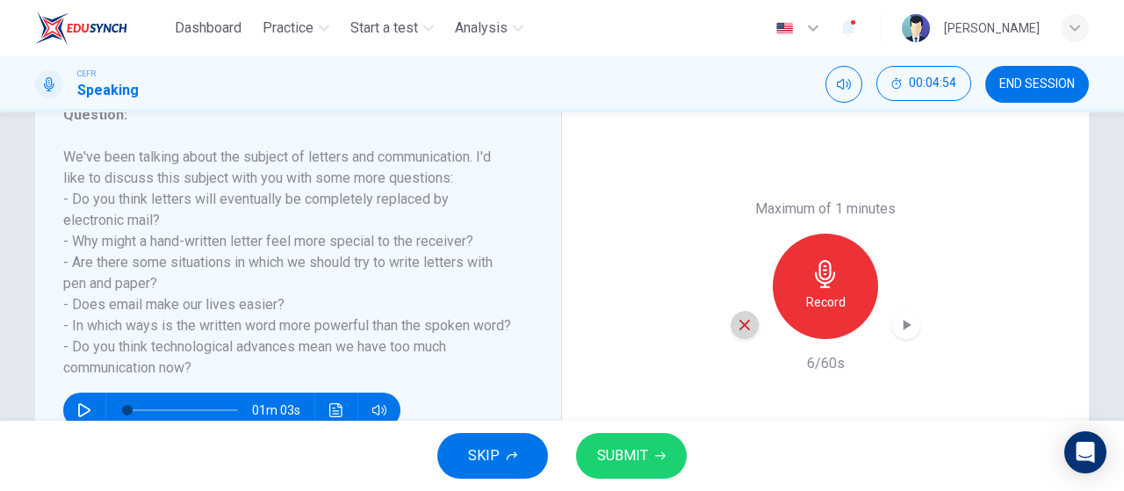
click at [748, 322] on div "button" at bounding box center [745, 325] width 28 height 28
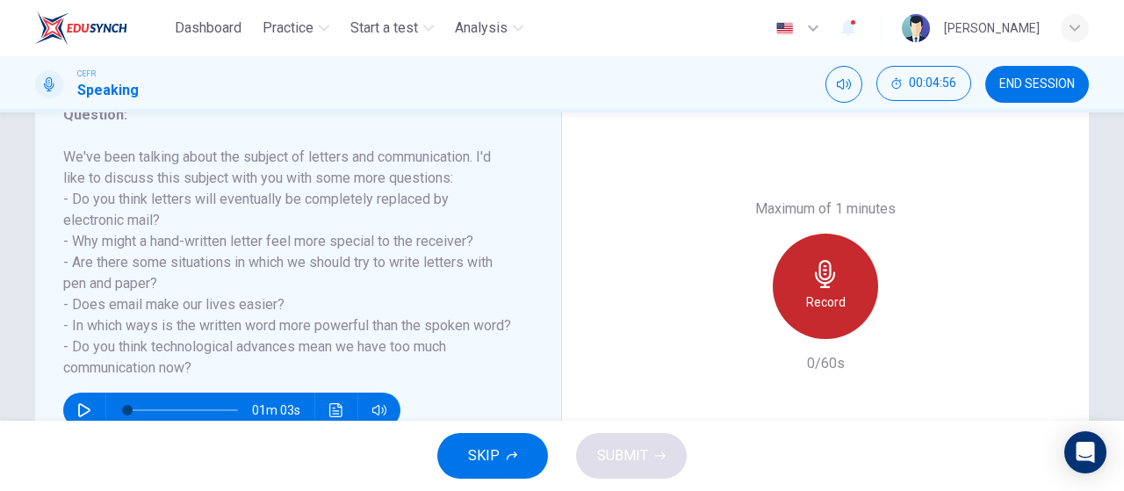
click at [817, 301] on h6 "Record" at bounding box center [826, 302] width 40 height 21
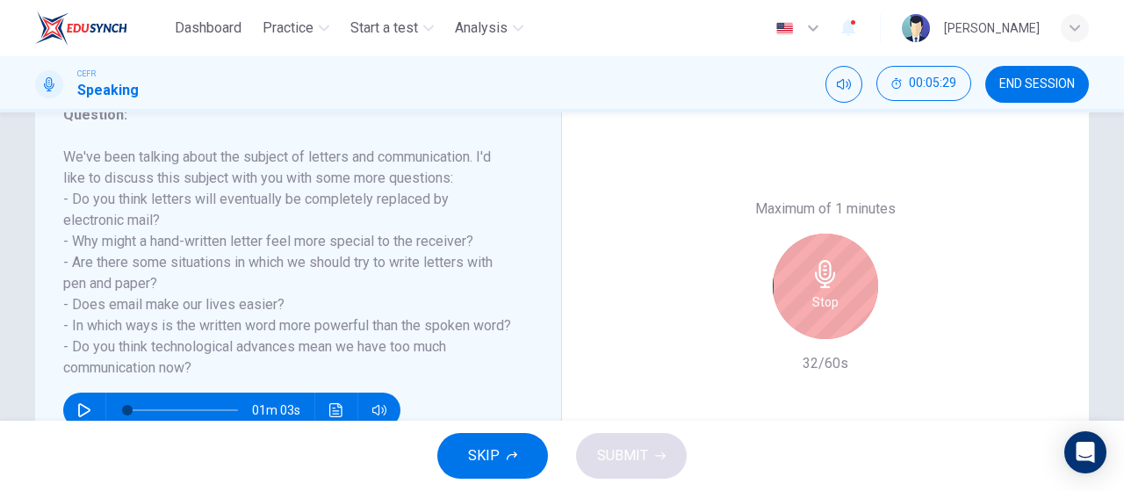
click at [817, 301] on h6 "Stop" at bounding box center [826, 302] width 26 height 21
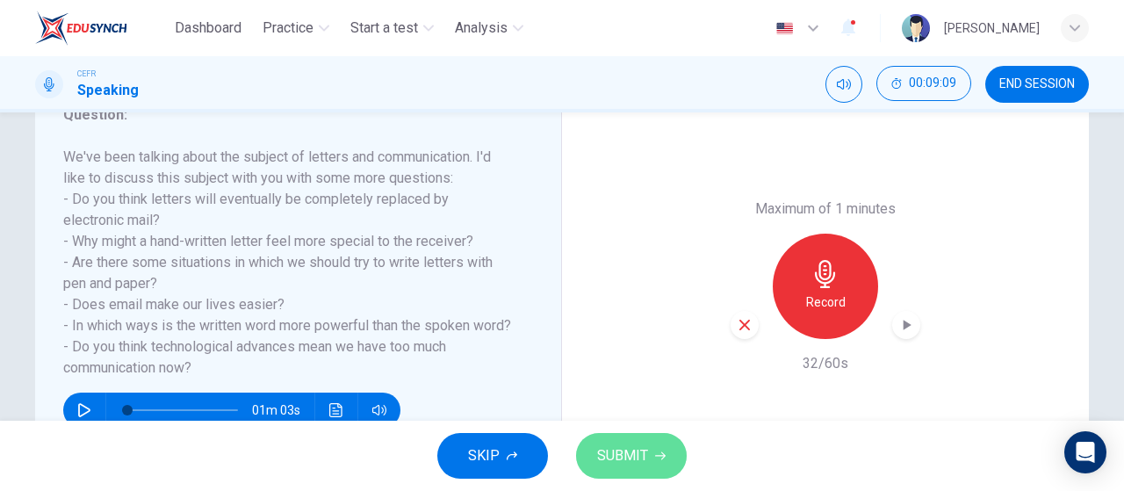
click at [626, 460] on span "SUBMIT" at bounding box center [622, 456] width 51 height 25
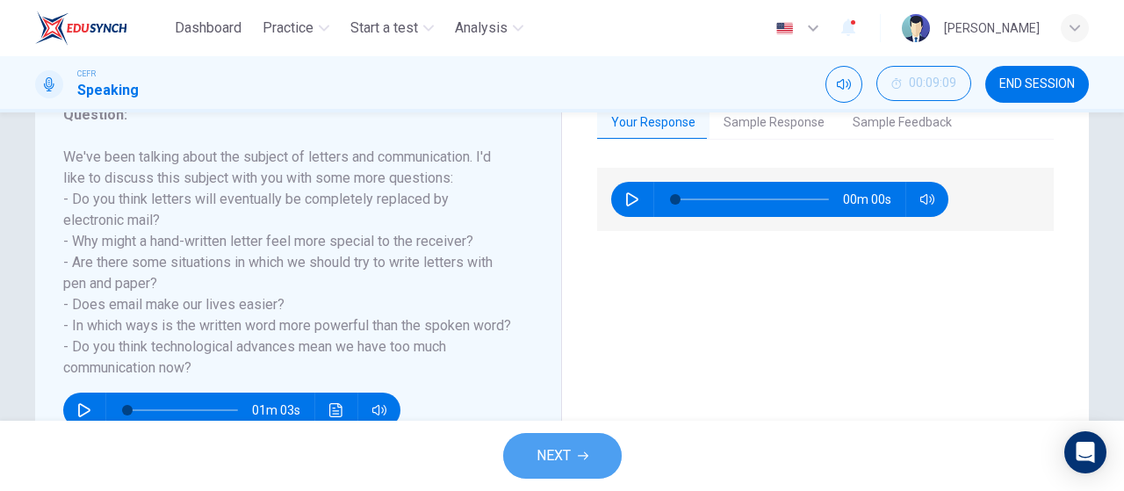
click at [588, 453] on icon "button" at bounding box center [583, 456] width 11 height 11
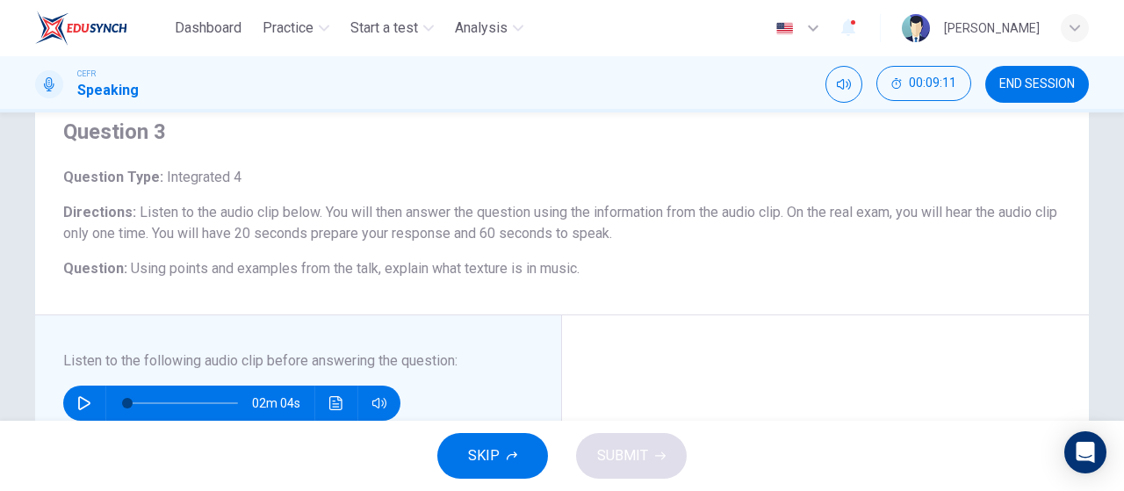
scroll to position [66, 0]
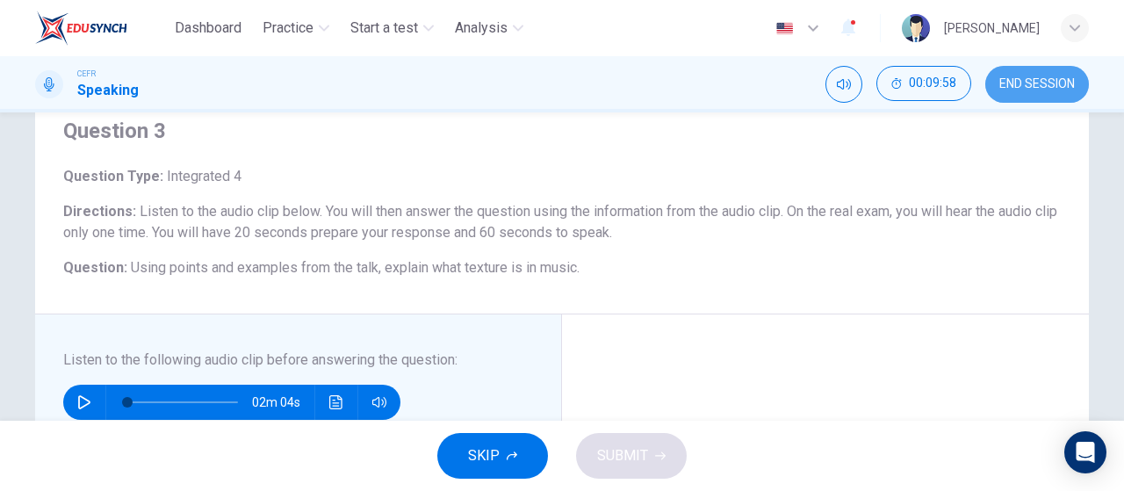
click at [1014, 98] on button "END SESSION" at bounding box center [1038, 84] width 104 height 37
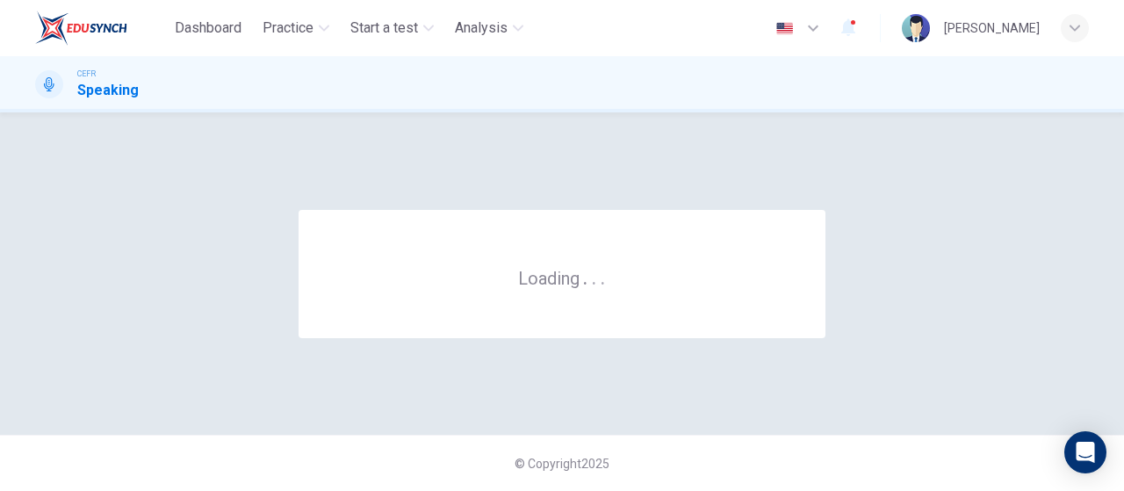
scroll to position [0, 0]
